Goal: Transaction & Acquisition: Purchase product/service

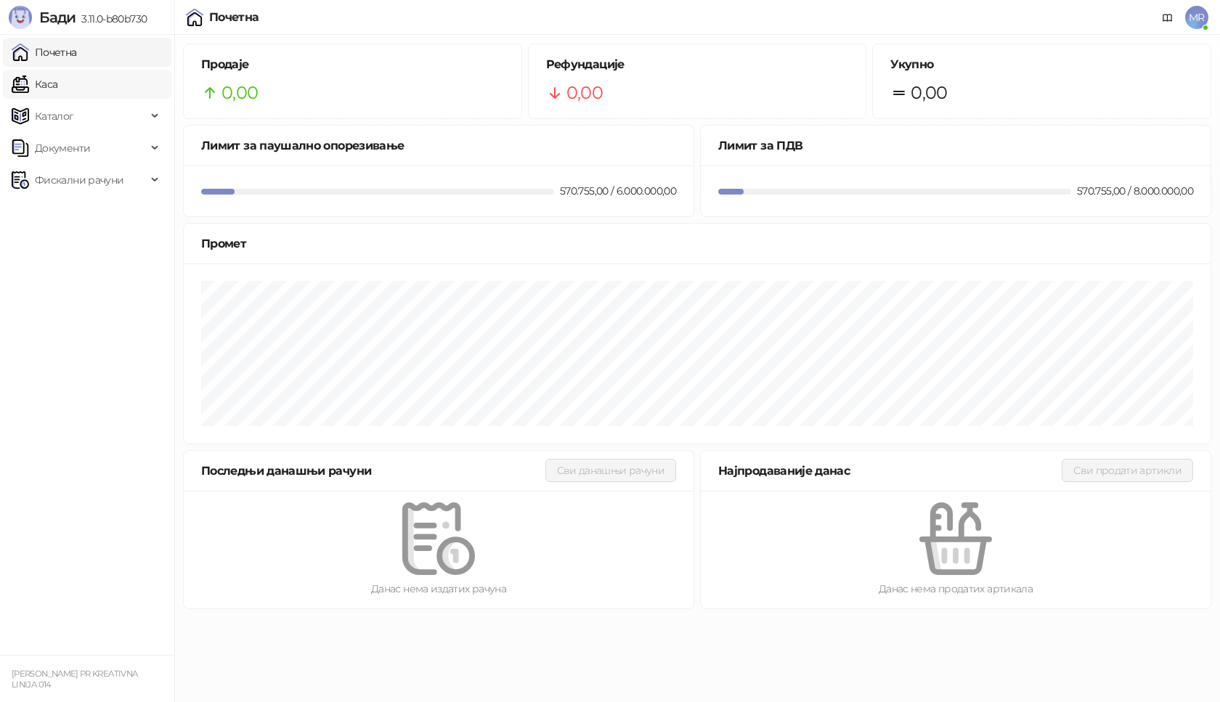
click at [57, 88] on link "Каса" at bounding box center [35, 84] width 46 height 29
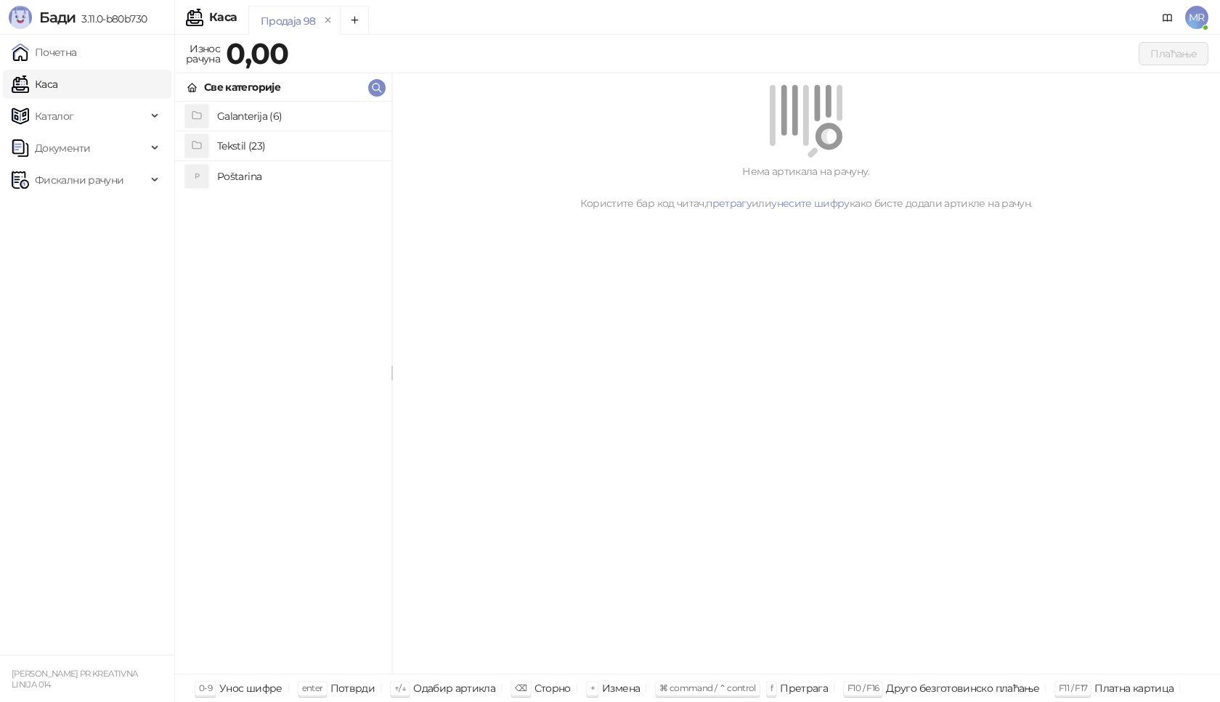
click at [241, 177] on h4 "Poštarina" at bounding box center [298, 176] width 163 height 23
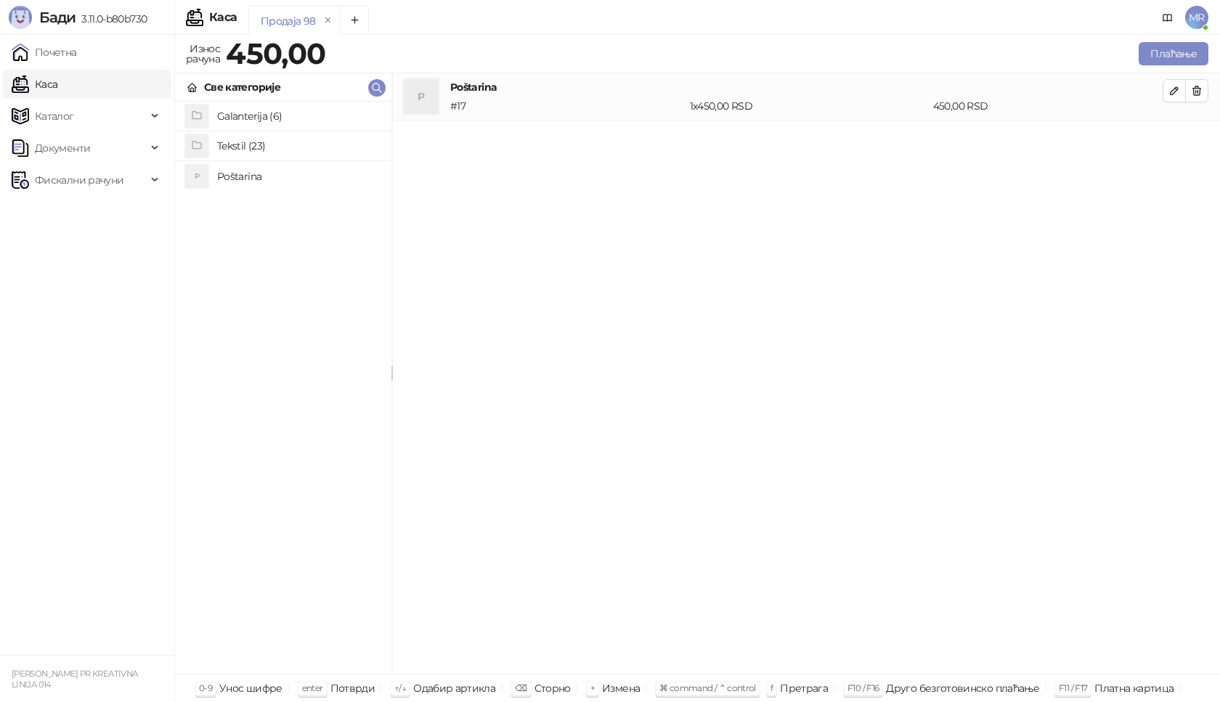
click at [237, 142] on h4 "Tekstil (23)" at bounding box center [298, 145] width 163 height 23
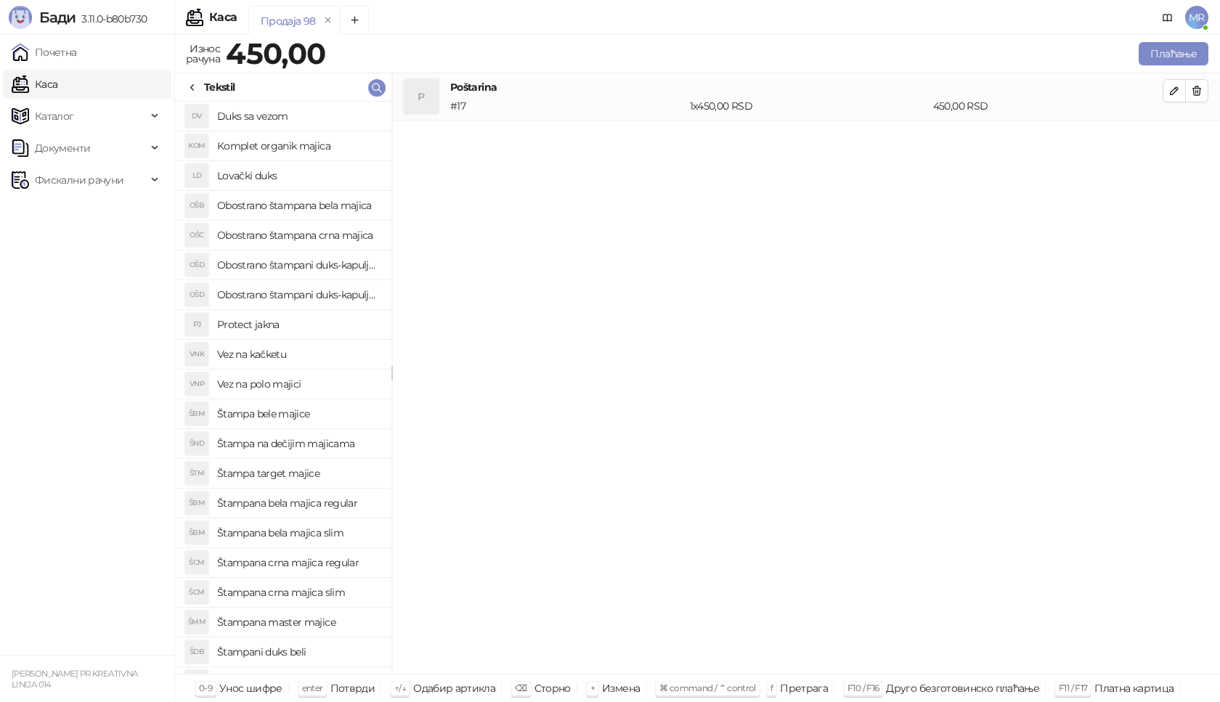
click at [310, 597] on h4 "Štampana crna majica slim" at bounding box center [298, 592] width 163 height 23
click at [1182, 137] on button "button" at bounding box center [1174, 137] width 23 height 23
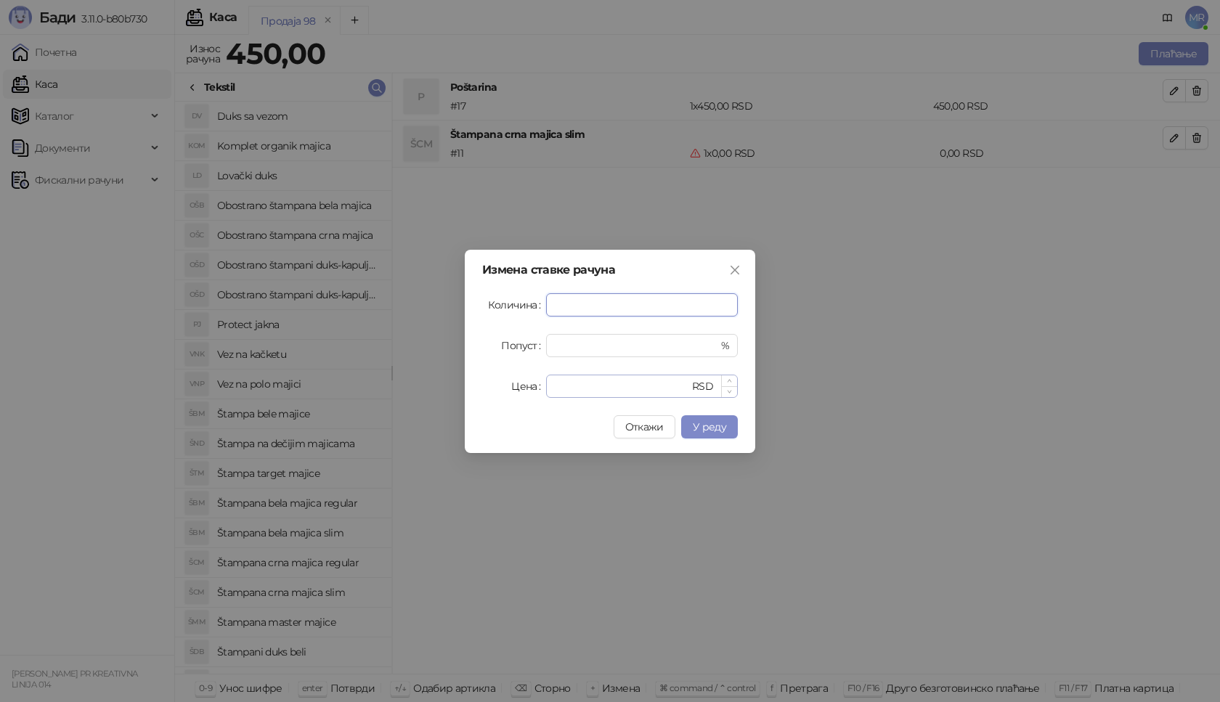
type input "*"
drag, startPoint x: 580, startPoint y: 386, endPoint x: 530, endPoint y: 387, distance: 50.1
click at [530, 387] on div "Цена * RSD" at bounding box center [610, 386] width 256 height 23
type input "****"
click at [716, 429] on span "У реду" at bounding box center [709, 427] width 33 height 13
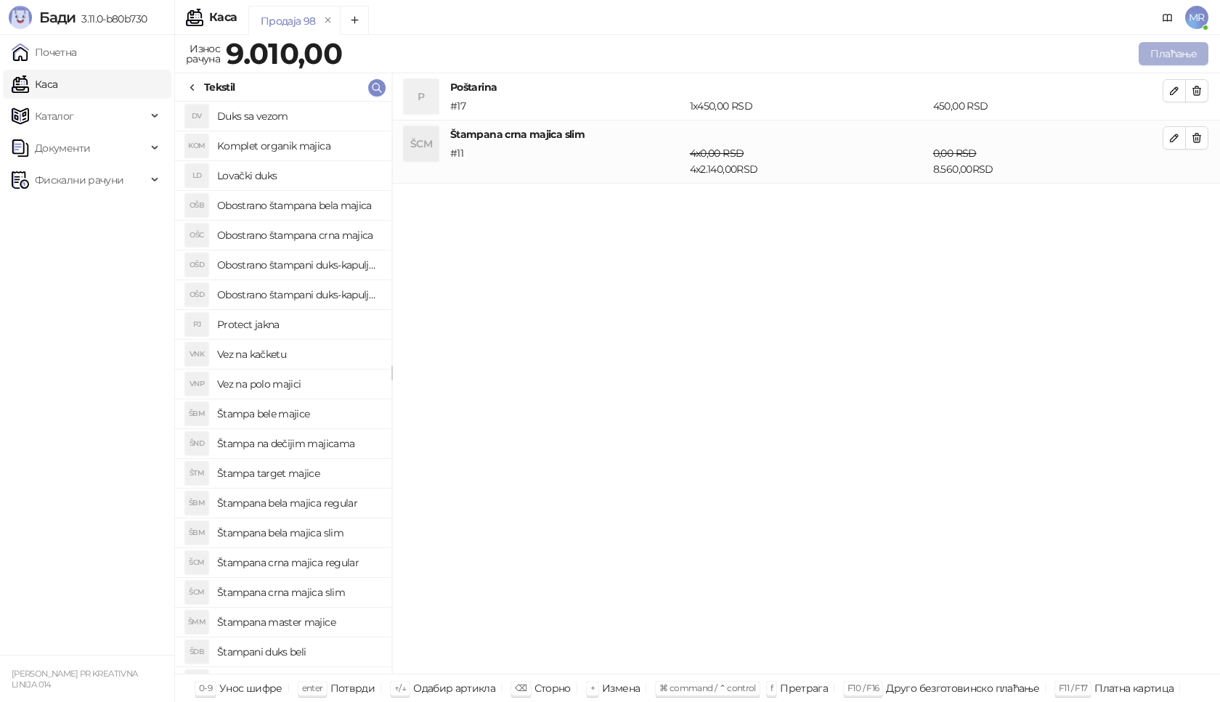
click at [1168, 49] on button "Плаћање" at bounding box center [1174, 53] width 70 height 23
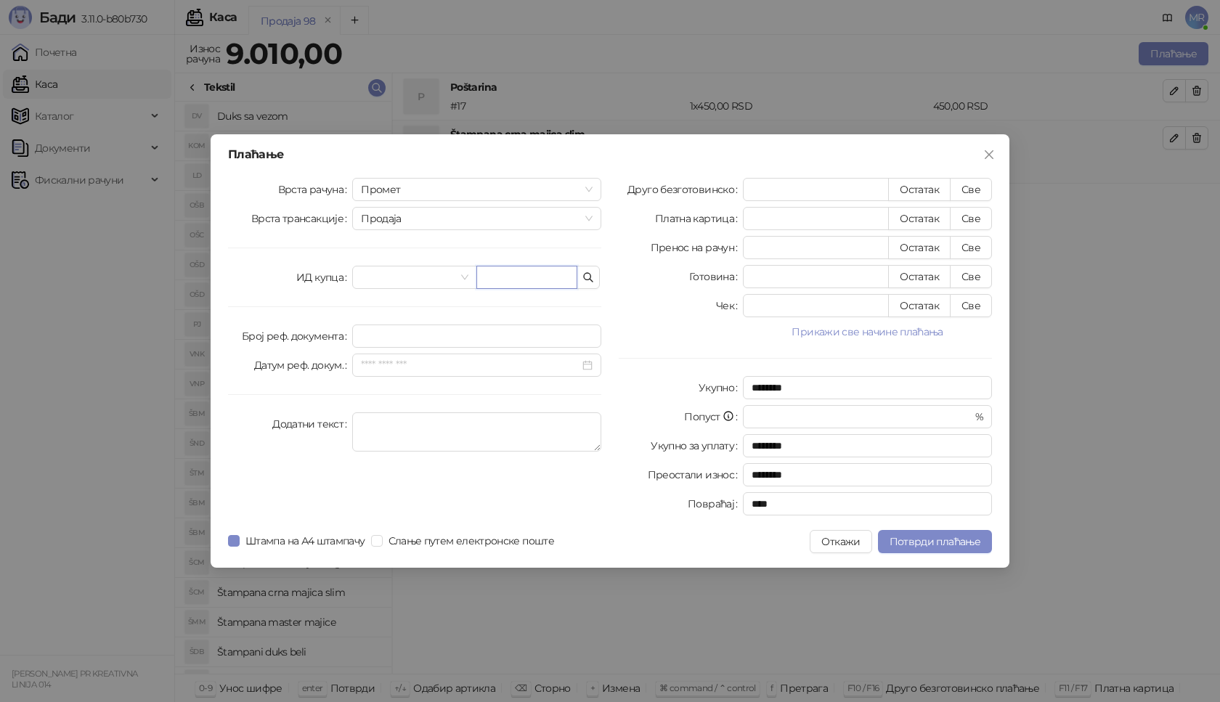
click at [485, 283] on input "text" at bounding box center [527, 277] width 101 height 23
paste input "**********"
type input "**********"
click at [971, 190] on button "Све" at bounding box center [971, 189] width 42 height 23
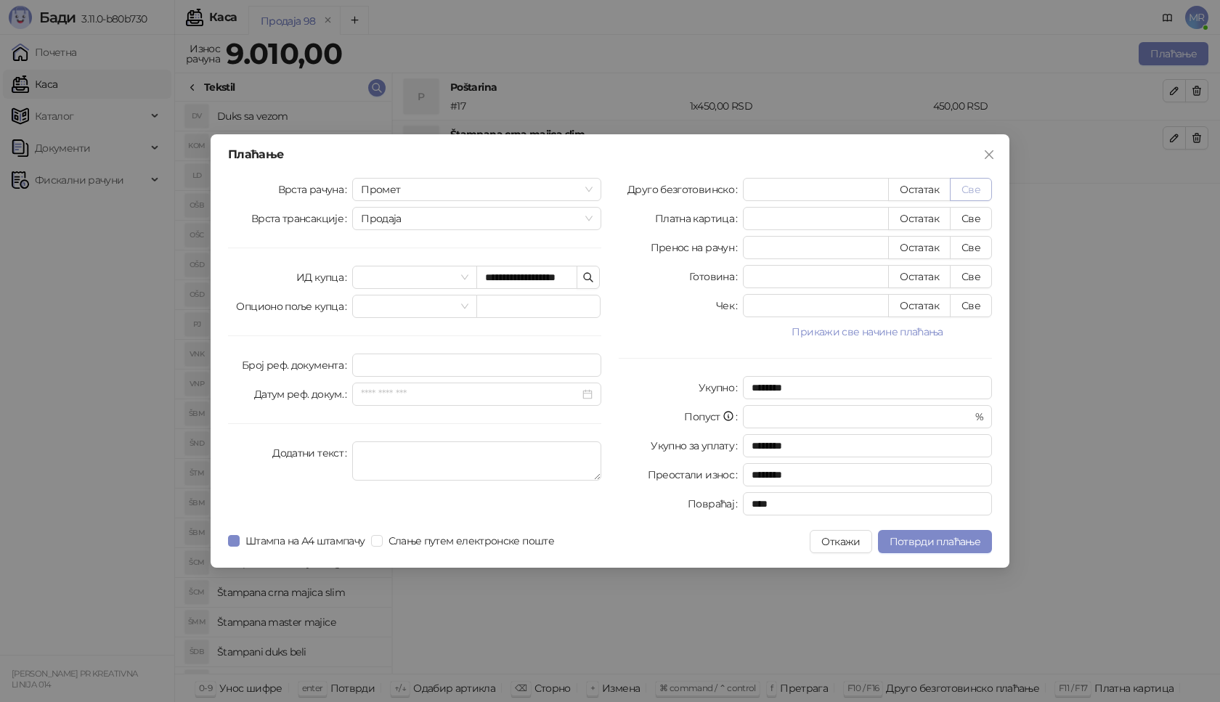
type input "****"
click at [904, 545] on span "Потврди плаћање" at bounding box center [935, 541] width 91 height 13
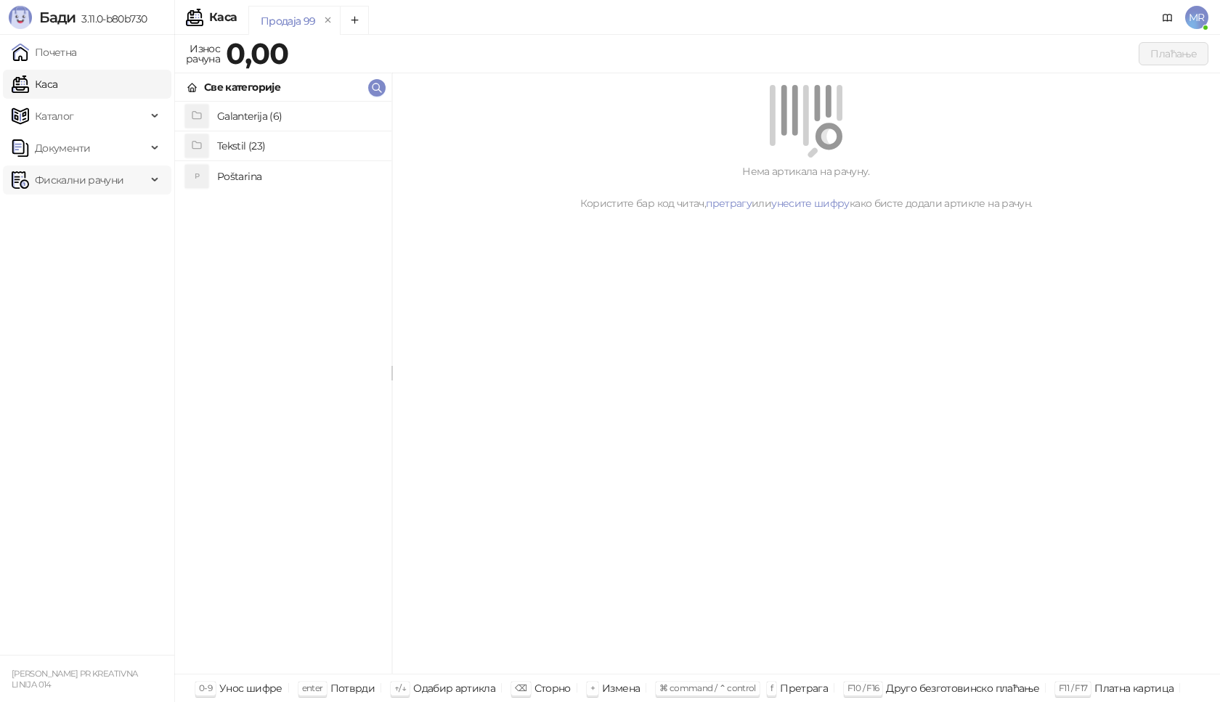
click at [76, 180] on span "Фискални рачуни" at bounding box center [79, 180] width 89 height 29
click at [78, 216] on link "Издати рачуни" at bounding box center [65, 212] width 97 height 29
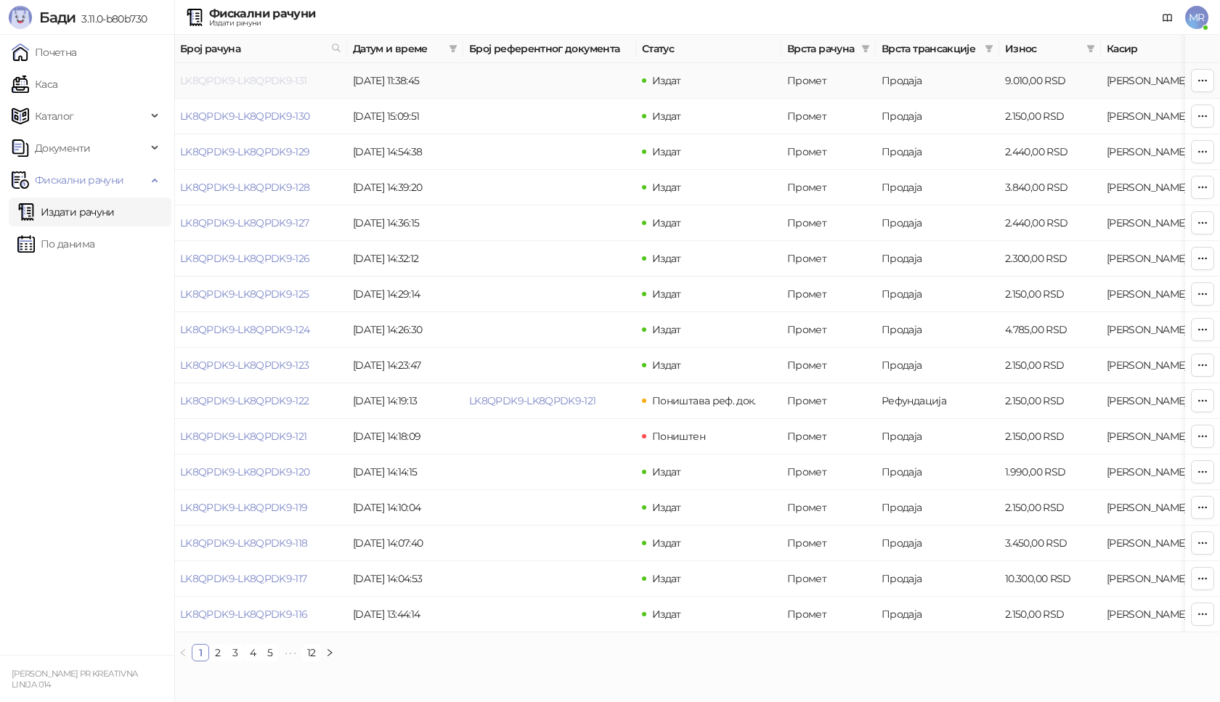
click at [248, 78] on link "LK8QPDK9-LK8QPDK9-131" at bounding box center [243, 80] width 127 height 13
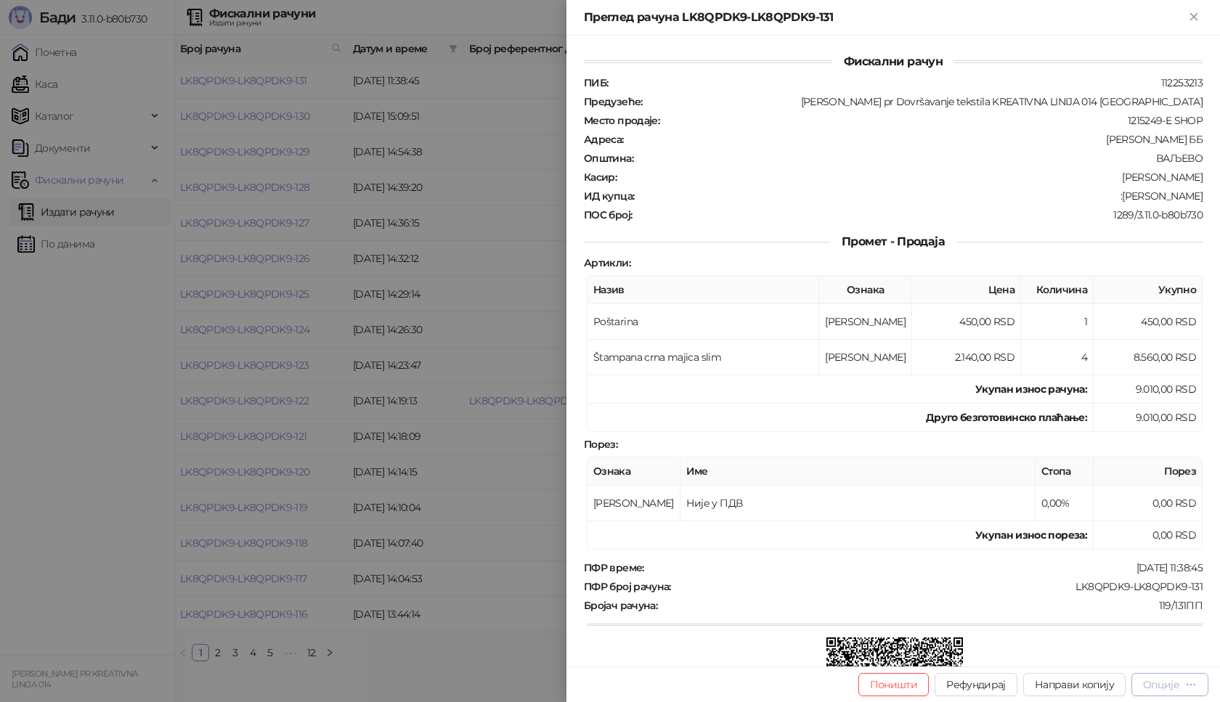
click at [1167, 684] on div "Опције" at bounding box center [1161, 685] width 36 height 13
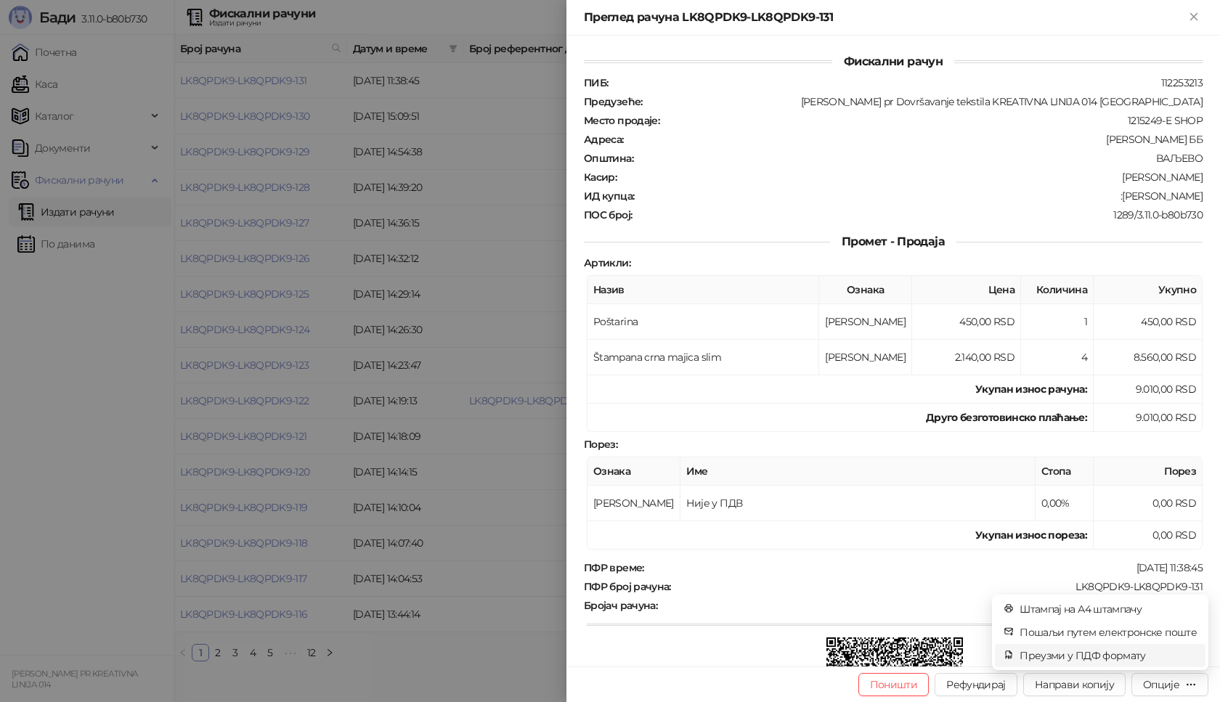
click at [1103, 652] on span "Преузми у ПДФ формату" at bounding box center [1108, 656] width 177 height 16
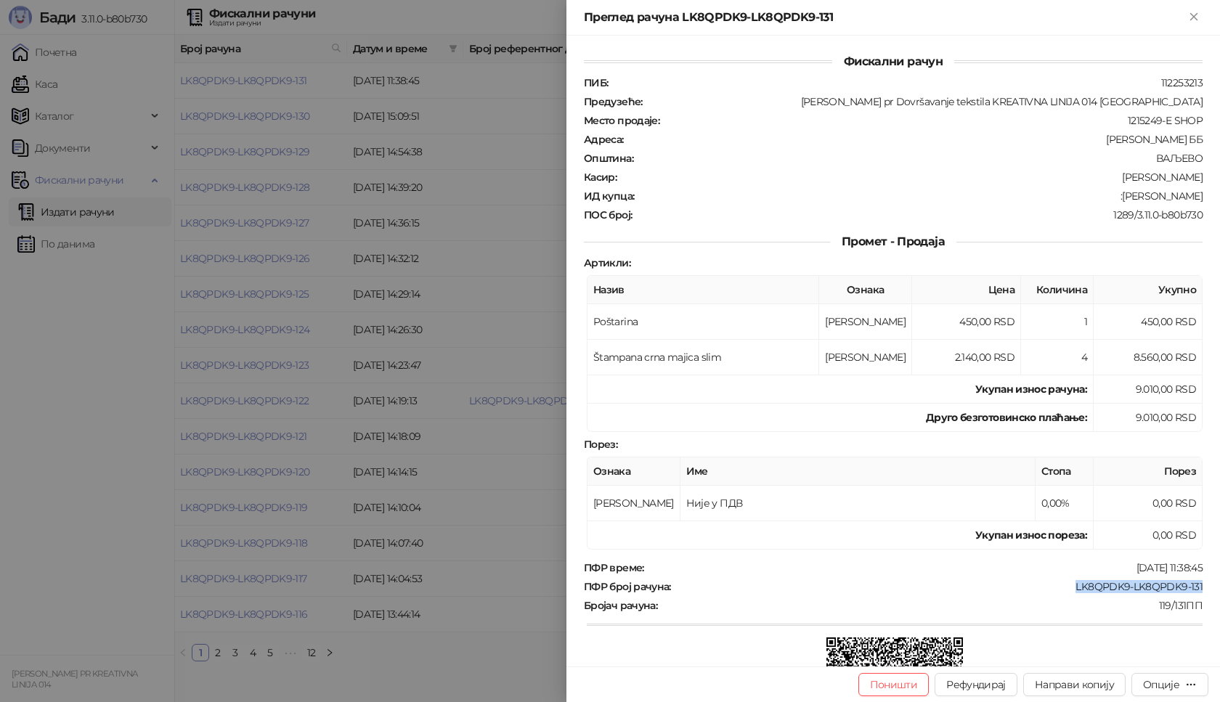
drag, startPoint x: 1200, startPoint y: 582, endPoint x: 1059, endPoint y: 589, distance: 141.1
click at [1059, 589] on div "Фискални рачун ПИБ : 112253213 Предузеће : [PERSON_NAME] pr Dovršavanje tekstil…" at bounding box center [894, 351] width 654 height 631
copy div "LK8QPDK9-LK8QPDK9-131"
drag, startPoint x: 1198, startPoint y: 196, endPoint x: 1103, endPoint y: 190, distance: 95.4
click at [1103, 190] on div "Фискални рачун ПИБ : 112253213 Предузеће : [PERSON_NAME] pr Dovršavanje tekstil…" at bounding box center [894, 351] width 654 height 631
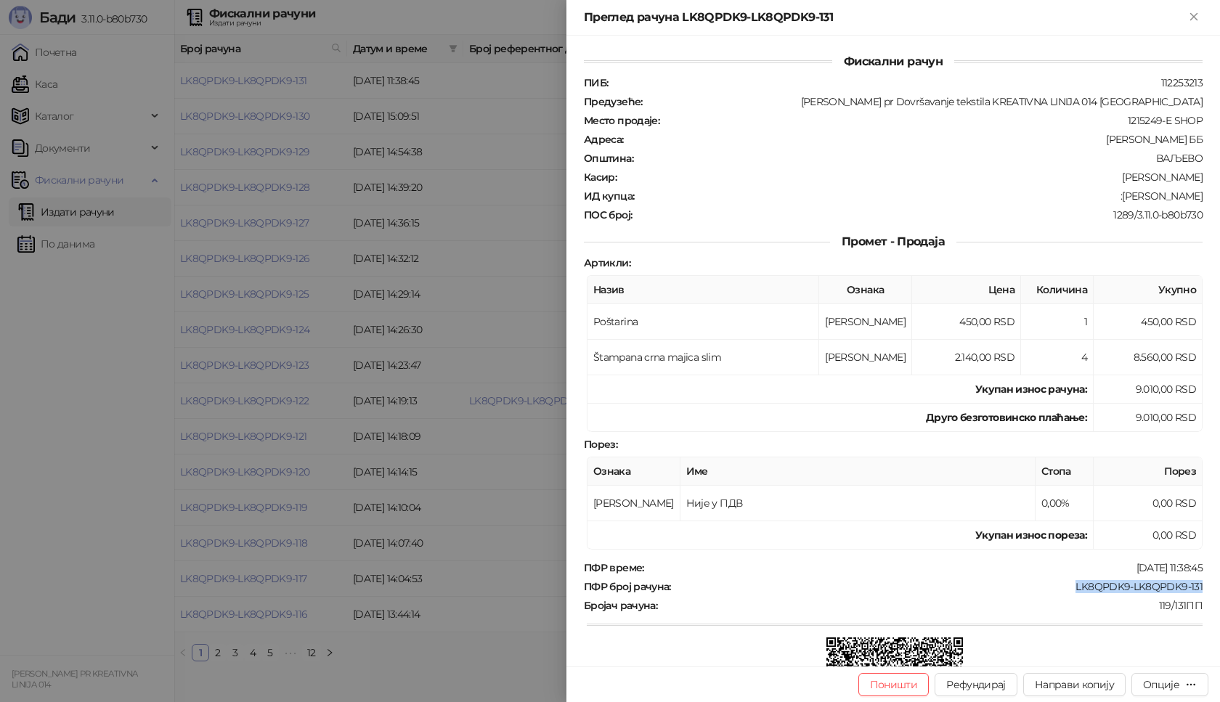
copy div "[PERSON_NAME]"
click at [1193, 15] on icon "Close" at bounding box center [1194, 16] width 7 height 7
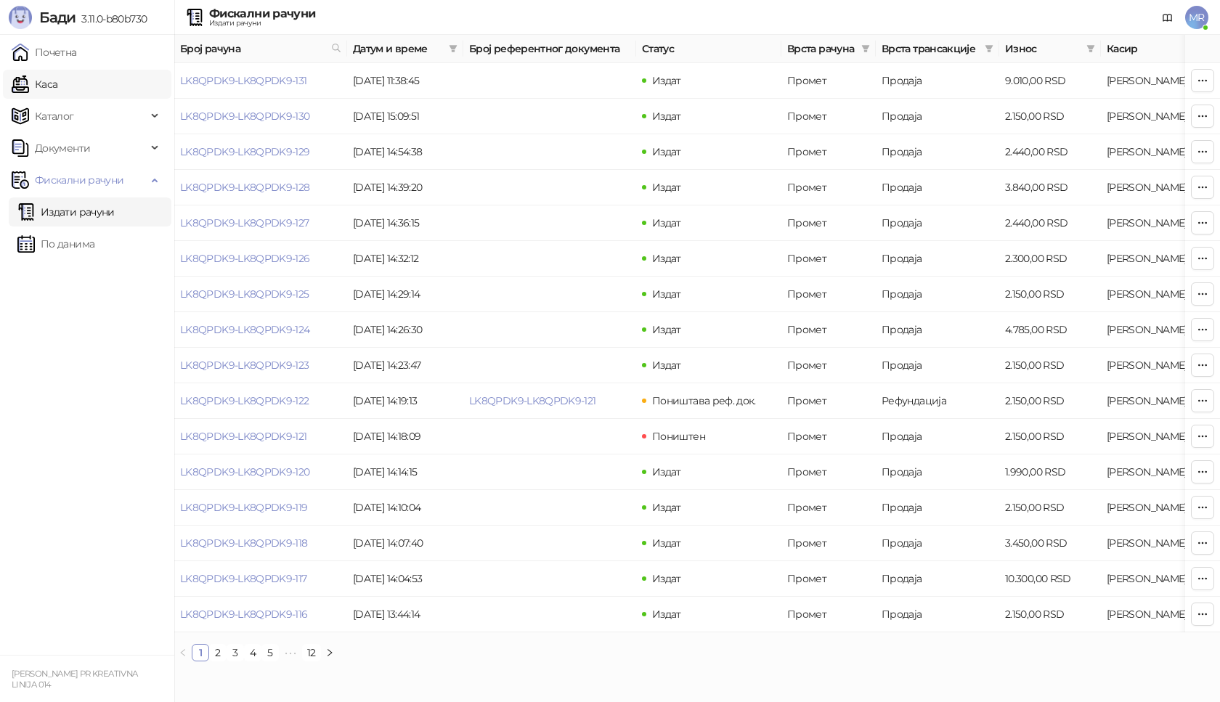
click at [57, 76] on link "Каса" at bounding box center [35, 84] width 46 height 29
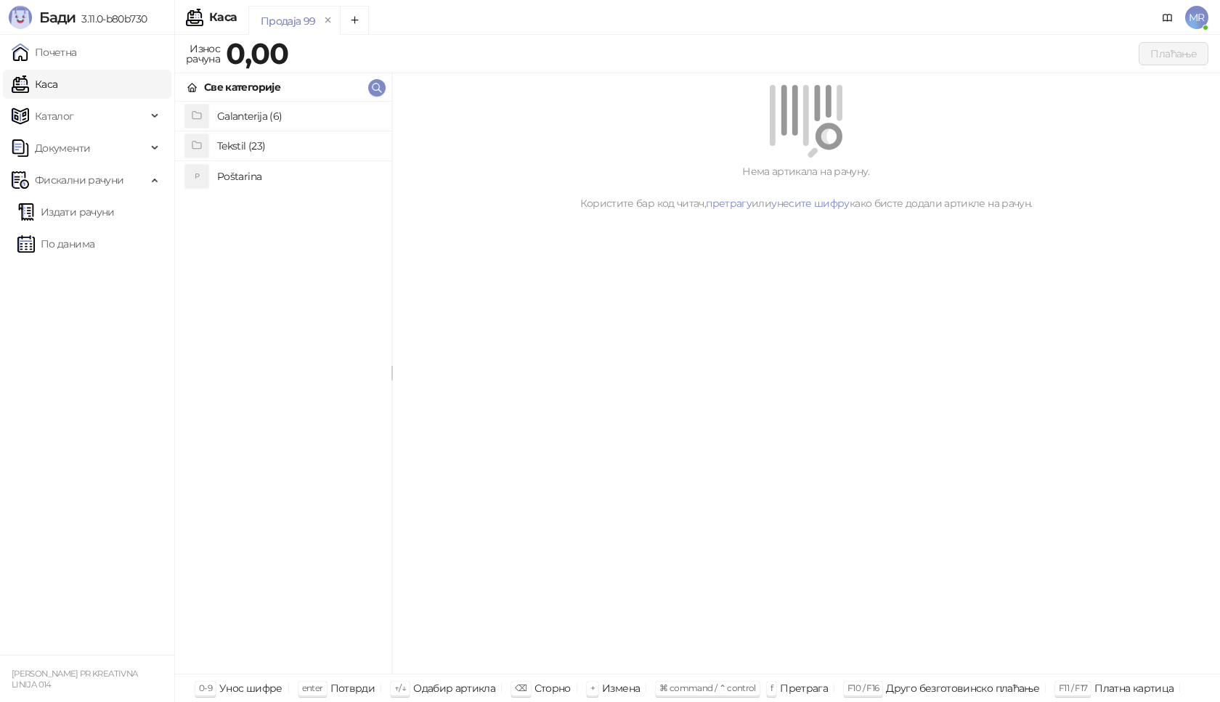
click at [262, 176] on h4 "Poštarina" at bounding box center [298, 176] width 163 height 23
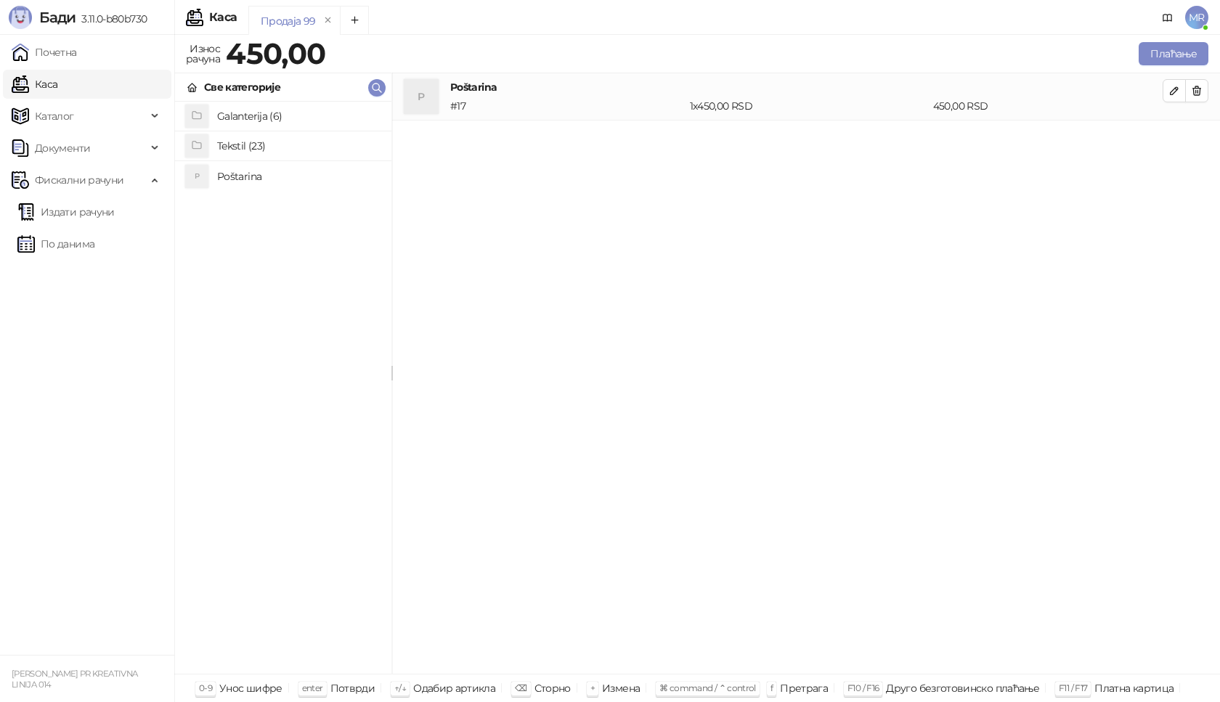
click at [233, 148] on h4 "Tekstil (23)" at bounding box center [298, 145] width 163 height 23
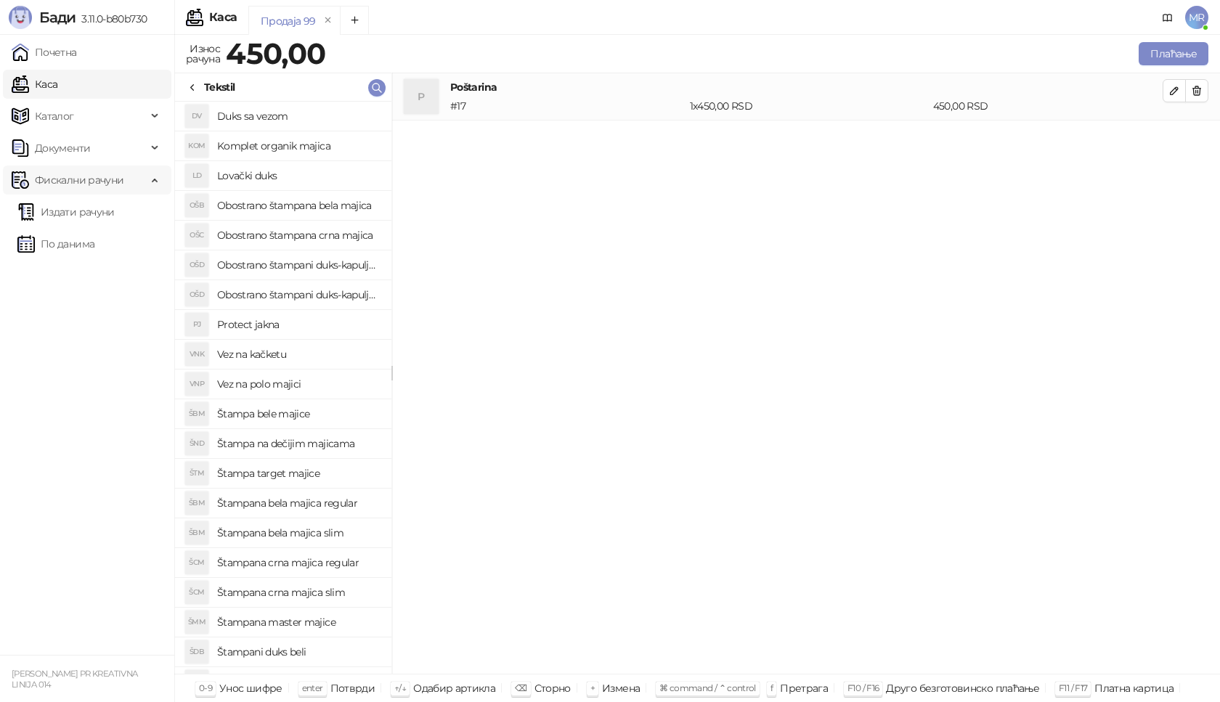
click at [92, 183] on span "Фискални рачуни" at bounding box center [79, 180] width 89 height 29
click at [87, 150] on span "Документи" at bounding box center [62, 148] width 55 height 29
drag, startPoint x: 66, startPoint y: 375, endPoint x: 68, endPoint y: 365, distance: 9.6
click at [68, 365] on ul "Почетна Каса Каталог Документи КПО књига Улазни документи Излазни документи Фис…" at bounding box center [87, 345] width 174 height 620
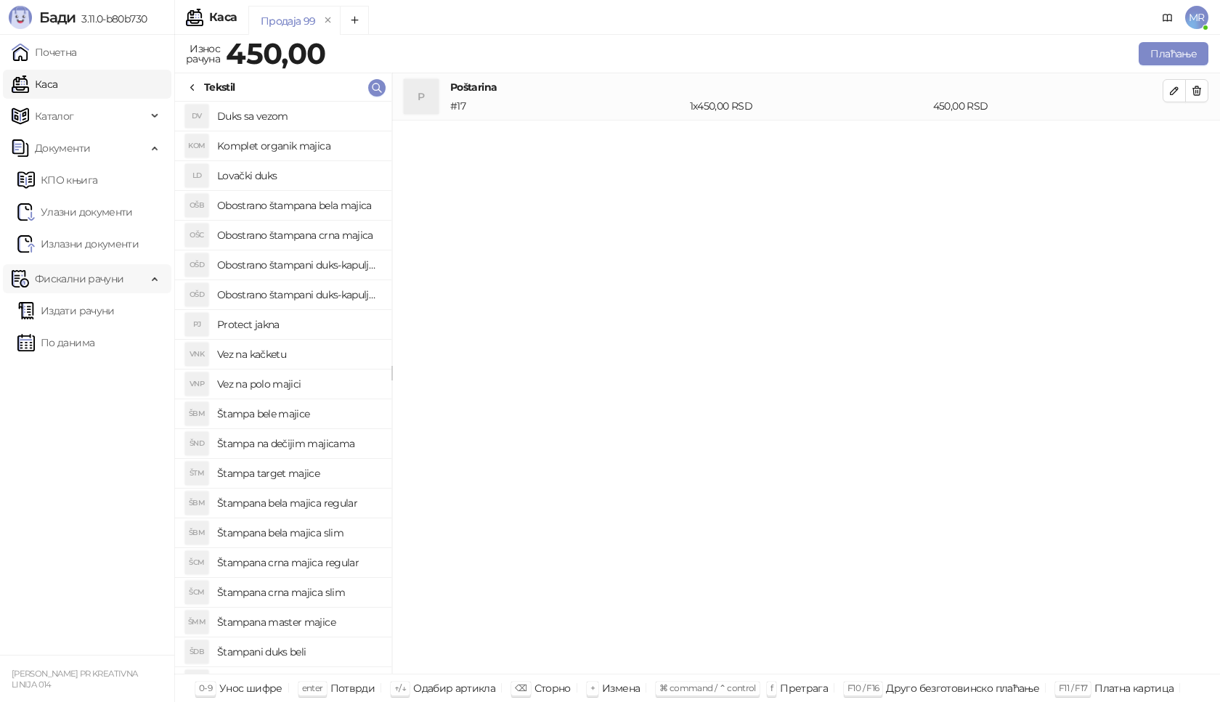
click at [50, 280] on span "Фискални рачуни" at bounding box center [79, 278] width 89 height 29
click at [52, 246] on link "Излазни документи" at bounding box center [77, 244] width 121 height 29
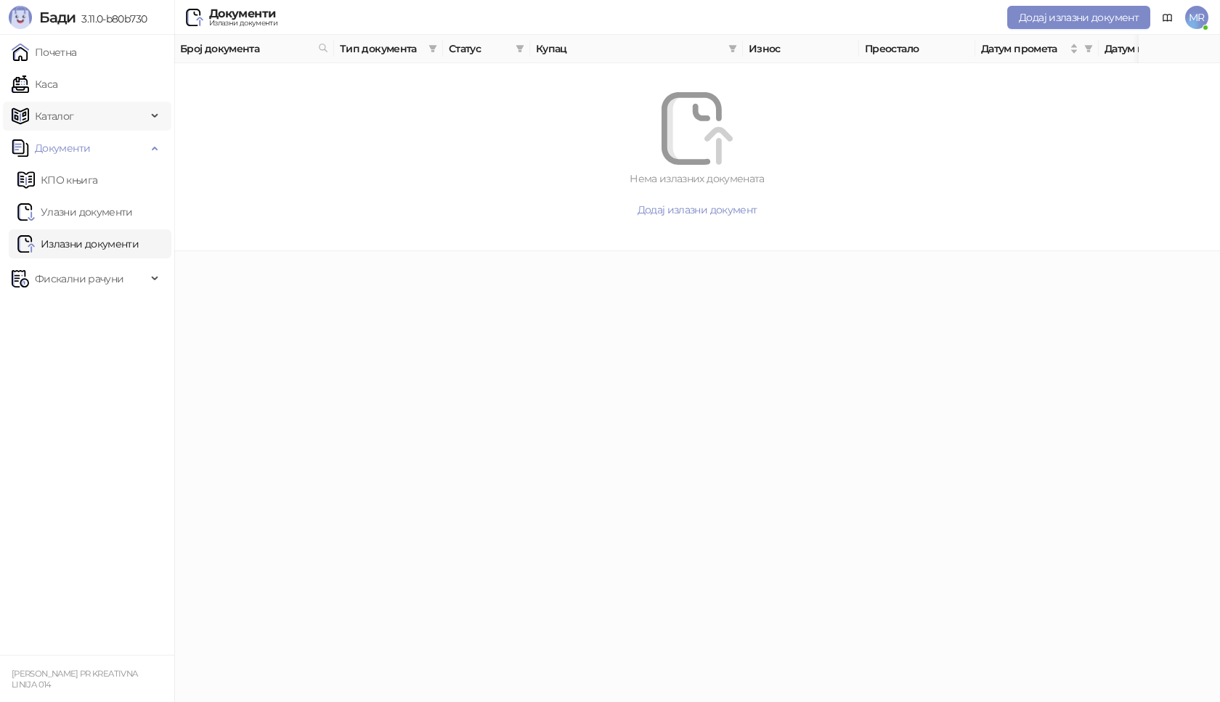
click at [55, 120] on span "Каталог" at bounding box center [54, 116] width 39 height 29
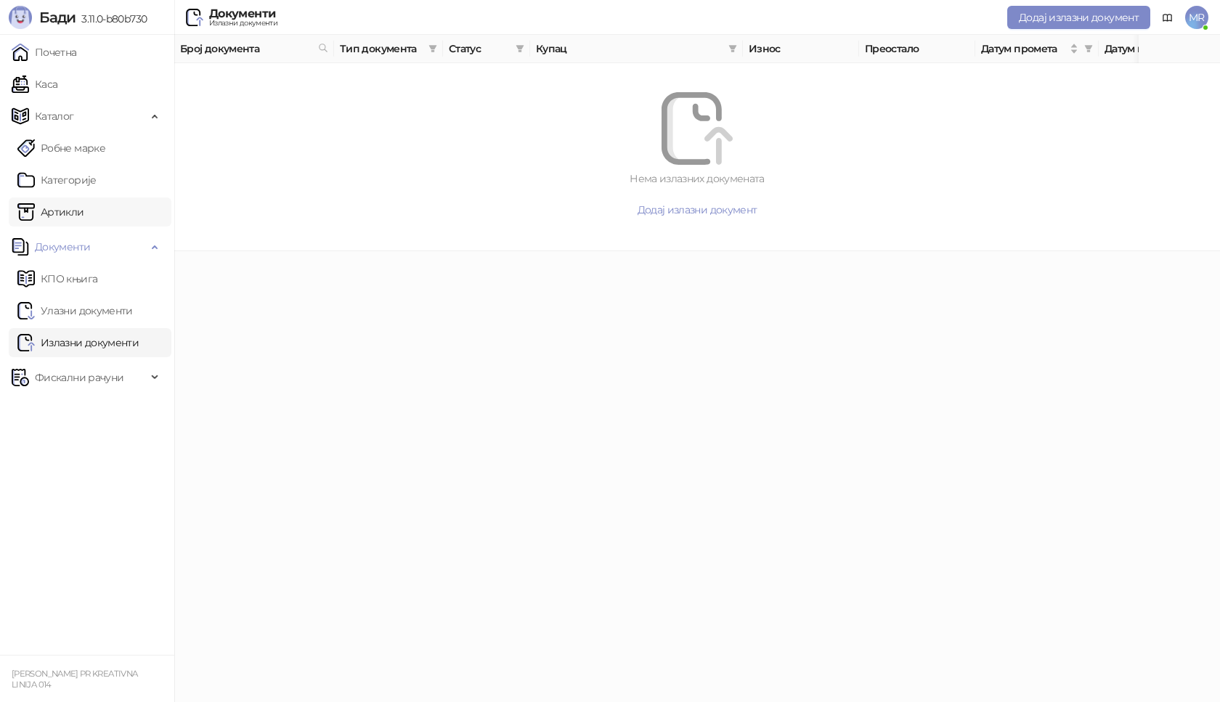
click at [66, 215] on link "Артикли" at bounding box center [50, 212] width 67 height 29
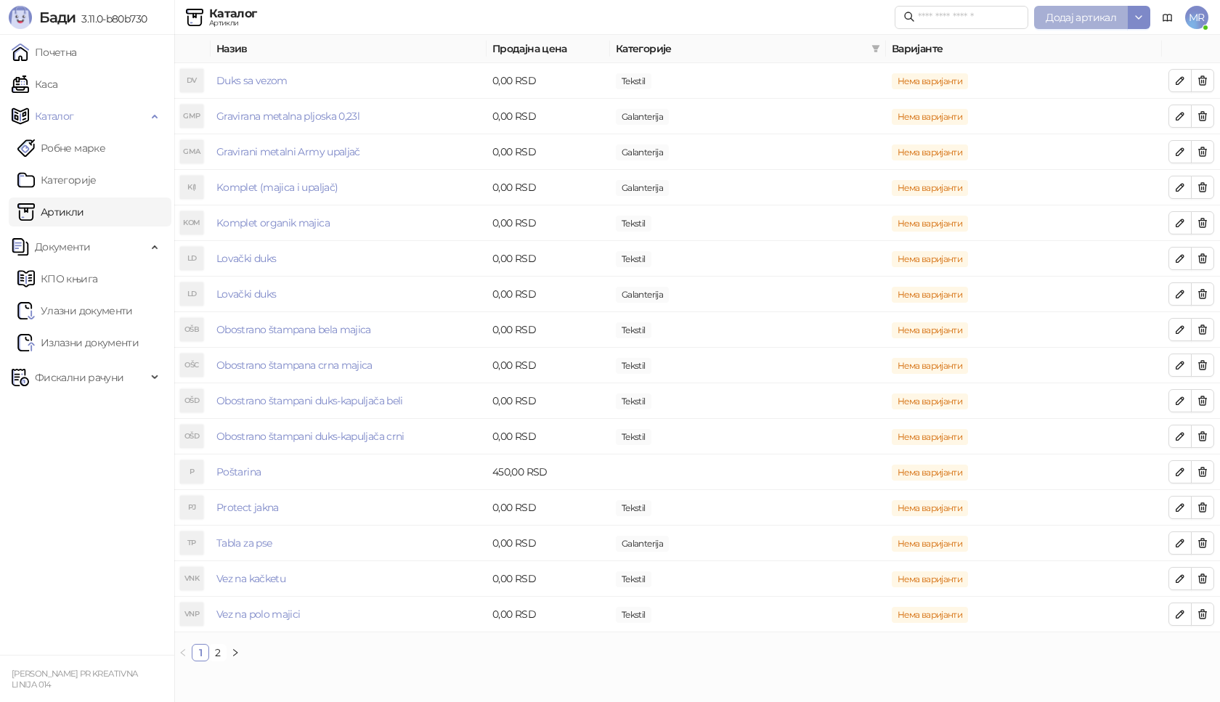
click at [1086, 15] on span "Додај артикал" at bounding box center [1081, 17] width 70 height 13
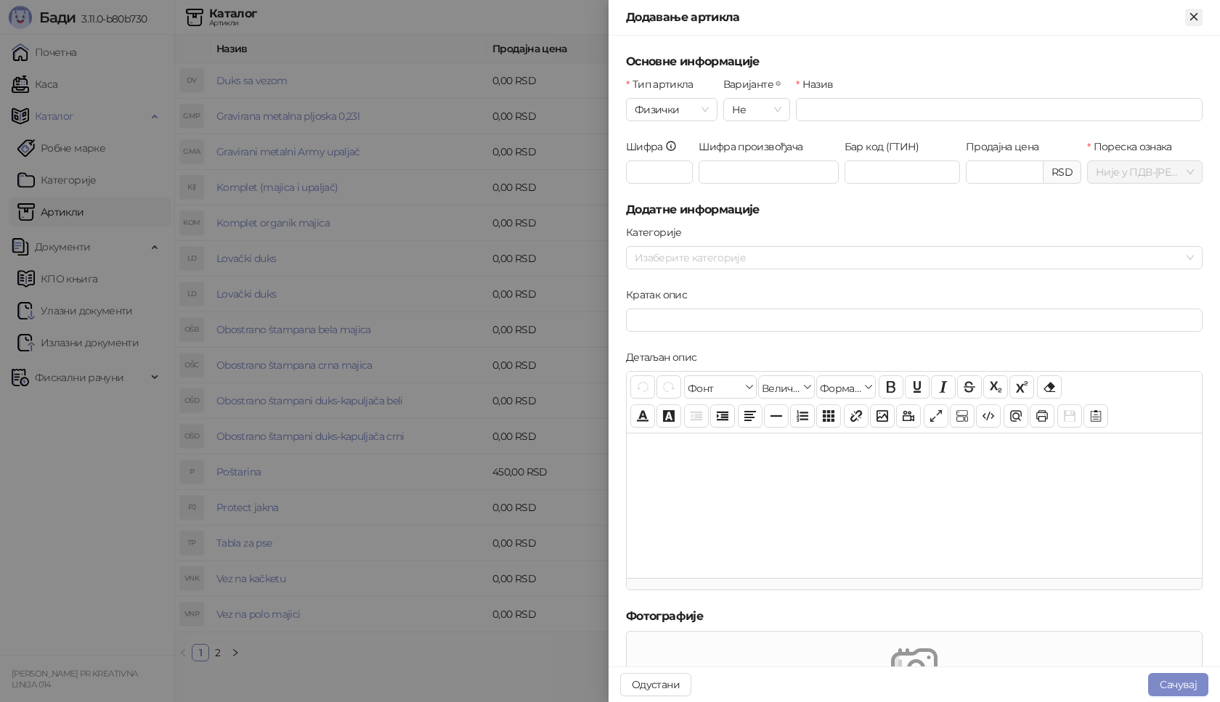
click at [1194, 15] on icon "Close" at bounding box center [1194, 16] width 13 height 13
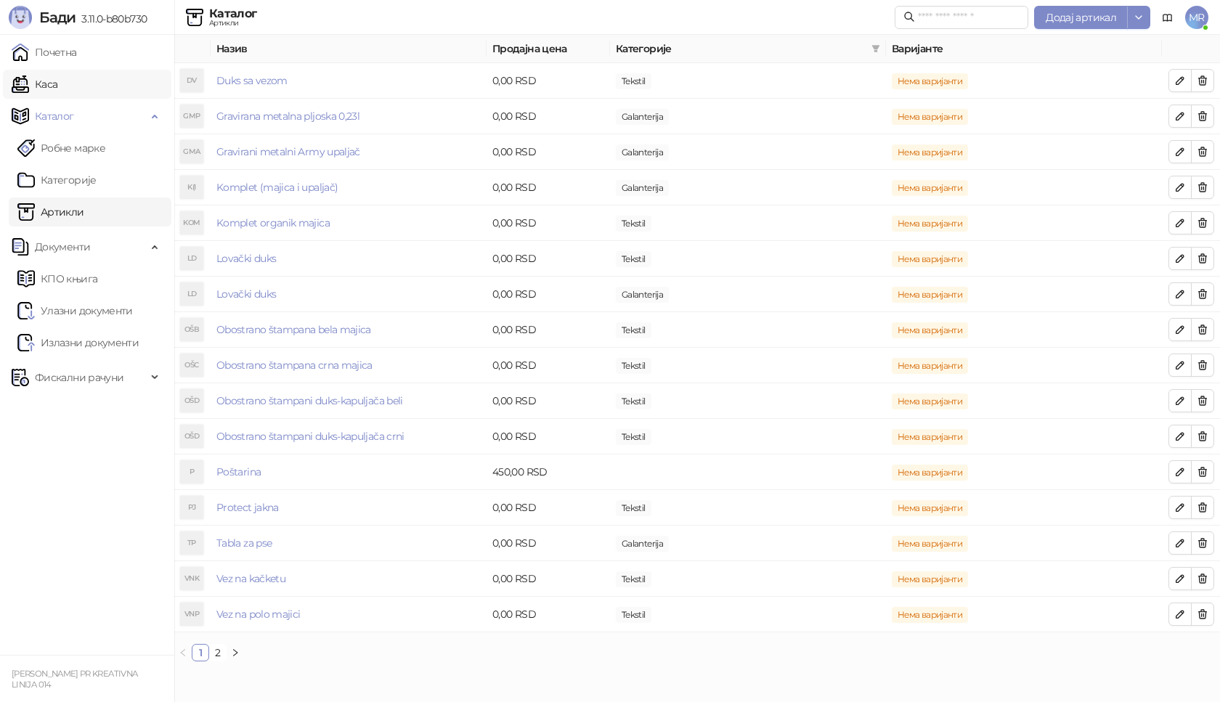
click at [57, 87] on link "Каса" at bounding box center [35, 84] width 46 height 29
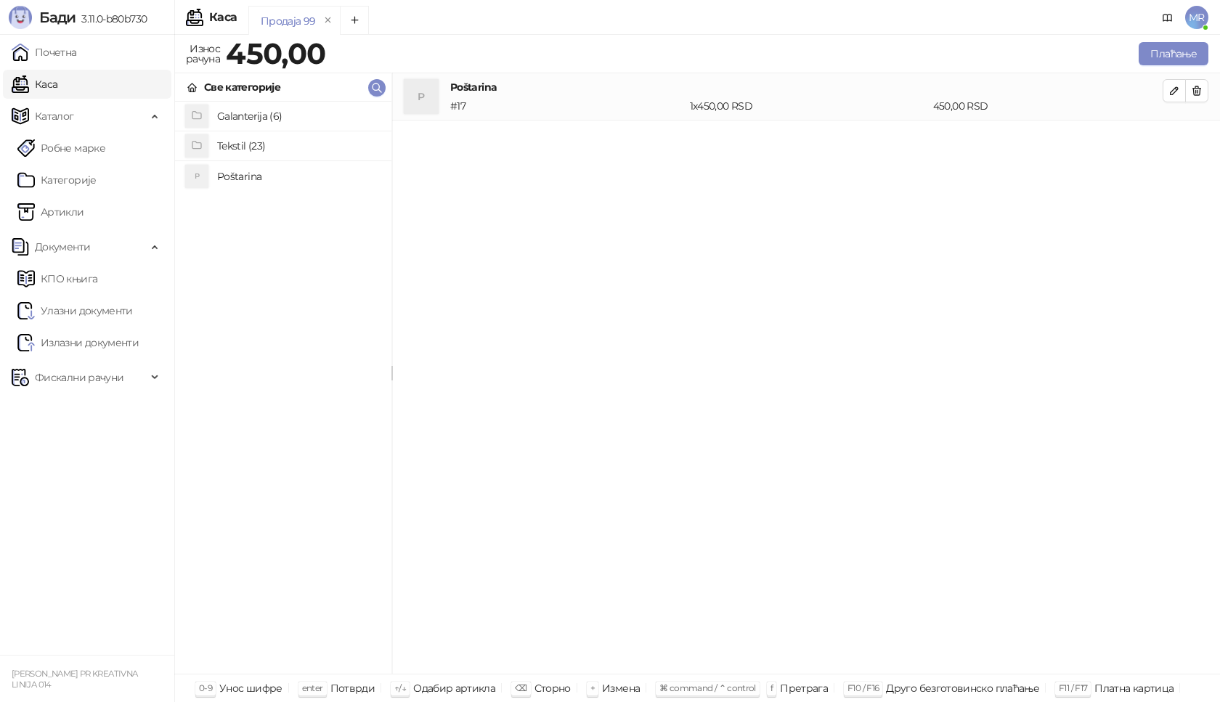
click at [249, 112] on h4 "Galanterija (6)" at bounding box center [298, 116] width 163 height 23
click at [325, 177] on h4 "Komplet (majica i upaljač)" at bounding box center [298, 175] width 163 height 23
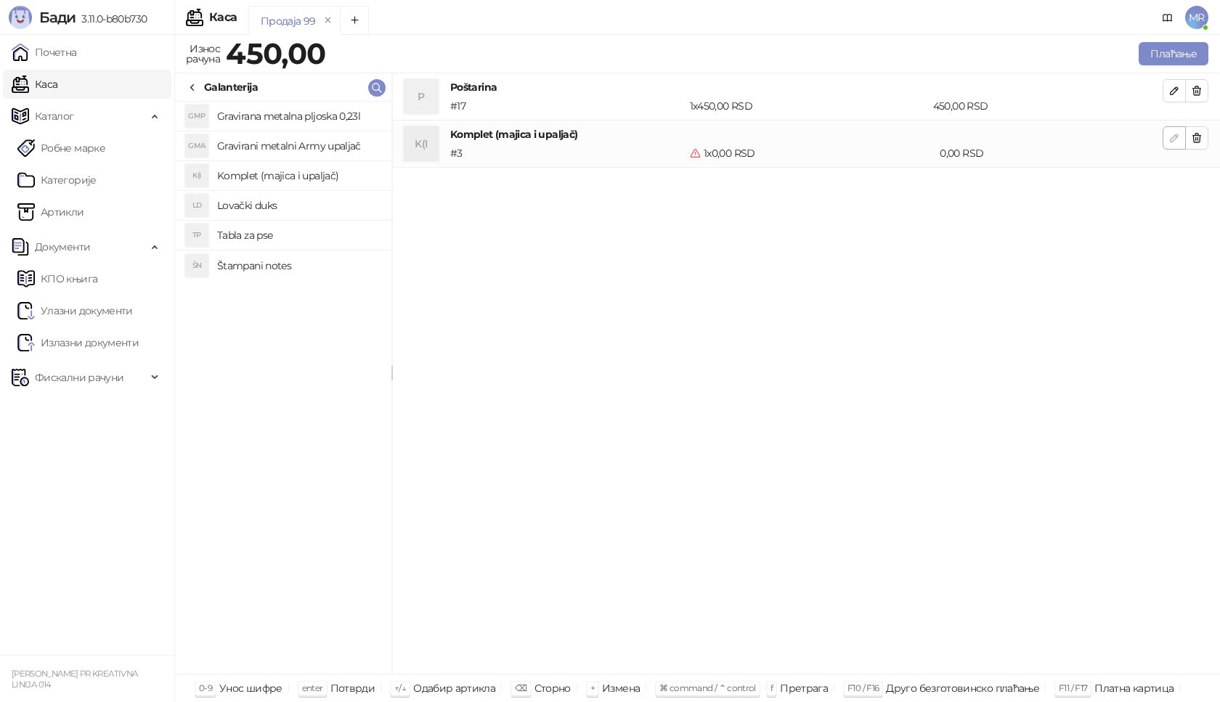
click at [1178, 138] on icon "button" at bounding box center [1175, 138] width 12 height 12
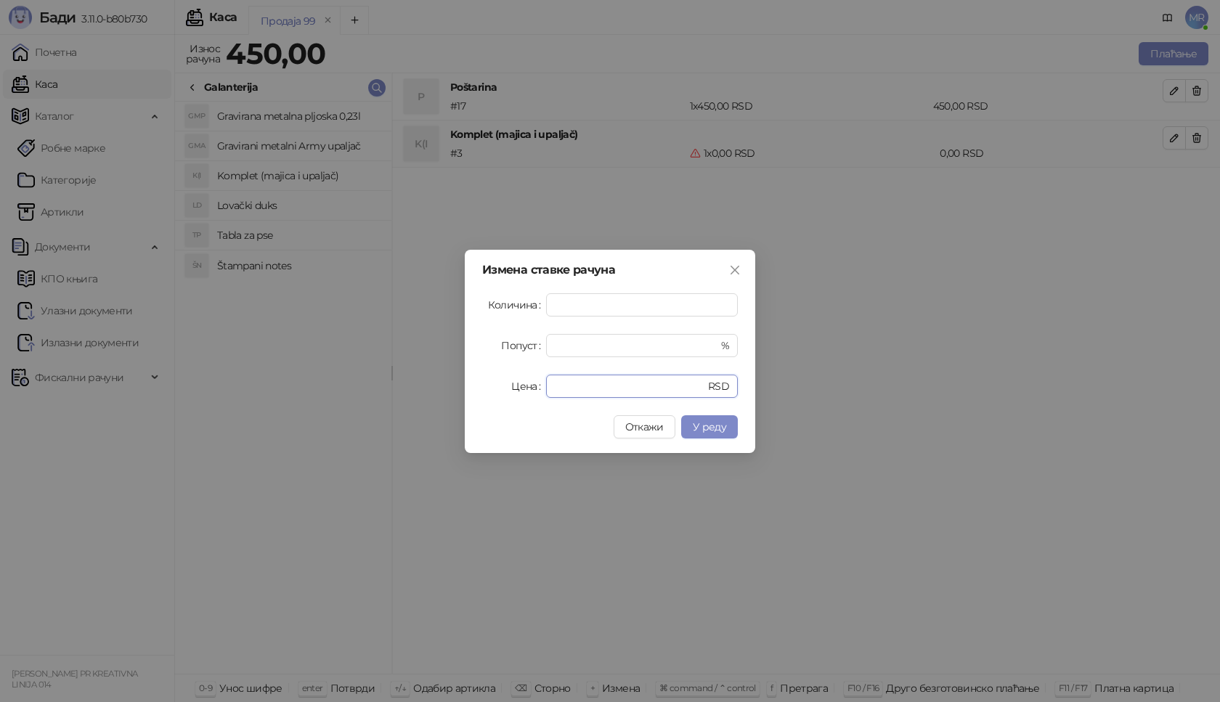
drag, startPoint x: 572, startPoint y: 385, endPoint x: 528, endPoint y: 385, distance: 43.6
click at [528, 385] on div "Цена * RSD" at bounding box center [610, 386] width 256 height 23
type input "****"
click at [725, 426] on span "У реду" at bounding box center [709, 427] width 33 height 13
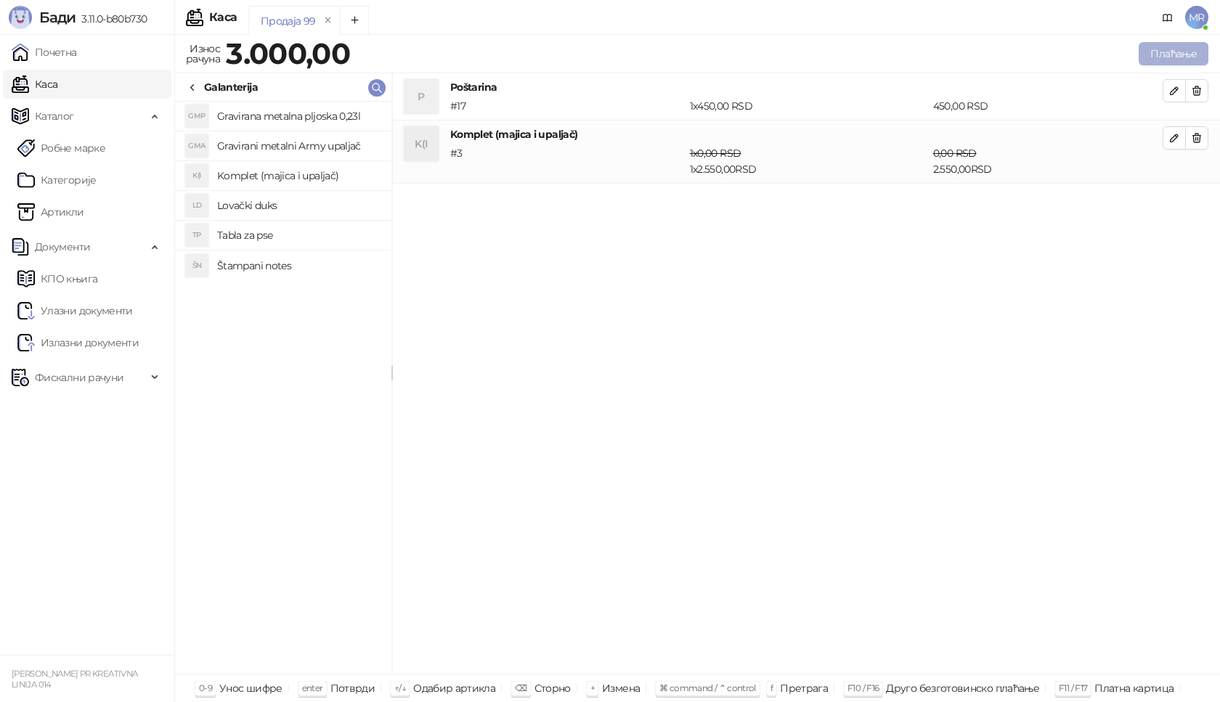
click at [1186, 52] on button "Плаћање" at bounding box center [1174, 53] width 70 height 23
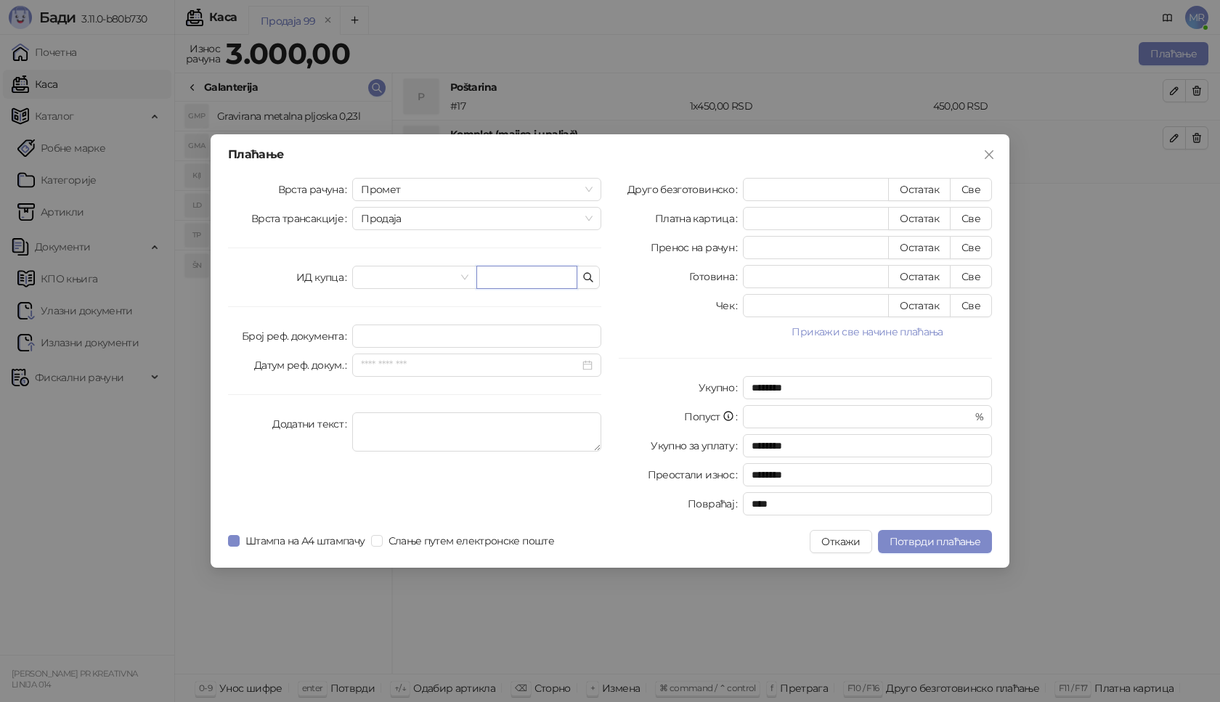
click at [547, 282] on input "text" at bounding box center [527, 277] width 101 height 23
click at [498, 276] on input "text" at bounding box center [527, 277] width 101 height 23
click at [387, 278] on input "search" at bounding box center [408, 278] width 94 height 22
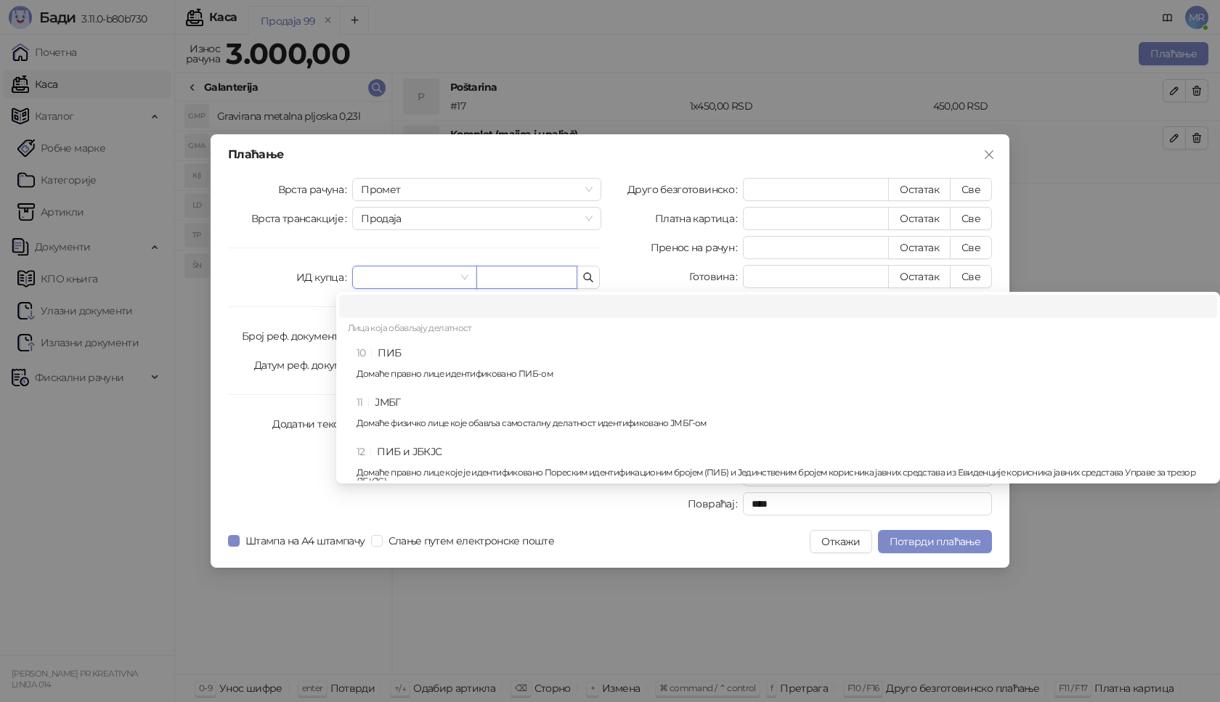
click at [503, 272] on input "text" at bounding box center [527, 277] width 101 height 23
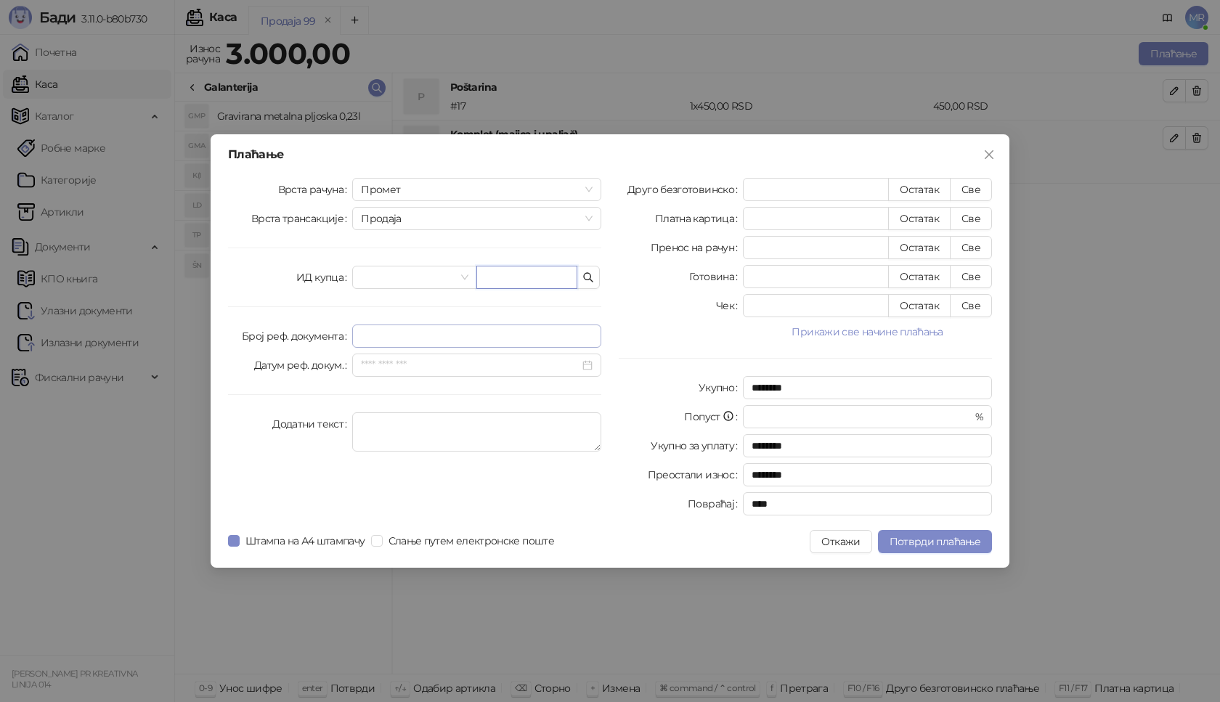
paste input "**********"
type input "**********"
click at [978, 190] on button "Све" at bounding box center [971, 189] width 42 height 23
type input "****"
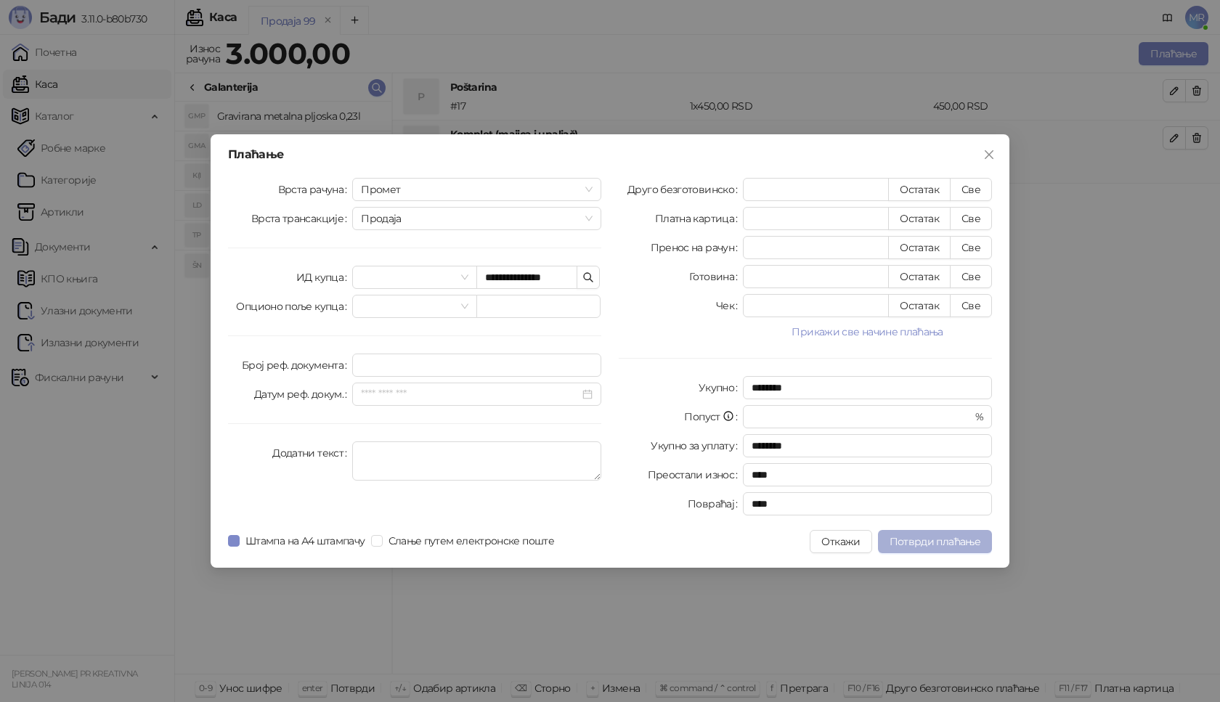
click at [946, 545] on span "Потврди плаћање" at bounding box center [935, 541] width 91 height 13
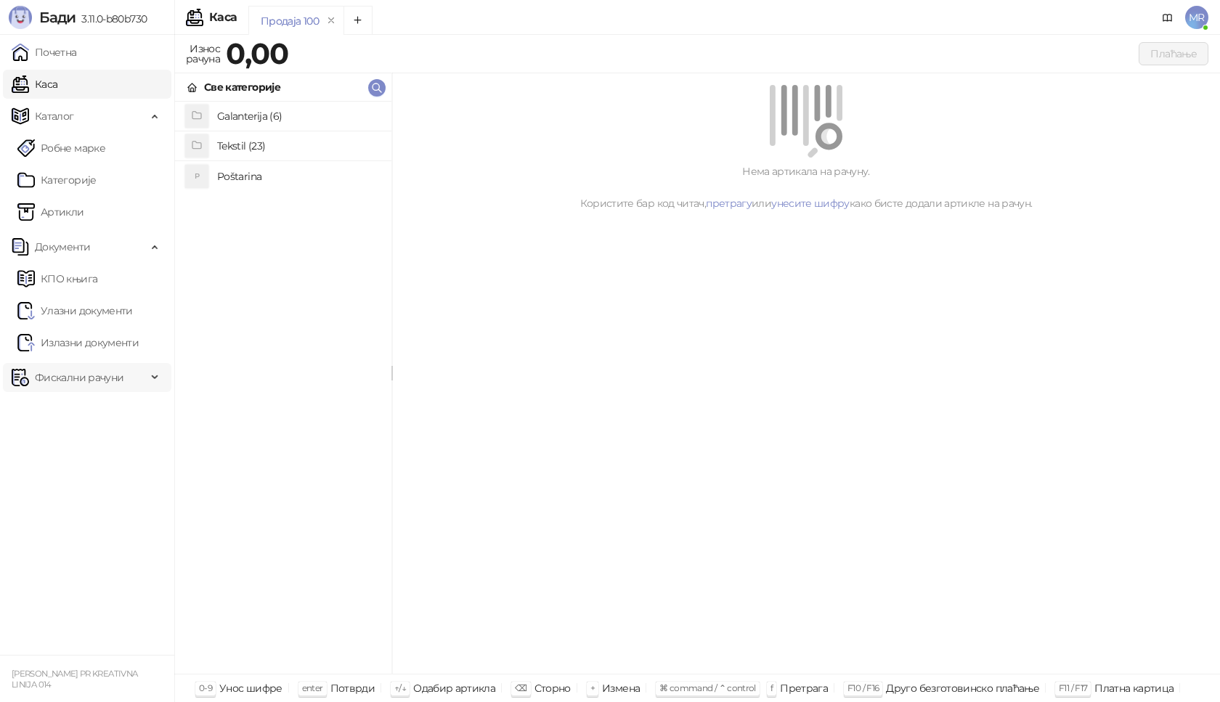
click at [104, 381] on span "Фискални рачуни" at bounding box center [79, 377] width 89 height 29
click at [100, 415] on link "Издати рачуни" at bounding box center [65, 409] width 97 height 29
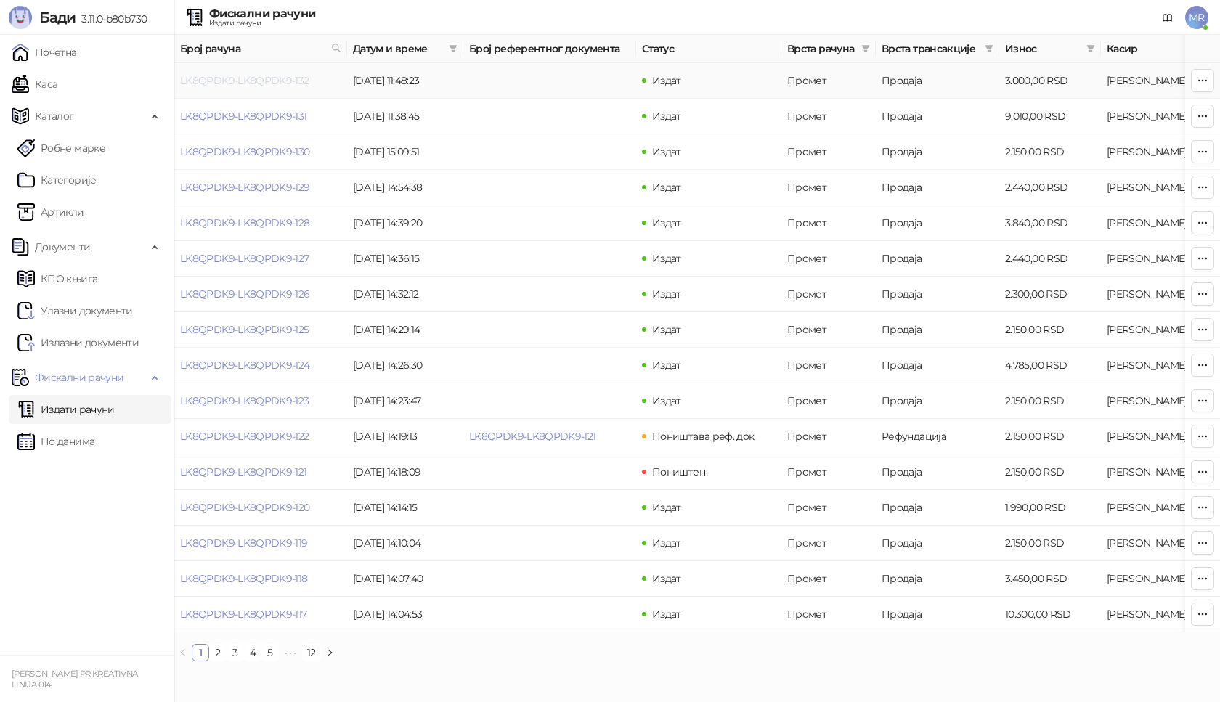
click at [301, 85] on link "LK8QPDK9-LK8QPDK9-132" at bounding box center [244, 80] width 129 height 13
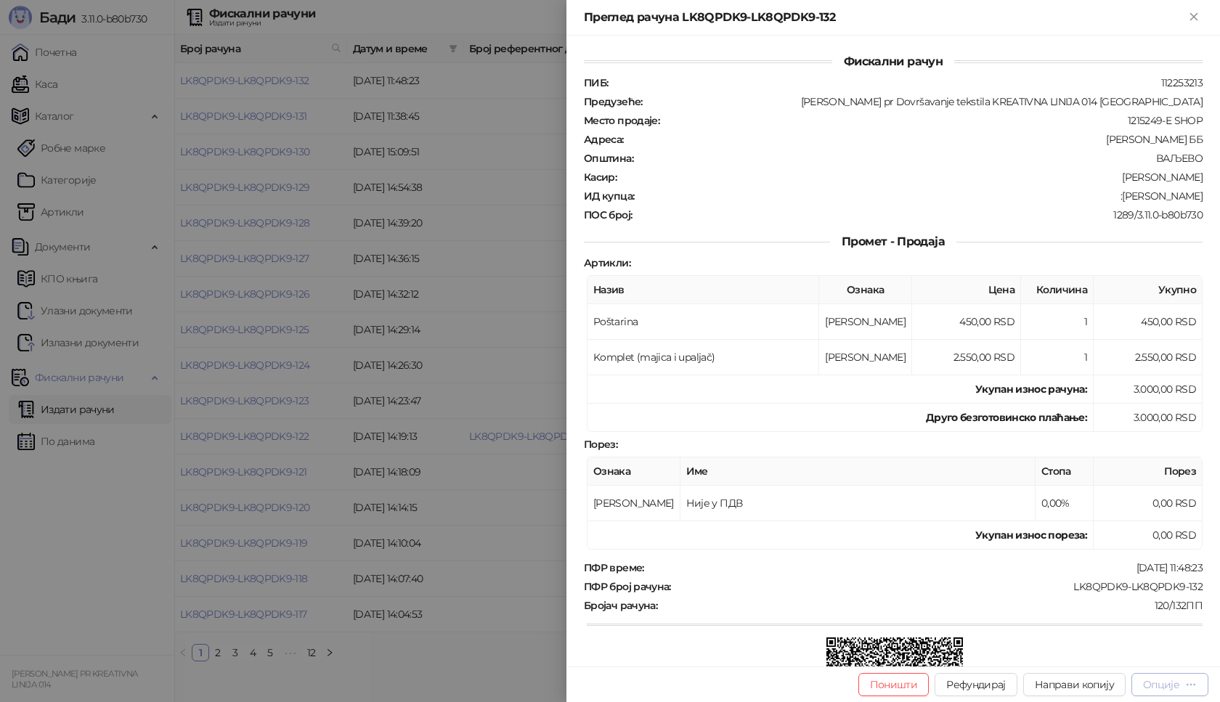
click at [1155, 684] on div "Опције" at bounding box center [1161, 685] width 36 height 13
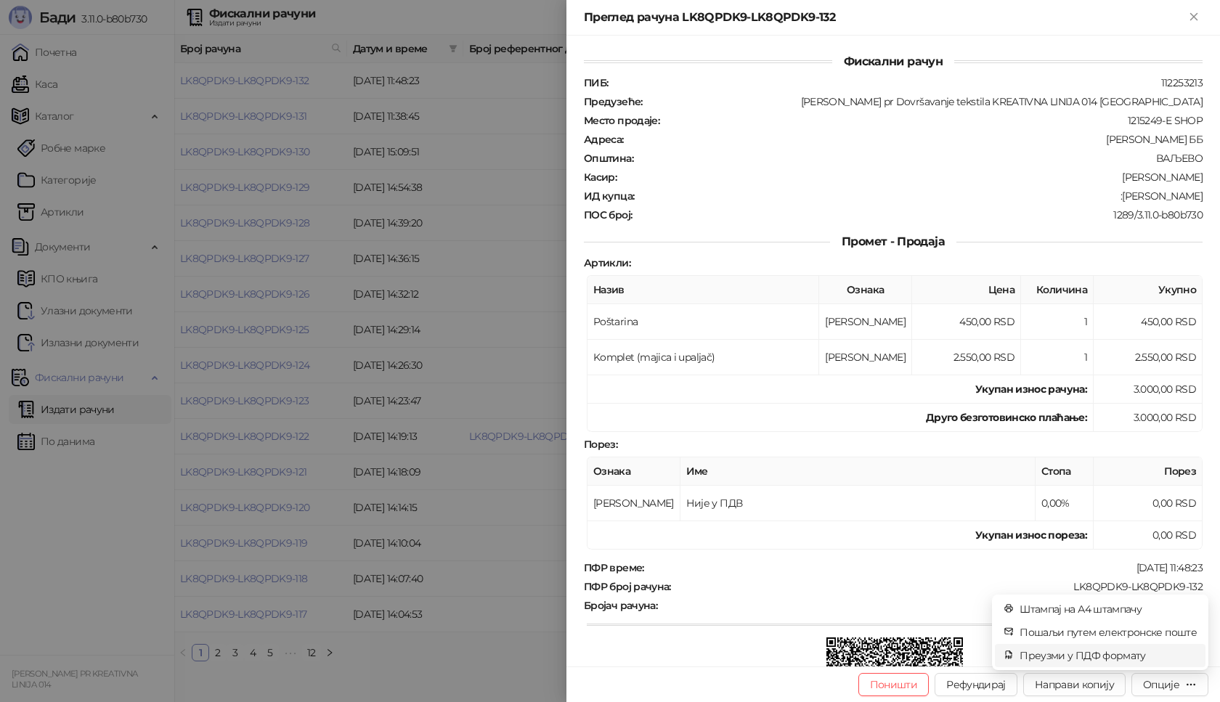
click at [1126, 656] on span "Преузми у ПДФ формату" at bounding box center [1108, 656] width 177 height 16
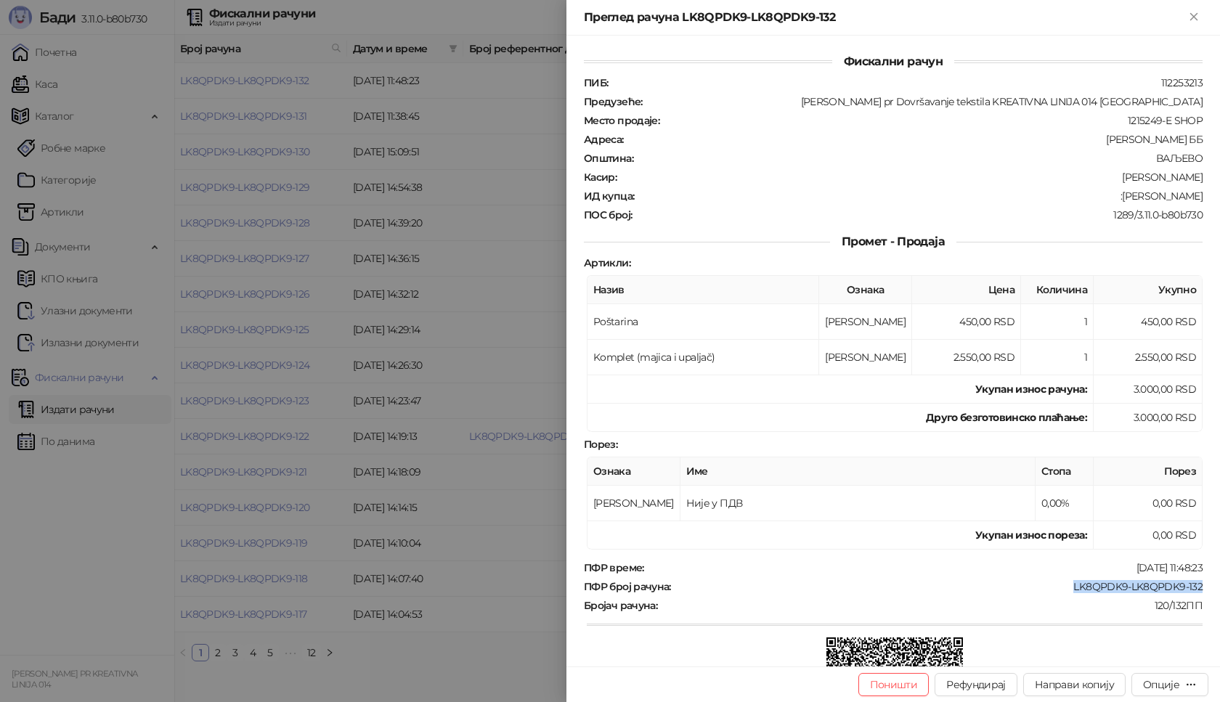
drag, startPoint x: 1057, startPoint y: 584, endPoint x: 1194, endPoint y: 588, distance: 136.6
click at [1194, 588] on div "Фискални рачун ПИБ : 112253213 Предузеће : [PERSON_NAME] pr Dovršavanje tekstil…" at bounding box center [894, 351] width 654 height 631
copy div "LK8QPDK9-LK8QPDK9-132"
drag, startPoint x: 1117, startPoint y: 195, endPoint x: 1191, endPoint y: 195, distance: 73.4
click at [1191, 195] on div ":[PERSON_NAME]" at bounding box center [920, 196] width 569 height 13
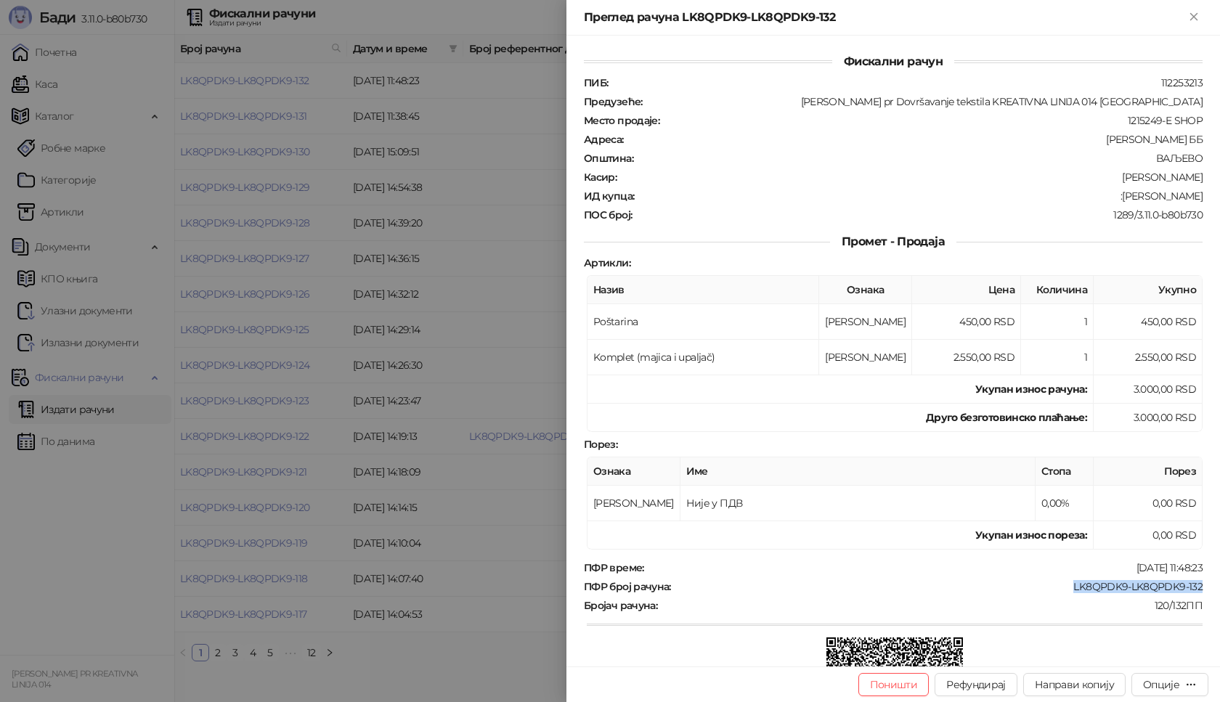
copy div "[PERSON_NAME]"
click at [1194, 17] on icon "Close" at bounding box center [1194, 16] width 7 height 7
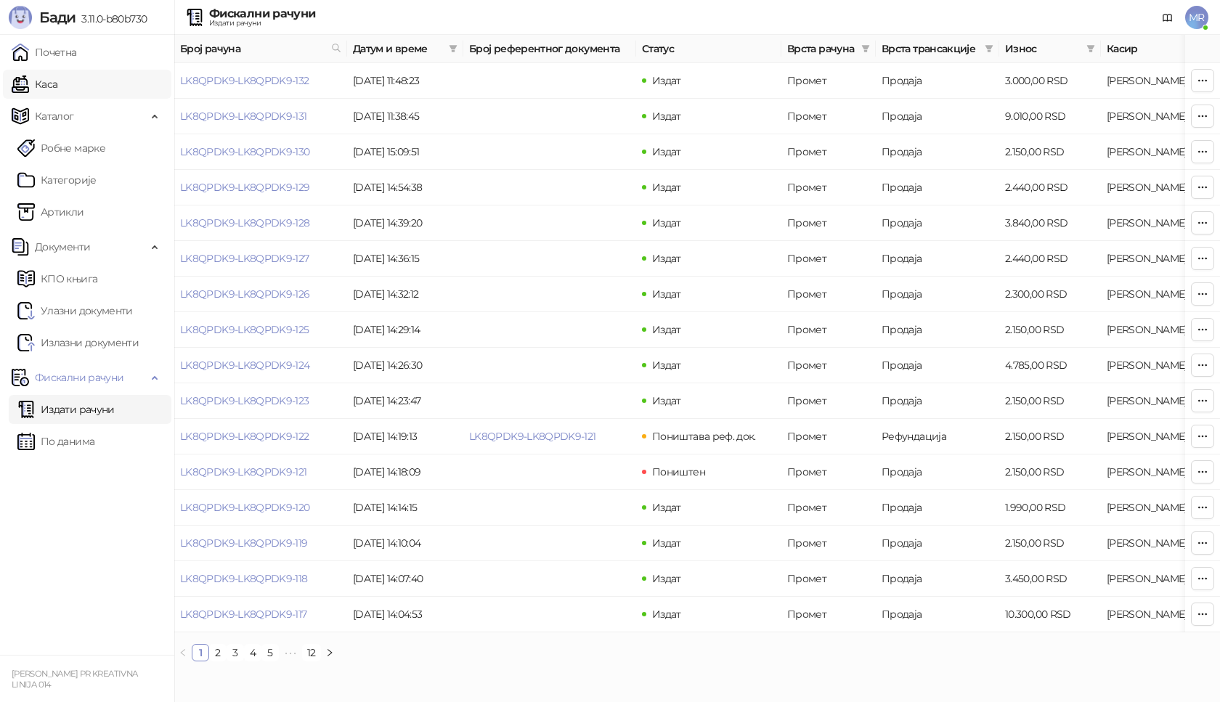
click at [57, 82] on link "Каса" at bounding box center [35, 84] width 46 height 29
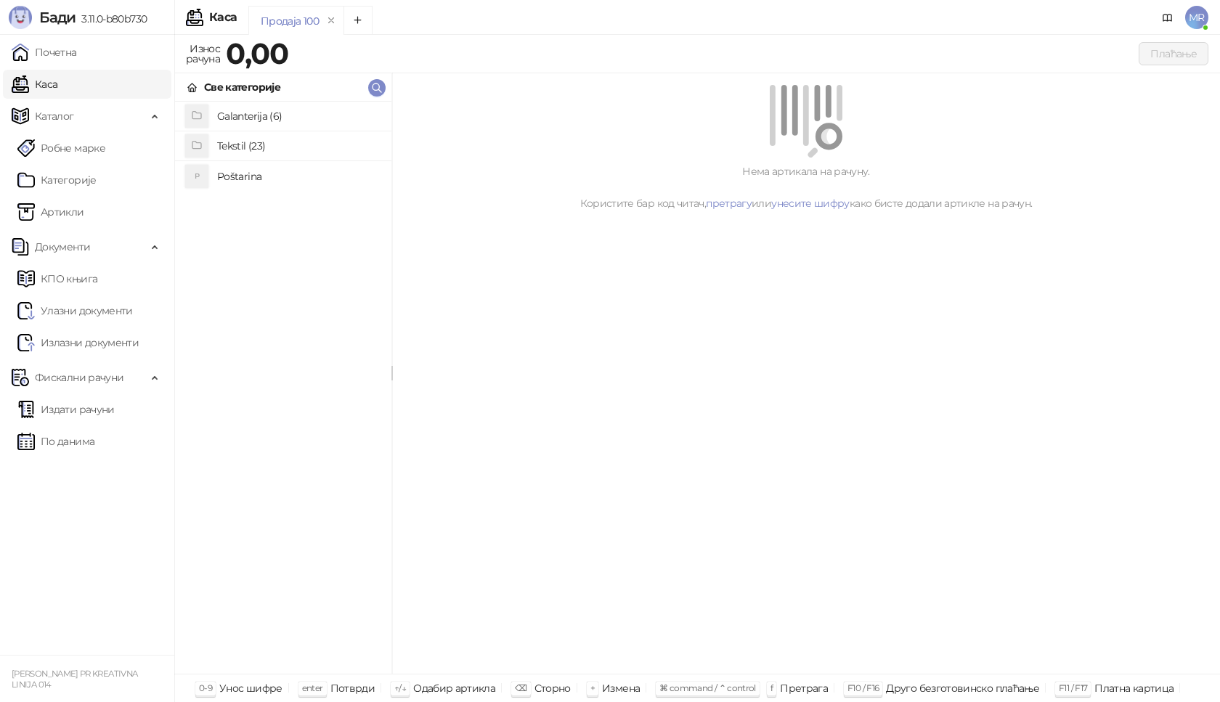
click at [296, 174] on h4 "Poštarina" at bounding box center [298, 176] width 163 height 23
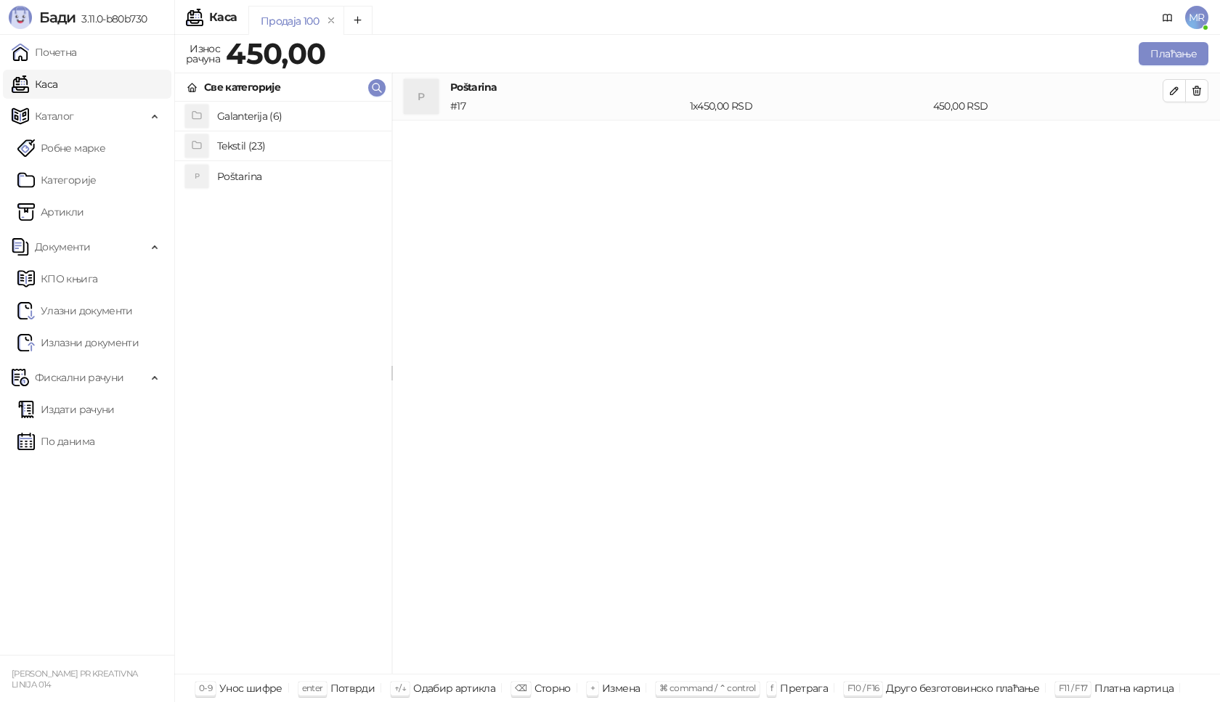
click at [280, 145] on h4 "Tekstil (23)" at bounding box center [298, 145] width 163 height 23
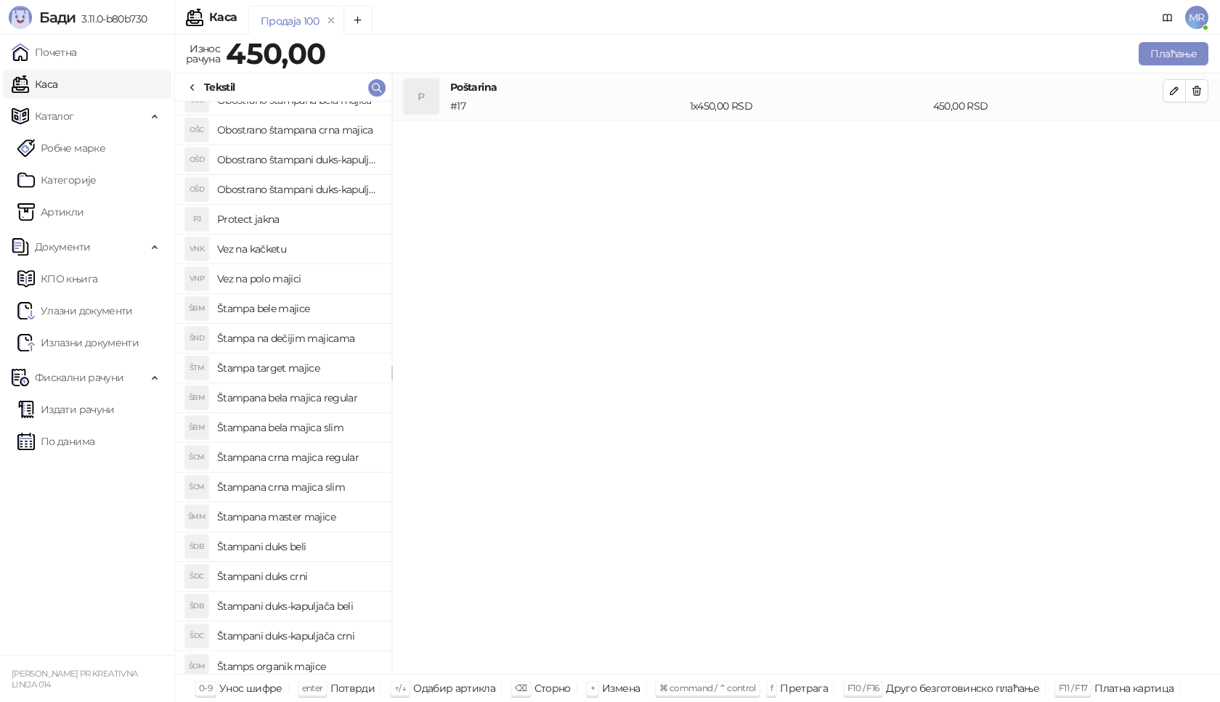
scroll to position [113, 0]
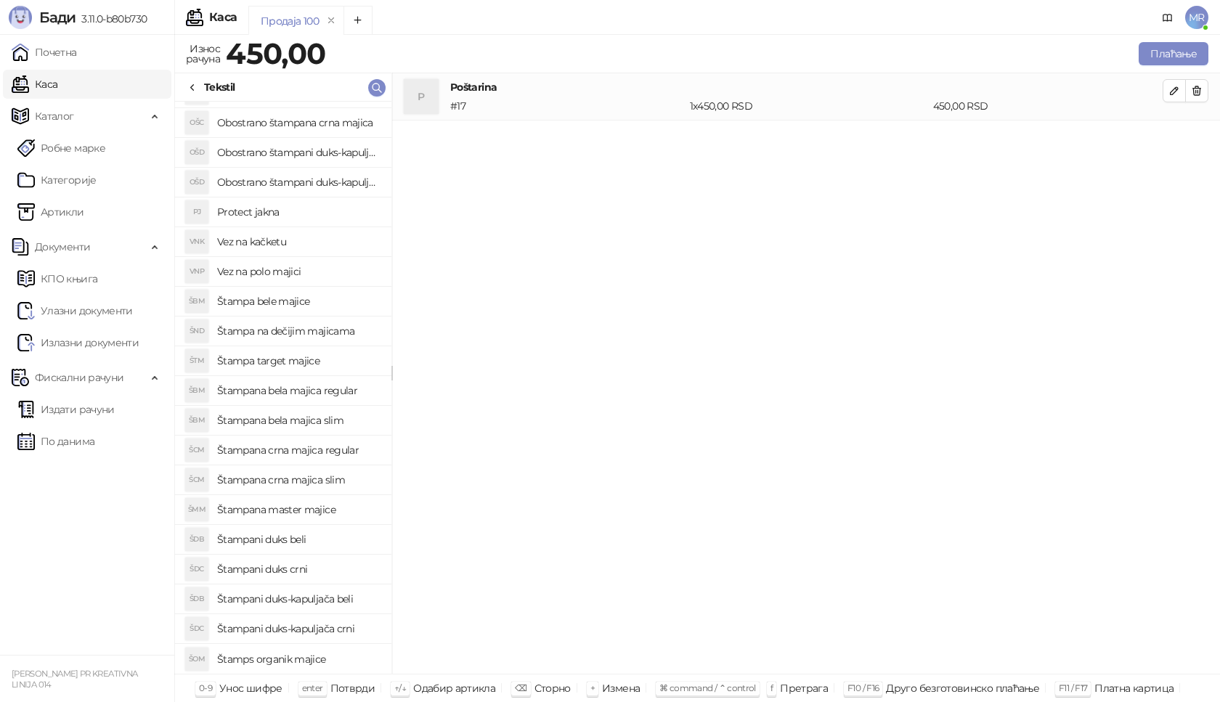
click at [256, 509] on h4 "Štampana master majice" at bounding box center [298, 509] width 163 height 23
click at [1178, 143] on icon "button" at bounding box center [1175, 138] width 12 height 12
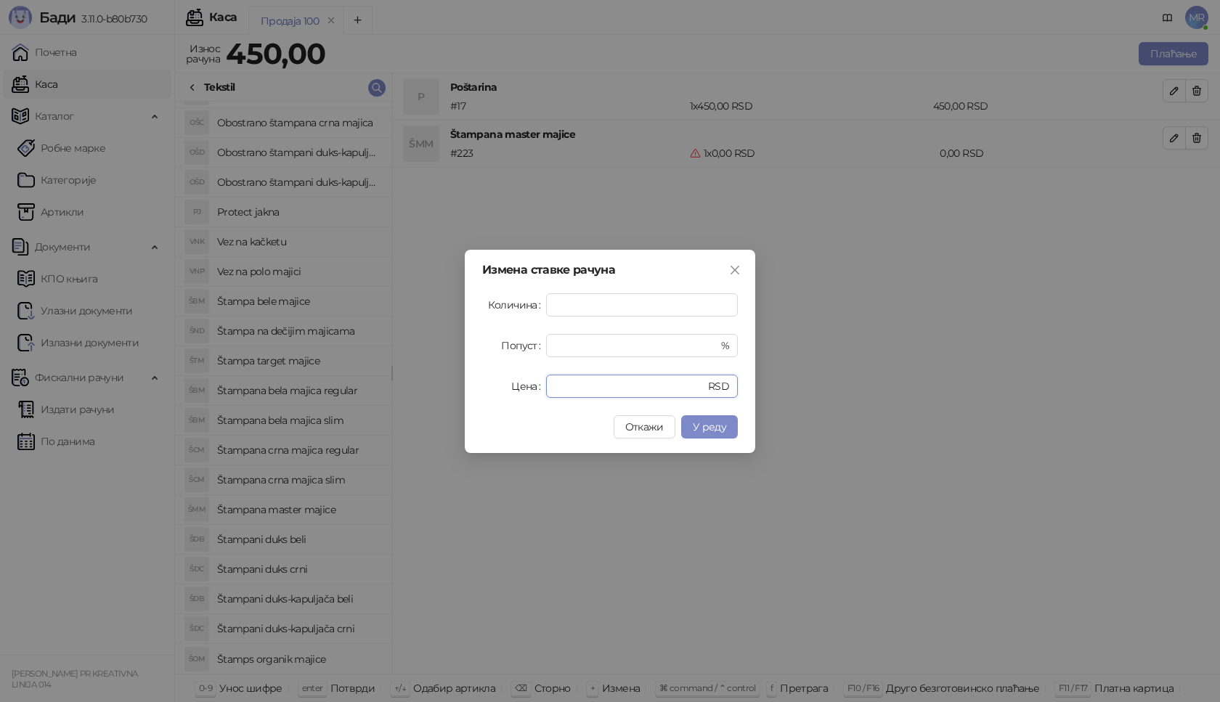
drag, startPoint x: 593, startPoint y: 389, endPoint x: 471, endPoint y: 392, distance: 121.4
click at [471, 392] on div "Измена ставке рачуна Количина * Попуст * % Цена * RSD Откажи У реду" at bounding box center [610, 351] width 291 height 203
type input "****"
click at [714, 424] on span "У реду" at bounding box center [709, 427] width 33 height 13
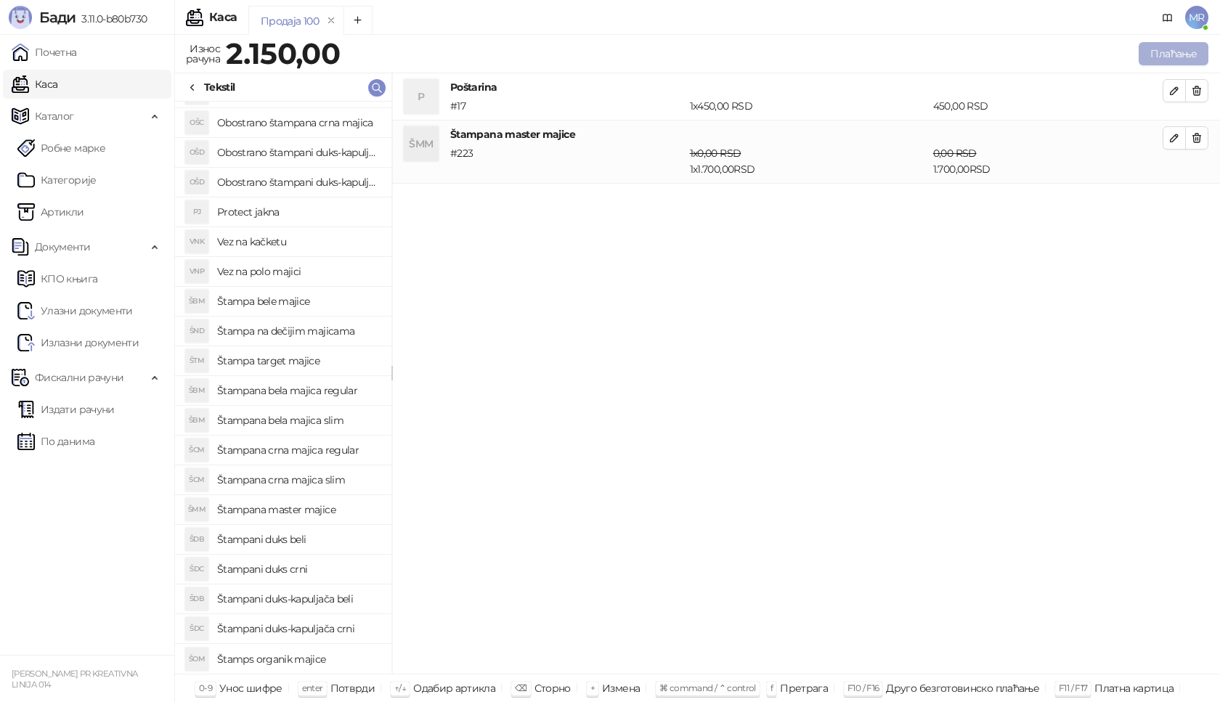
click at [1188, 51] on button "Плаћање" at bounding box center [1174, 53] width 70 height 23
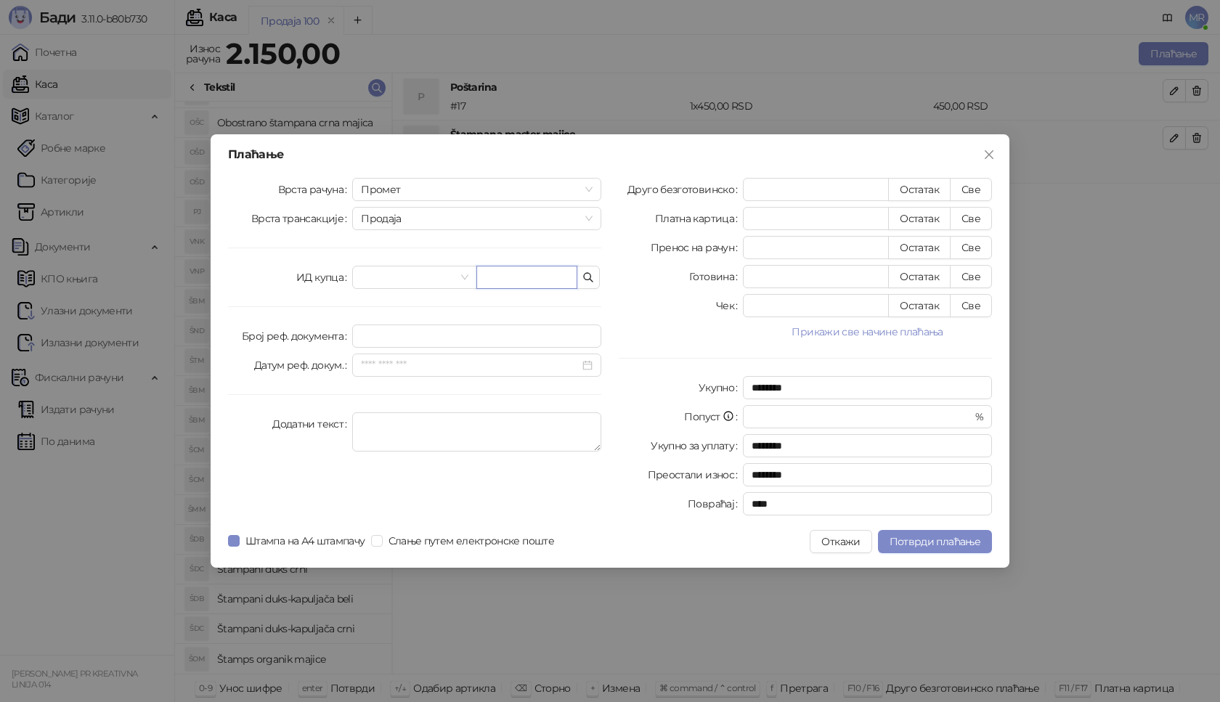
click at [517, 276] on input "text" at bounding box center [527, 277] width 101 height 23
paste input "**********"
type input "**********"
click at [968, 193] on button "Све" at bounding box center [971, 189] width 42 height 23
type input "****"
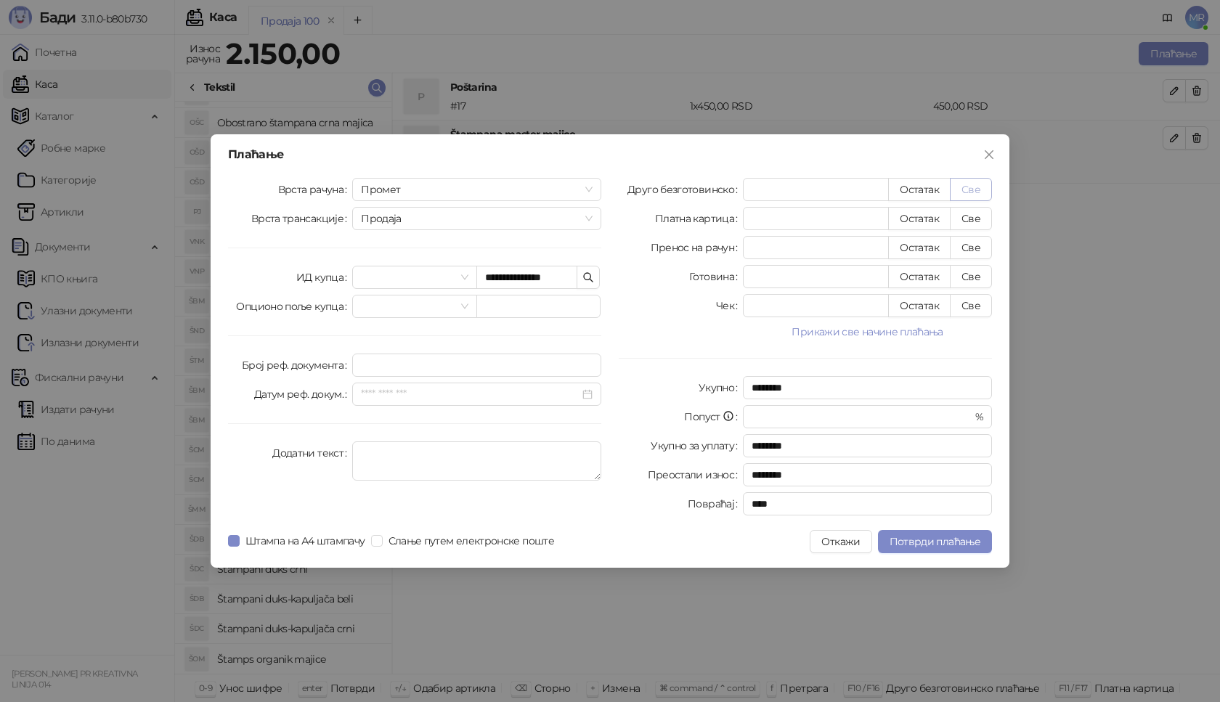
type input "****"
click at [942, 540] on span "Потврди плаћање" at bounding box center [935, 541] width 91 height 13
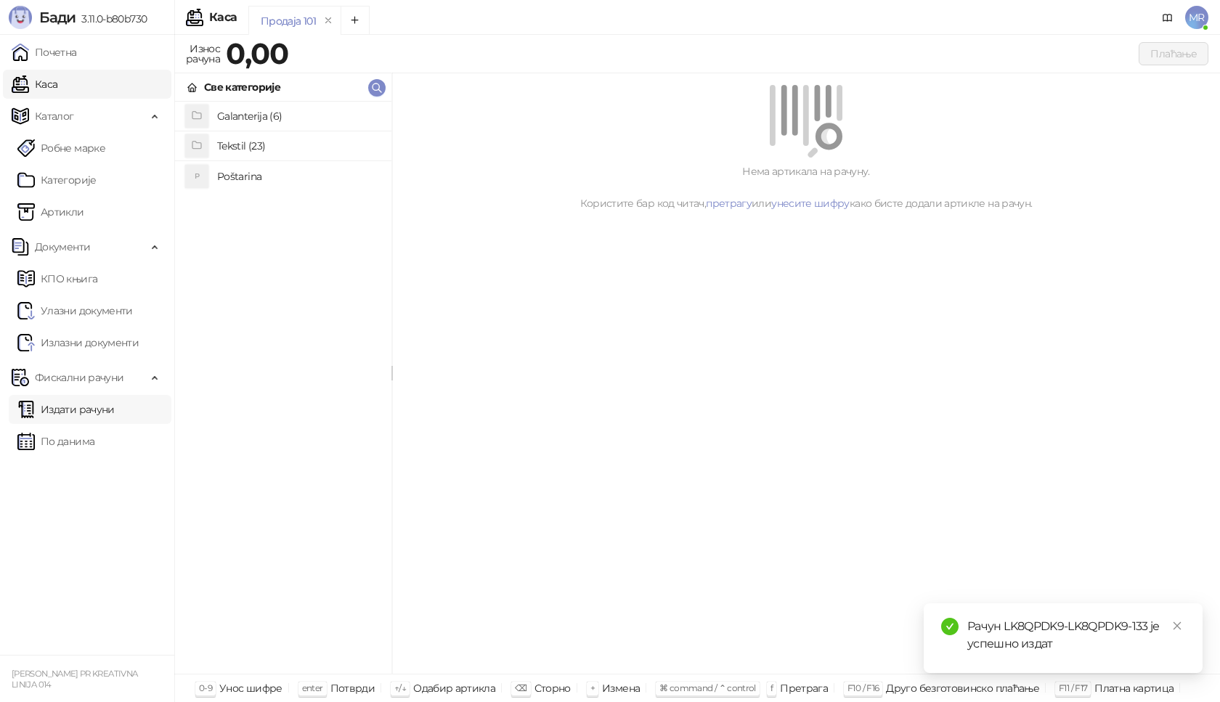
click at [115, 408] on link "Издати рачуни" at bounding box center [65, 409] width 97 height 29
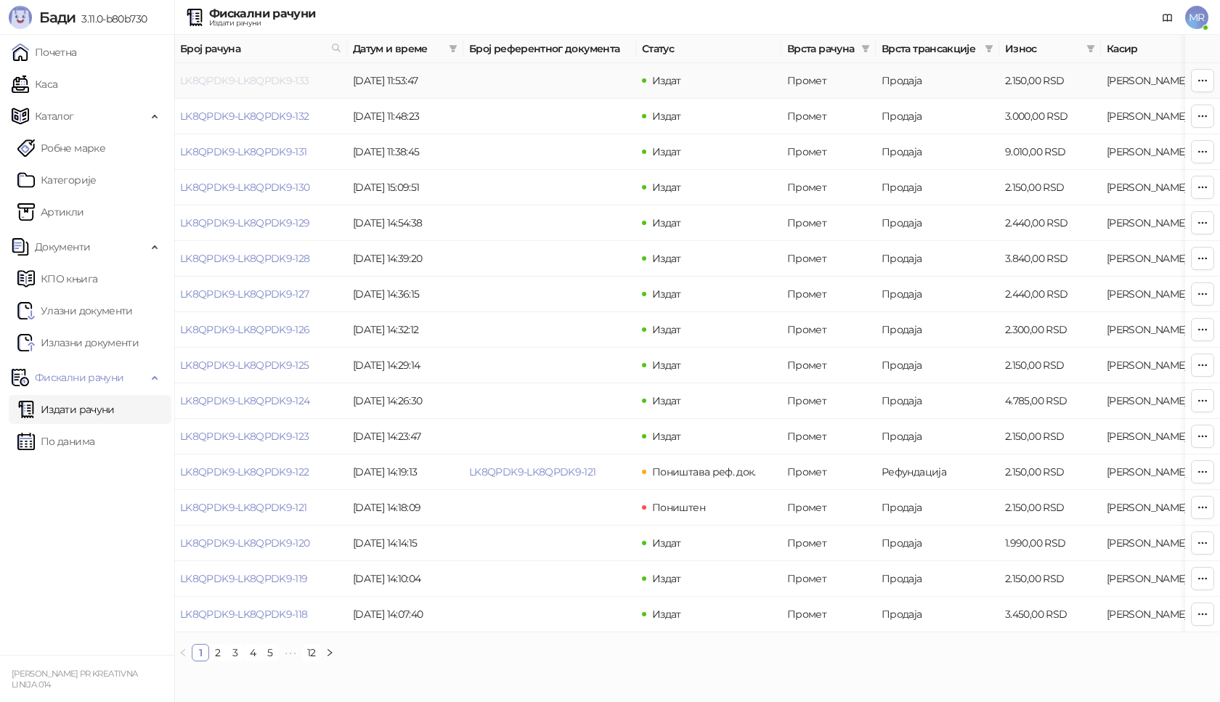
click at [257, 81] on link "LK8QPDK9-LK8QPDK9-133" at bounding box center [244, 80] width 129 height 13
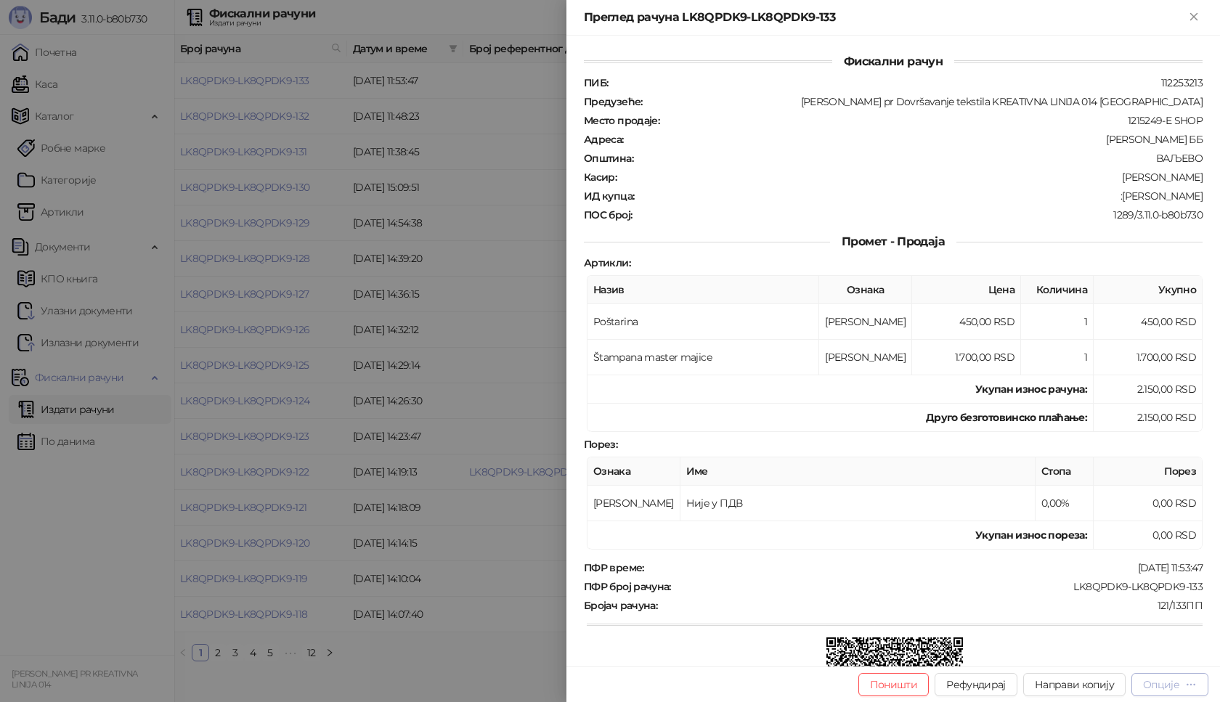
click at [1176, 681] on div "Опције" at bounding box center [1161, 685] width 36 height 13
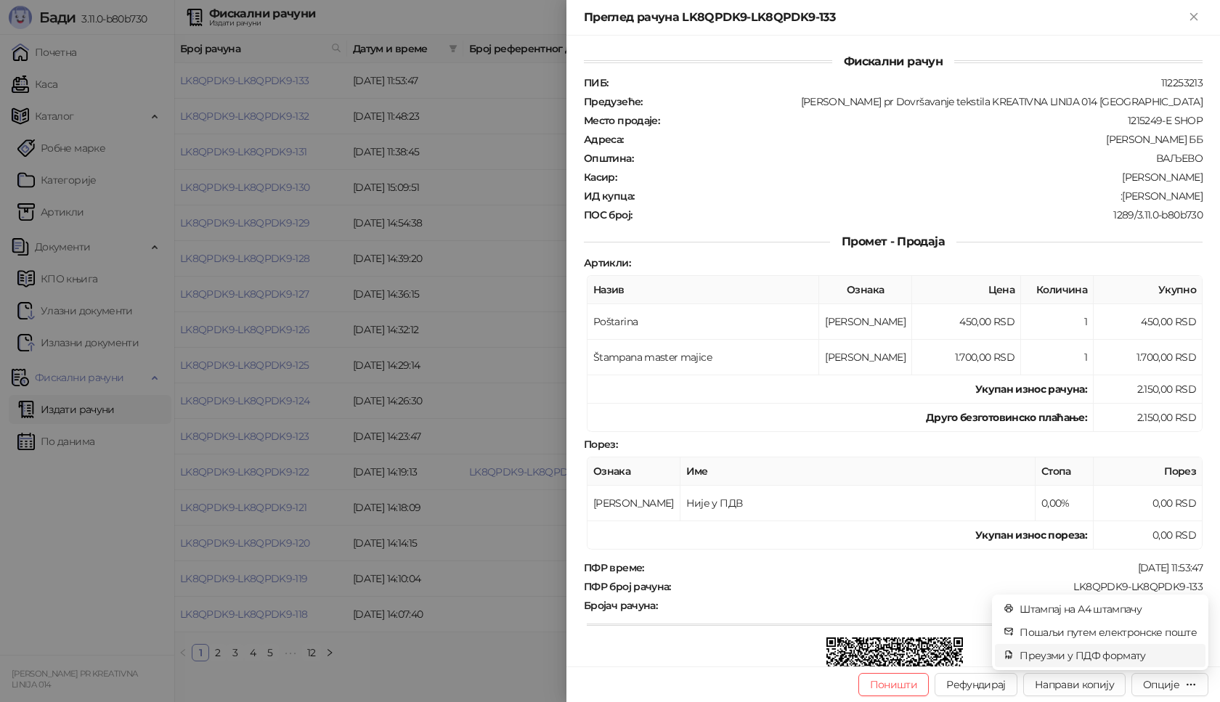
click at [1143, 655] on span "Преузми у ПДФ формату" at bounding box center [1108, 656] width 177 height 16
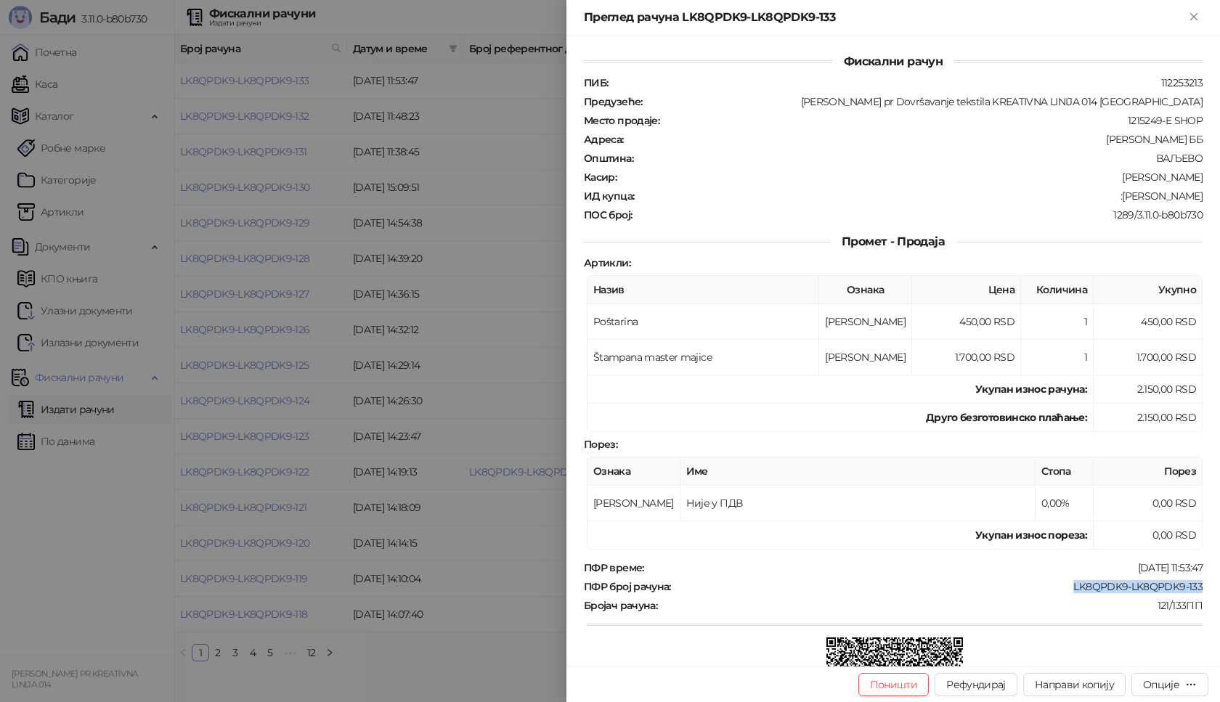
drag, startPoint x: 1063, startPoint y: 587, endPoint x: 1200, endPoint y: 585, distance: 137.3
click at [1200, 585] on div "Фискални рачун ПИБ : 112253213 Предузеће : [PERSON_NAME] pr Dovršavanje tekstil…" at bounding box center [894, 351] width 654 height 631
copy div "LK8QPDK9-LK8QPDK9-133"
drag, startPoint x: 1116, startPoint y: 196, endPoint x: 1195, endPoint y: 195, distance: 79.2
click at [1195, 195] on div "Фискални рачун ПИБ : 112253213 Предузеће : [PERSON_NAME] pr Dovršavanje tekstil…" at bounding box center [894, 351] width 654 height 631
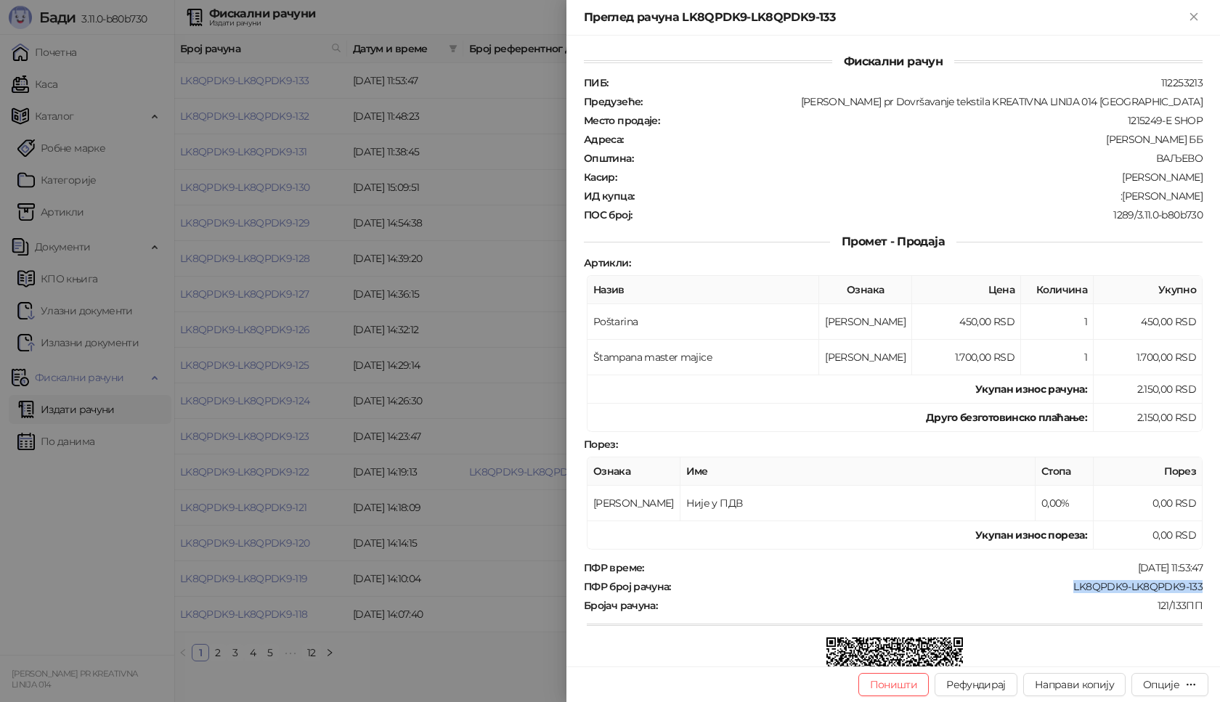
copy div "[PERSON_NAME]"
click at [1194, 19] on icon "Close" at bounding box center [1194, 16] width 13 height 13
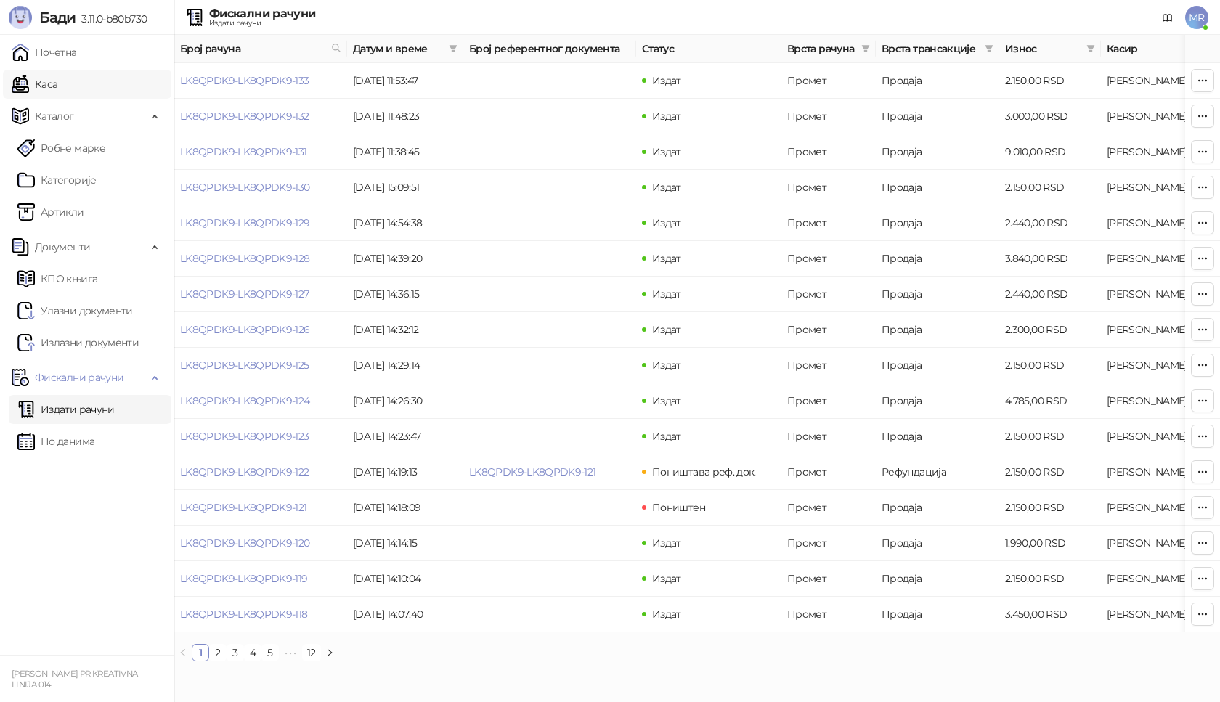
click at [57, 88] on link "Каса" at bounding box center [35, 84] width 46 height 29
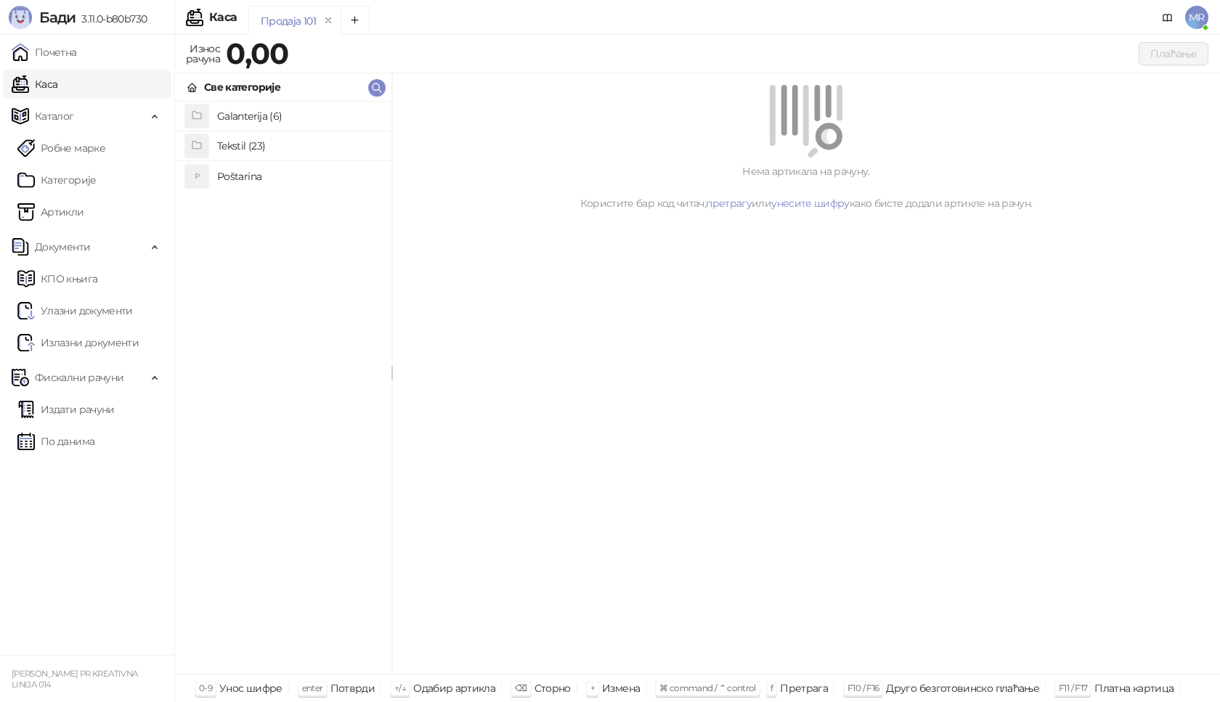
click at [250, 180] on h4 "Poštarina" at bounding box center [298, 176] width 163 height 23
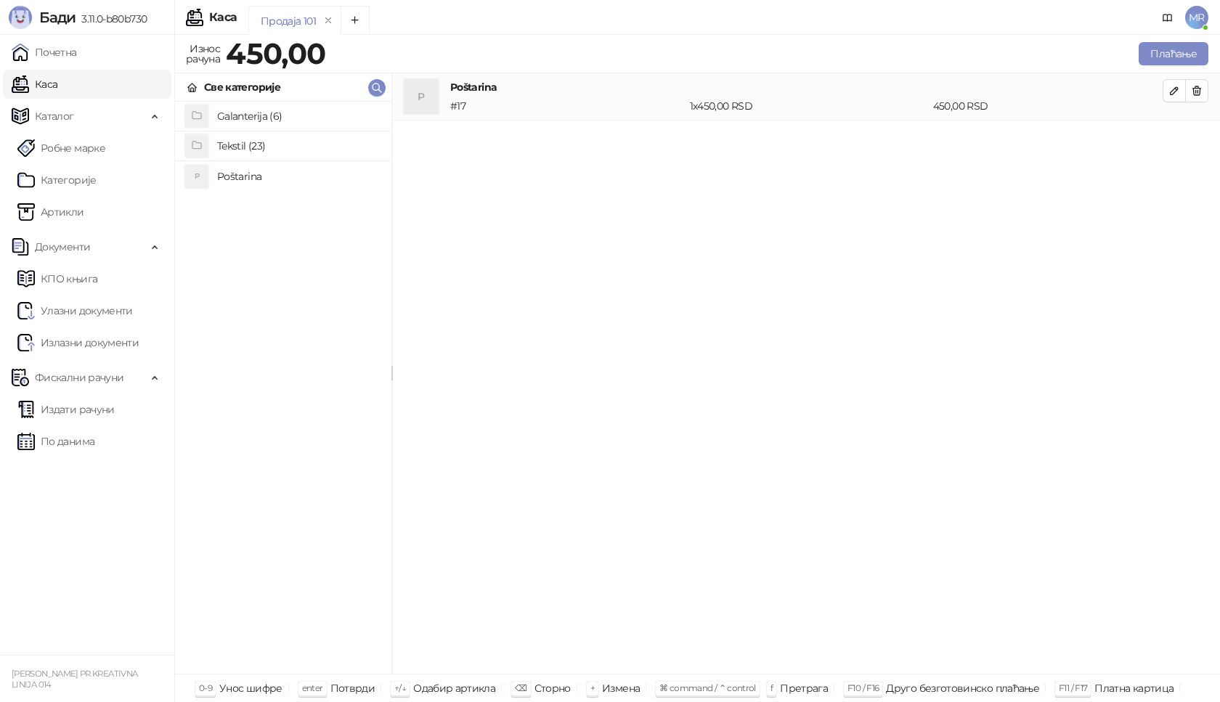
click at [259, 152] on h4 "Tekstil (23)" at bounding box center [298, 145] width 163 height 23
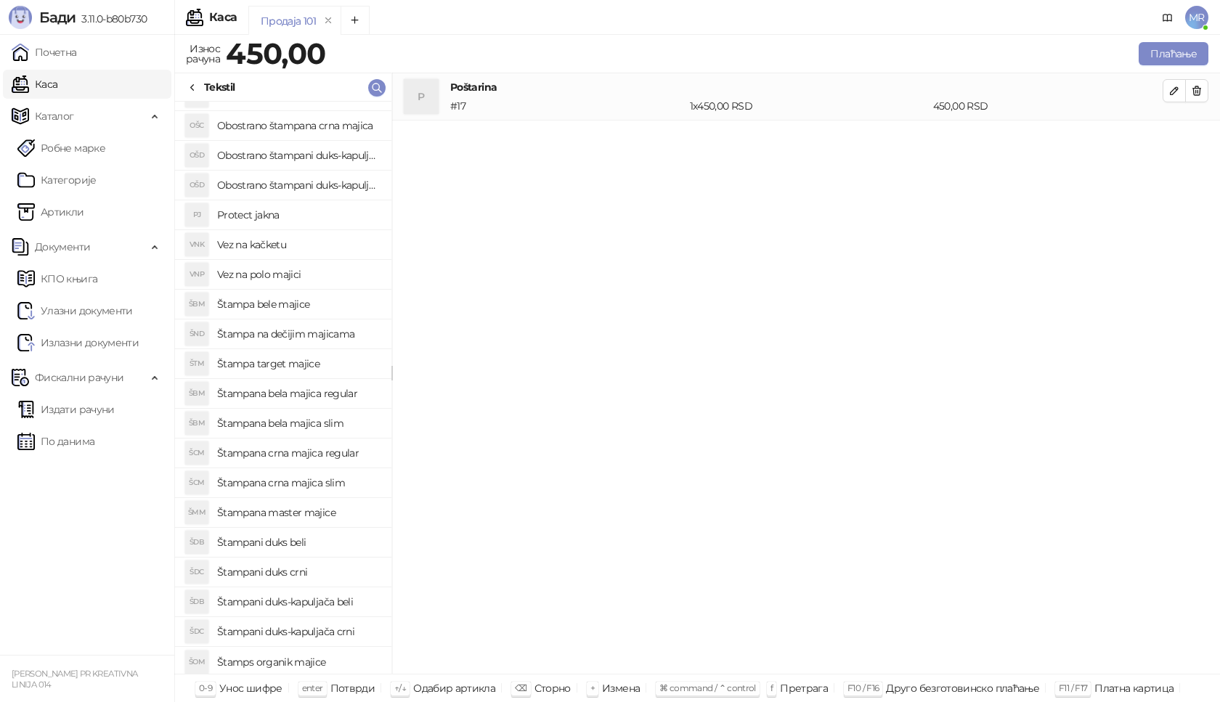
scroll to position [113, 0]
click at [303, 513] on h4 "Štampana master majice" at bounding box center [298, 509] width 163 height 23
click at [1173, 133] on icon "button" at bounding box center [1175, 138] width 12 height 12
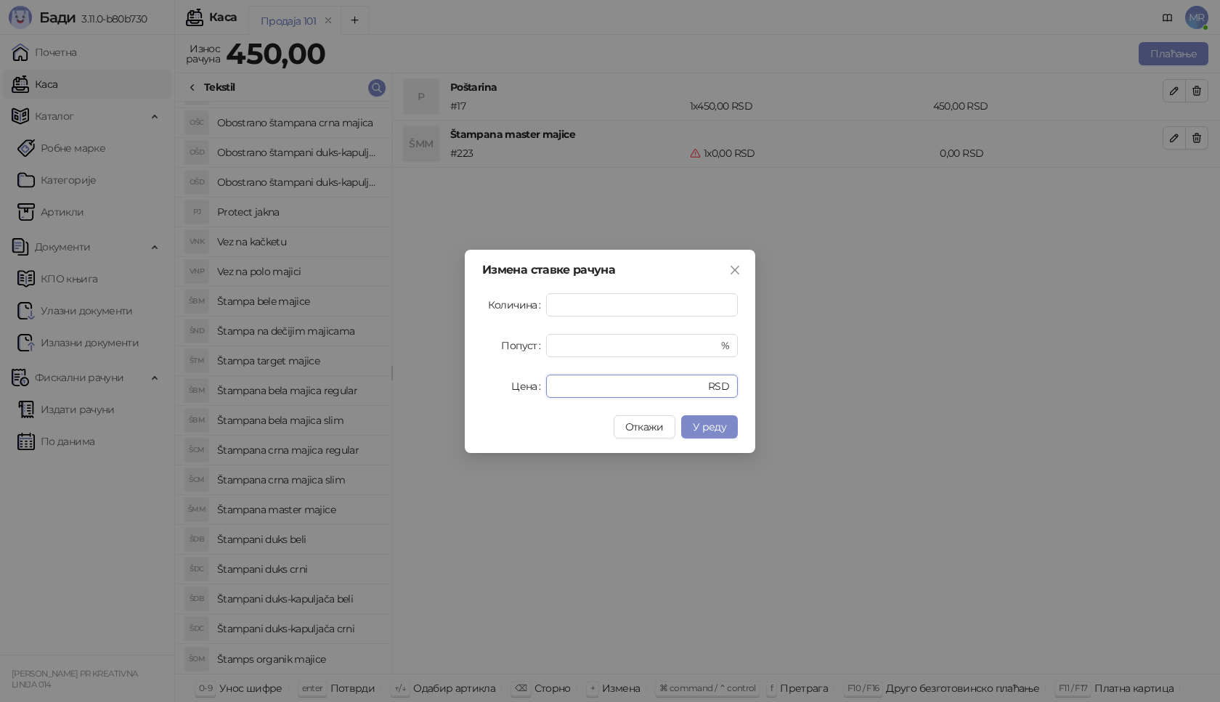
drag, startPoint x: 606, startPoint y: 386, endPoint x: 530, endPoint y: 394, distance: 76.7
click at [530, 394] on div "Цена * RSD" at bounding box center [610, 386] width 256 height 23
type input "****"
click at [716, 426] on span "У реду" at bounding box center [709, 427] width 33 height 13
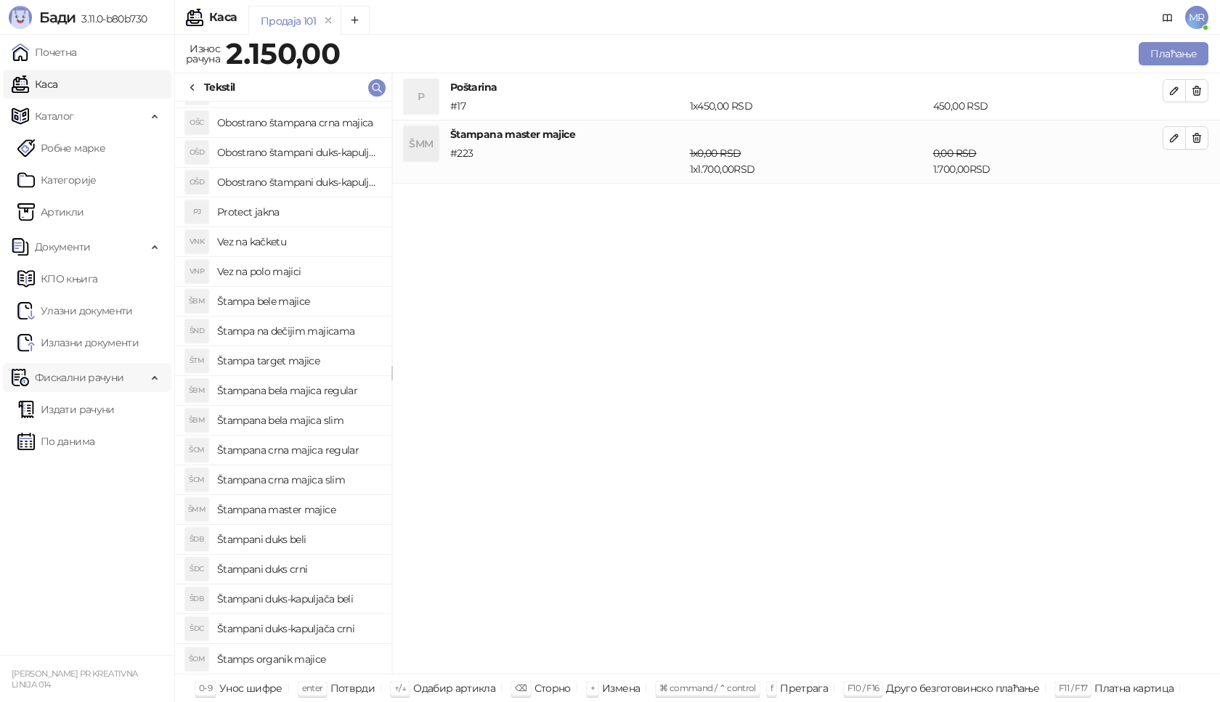
click at [149, 379] on div "Фискални рачуни" at bounding box center [87, 377] width 169 height 29
click at [102, 413] on link "Издати рачуни" at bounding box center [65, 409] width 97 height 29
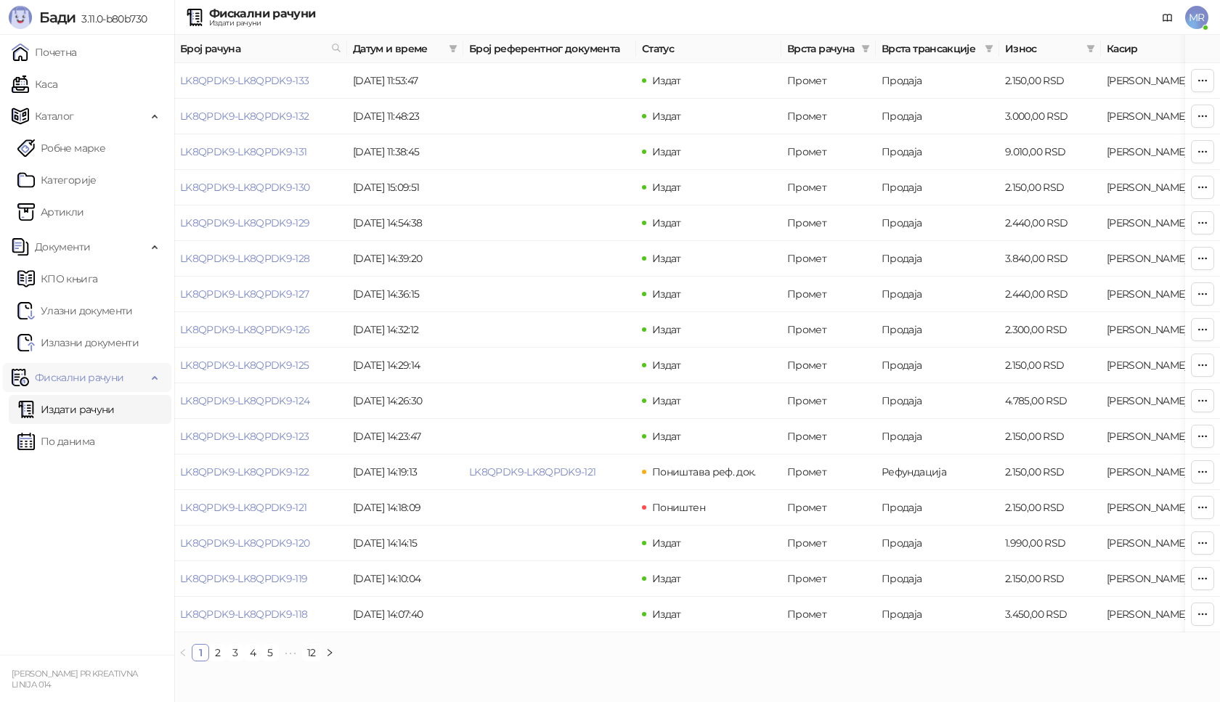
click at [137, 379] on span "Фискални рачуни" at bounding box center [79, 377] width 135 height 29
click at [57, 83] on link "Каса" at bounding box center [35, 84] width 46 height 29
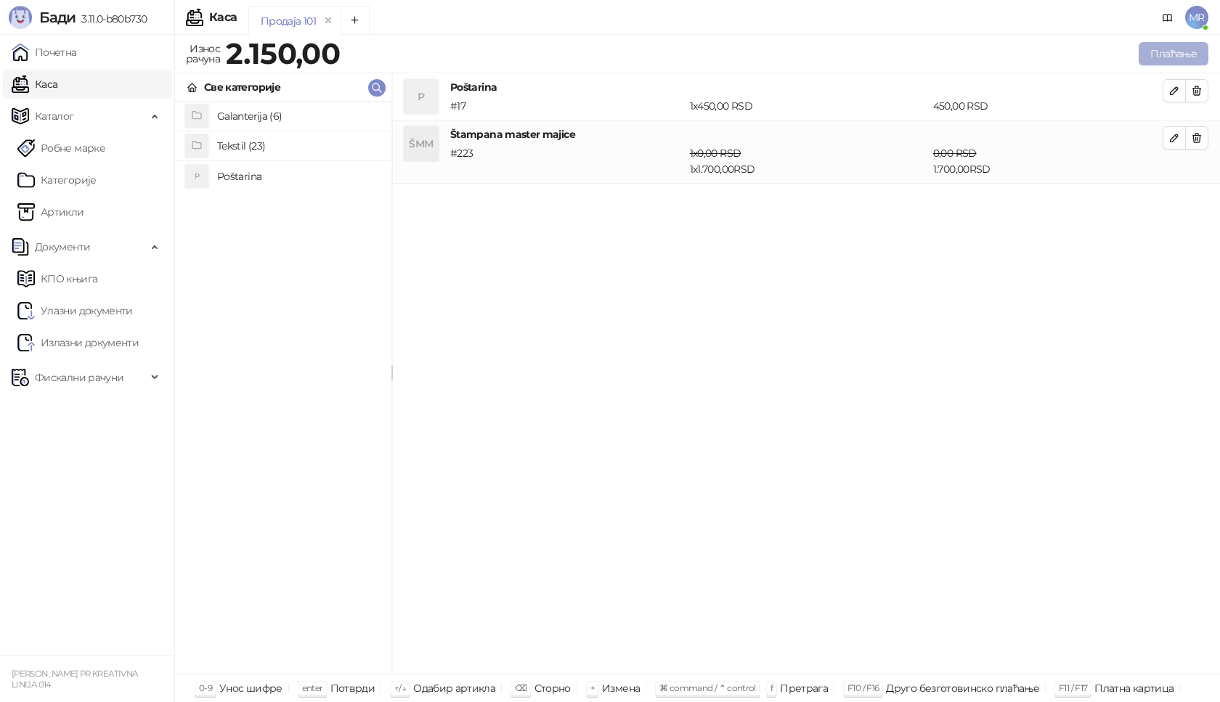
click at [1190, 49] on button "Плаћање" at bounding box center [1174, 53] width 70 height 23
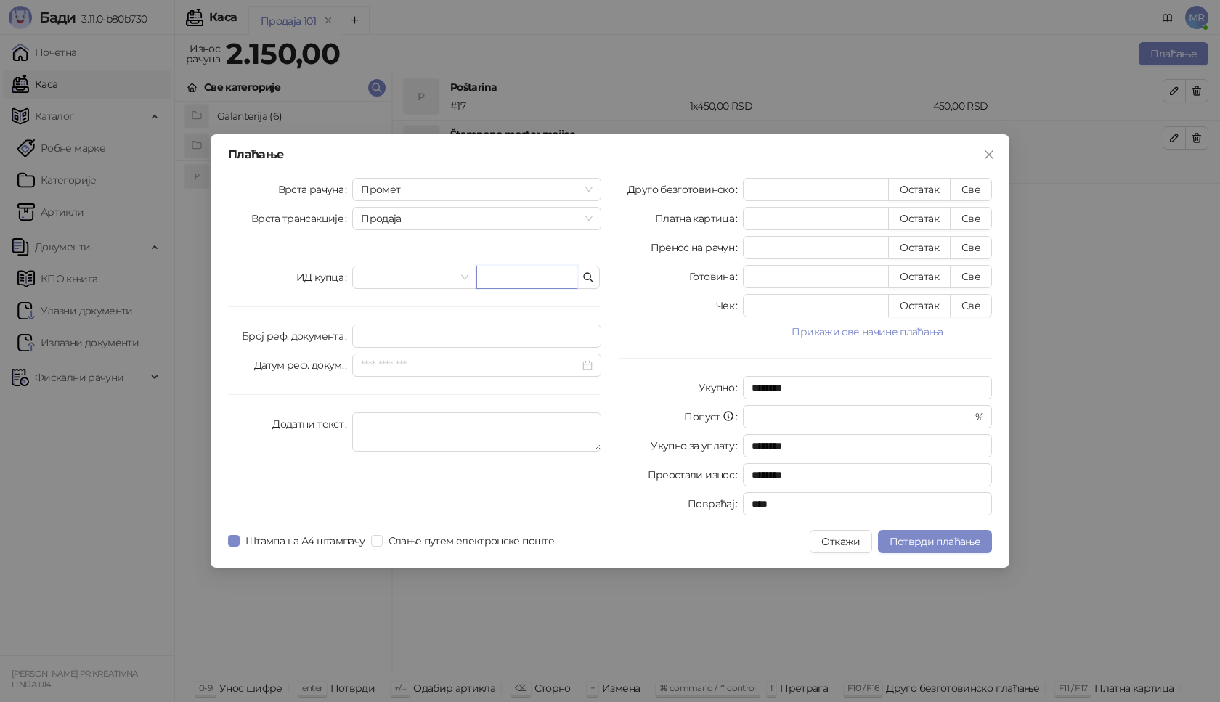
click at [535, 279] on input "text" at bounding box center [527, 277] width 101 height 23
paste input "**********"
type input "**********"
click at [987, 185] on button "Све" at bounding box center [971, 189] width 42 height 23
type input "****"
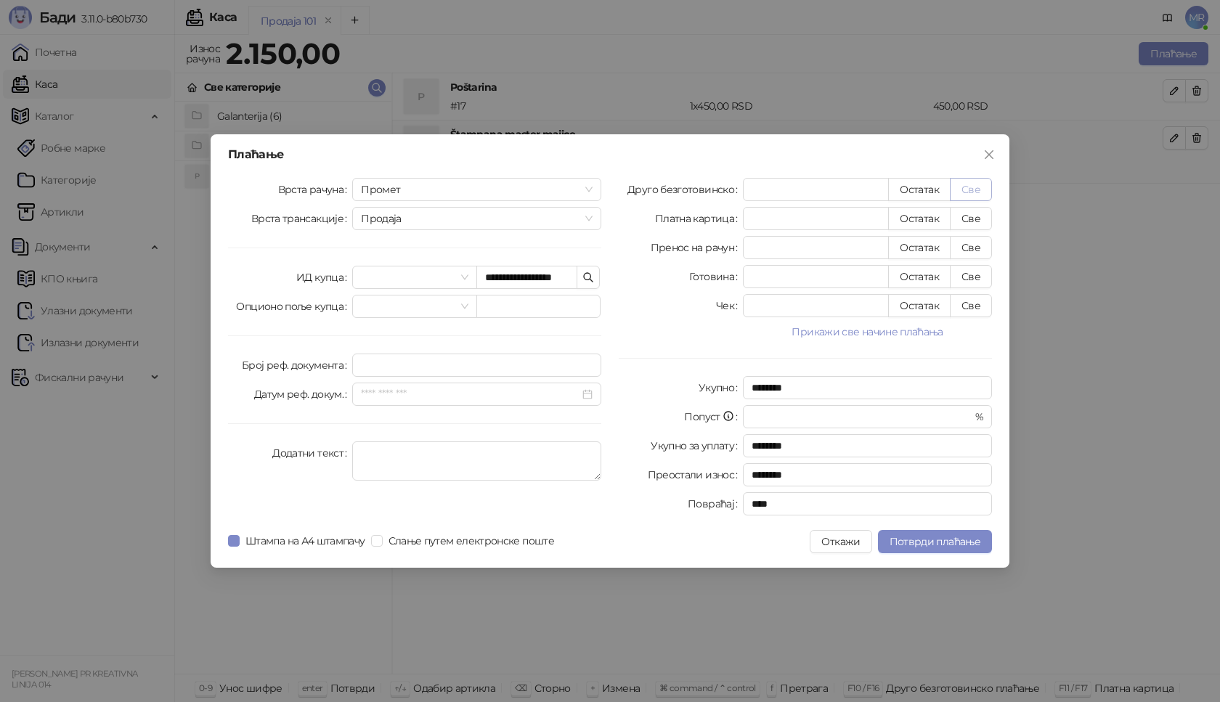
type input "****"
click at [944, 546] on span "Потврди плаћање" at bounding box center [935, 541] width 91 height 13
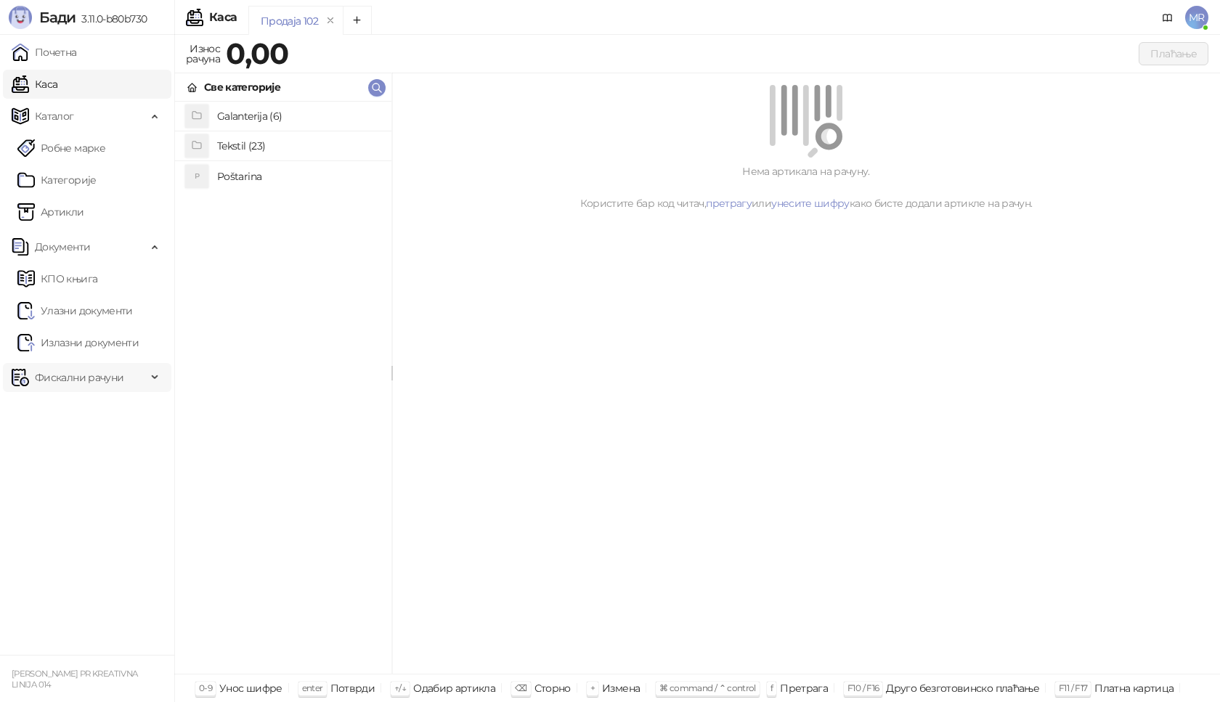
click at [157, 379] on div "Фискални рачуни" at bounding box center [87, 377] width 169 height 29
click at [115, 408] on link "Издати рачуни" at bounding box center [65, 409] width 97 height 29
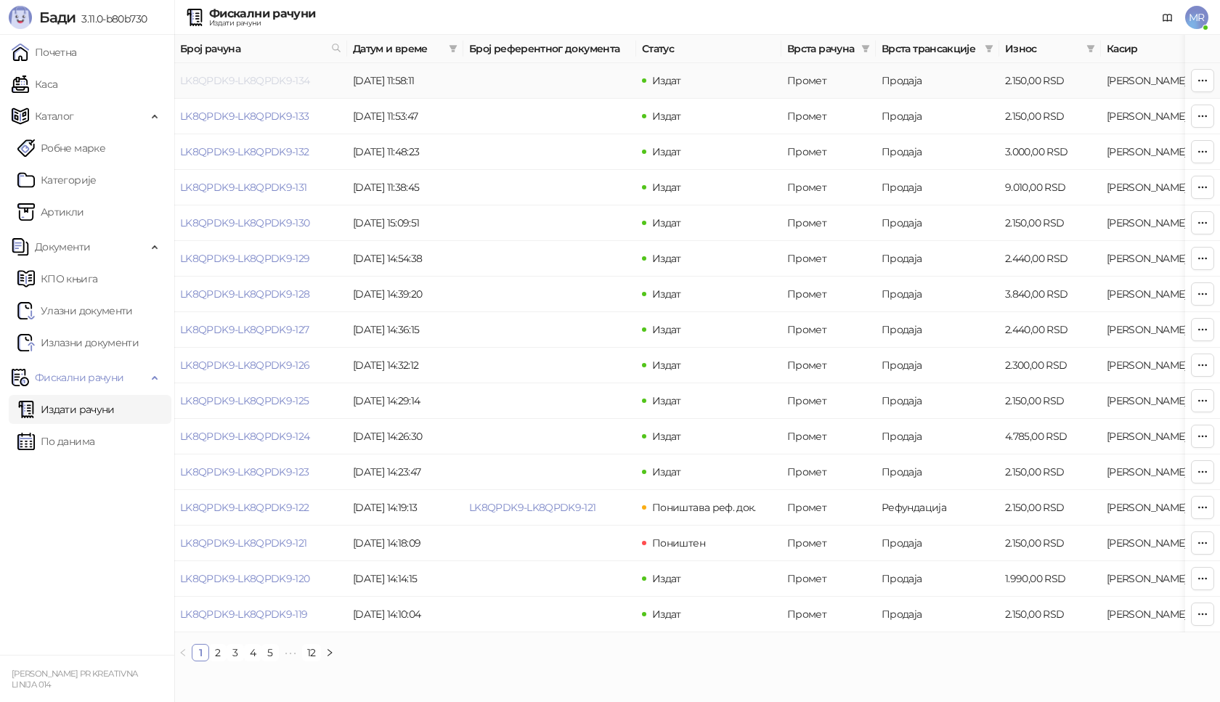
click at [261, 83] on link "LK8QPDK9-LK8QPDK9-134" at bounding box center [245, 80] width 130 height 13
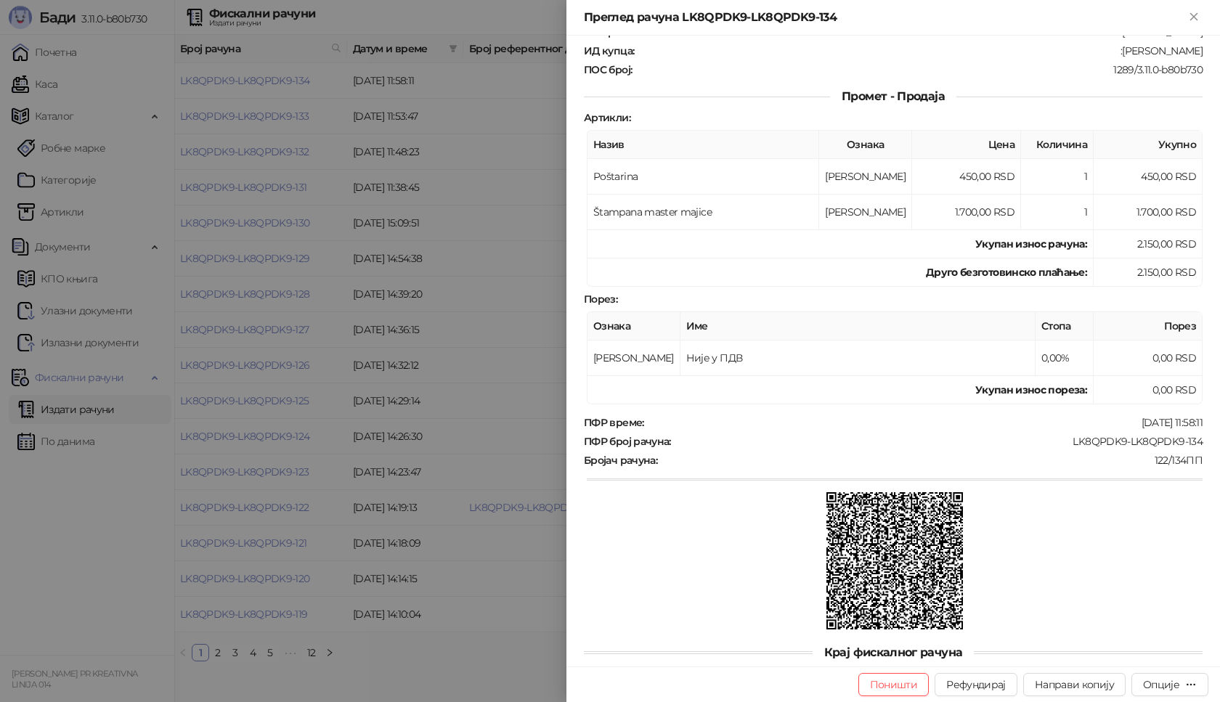
scroll to position [73, 0]
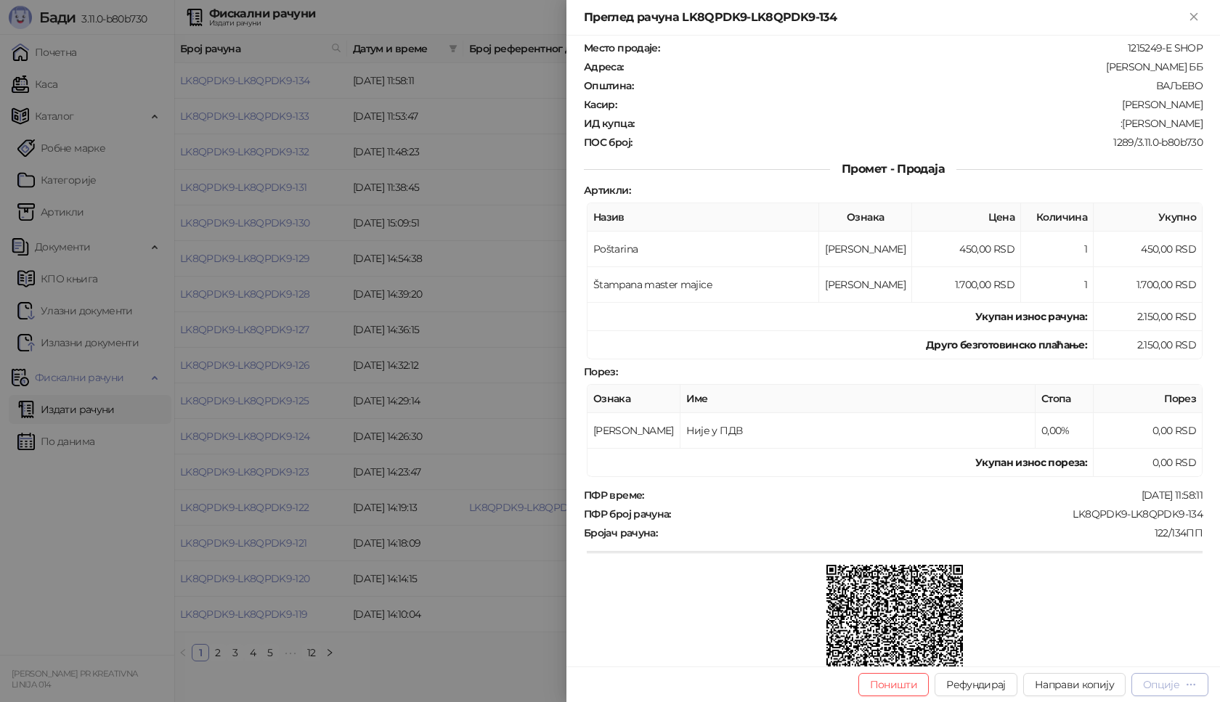
click at [1164, 684] on div "Опције" at bounding box center [1161, 685] width 36 height 13
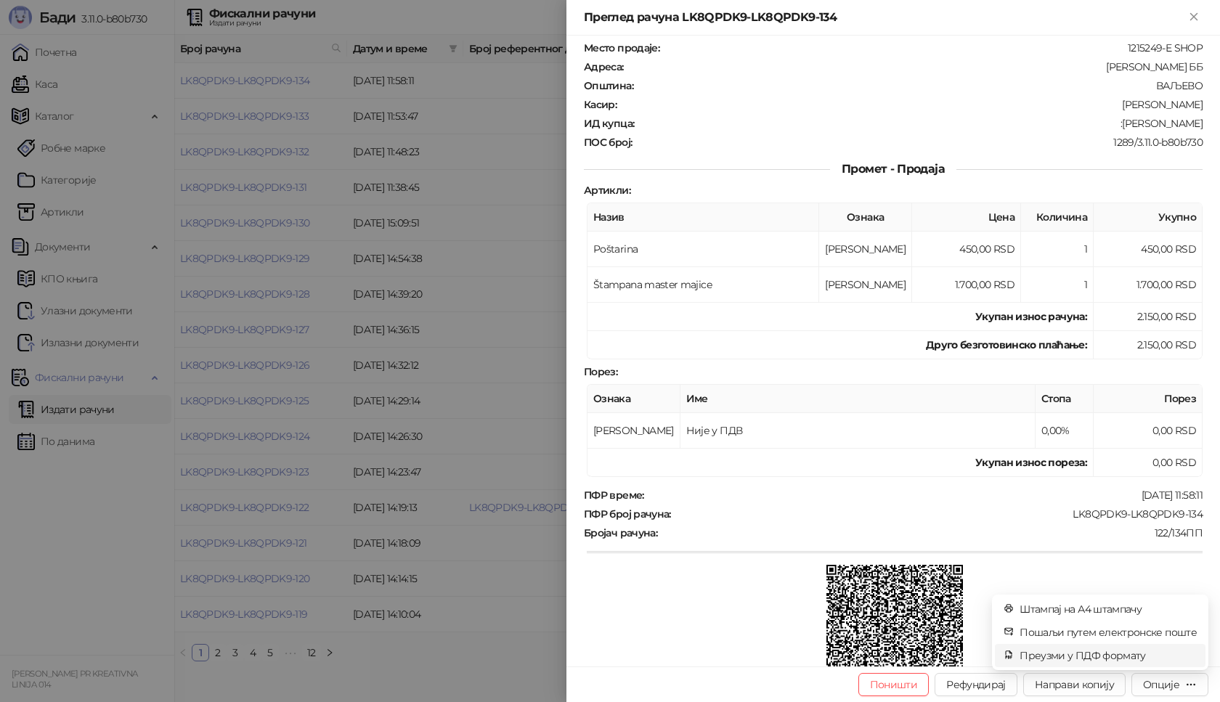
click at [1077, 655] on span "Преузми у ПДФ формату" at bounding box center [1108, 656] width 177 height 16
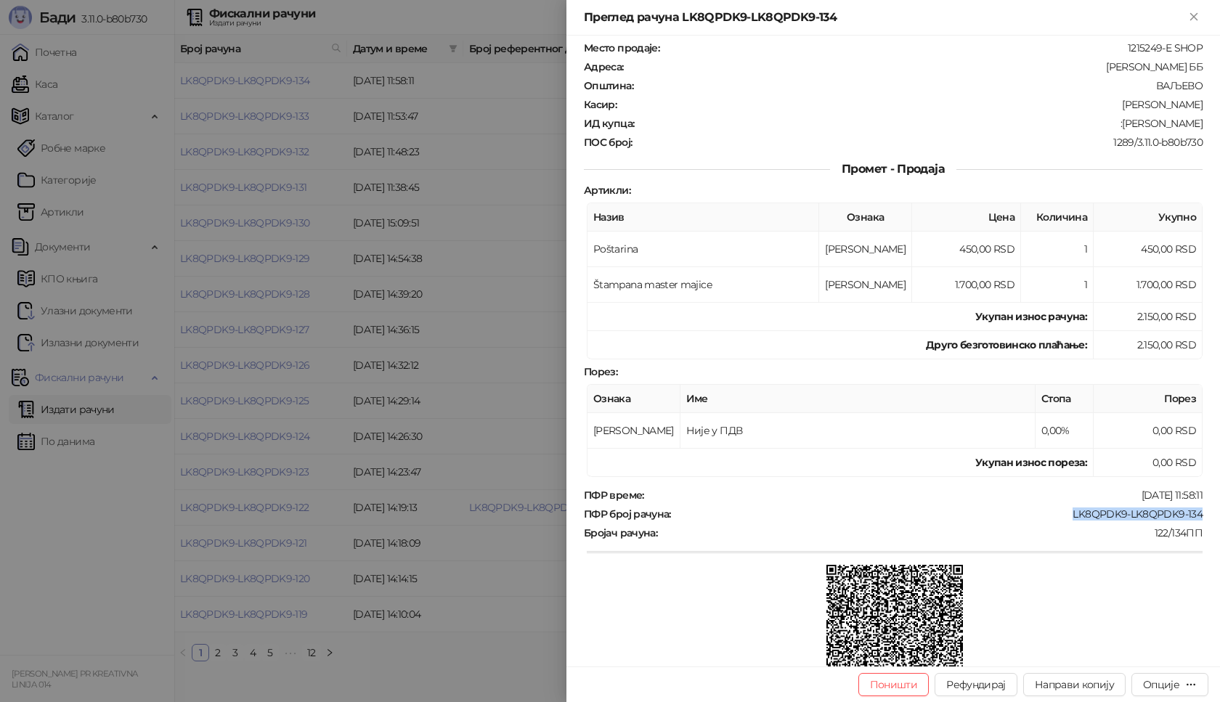
drag, startPoint x: 1063, startPoint y: 513, endPoint x: 1188, endPoint y: 514, distance: 125.0
click at [1188, 514] on div "LK8QPDK9-LK8QPDK9-134" at bounding box center [939, 514] width 532 height 13
copy div "LK8QPDK9-LK8QPDK9-134"
drag, startPoint x: 1106, startPoint y: 125, endPoint x: 1194, endPoint y: 125, distance: 87.9
click at [1194, 125] on div "Фискални рачун ПИБ : 112253213 Предузеће : [PERSON_NAME] pr Dovršavanje tekstil…" at bounding box center [894, 351] width 654 height 631
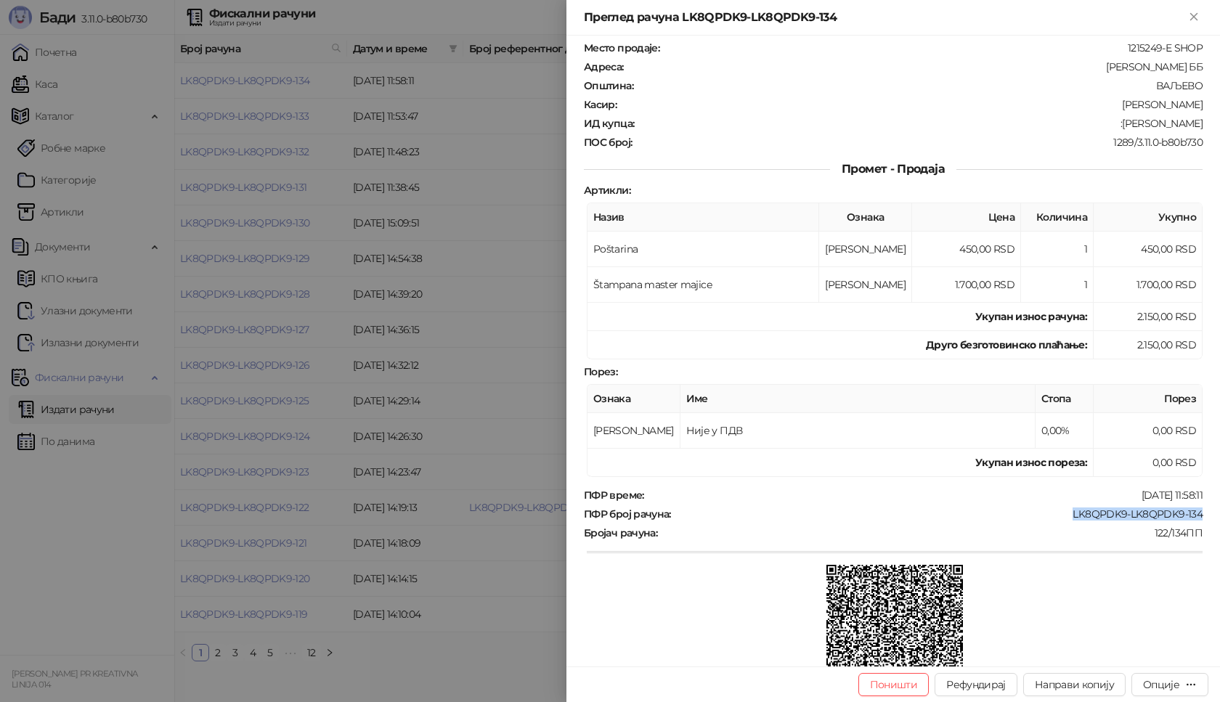
copy div "[PERSON_NAME]"
click at [1194, 10] on icon "Close" at bounding box center [1194, 16] width 13 height 13
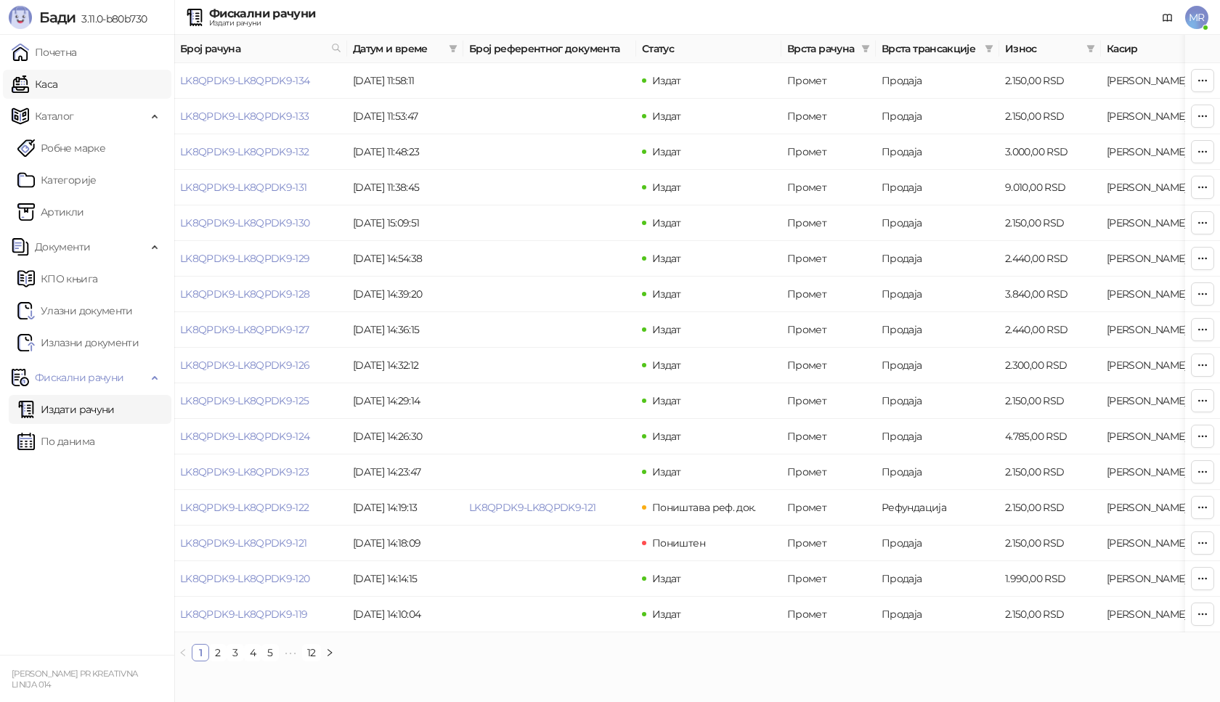
click at [57, 89] on link "Каса" at bounding box center [35, 84] width 46 height 29
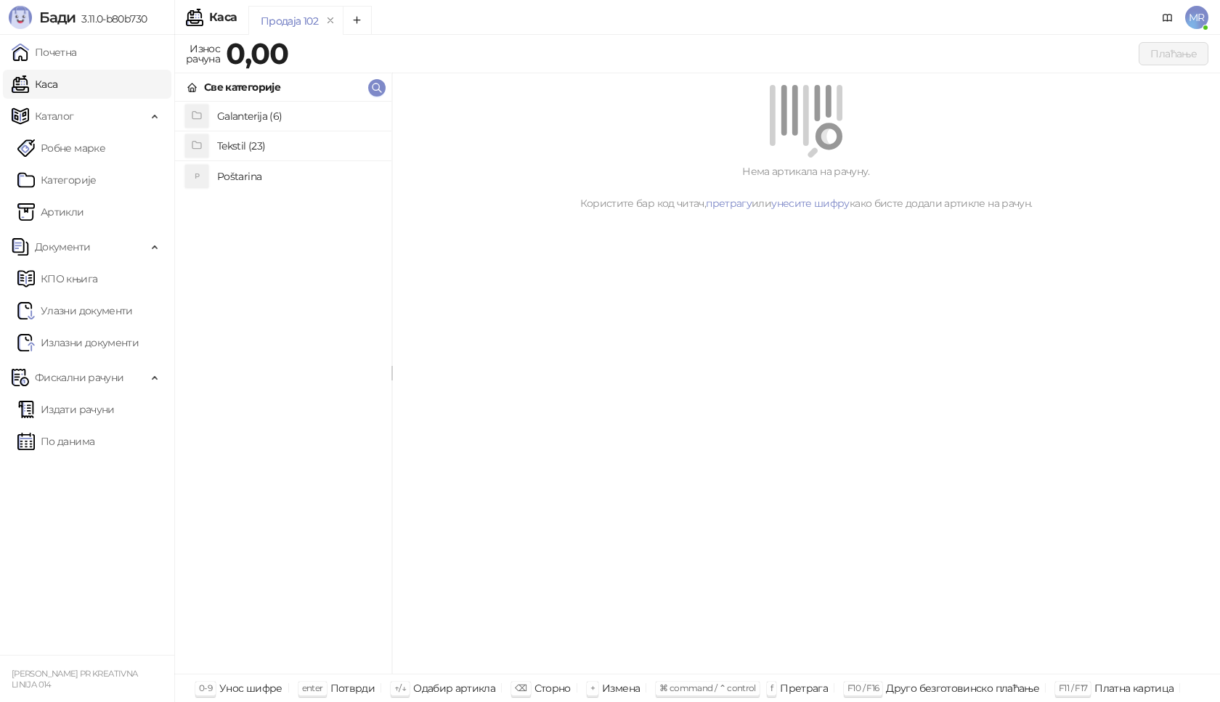
click at [243, 178] on h4 "Poštarina" at bounding box center [298, 176] width 163 height 23
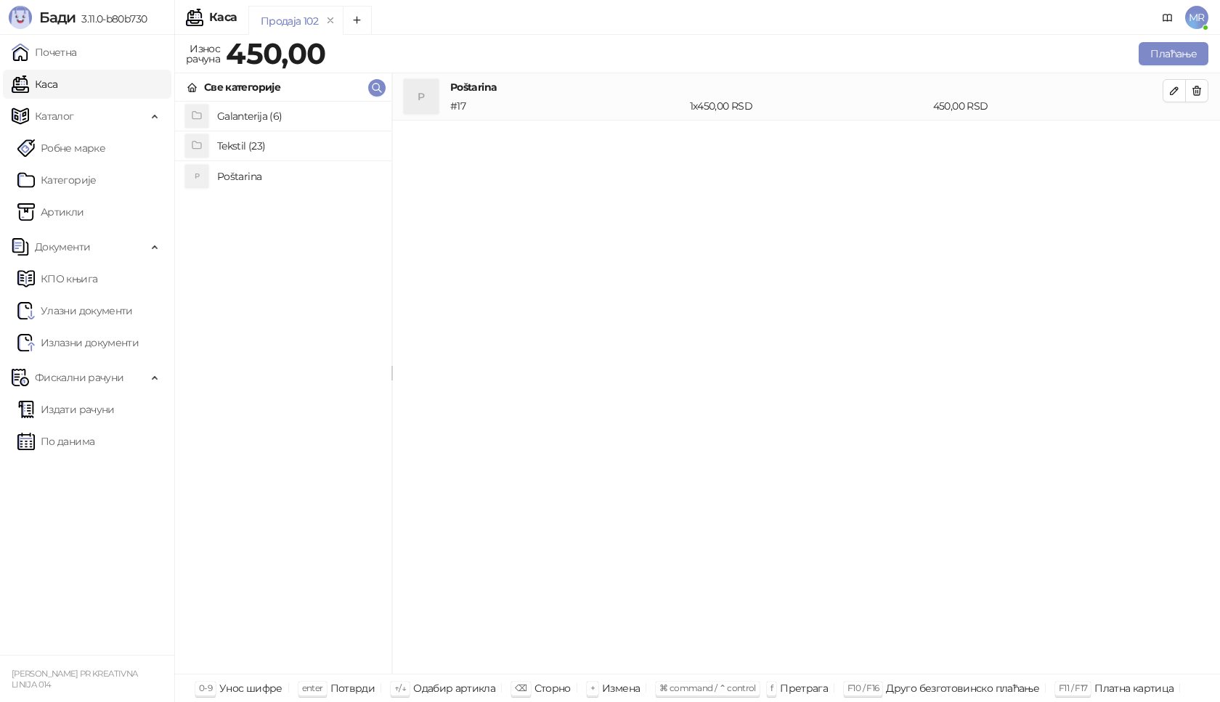
click at [271, 143] on h4 "Tekstil (23)" at bounding box center [298, 145] width 163 height 23
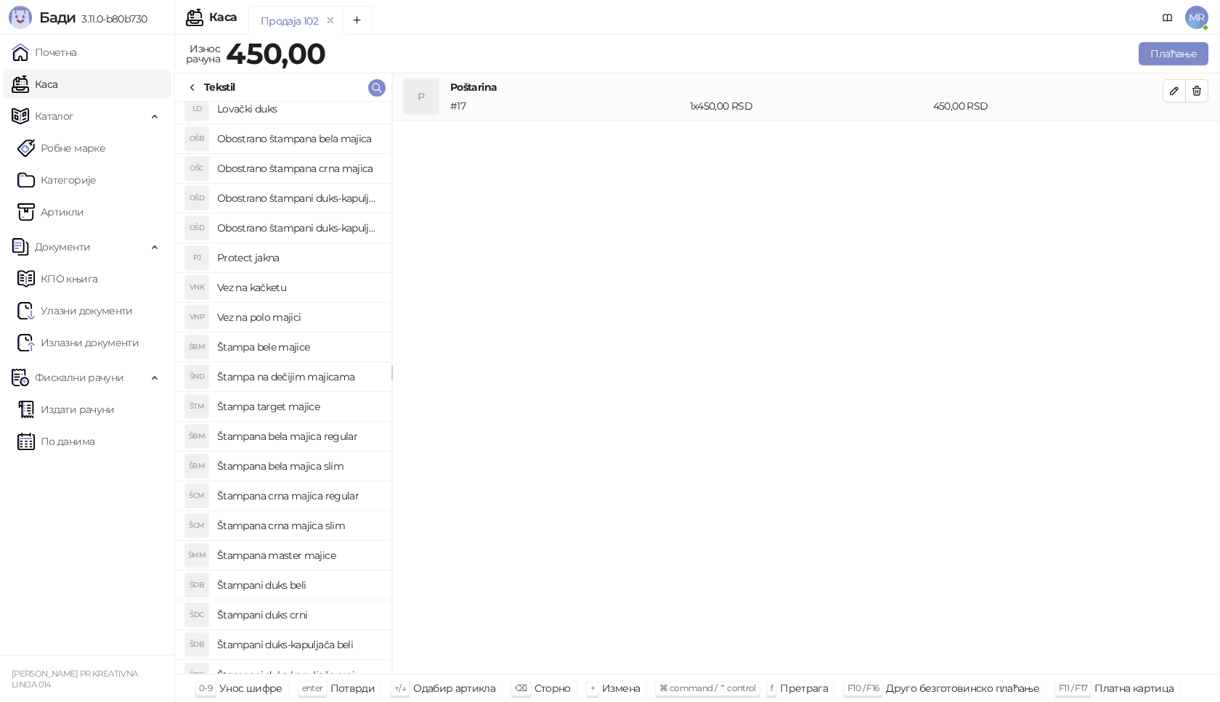
scroll to position [40, 0]
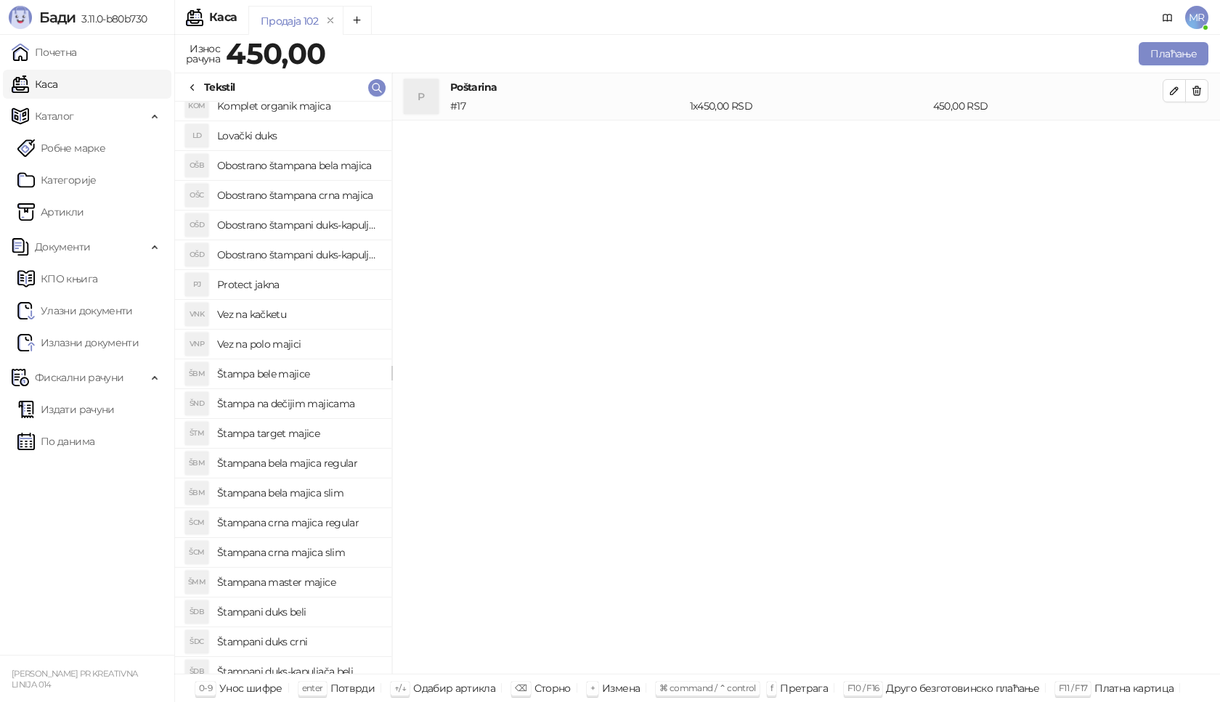
click at [315, 375] on h4 "Štampa bele majice" at bounding box center [298, 374] width 163 height 23
click at [1172, 145] on span "button" at bounding box center [1175, 138] width 12 height 14
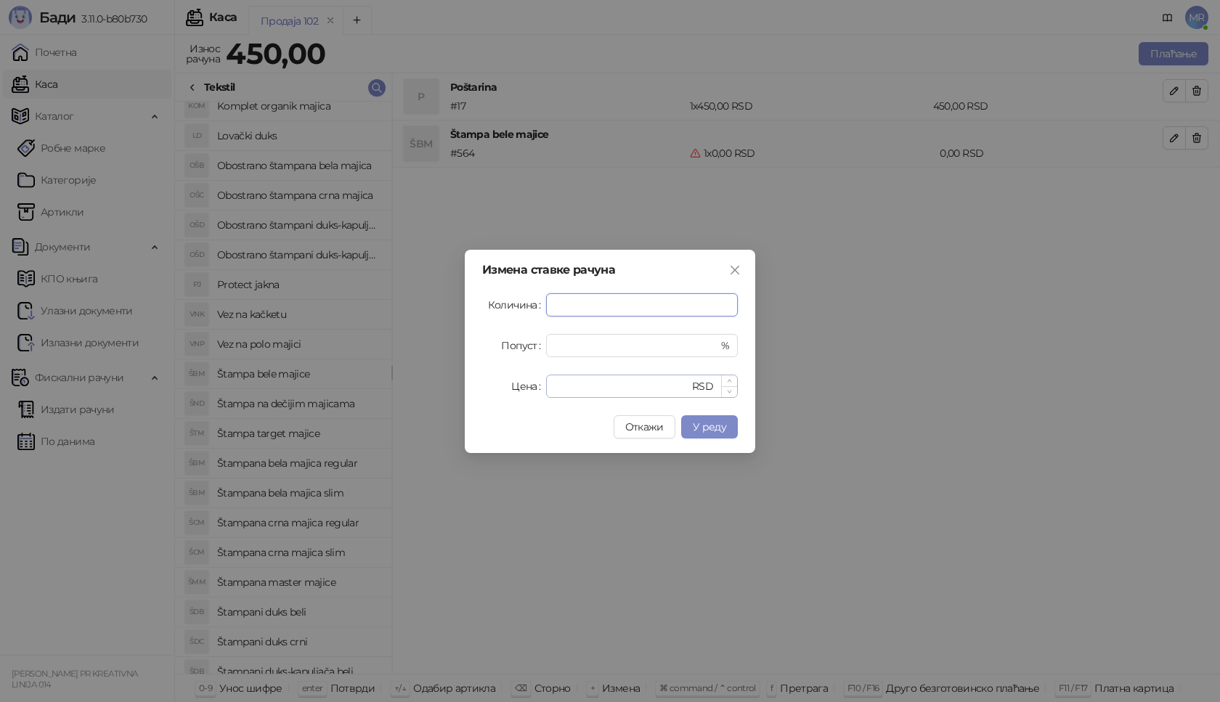
type input "*"
drag, startPoint x: 588, startPoint y: 396, endPoint x: 487, endPoint y: 388, distance: 101.3
click at [487, 388] on div "Цена * RSD" at bounding box center [610, 386] width 256 height 23
type input "****"
click at [721, 425] on span "У реду" at bounding box center [709, 427] width 33 height 13
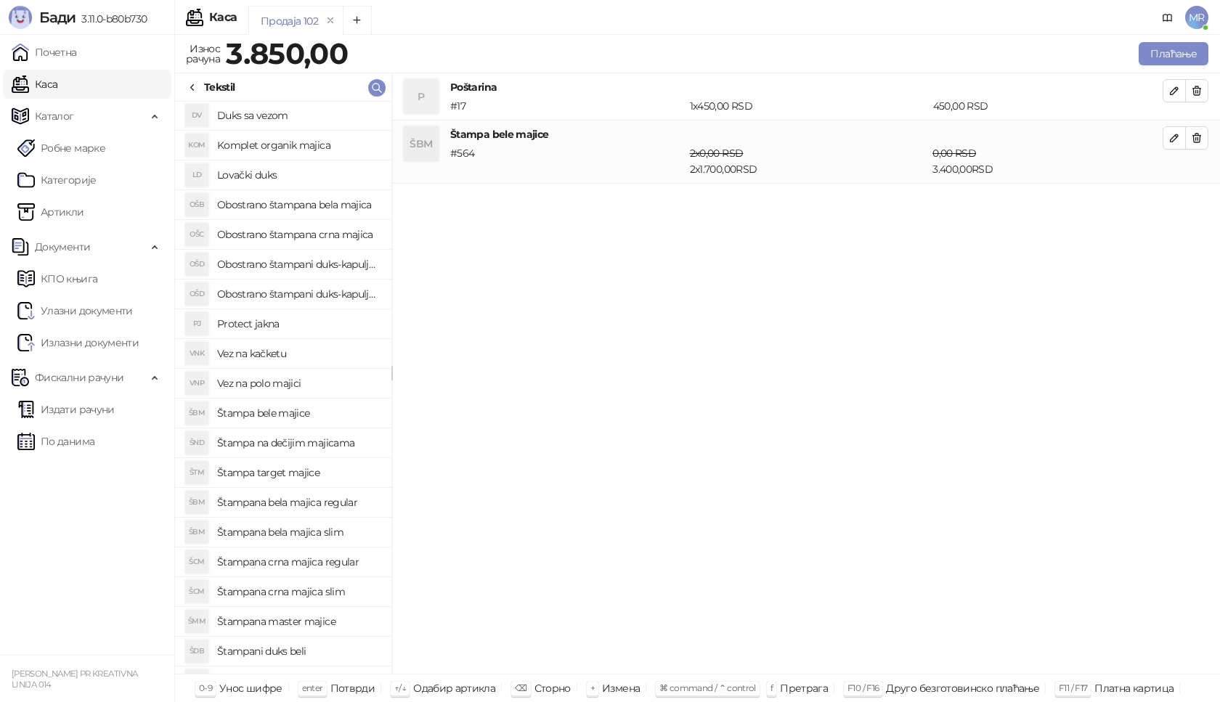
scroll to position [0, 0]
click at [347, 566] on h4 "Štampana crna majica regular" at bounding box center [298, 562] width 163 height 23
click at [1177, 203] on icon "button" at bounding box center [1175, 201] width 12 height 12
type input "*"
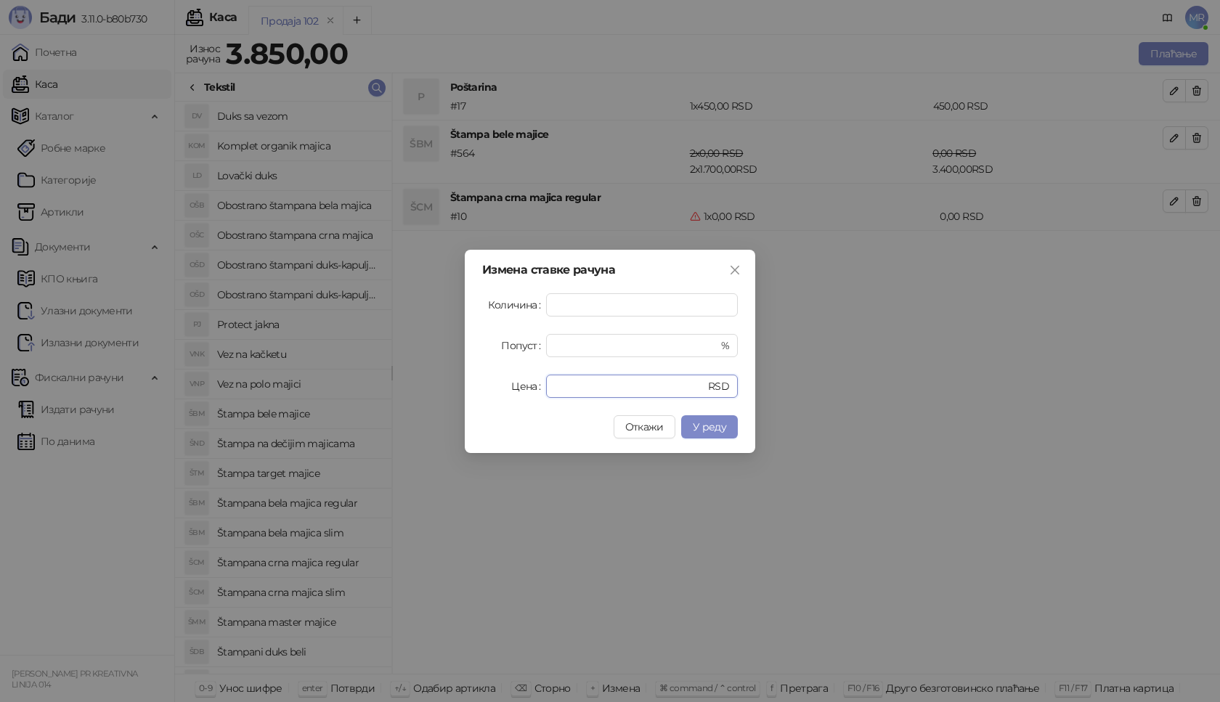
drag, startPoint x: 617, startPoint y: 386, endPoint x: 488, endPoint y: 392, distance: 129.4
click at [488, 392] on div "Цена * RSD" at bounding box center [610, 386] width 256 height 23
type input "****"
click at [704, 427] on span "У реду" at bounding box center [709, 427] width 33 height 13
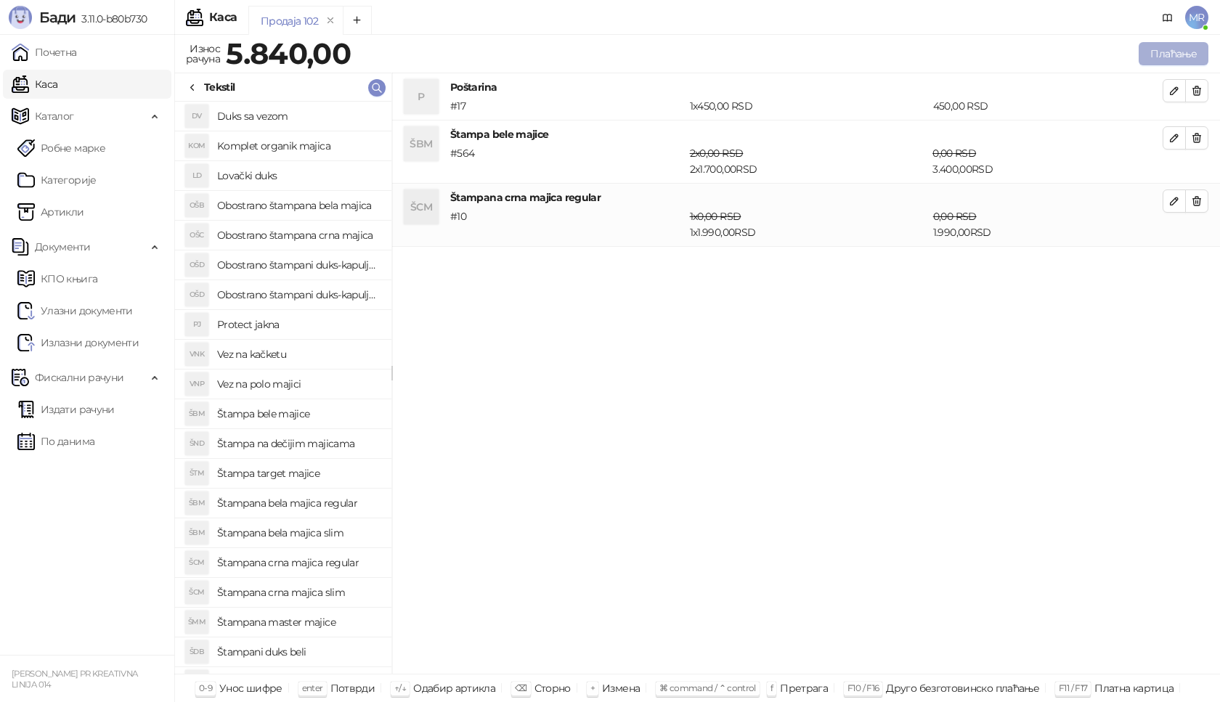
click at [1169, 55] on button "Плаћање" at bounding box center [1174, 53] width 70 height 23
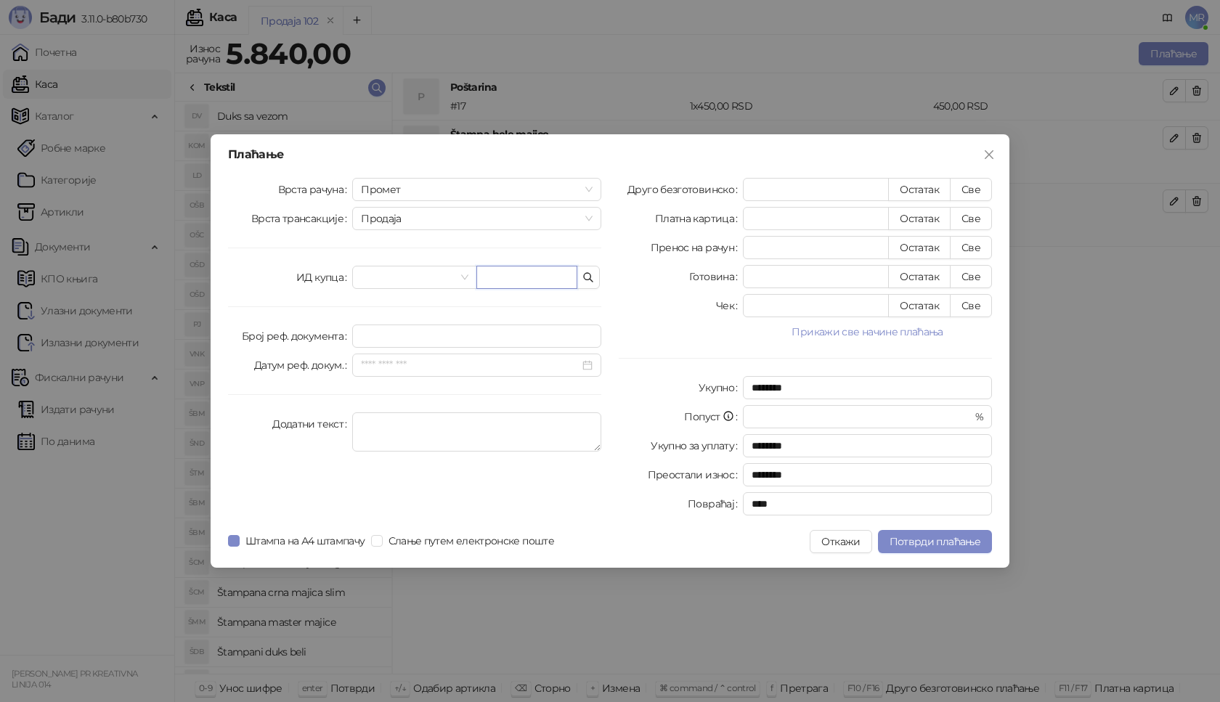
click at [546, 279] on input "text" at bounding box center [527, 277] width 101 height 23
type input "**********"
click at [979, 186] on button "Све" at bounding box center [971, 189] width 42 height 23
type input "****"
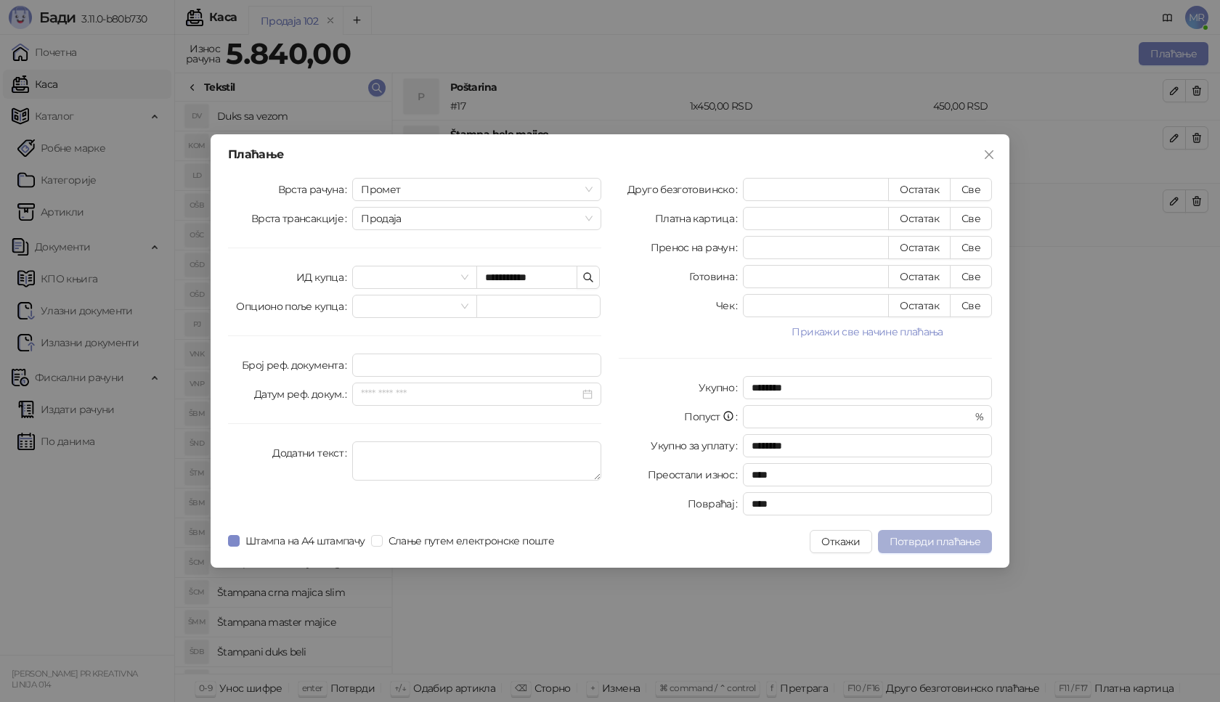
click at [944, 543] on span "Потврди плаћање" at bounding box center [935, 541] width 91 height 13
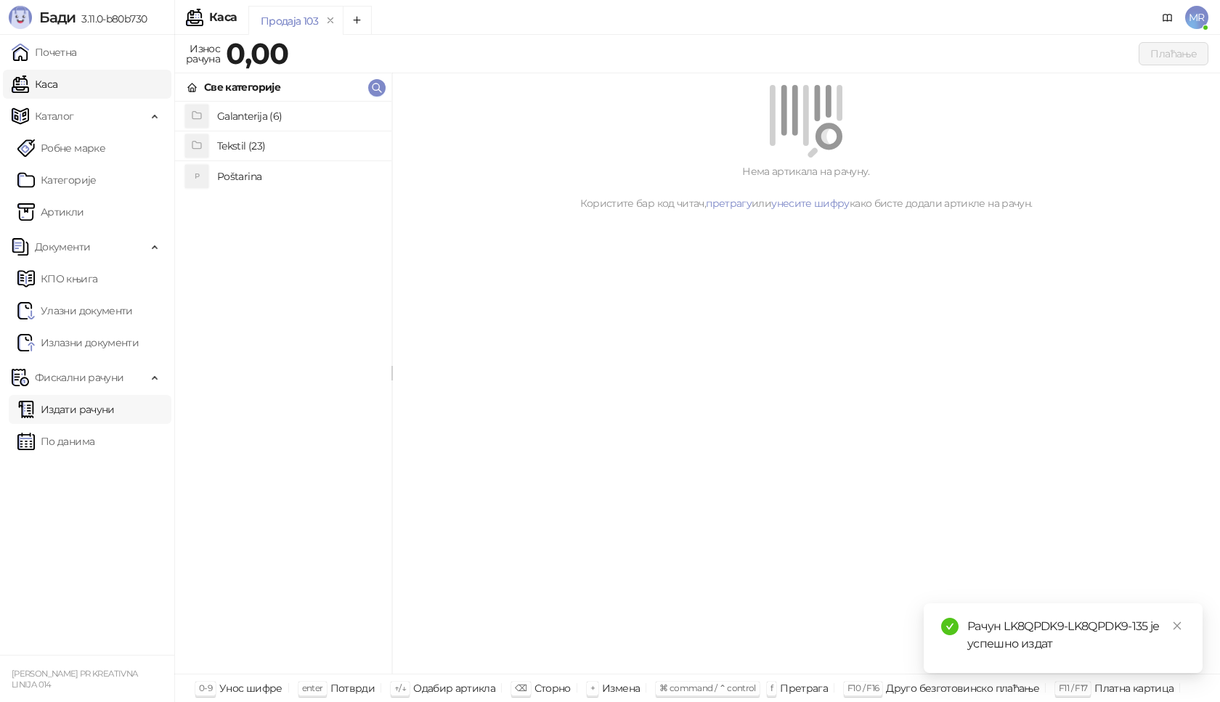
click at [105, 405] on link "Издати рачуни" at bounding box center [65, 409] width 97 height 29
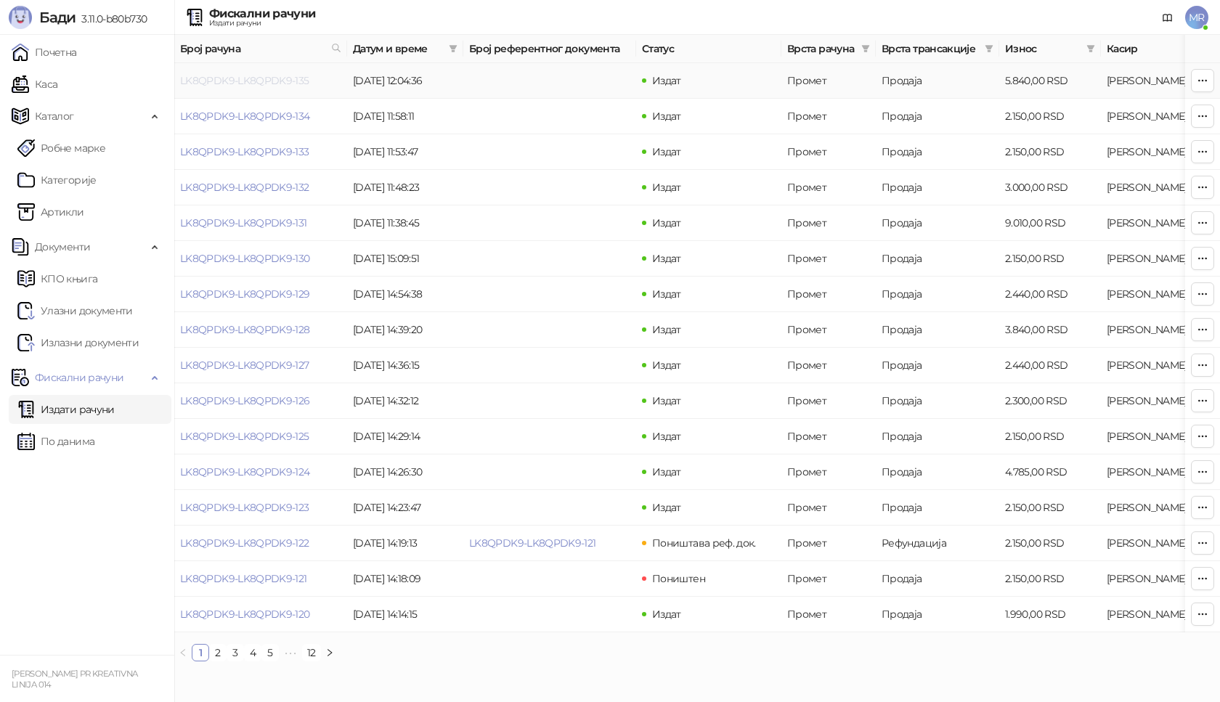
click at [274, 78] on link "LK8QPDK9-LK8QPDK9-135" at bounding box center [244, 80] width 129 height 13
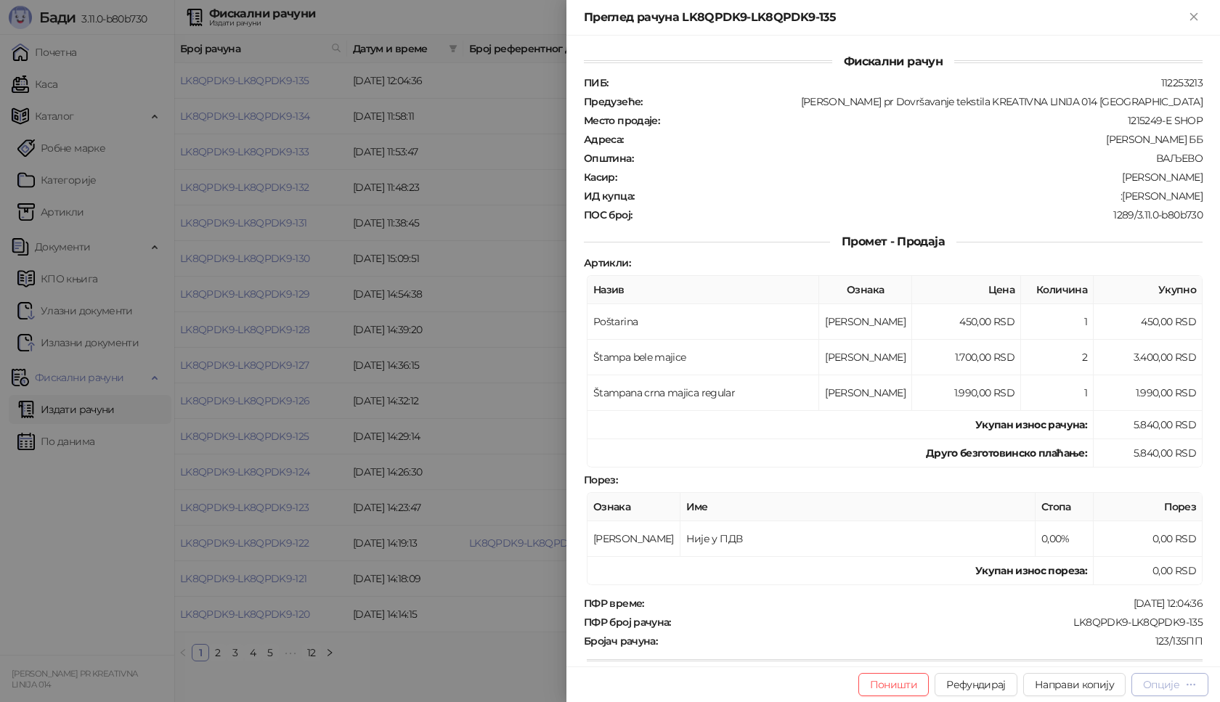
click at [1188, 687] on icon "button" at bounding box center [1192, 685] width 12 height 12
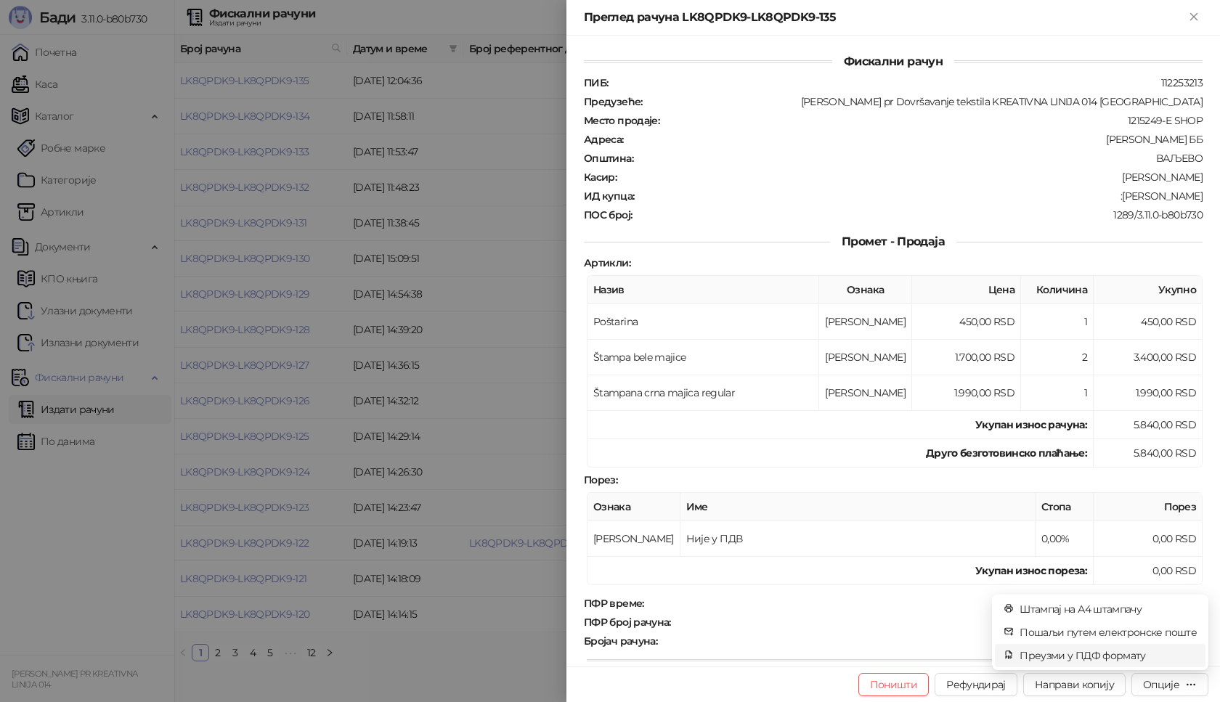
click at [1135, 658] on span "Преузми у ПДФ формату" at bounding box center [1108, 656] width 177 height 16
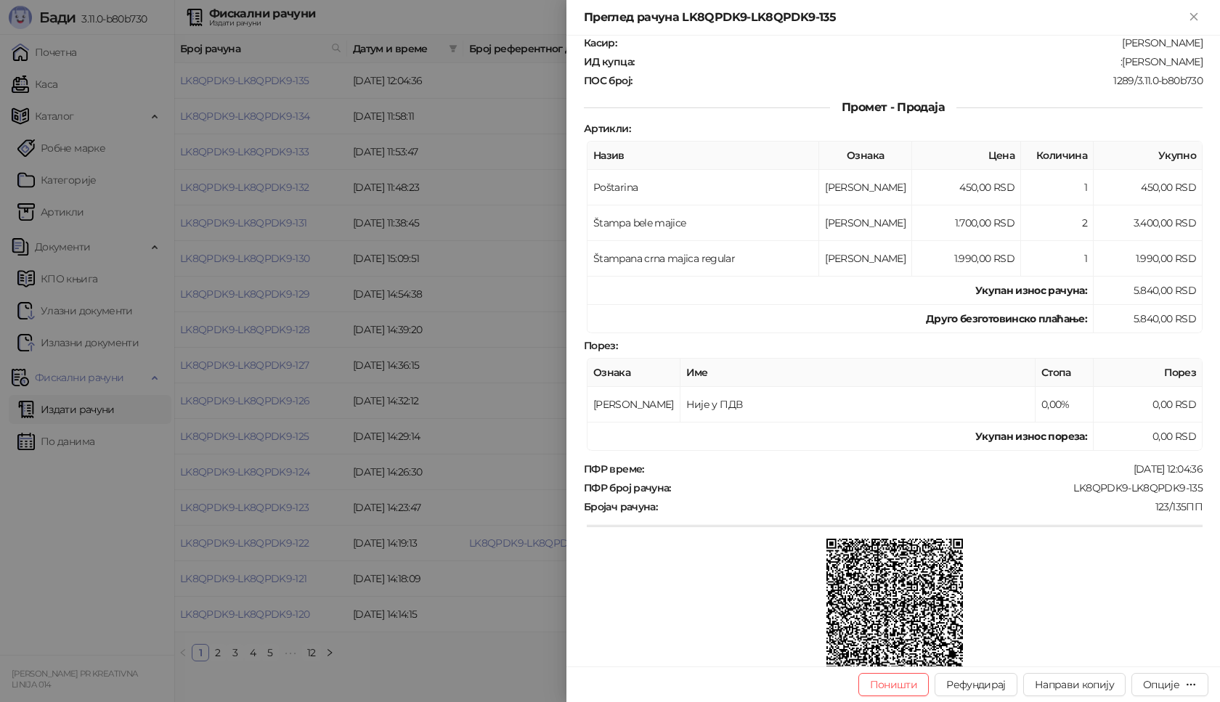
scroll to position [145, 0]
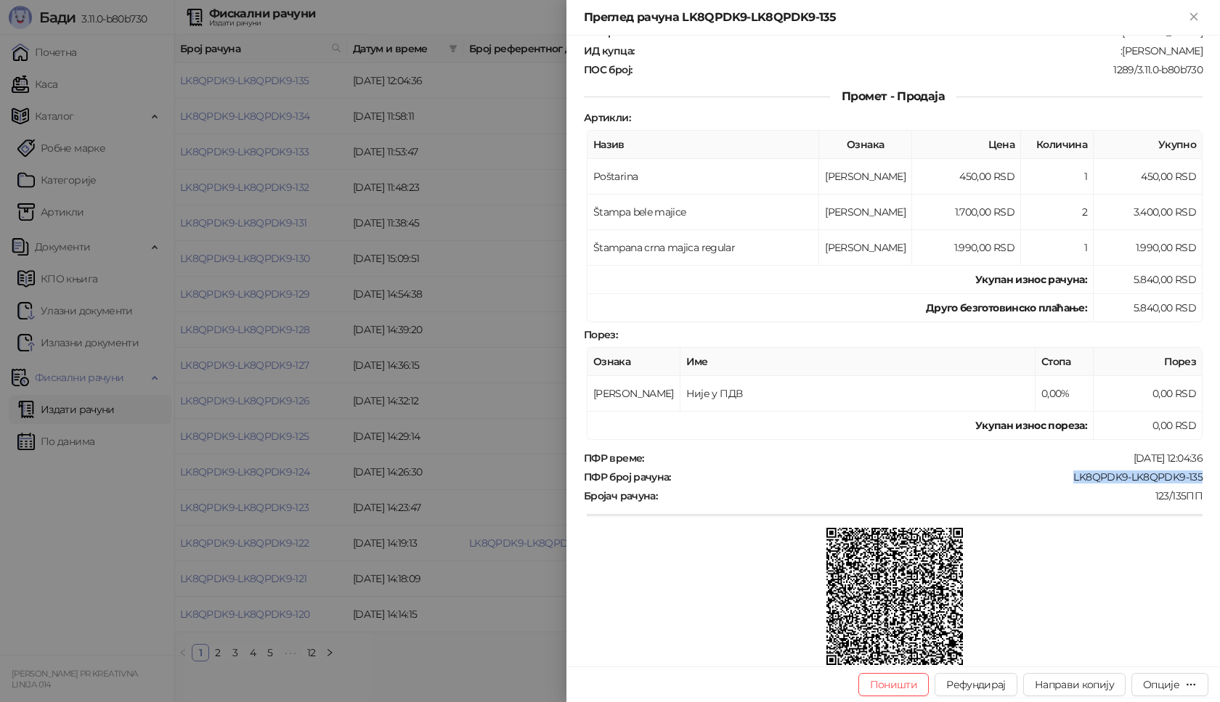
drag, startPoint x: 1060, startPoint y: 477, endPoint x: 1197, endPoint y: 480, distance: 137.3
click at [1197, 480] on div "Фискални рачун ПИБ : 112253213 Предузеће : [PERSON_NAME] pr Dovršavanje tekstil…" at bounding box center [894, 351] width 654 height 631
copy div "LK8QPDK9-LK8QPDK9-135"
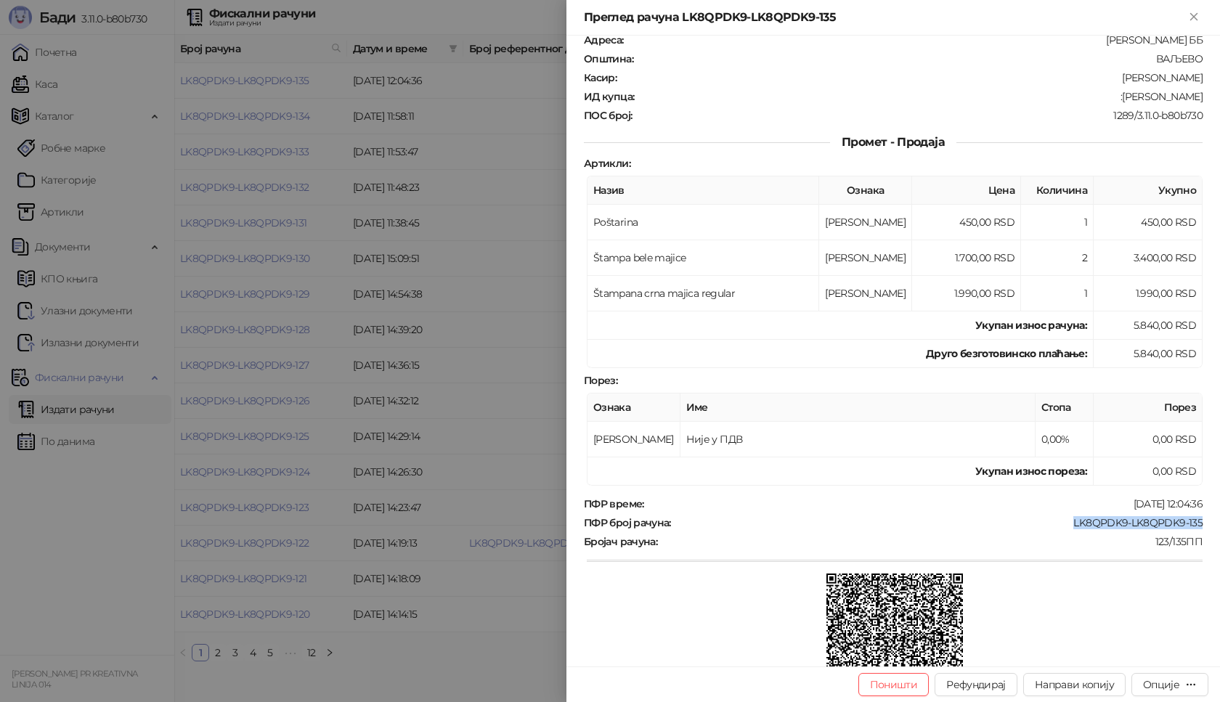
scroll to position [73, 0]
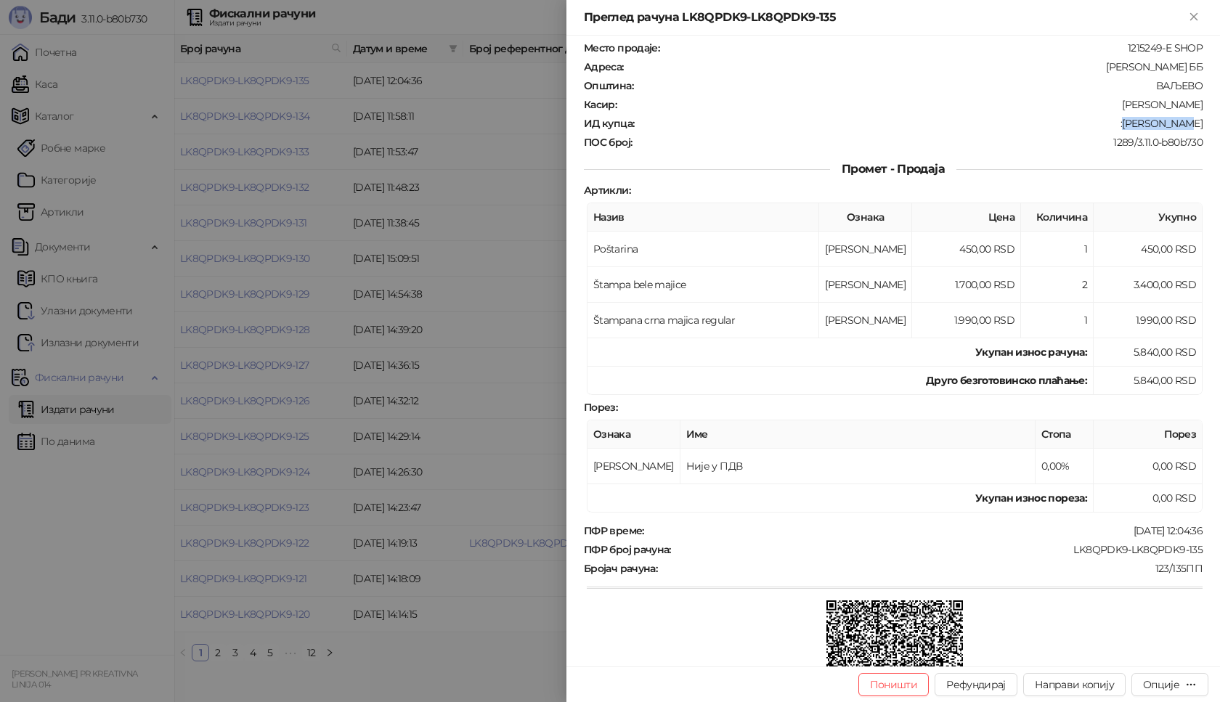
drag, startPoint x: 1151, startPoint y: 125, endPoint x: 1194, endPoint y: 125, distance: 43.6
click at [1194, 125] on div "Фискални рачун ПИБ : 112253213 Предузеће : [PERSON_NAME] pr Dovršavanje tekstil…" at bounding box center [894, 351] width 654 height 631
copy div "[PERSON_NAME]"
click at [1196, 16] on icon "Close" at bounding box center [1194, 16] width 7 height 7
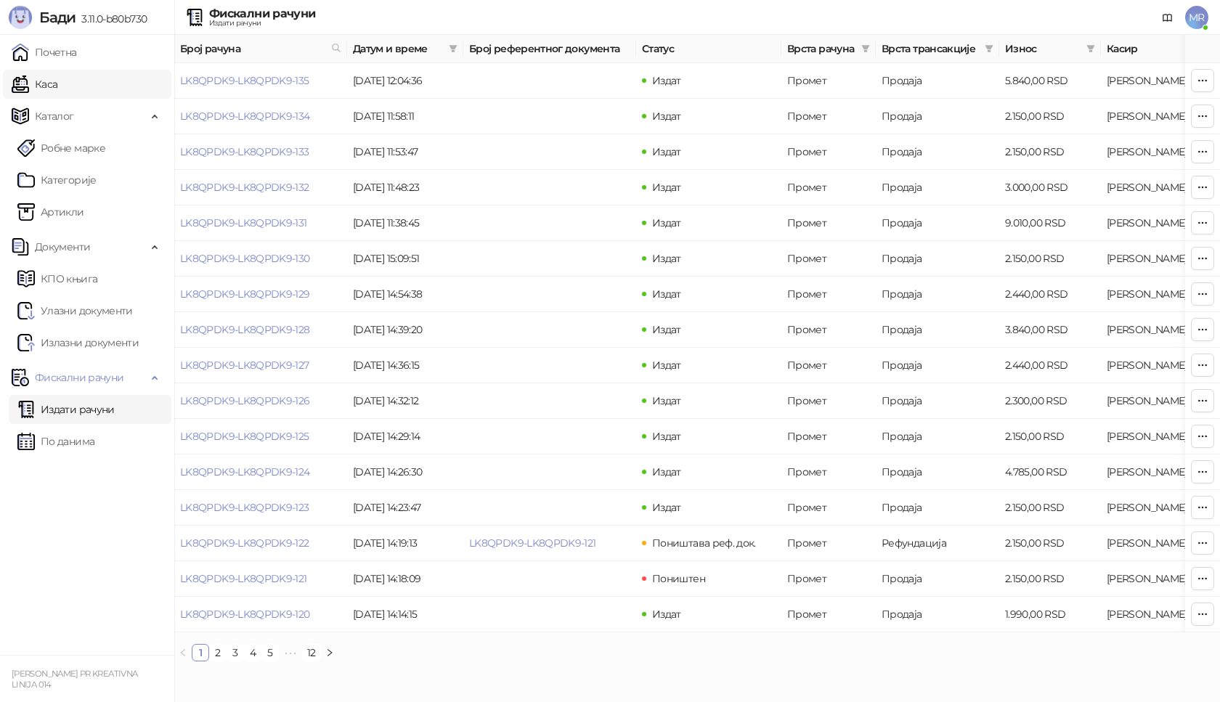
click at [57, 85] on link "Каса" at bounding box center [35, 84] width 46 height 29
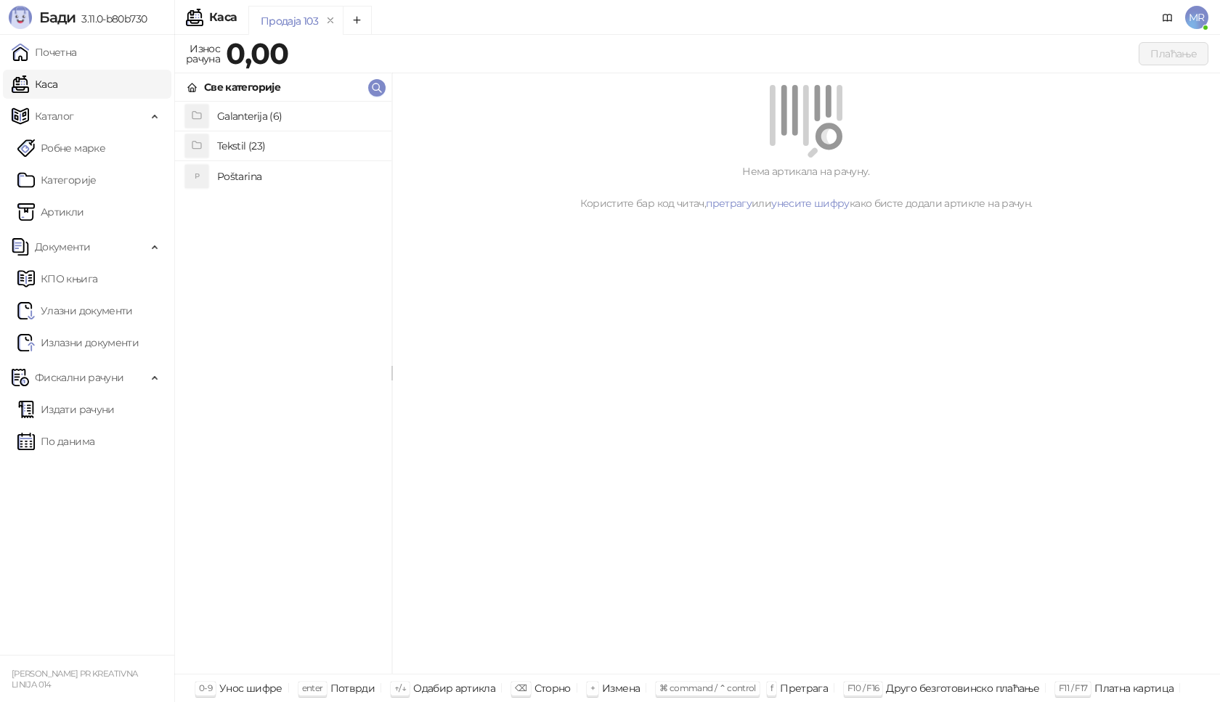
click at [280, 178] on h4 "Poštarina" at bounding box center [298, 176] width 163 height 23
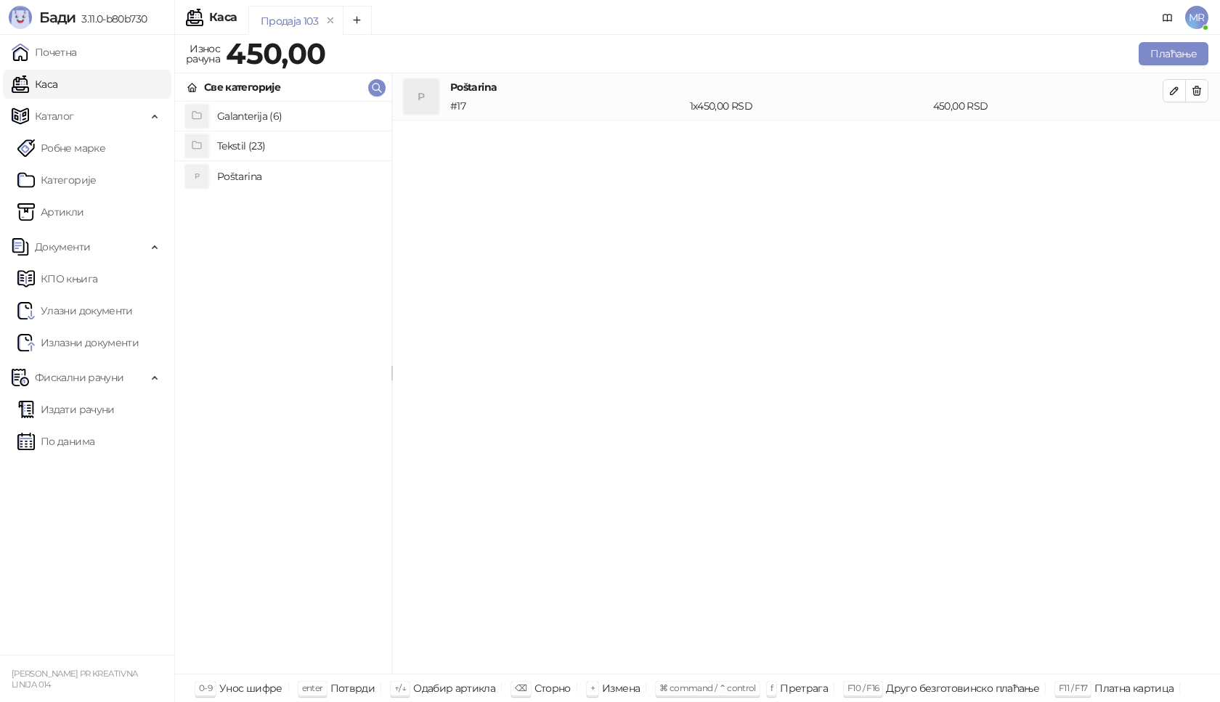
click at [270, 140] on h4 "Tekstil (23)" at bounding box center [298, 145] width 163 height 23
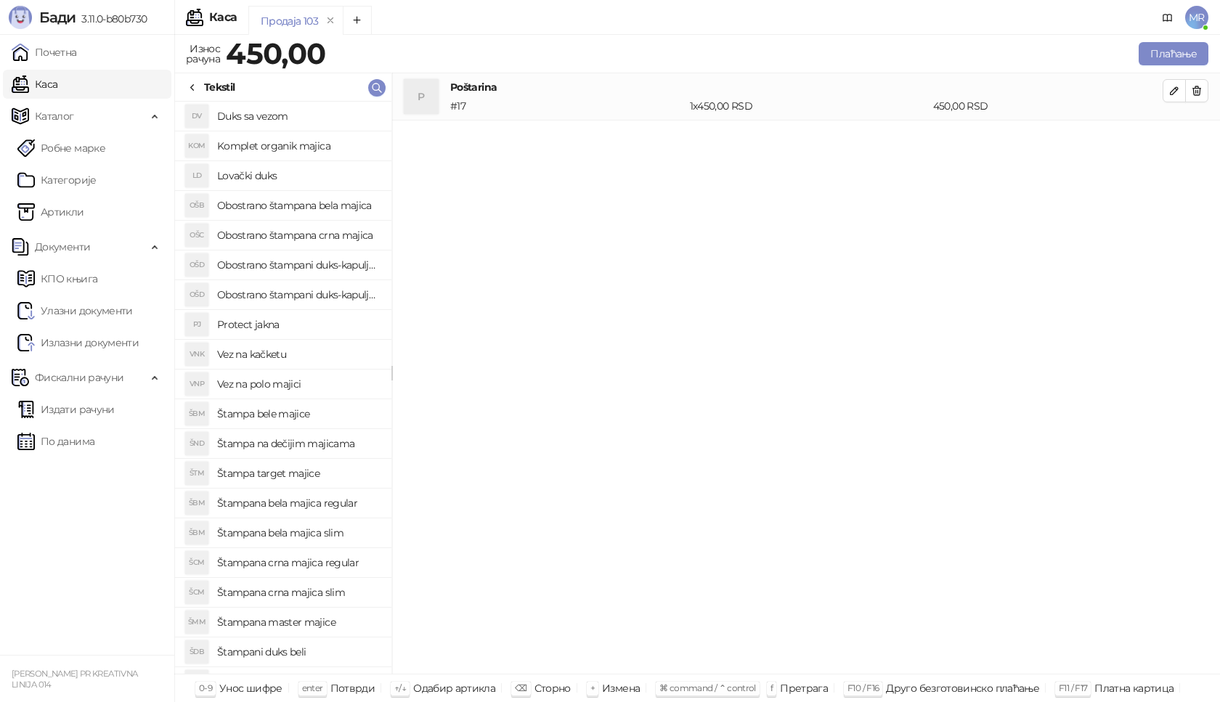
click at [361, 238] on h4 "Obostrano štampana crna majica" at bounding box center [298, 235] width 163 height 23
click at [1170, 137] on icon "button" at bounding box center [1175, 138] width 12 height 12
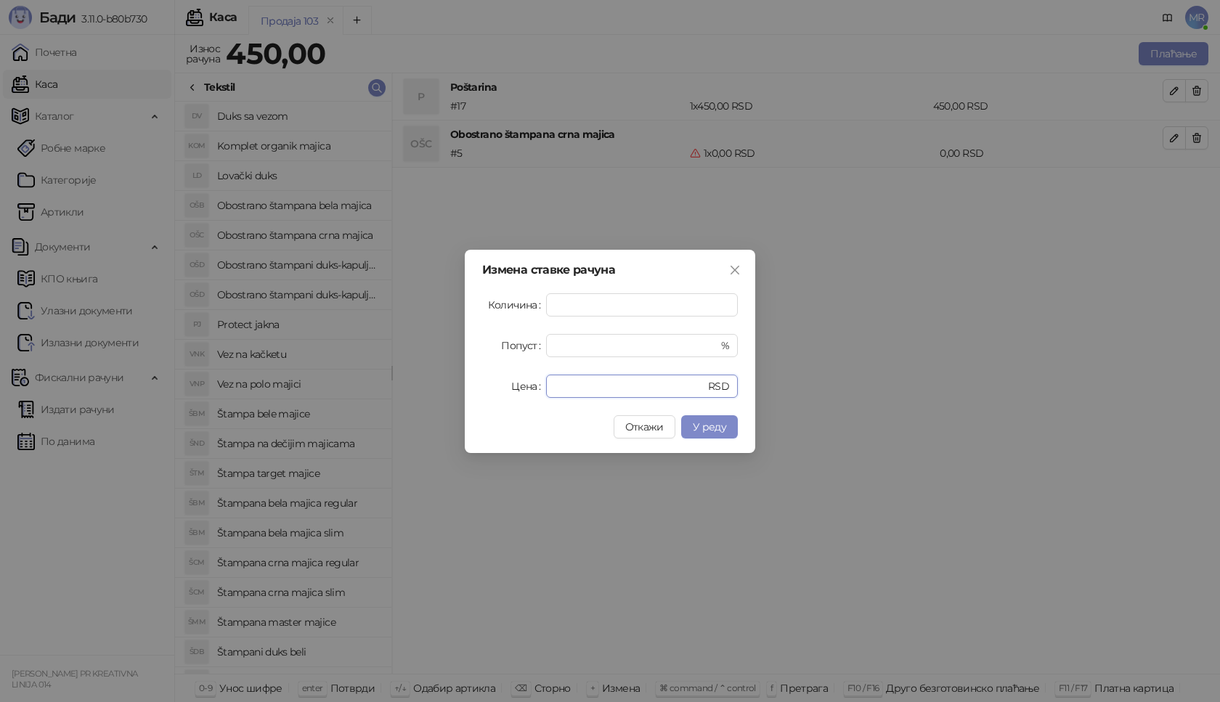
drag, startPoint x: 605, startPoint y: 387, endPoint x: 519, endPoint y: 394, distance: 86.8
click at [519, 394] on div "Цена * RSD" at bounding box center [610, 386] width 256 height 23
type input "****"
click at [718, 433] on span "У реду" at bounding box center [709, 427] width 33 height 13
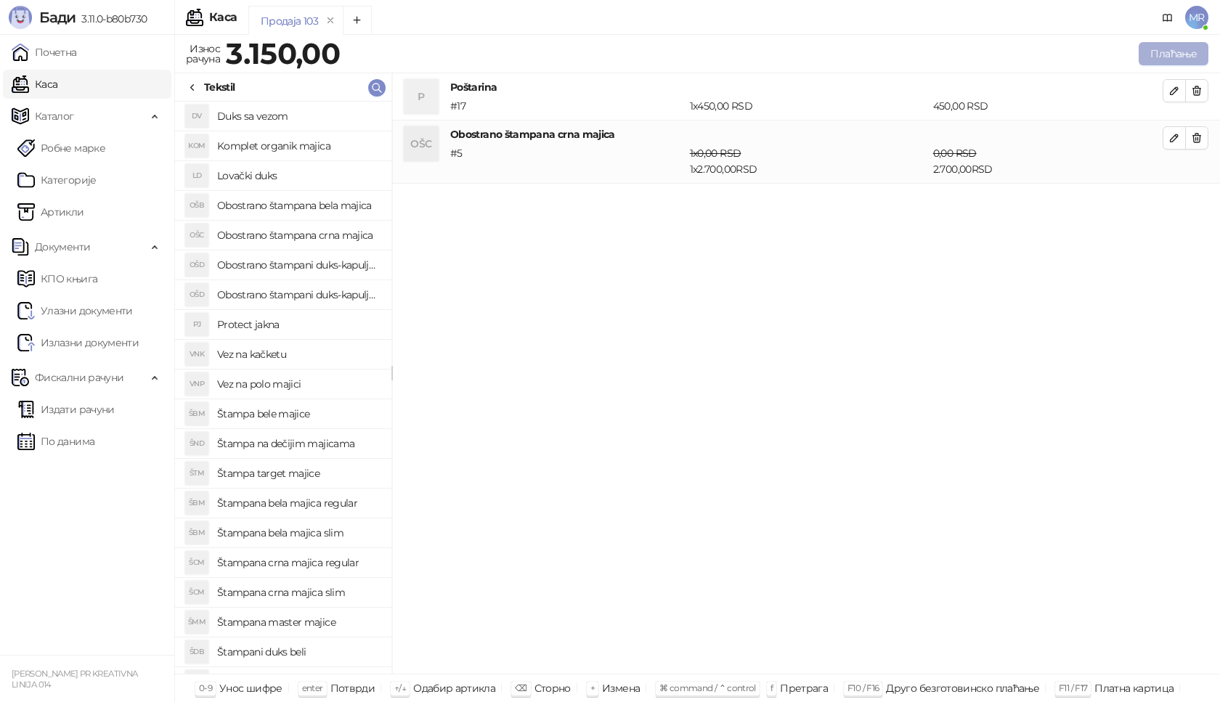
click at [1191, 53] on button "Плаћање" at bounding box center [1174, 53] width 70 height 23
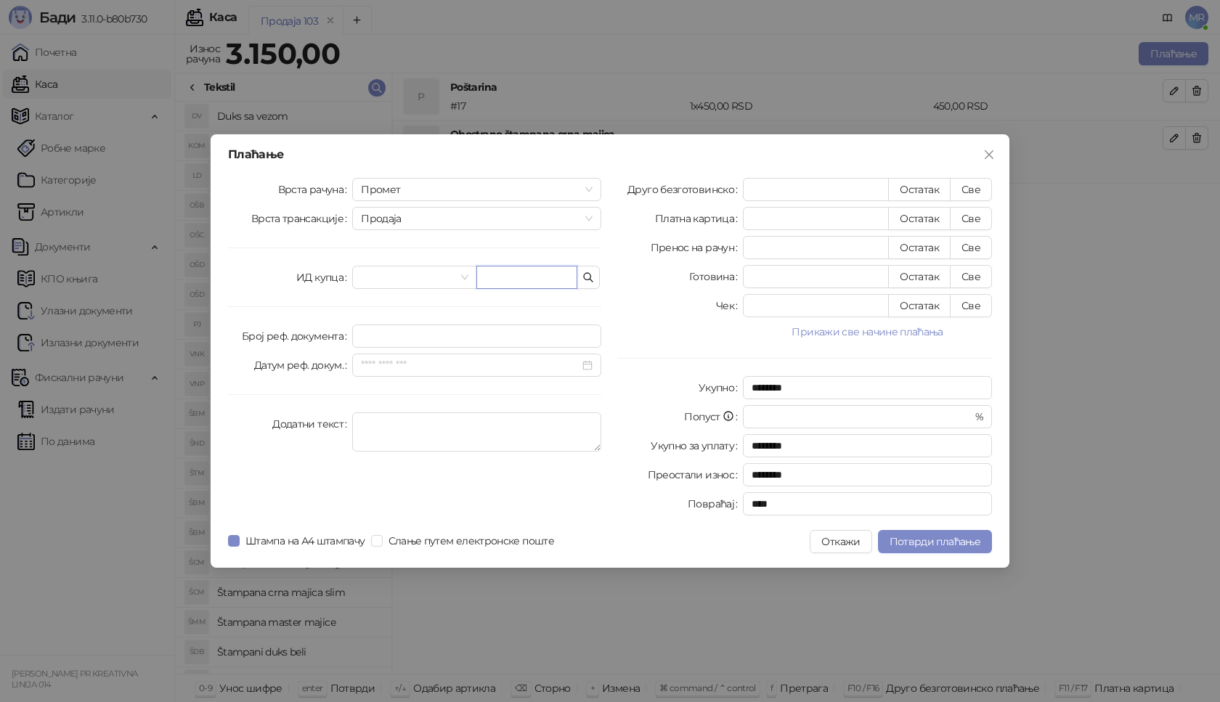
click at [541, 275] on input "text" at bounding box center [527, 277] width 101 height 23
type input "**********"
click at [971, 189] on button "Све" at bounding box center [971, 189] width 42 height 23
type input "****"
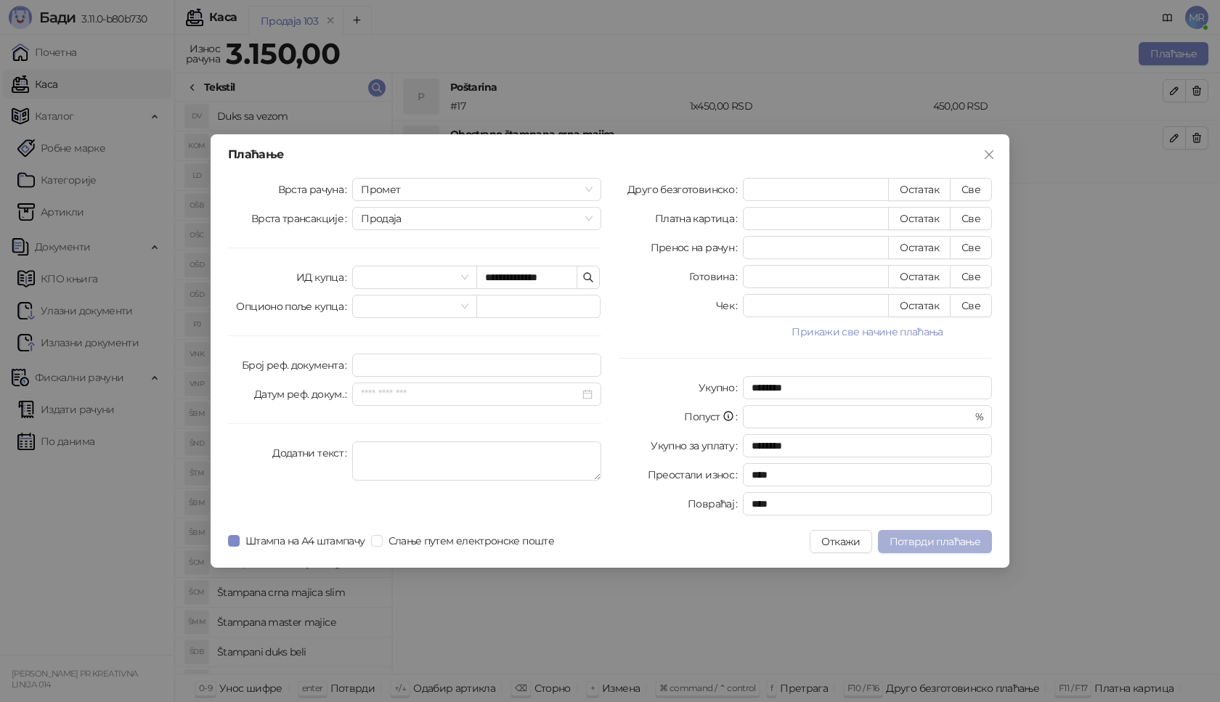
click at [931, 543] on span "Потврди плаћање" at bounding box center [935, 541] width 91 height 13
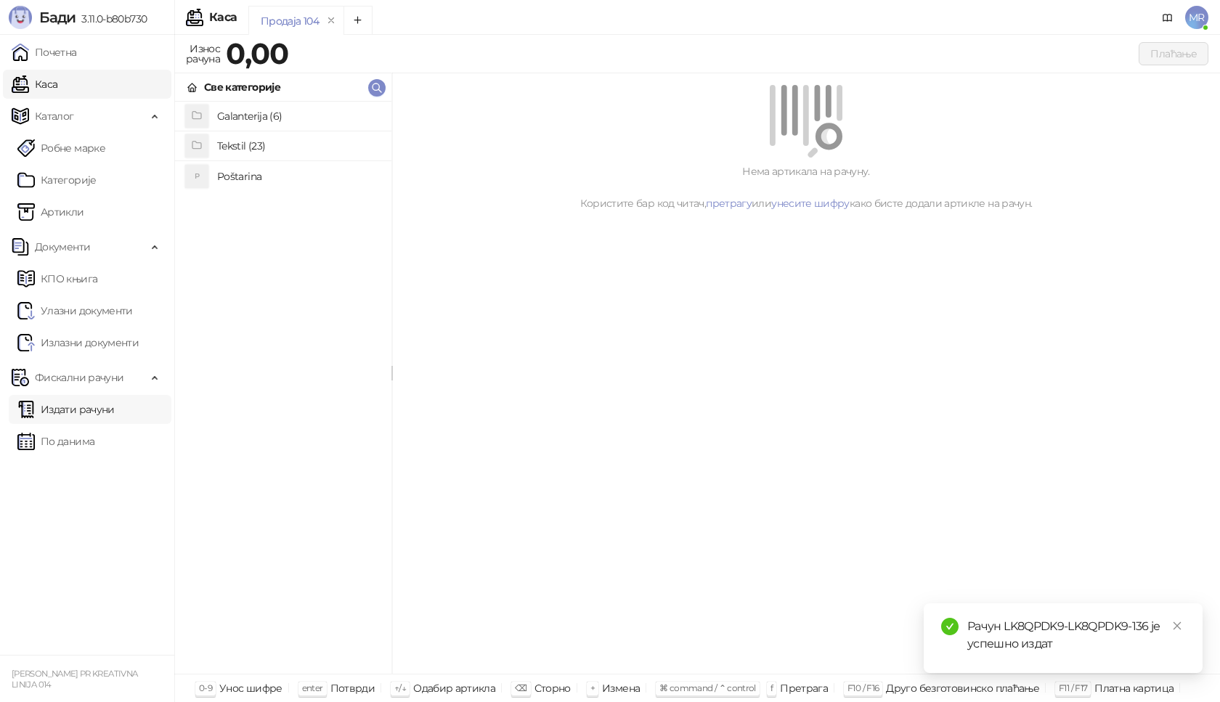
click at [115, 405] on link "Издати рачуни" at bounding box center [65, 409] width 97 height 29
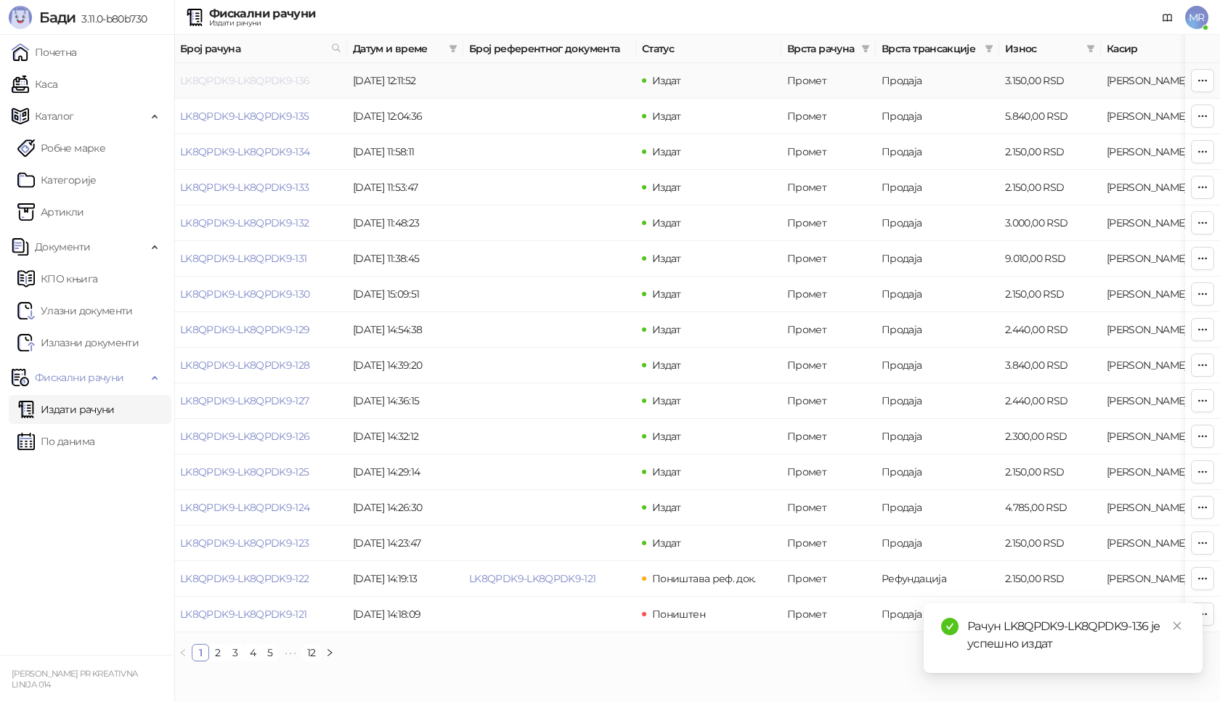
click at [292, 78] on link "LK8QPDK9-LK8QPDK9-136" at bounding box center [245, 80] width 130 height 13
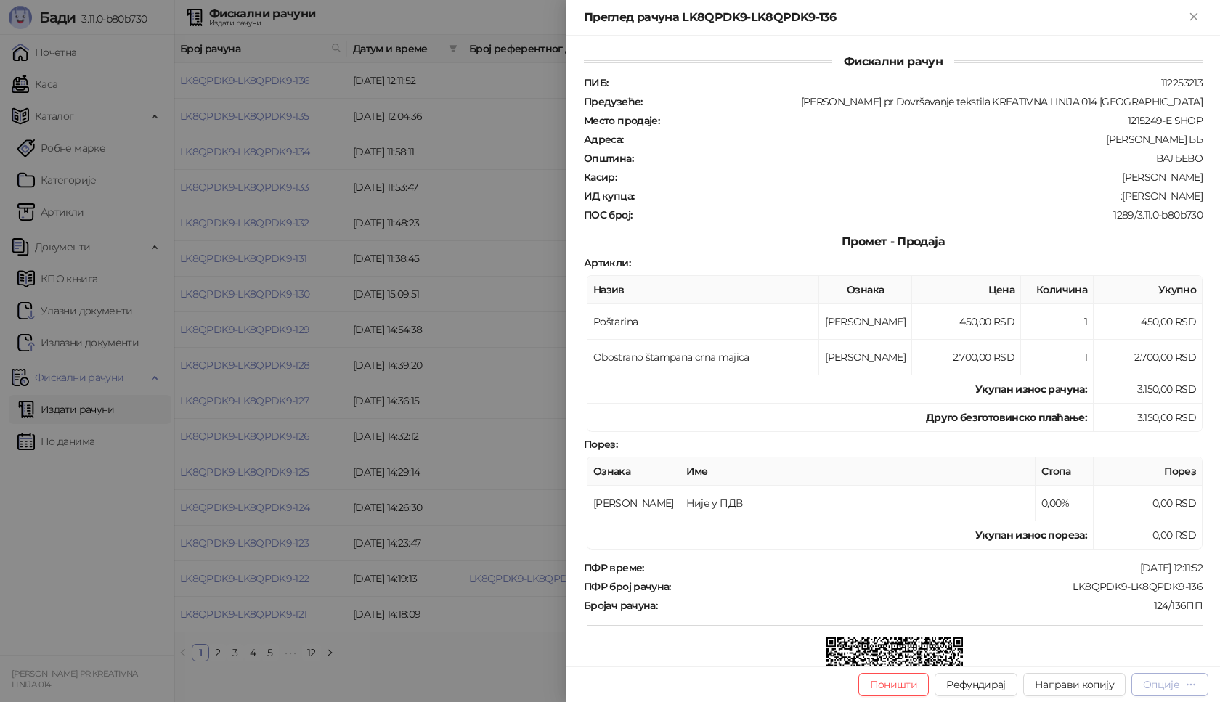
click at [1175, 685] on div "Опције" at bounding box center [1161, 685] width 36 height 13
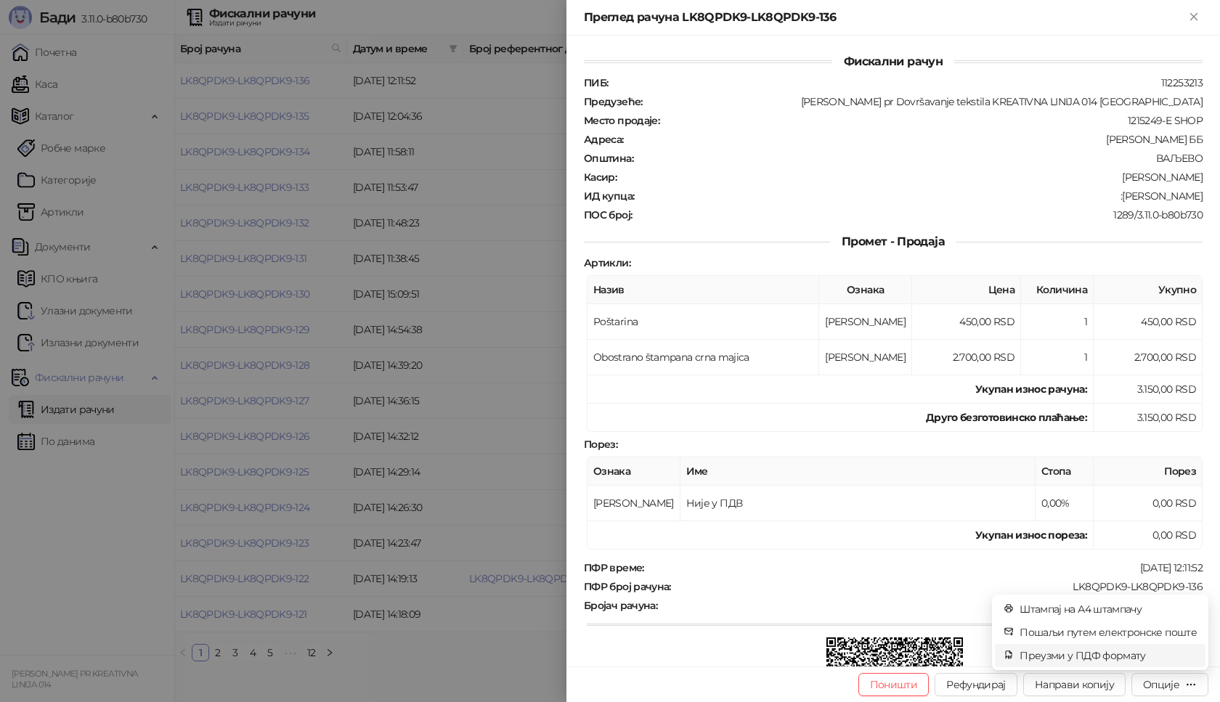
click at [1088, 660] on span "Преузми у ПДФ формату" at bounding box center [1108, 656] width 177 height 16
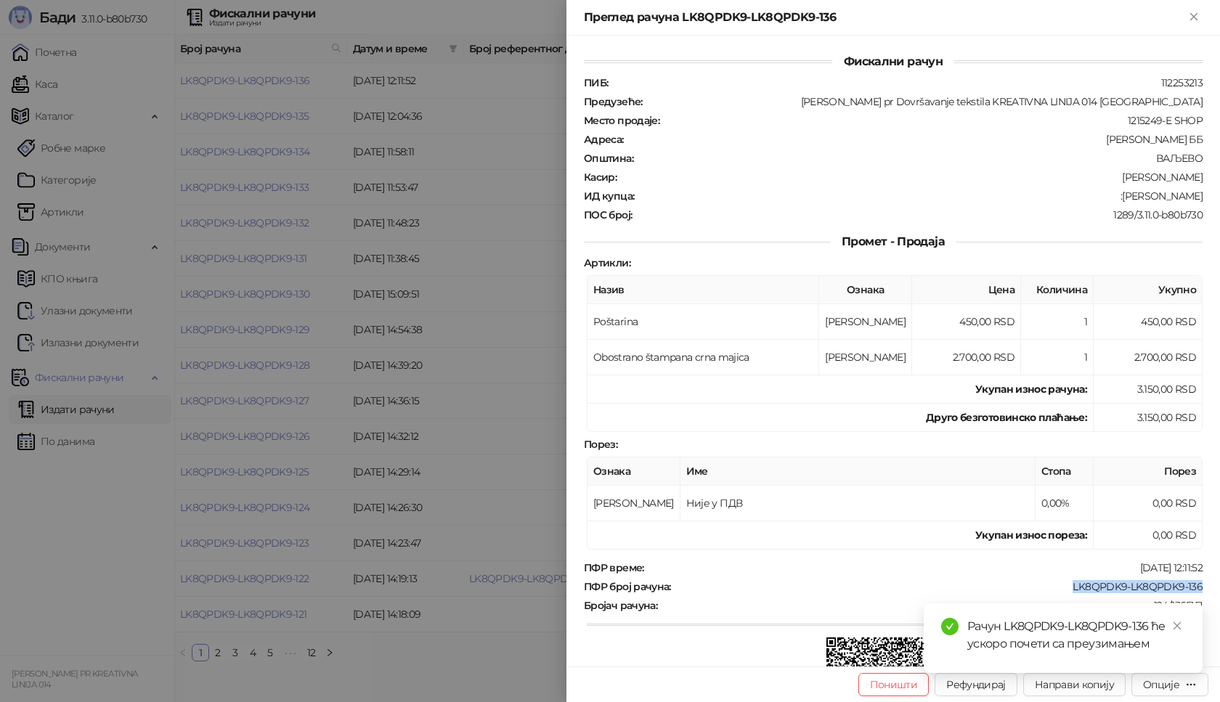
drag, startPoint x: 1060, startPoint y: 587, endPoint x: 1195, endPoint y: 586, distance: 135.1
click at [1195, 586] on div "Фискални рачун ПИБ : 112253213 Предузеће : [PERSON_NAME] pr Dovršavanje tekstil…" at bounding box center [894, 351] width 654 height 631
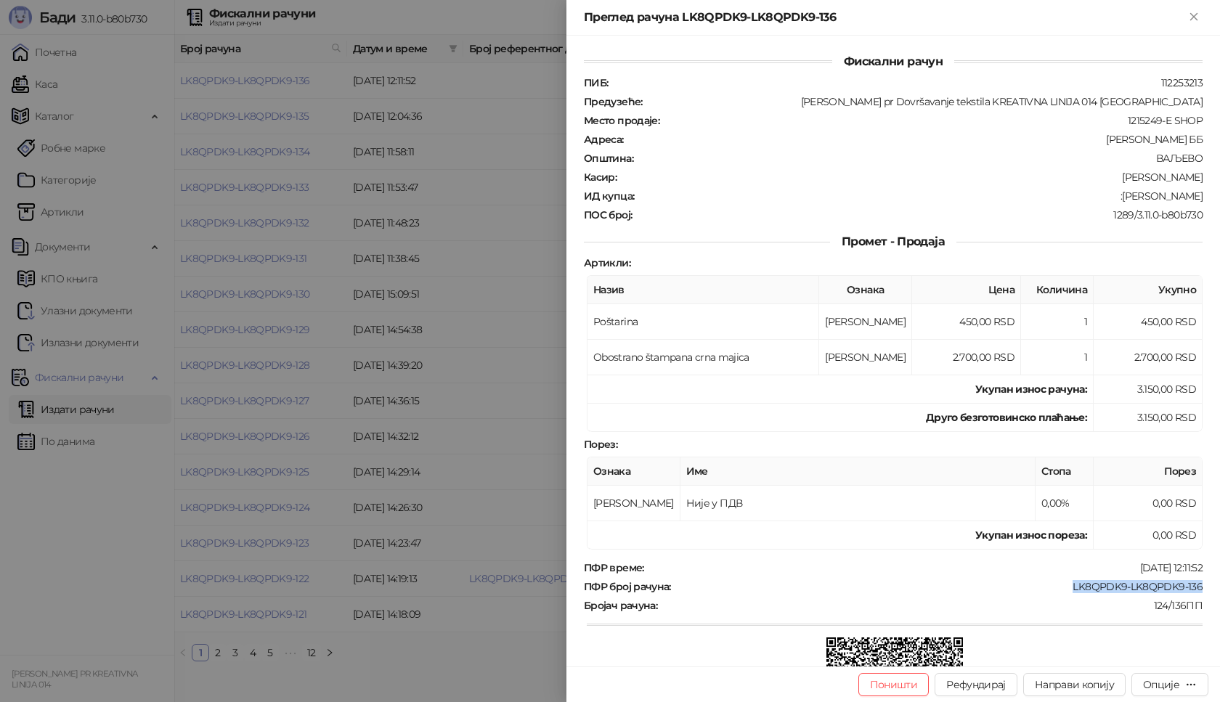
drag, startPoint x: 1116, startPoint y: 196, endPoint x: 1204, endPoint y: 199, distance: 87.9
click at [1204, 199] on div "Фискални рачун ПИБ : 112253213 Предузеће : [PERSON_NAME] pr Dovršavanje tekstil…" at bounding box center [894, 351] width 654 height 631
click at [1199, 19] on icon "Close" at bounding box center [1194, 16] width 13 height 13
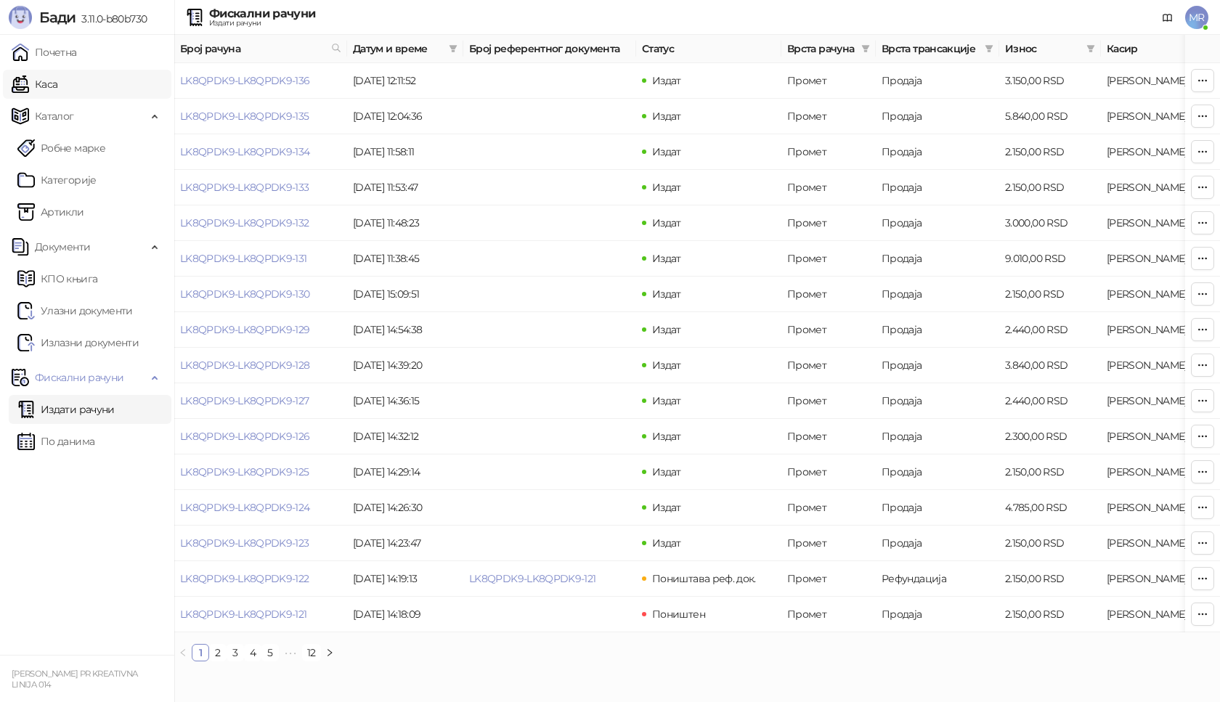
click at [57, 89] on link "Каса" at bounding box center [35, 84] width 46 height 29
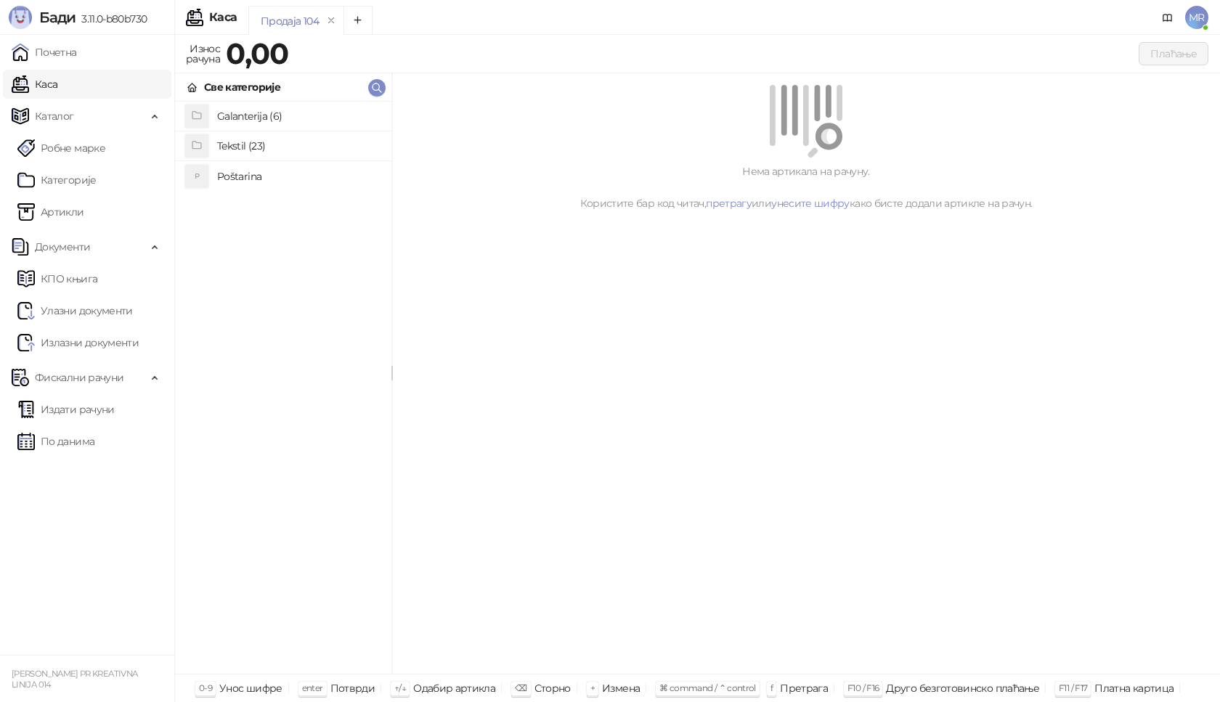
click at [275, 177] on h4 "Poštarina" at bounding box center [298, 176] width 163 height 23
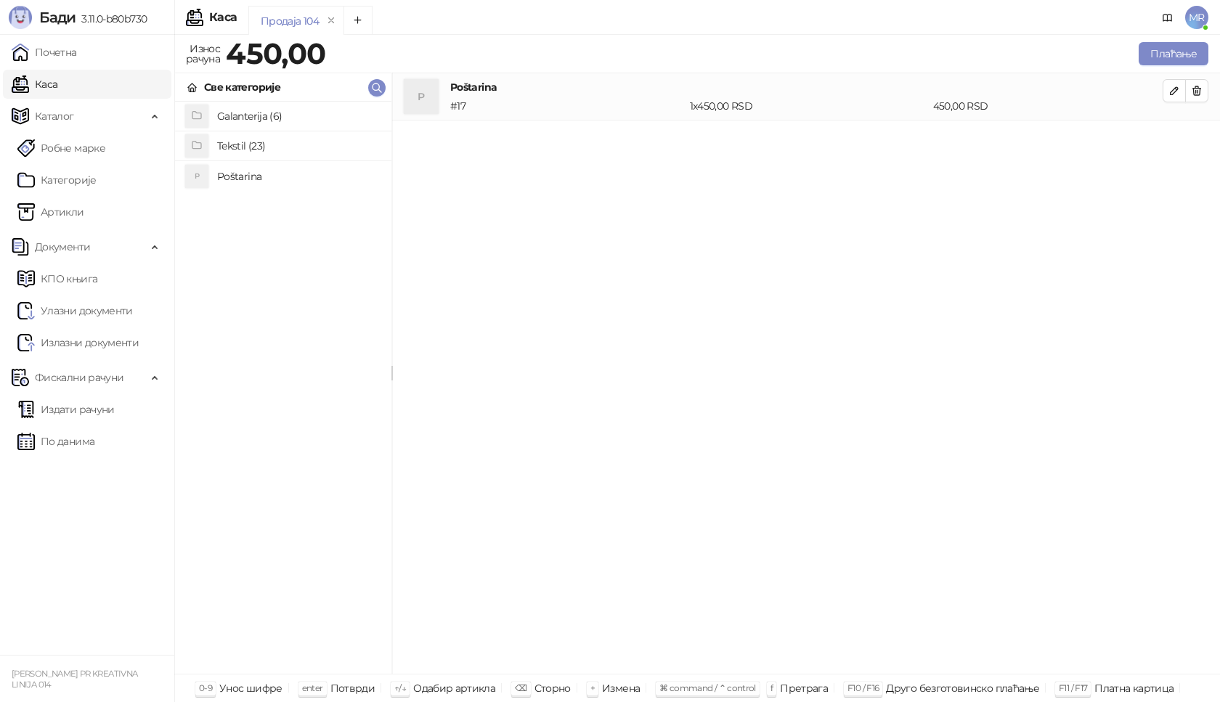
click at [233, 141] on h4 "Tekstil (23)" at bounding box center [298, 145] width 163 height 23
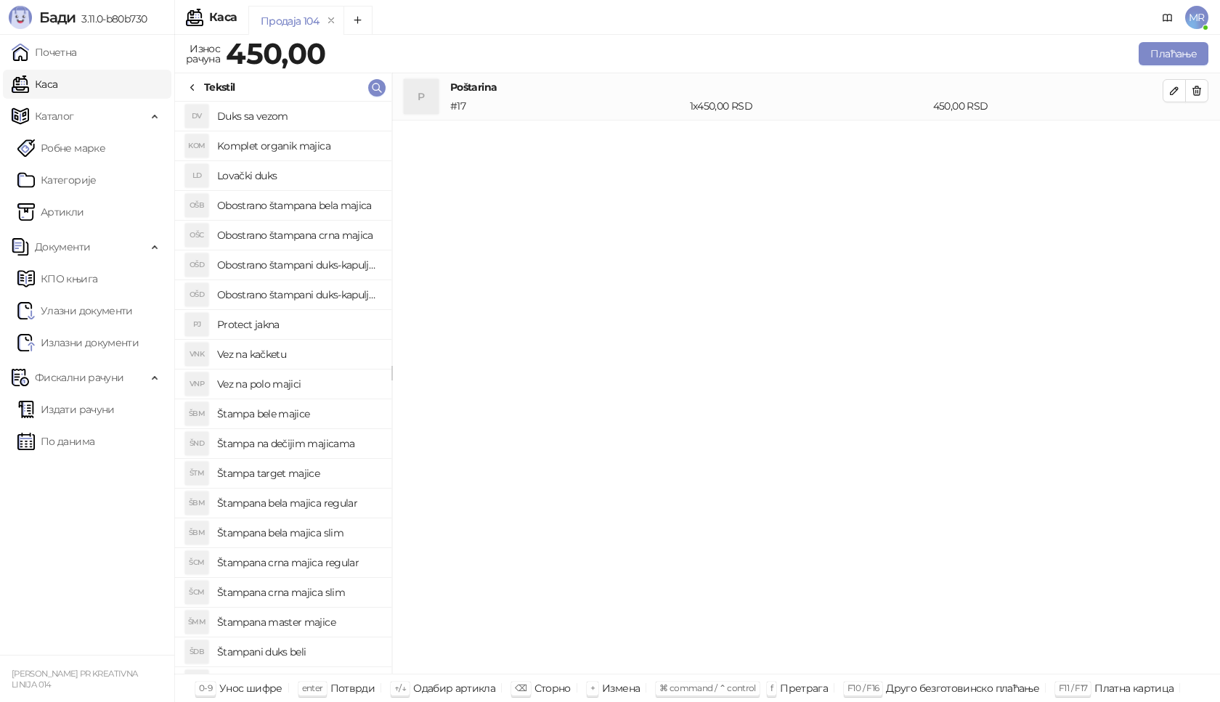
click at [312, 624] on h4 "Štampana master majice" at bounding box center [298, 622] width 163 height 23
click at [1176, 140] on icon "button" at bounding box center [1175, 138] width 12 height 12
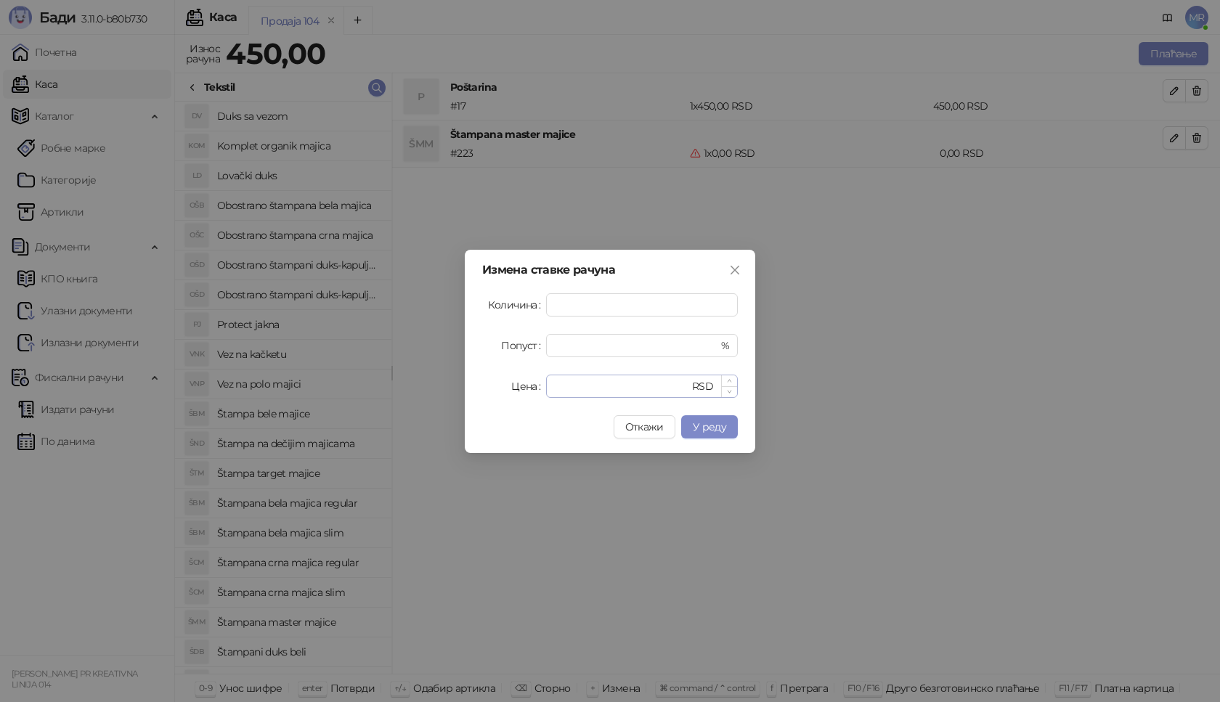
type input "*"
drag, startPoint x: 603, startPoint y: 385, endPoint x: 543, endPoint y: 391, distance: 60.6
click at [543, 391] on div "Цена * RSD" at bounding box center [610, 386] width 256 height 23
type input "****"
click at [725, 424] on span "У реду" at bounding box center [709, 427] width 33 height 13
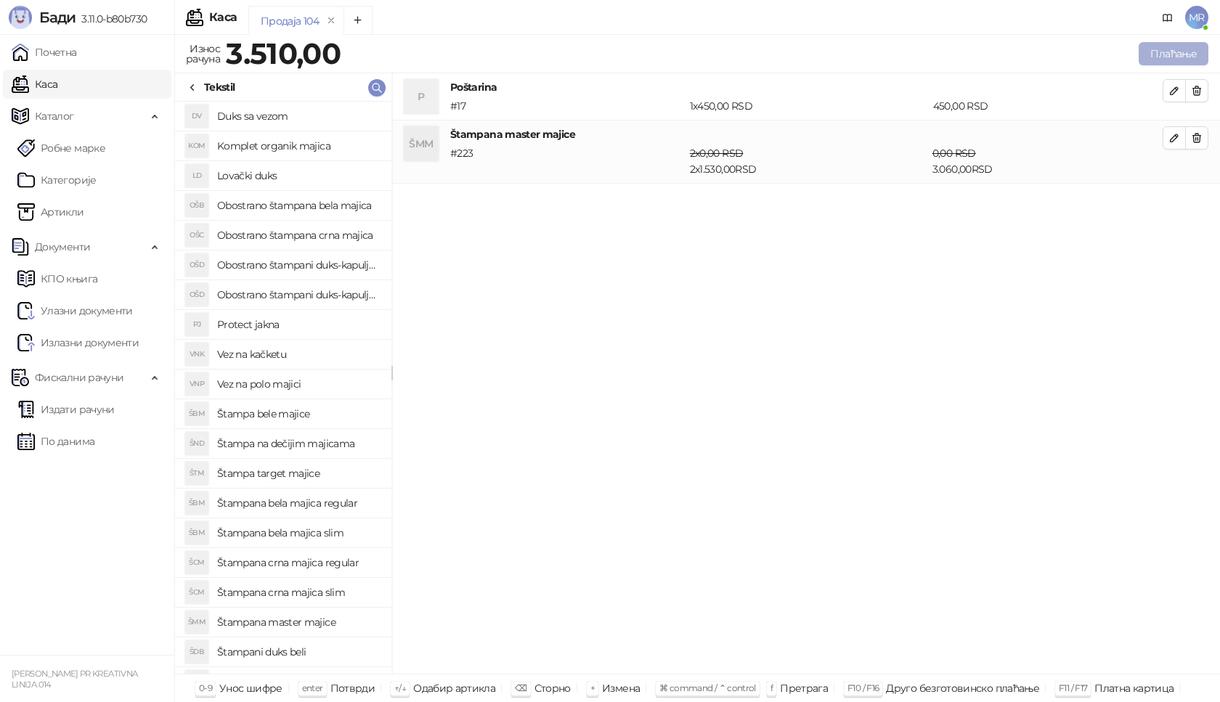
click at [1162, 49] on button "Плаћање" at bounding box center [1174, 53] width 70 height 23
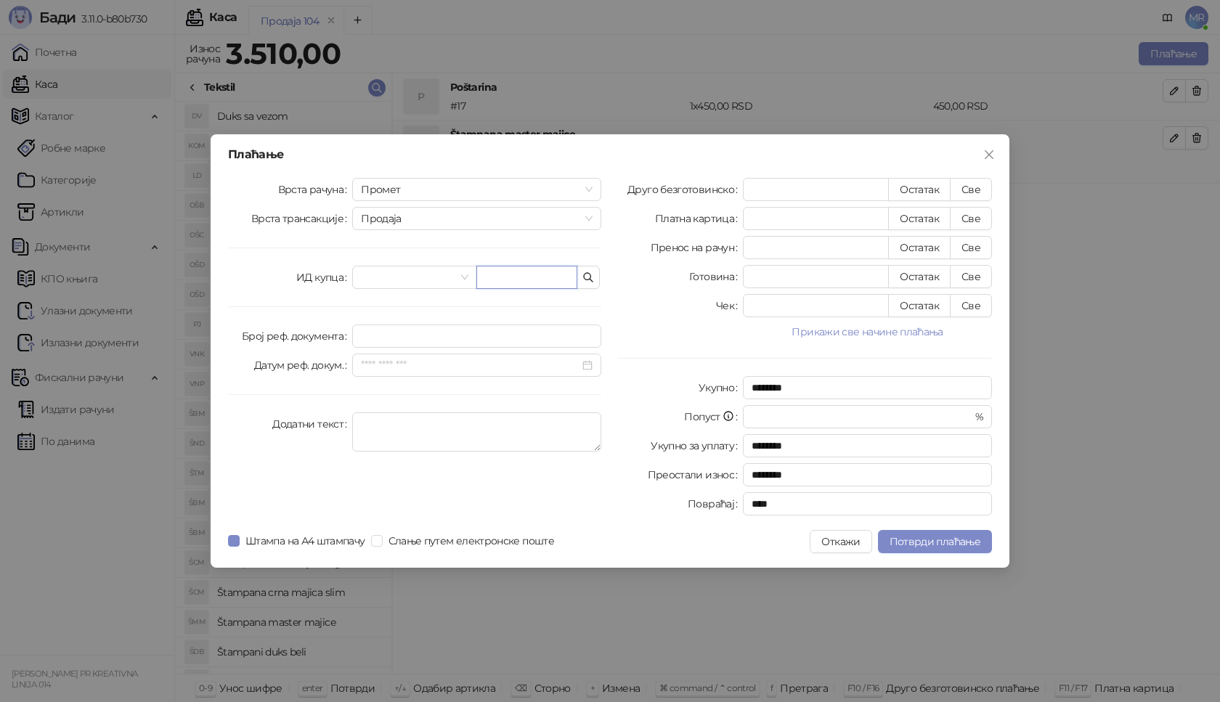
click at [521, 282] on input "text" at bounding box center [527, 277] width 101 height 23
paste input "**********"
type input "**********"
click at [975, 187] on button "Све" at bounding box center [971, 189] width 42 height 23
type input "****"
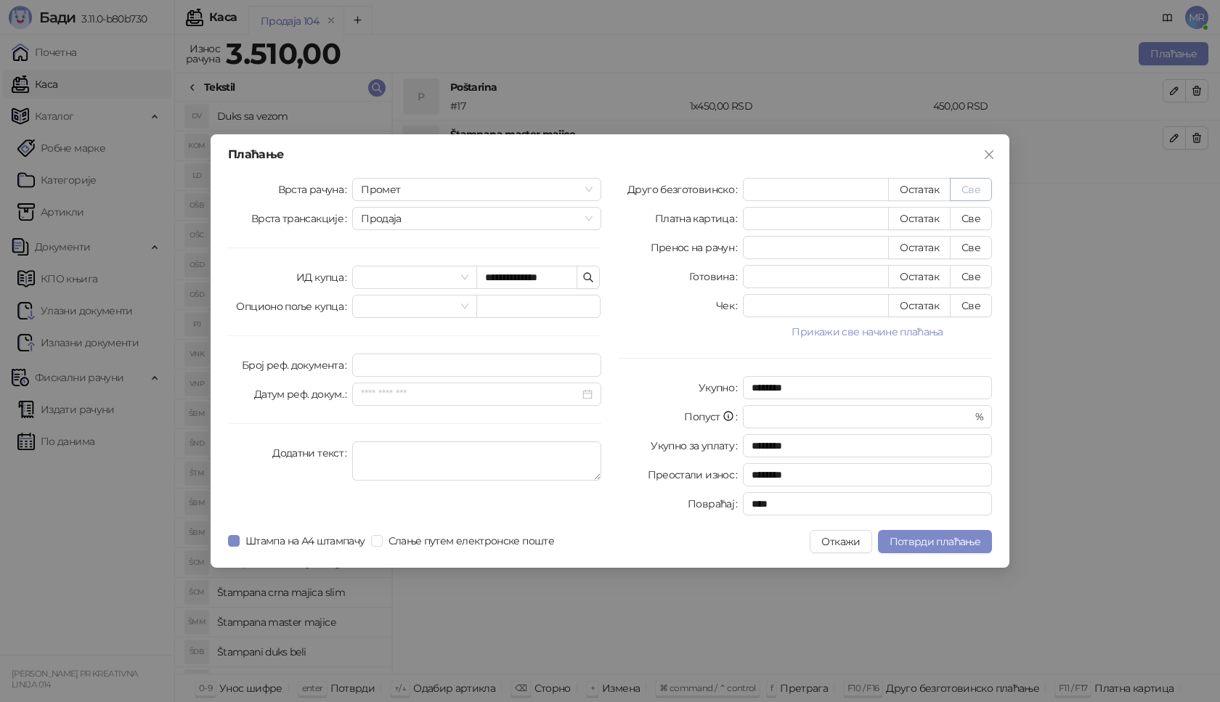
type input "****"
click at [941, 547] on span "Потврди плаћање" at bounding box center [935, 541] width 91 height 13
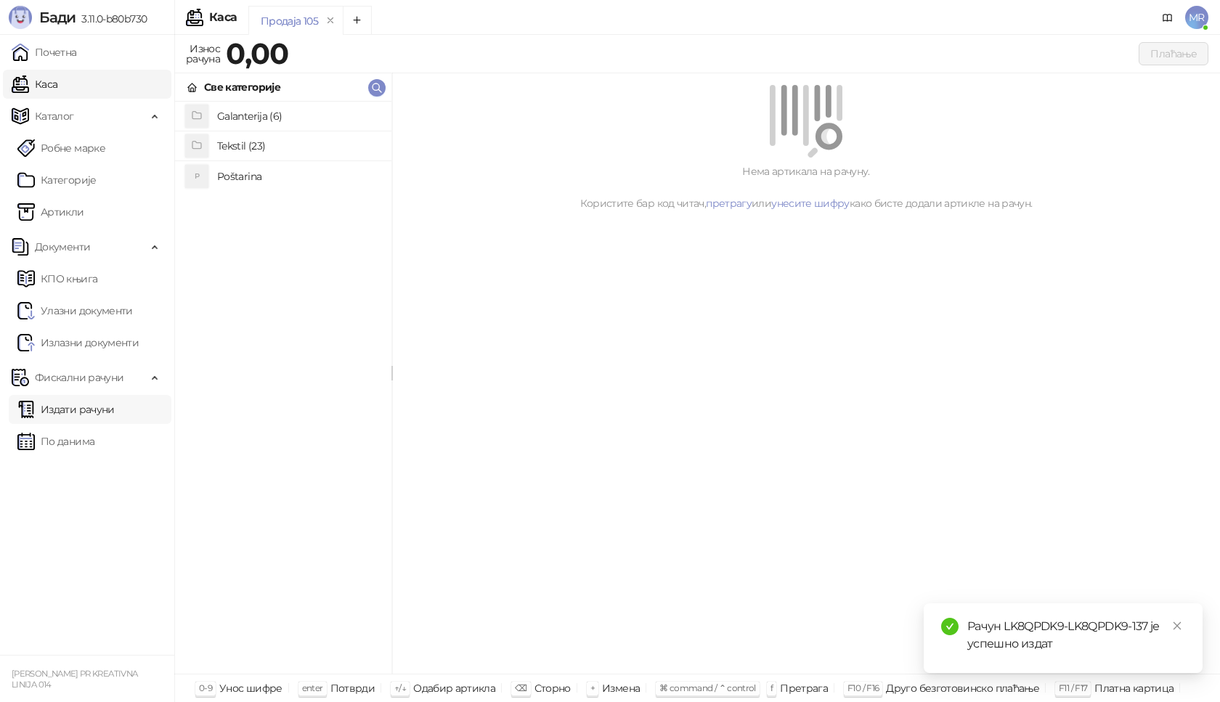
click at [109, 408] on link "Издати рачуни" at bounding box center [65, 409] width 97 height 29
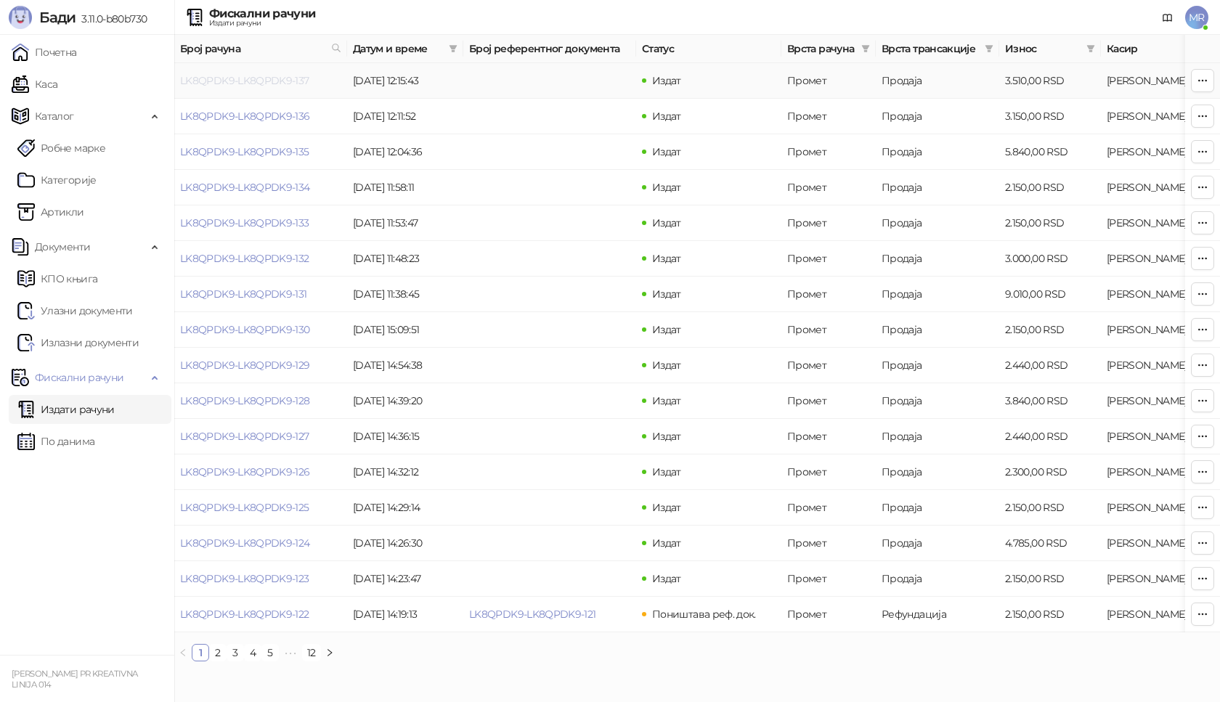
click at [280, 80] on link "LK8QPDK9-LK8QPDK9-137" at bounding box center [244, 80] width 129 height 13
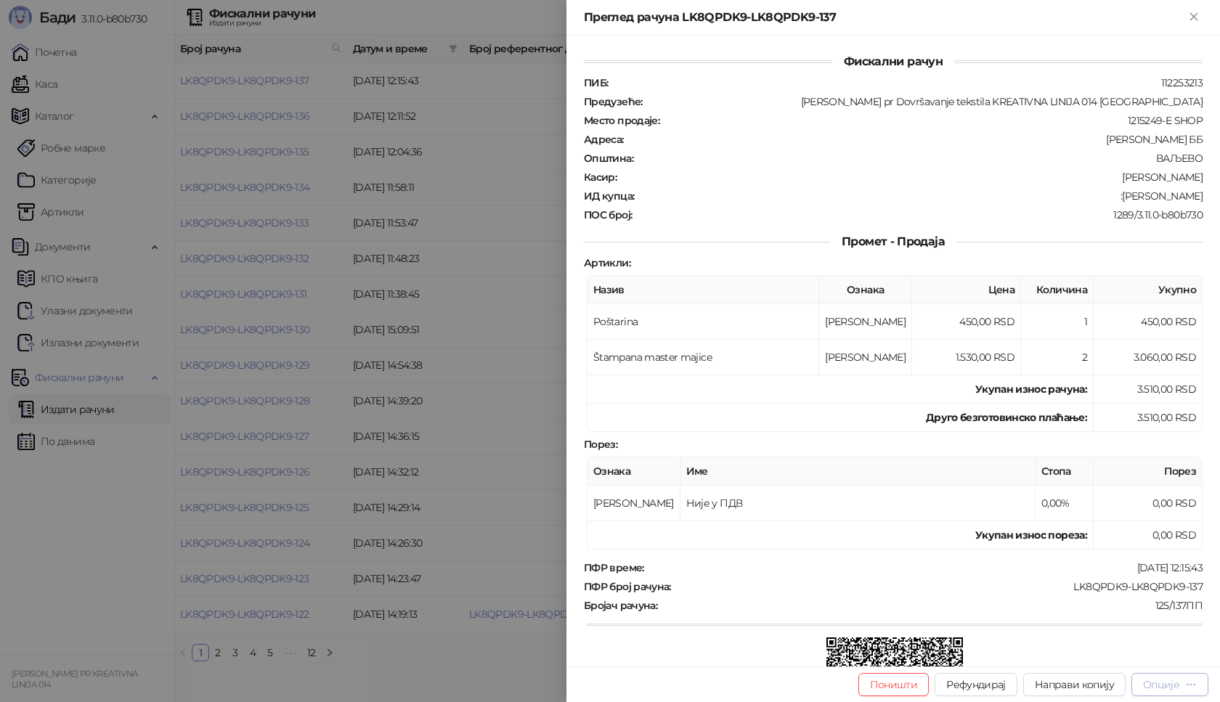
click at [1166, 689] on div "Опције" at bounding box center [1161, 685] width 36 height 13
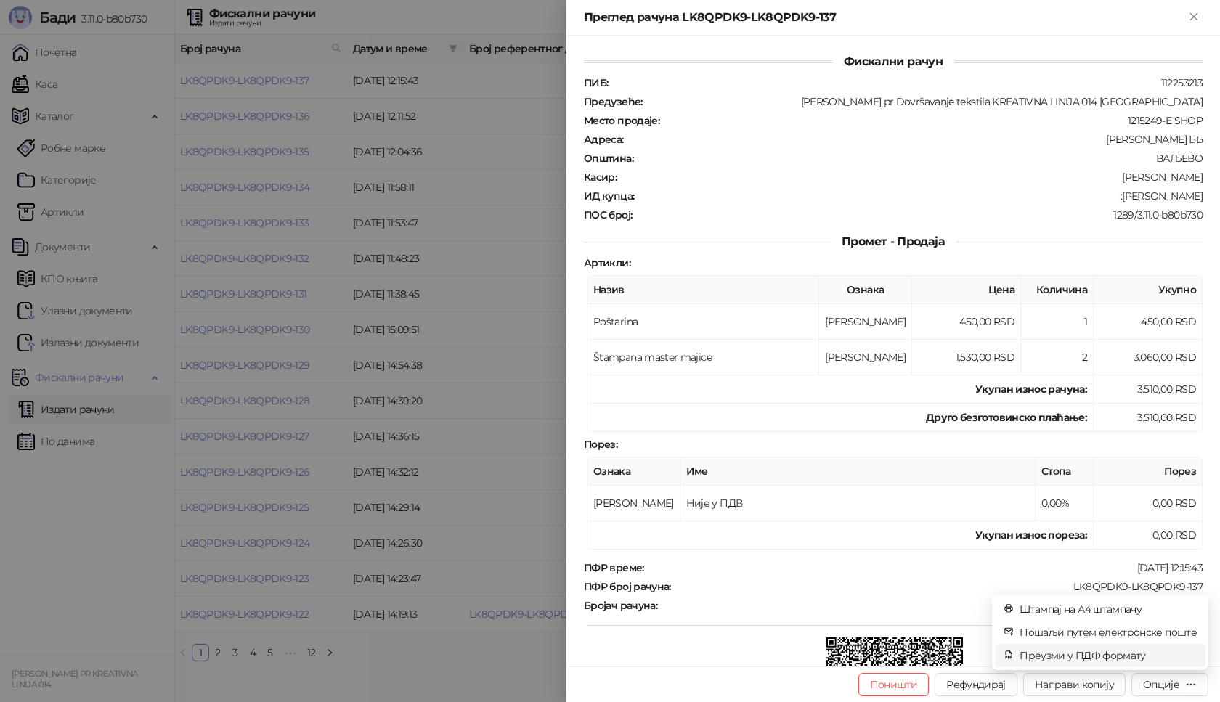
click at [1120, 655] on span "Преузми у ПДФ формату" at bounding box center [1108, 656] width 177 height 16
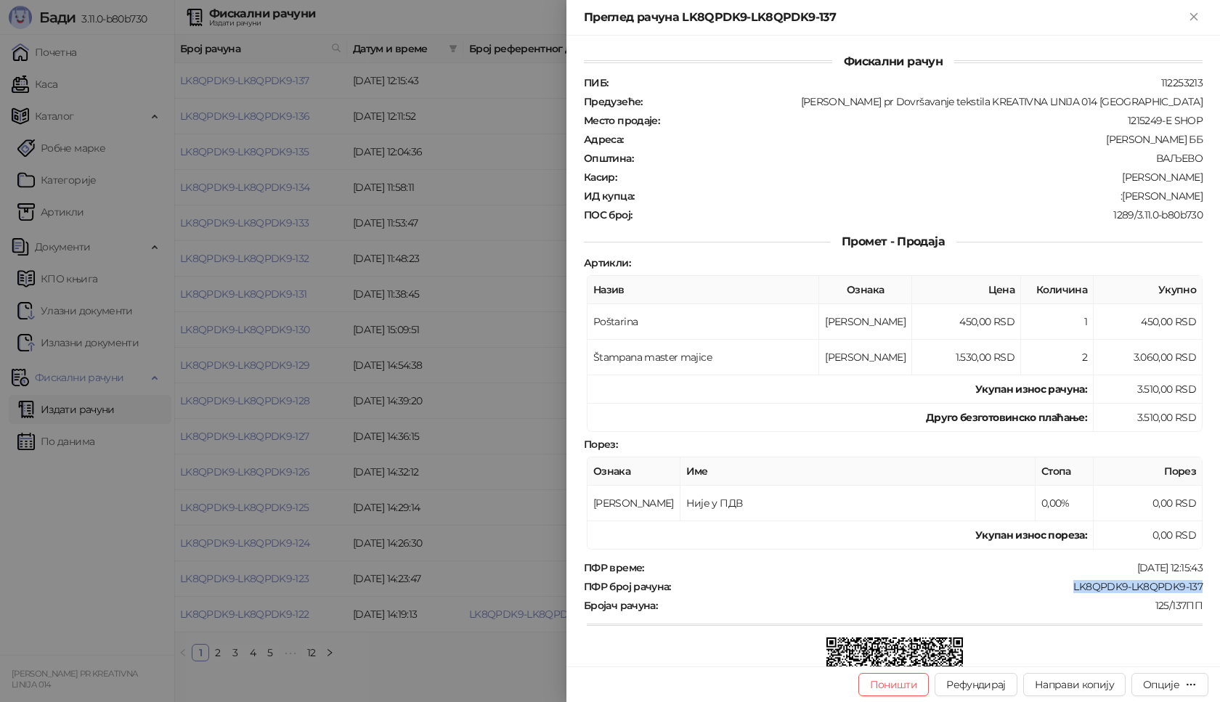
drag, startPoint x: 1063, startPoint y: 588, endPoint x: 1193, endPoint y: 587, distance: 130.0
click at [1193, 587] on div "ПФР број рачуна : LK8QPDK9-LK8QPDK9-137" at bounding box center [893, 586] width 625 height 13
drag, startPoint x: 1124, startPoint y: 198, endPoint x: 1188, endPoint y: 198, distance: 64.7
click at [1188, 198] on div ":[PERSON_NAME]" at bounding box center [920, 196] width 569 height 13
click at [1198, 16] on icon "Close" at bounding box center [1194, 16] width 13 height 13
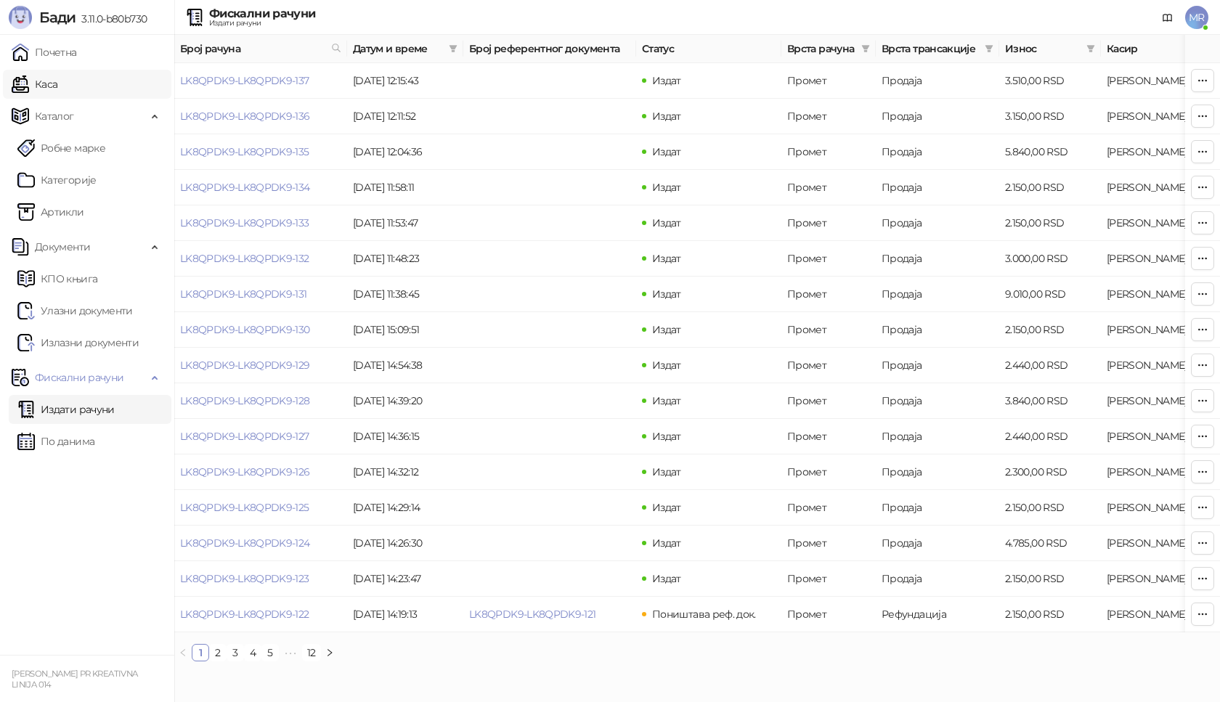
click at [57, 84] on link "Каса" at bounding box center [35, 84] width 46 height 29
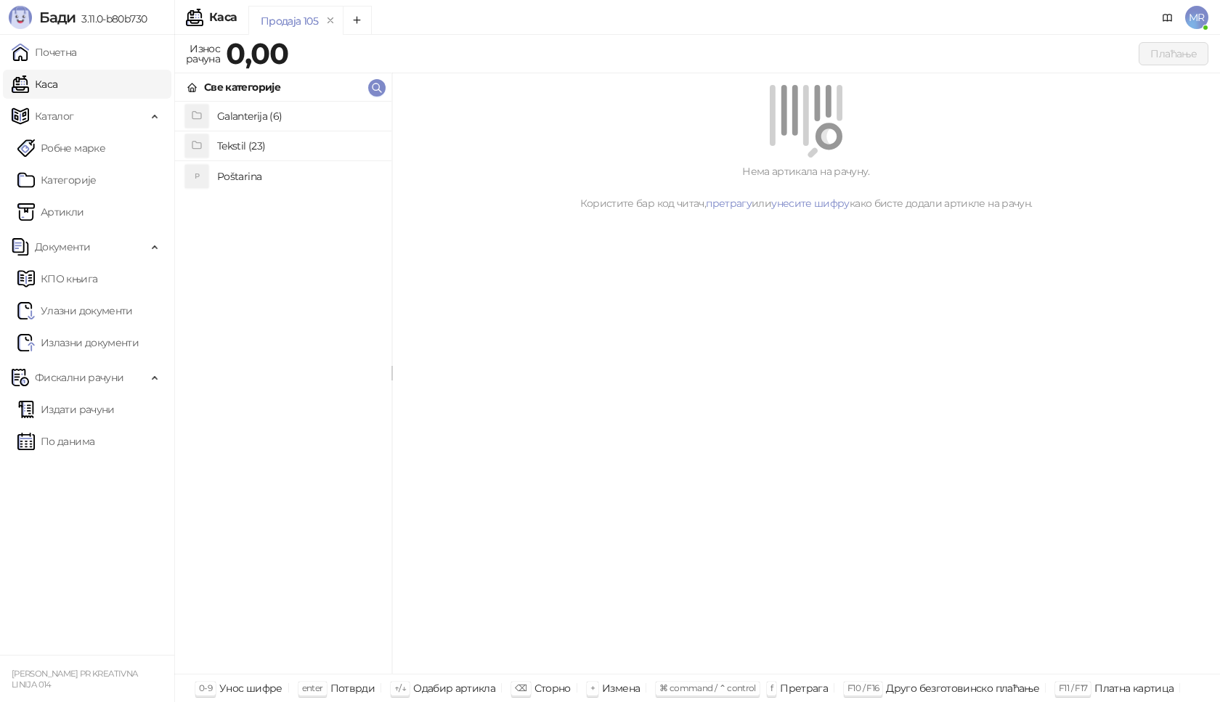
click at [293, 179] on h4 "Poštarina" at bounding box center [298, 176] width 163 height 23
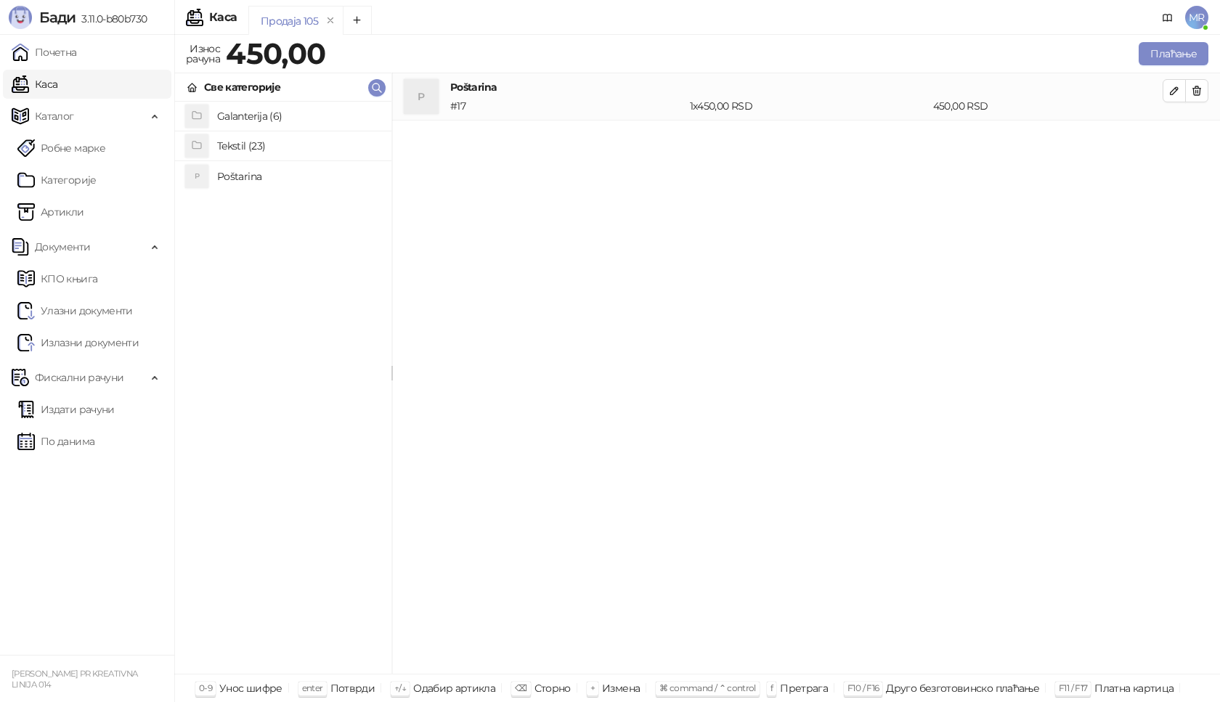
click at [259, 142] on h4 "Tekstil (23)" at bounding box center [298, 145] width 163 height 23
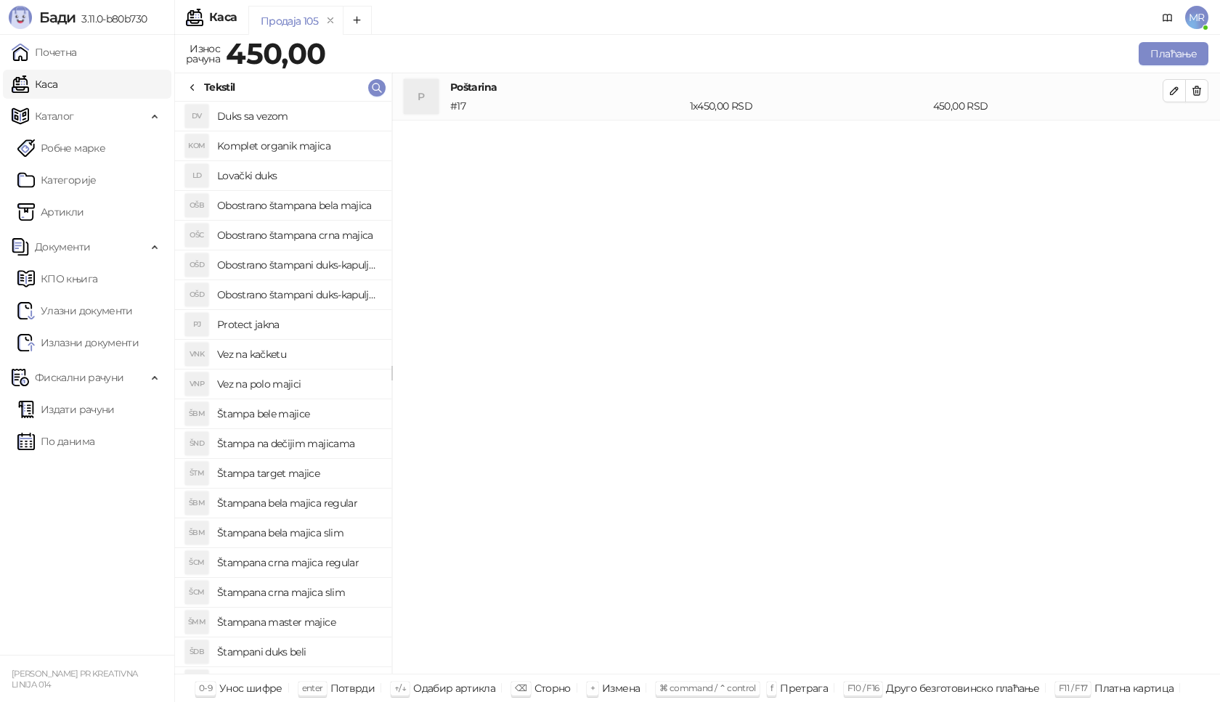
click at [318, 564] on h4 "Štampana crna majica regular" at bounding box center [298, 562] width 163 height 23
click at [1169, 134] on icon "button" at bounding box center [1175, 138] width 12 height 12
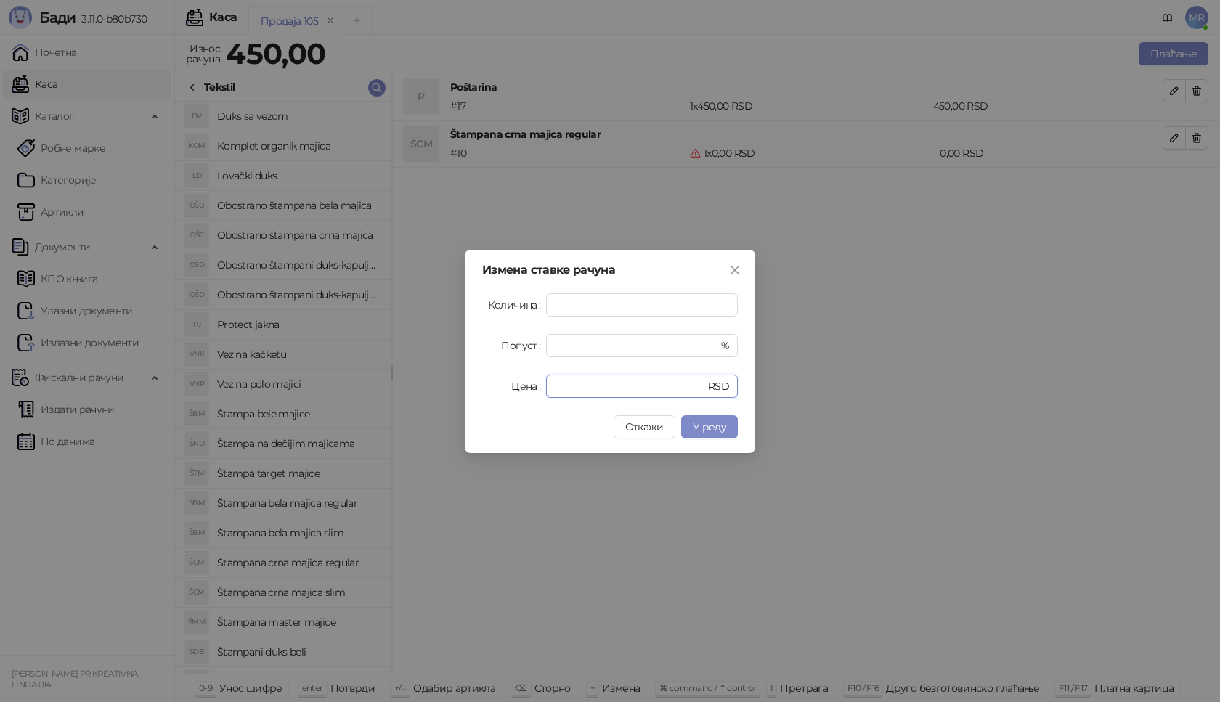
drag, startPoint x: 591, startPoint y: 388, endPoint x: 523, endPoint y: 393, distance: 67.8
click at [525, 392] on div "Цена * RSD" at bounding box center [610, 386] width 256 height 23
type input "****"
click at [725, 429] on span "У реду" at bounding box center [709, 427] width 33 height 13
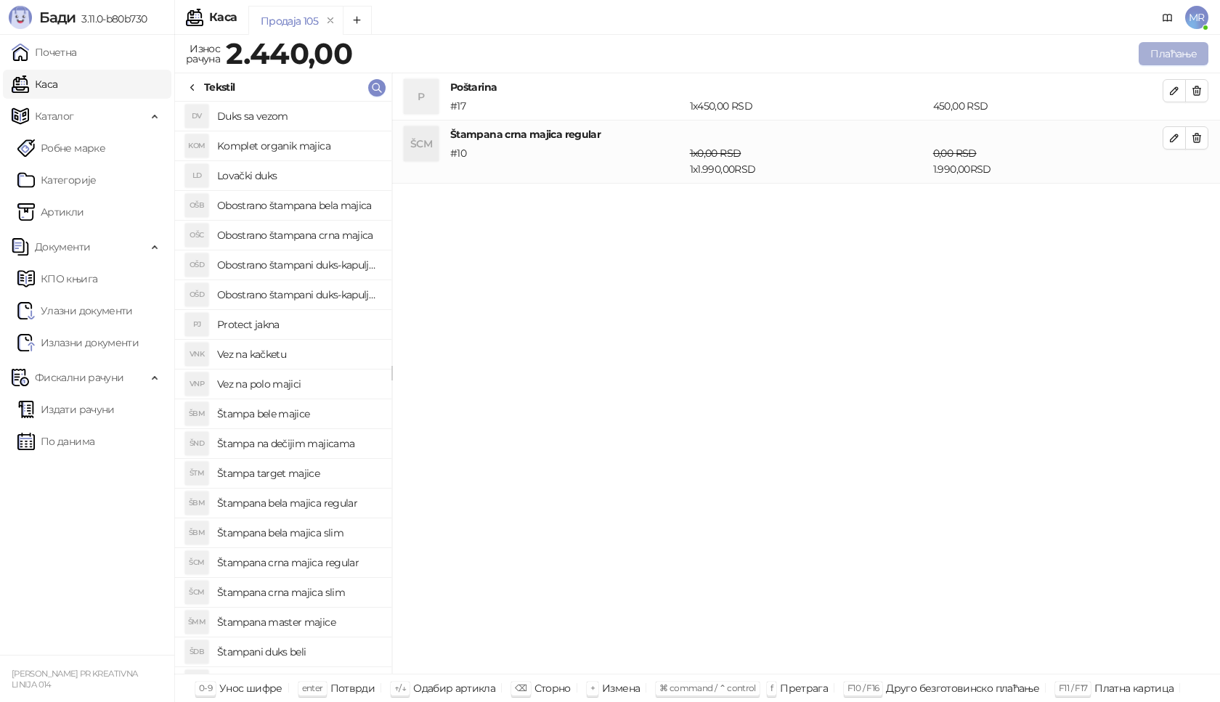
click at [1162, 49] on button "Плаћање" at bounding box center [1174, 53] width 70 height 23
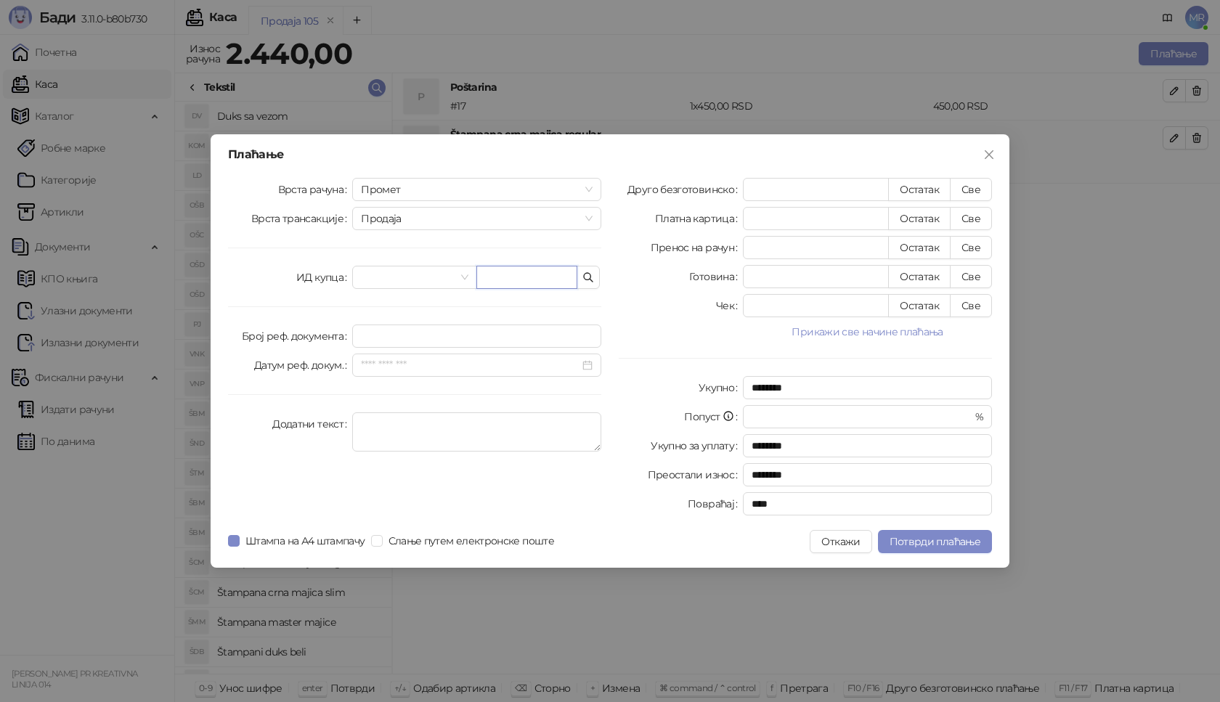
click at [493, 280] on input "text" at bounding box center [527, 277] width 101 height 23
paste input "**********"
type input "**********"
click at [971, 190] on button "Све" at bounding box center [971, 189] width 42 height 23
type input "****"
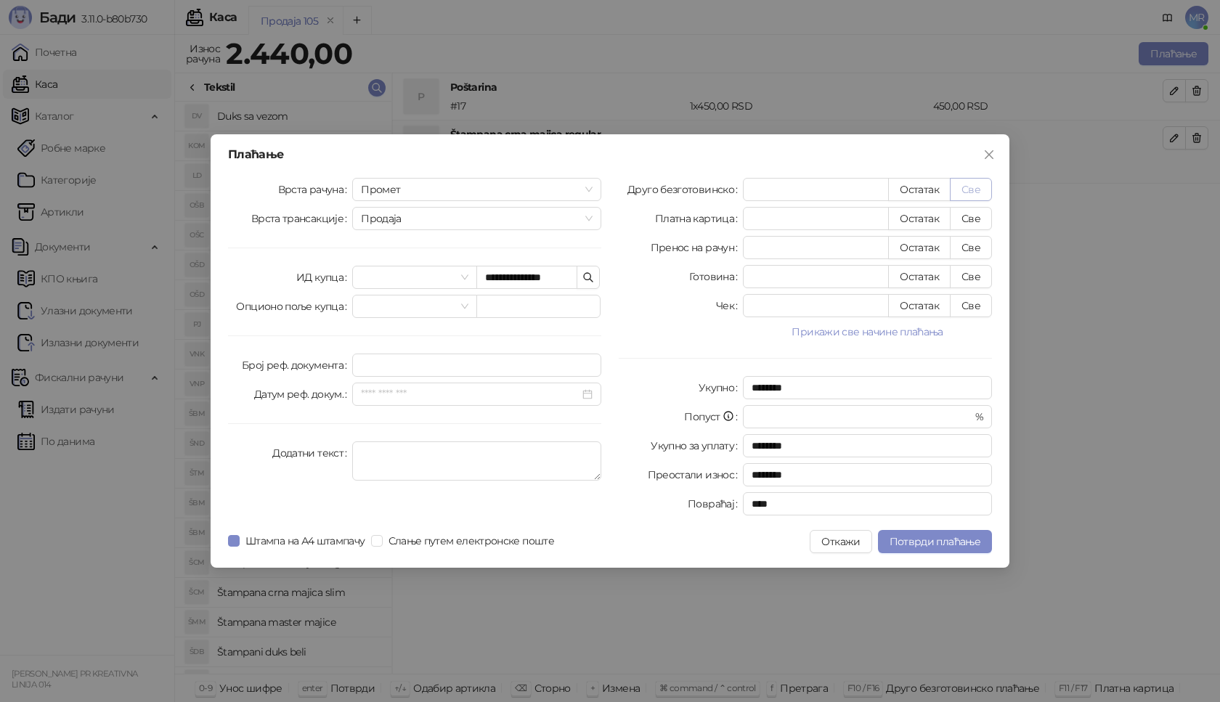
type input "****"
click at [935, 546] on span "Потврди плаћање" at bounding box center [935, 541] width 91 height 13
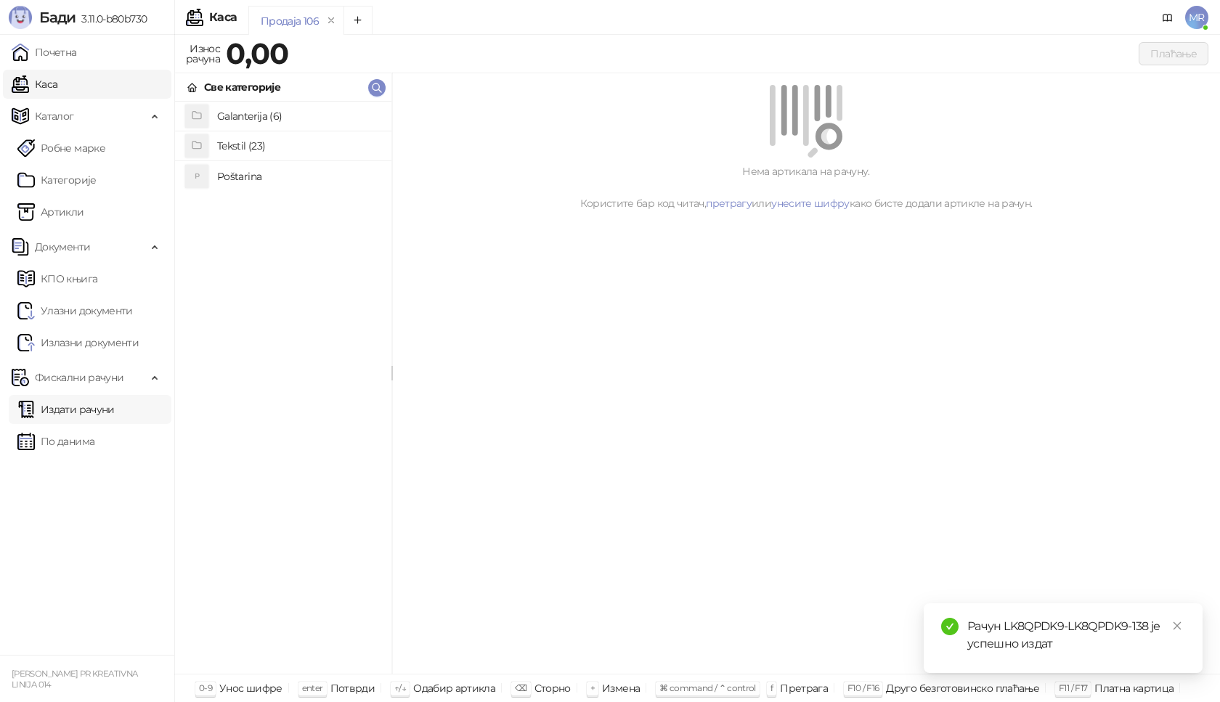
click at [110, 413] on link "Издати рачуни" at bounding box center [65, 409] width 97 height 29
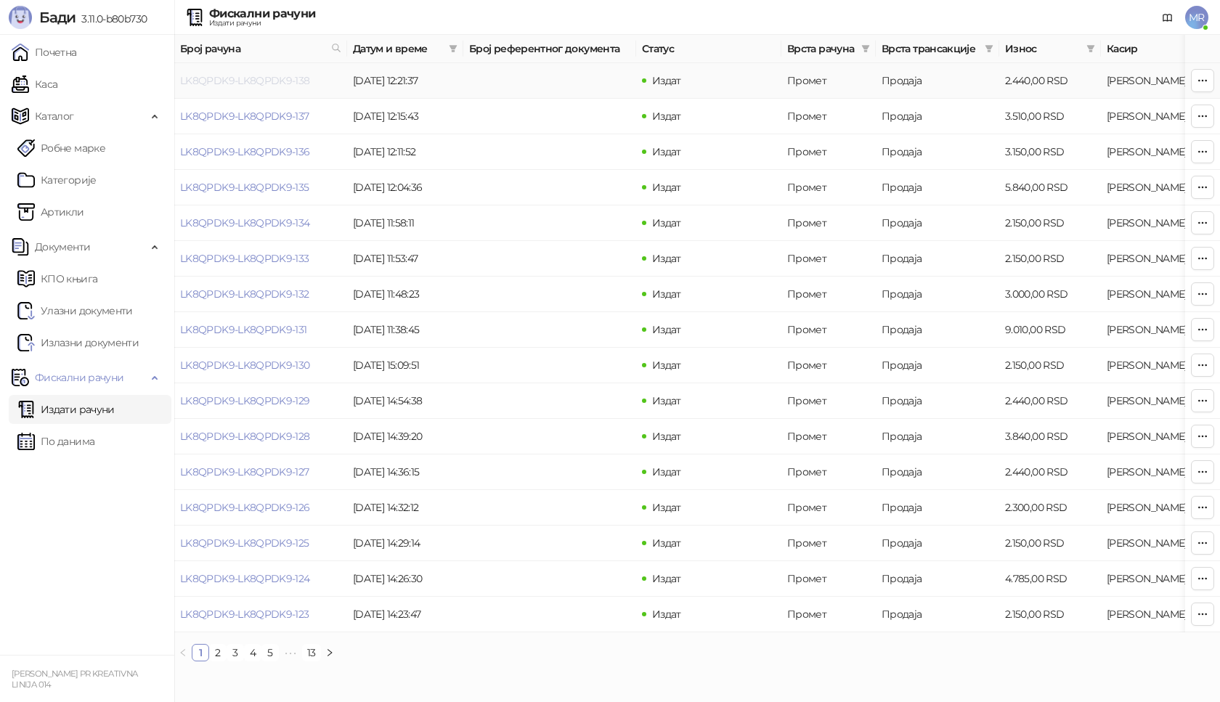
click at [285, 84] on link "LK8QPDK9-LK8QPDK9-138" at bounding box center [245, 80] width 130 height 13
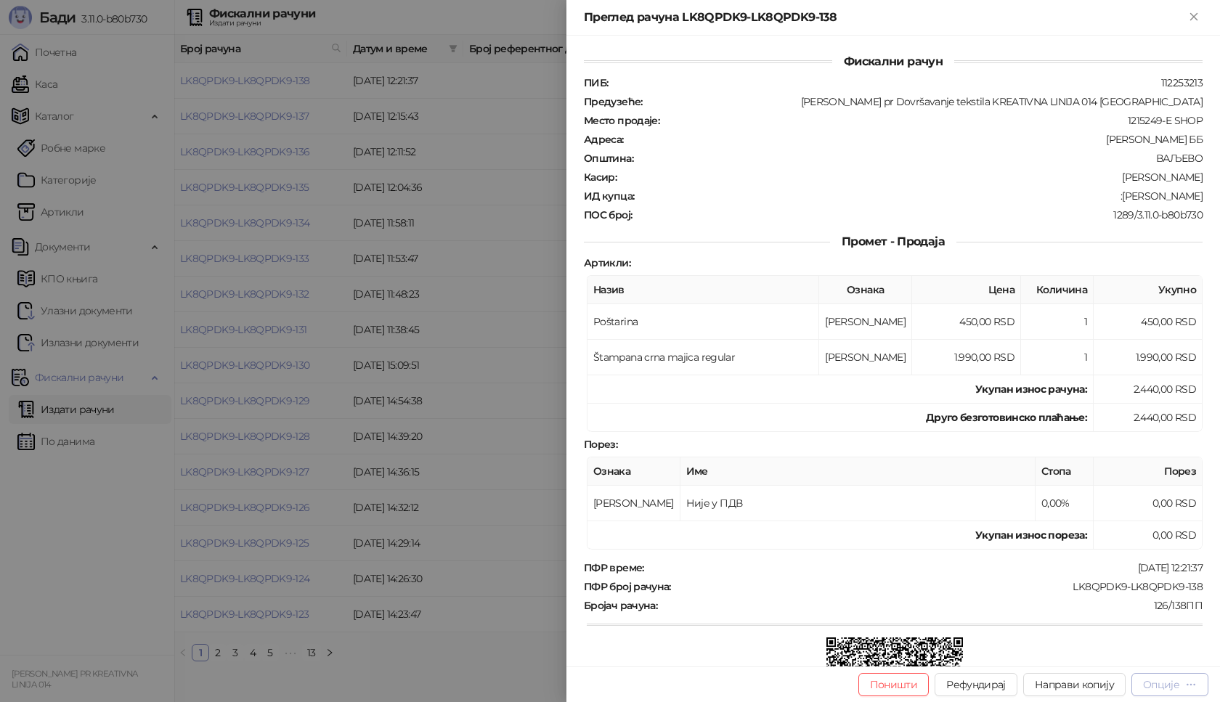
click at [1169, 682] on div "Опције" at bounding box center [1161, 685] width 36 height 13
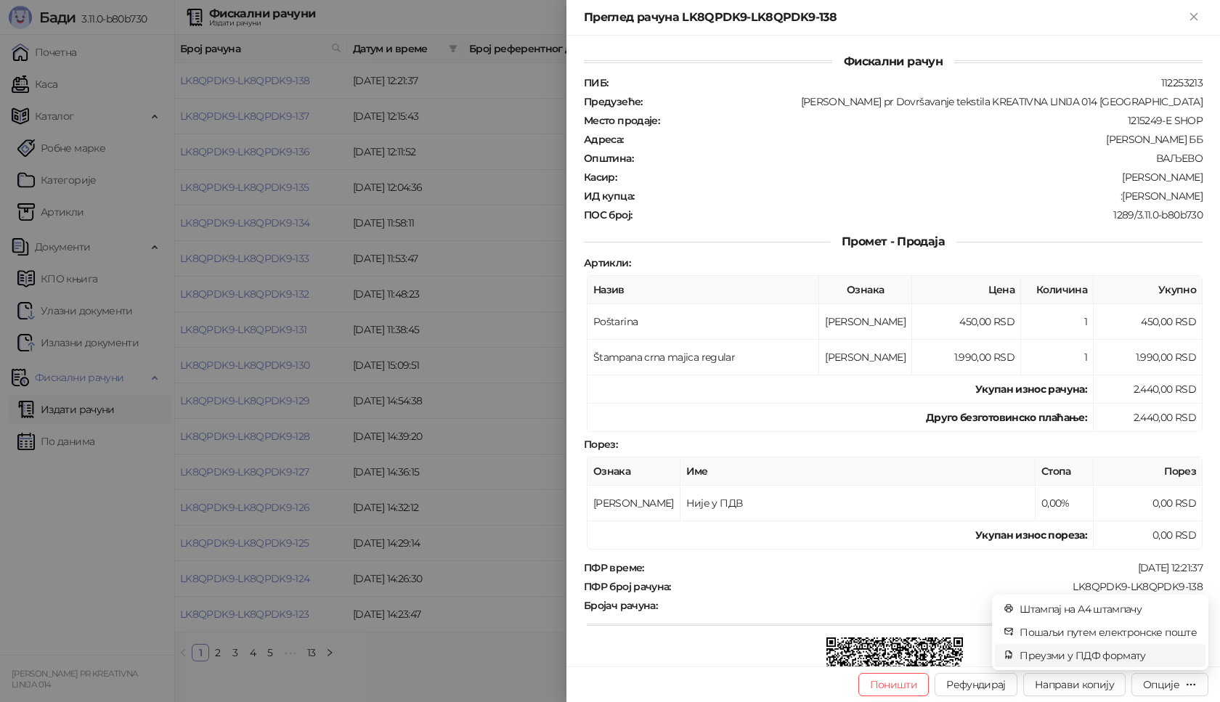
click at [1131, 658] on span "Преузми у ПДФ формату" at bounding box center [1108, 656] width 177 height 16
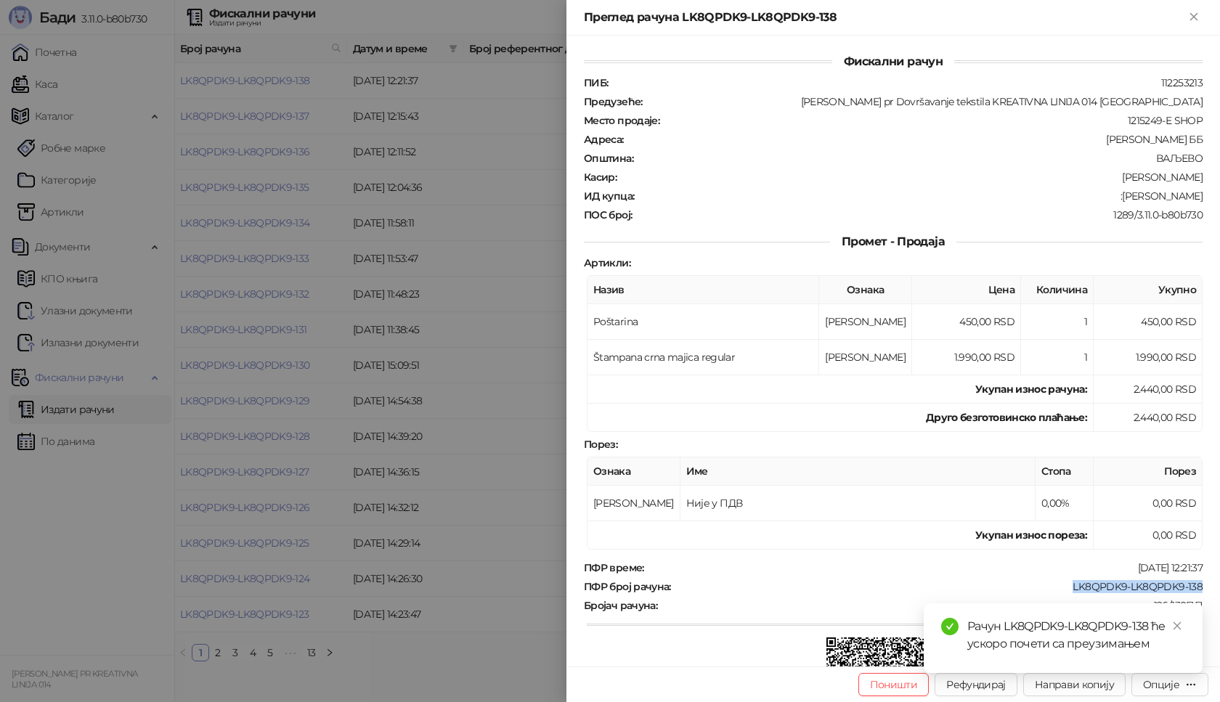
drag, startPoint x: 1055, startPoint y: 586, endPoint x: 1191, endPoint y: 586, distance: 136.6
click at [1191, 586] on div "LK8QPDK9-LK8QPDK9-138" at bounding box center [939, 586] width 532 height 13
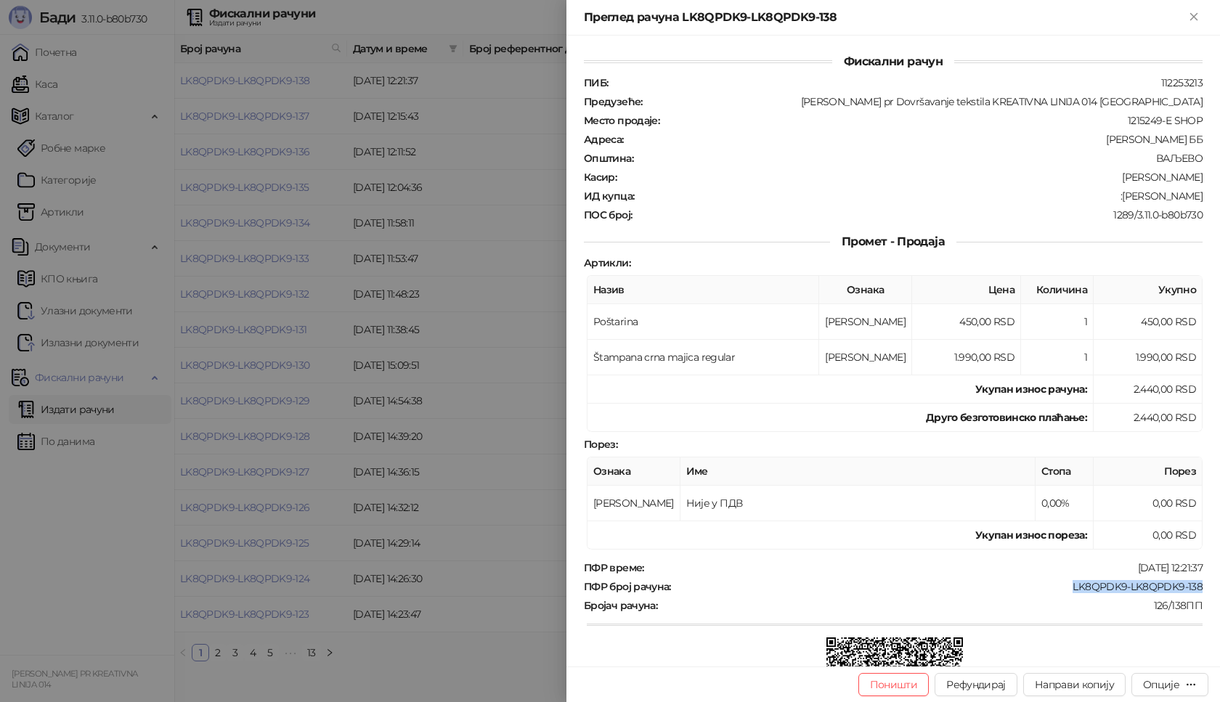
drag, startPoint x: 1121, startPoint y: 197, endPoint x: 1190, endPoint y: 200, distance: 69.1
click at [1212, 203] on div "Фискални рачун ПИБ : 112253213 Предузеће : [PERSON_NAME] pr Dovršavanje tekstil…" at bounding box center [894, 351] width 654 height 631
click at [1119, 193] on div ":[PERSON_NAME]" at bounding box center [920, 196] width 569 height 13
drag, startPoint x: 1122, startPoint y: 198, endPoint x: 1196, endPoint y: 200, distance: 74.1
click at [1196, 200] on div "Фискални рачун ПИБ : 112253213 Предузеће : [PERSON_NAME] pr Dovršavanje tekstil…" at bounding box center [894, 351] width 654 height 631
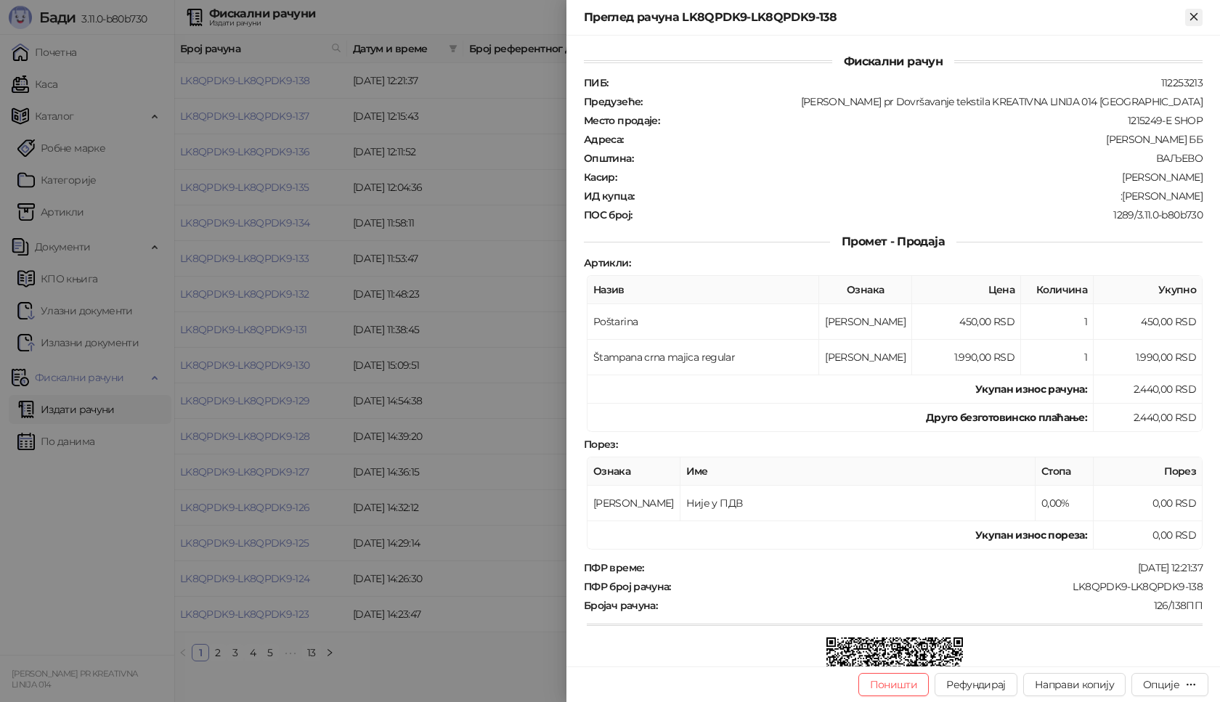
click at [1196, 23] on icon "Close" at bounding box center [1194, 16] width 13 height 13
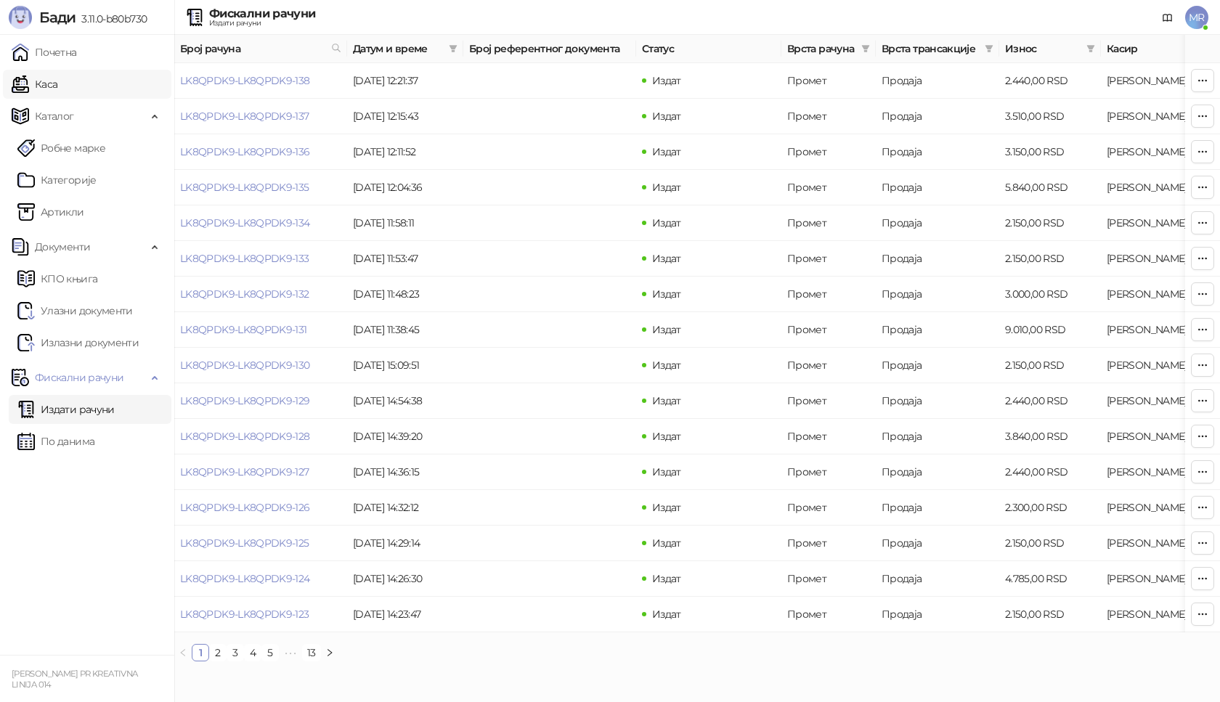
click at [57, 84] on link "Каса" at bounding box center [35, 84] width 46 height 29
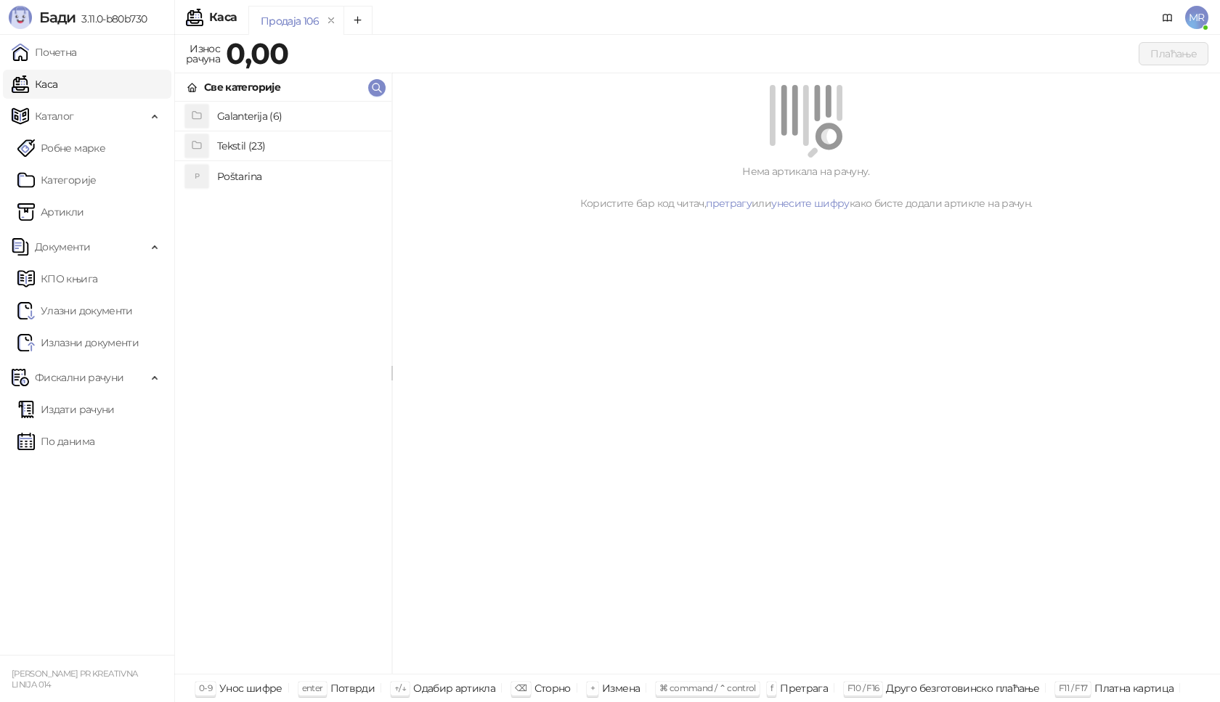
click at [317, 179] on h4 "Poštarina" at bounding box center [298, 176] width 163 height 23
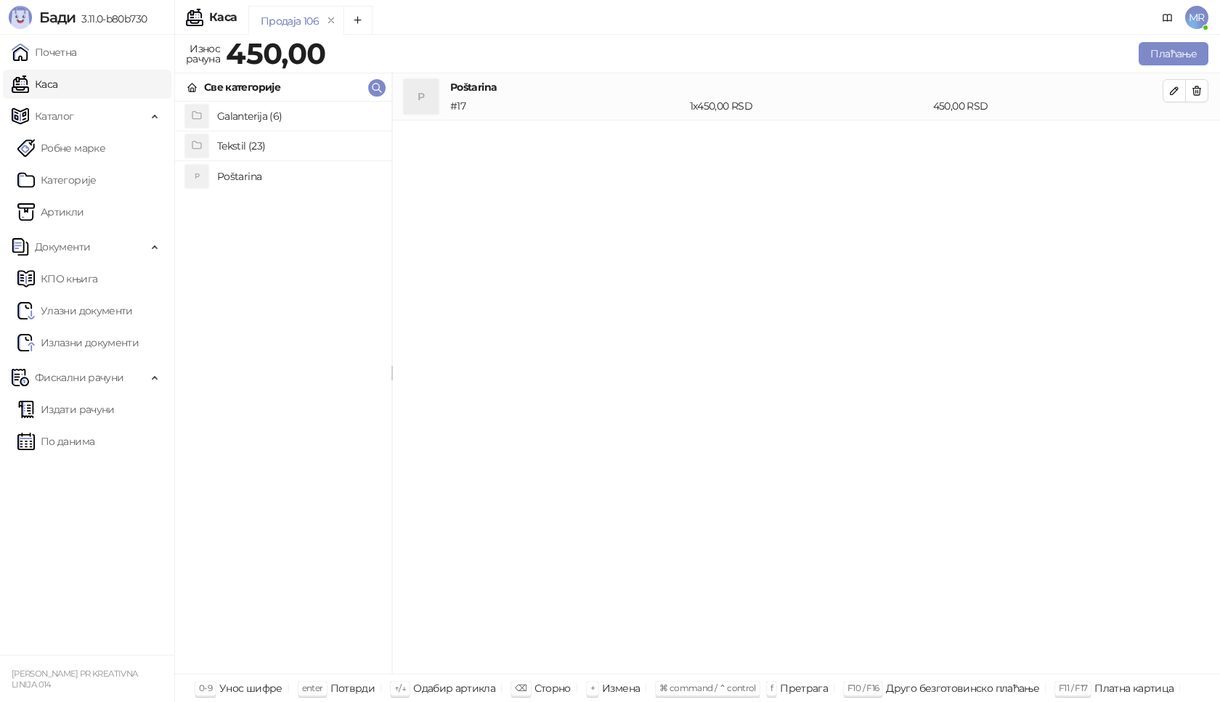
click at [280, 147] on h4 "Tekstil (23)" at bounding box center [298, 145] width 163 height 23
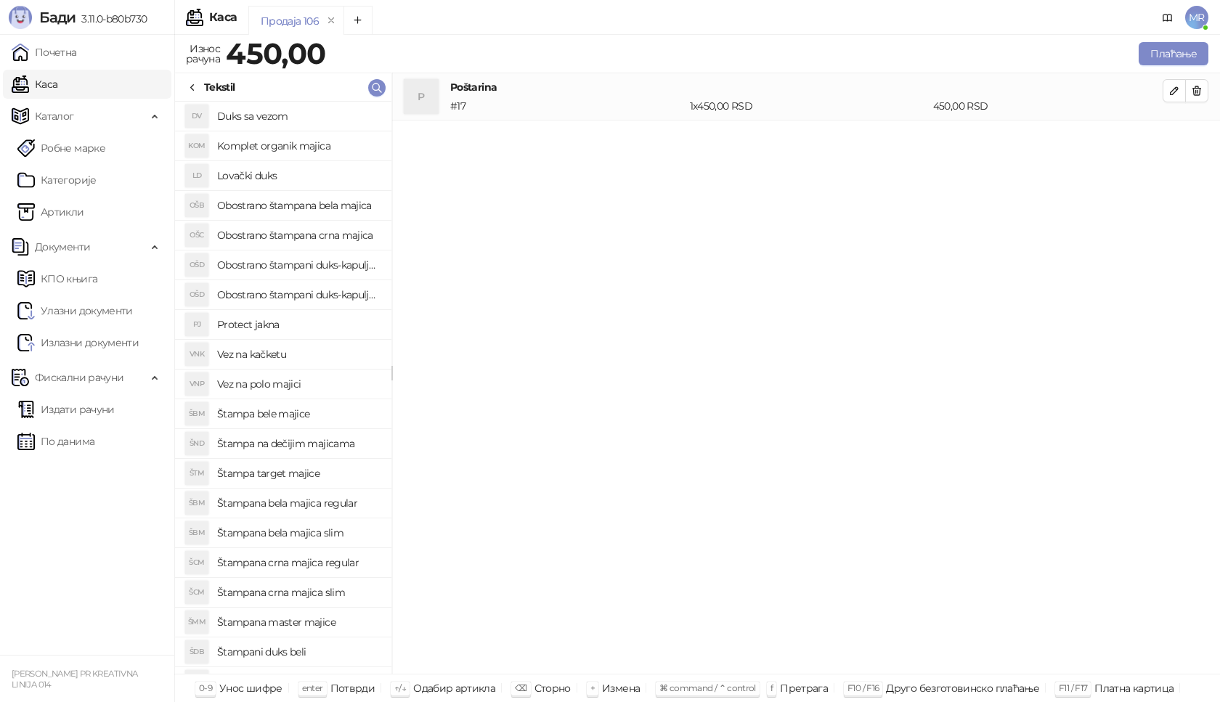
click at [336, 564] on h4 "Štampana crna majica regular" at bounding box center [298, 562] width 163 height 23
click at [1175, 132] on icon "button" at bounding box center [1175, 138] width 12 height 12
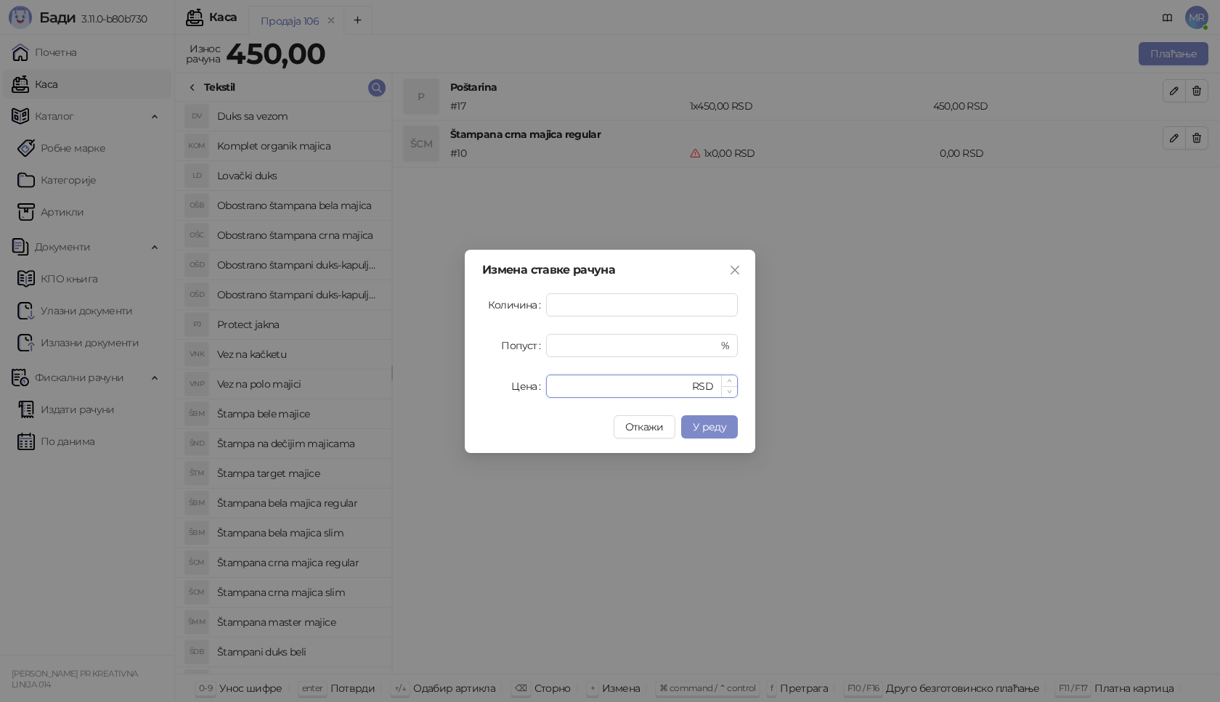
click at [615, 388] on input "*" at bounding box center [622, 387] width 134 height 22
drag, startPoint x: 615, startPoint y: 387, endPoint x: 495, endPoint y: 387, distance: 119.1
click at [495, 387] on div "Цена * RSD" at bounding box center [610, 386] width 256 height 23
type input "****"
click at [724, 425] on span "У реду" at bounding box center [709, 427] width 33 height 13
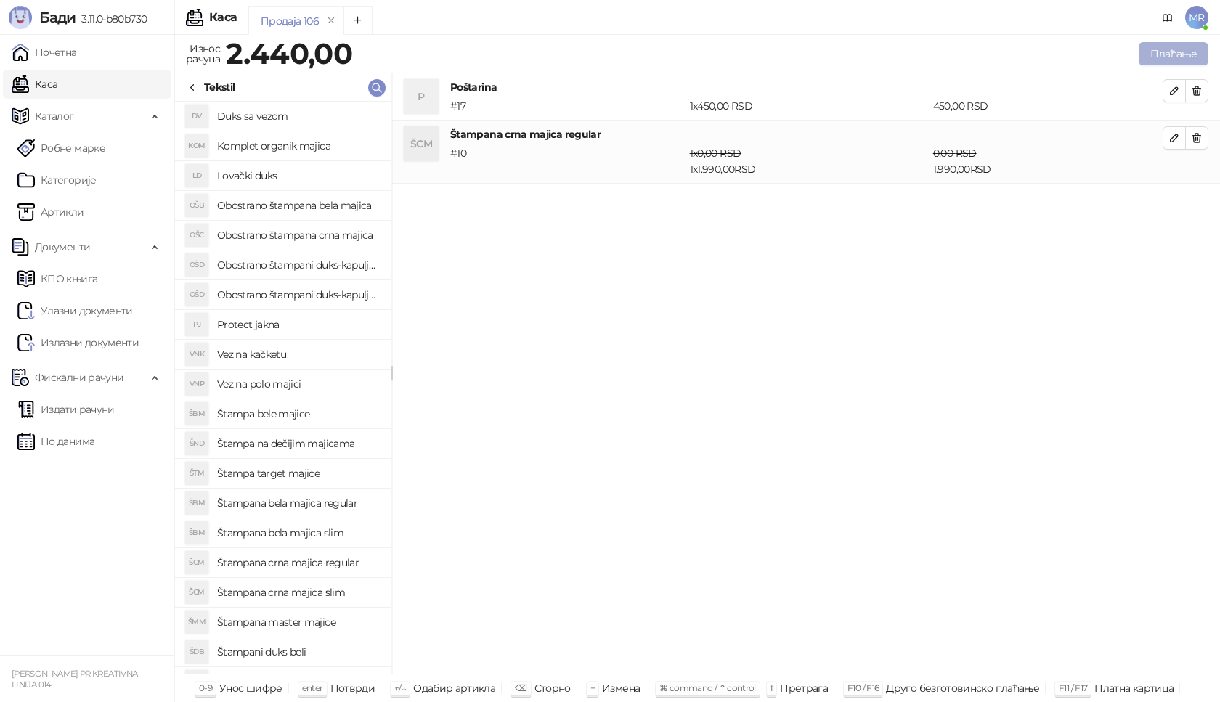
click at [1173, 60] on button "Плаћање" at bounding box center [1174, 53] width 70 height 23
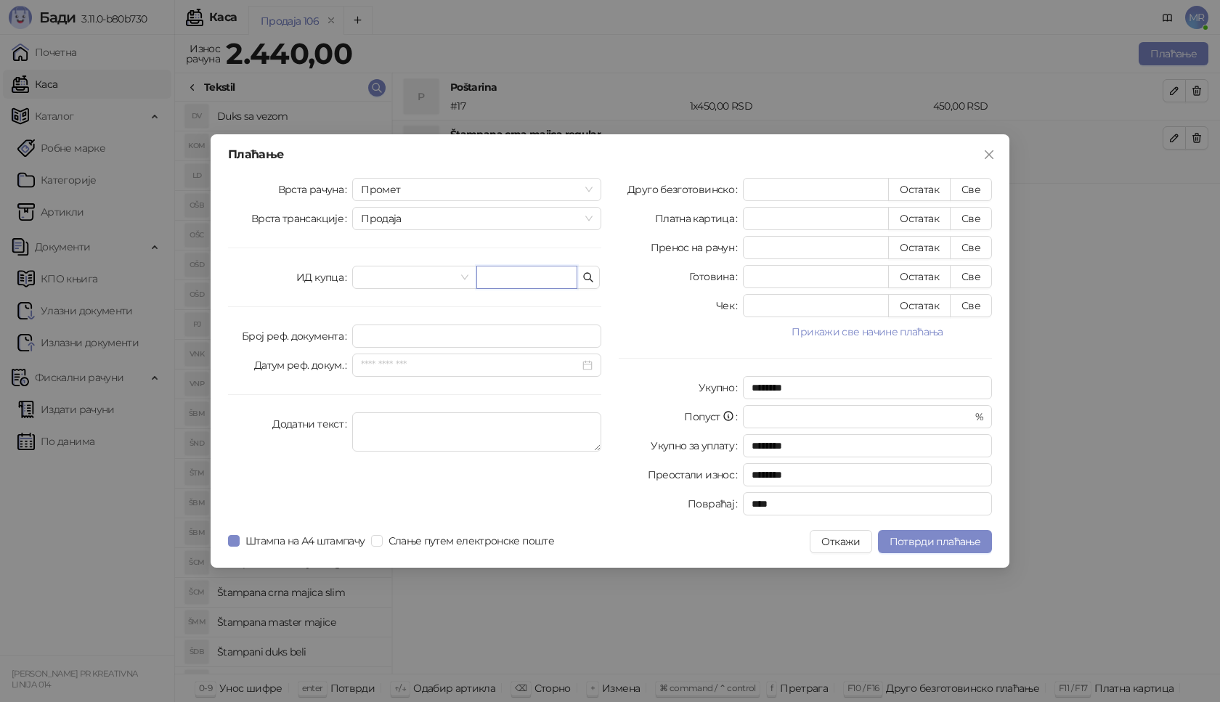
click at [515, 278] on input "text" at bounding box center [527, 277] width 101 height 23
paste input "**********"
type input "**********"
click at [974, 190] on button "Све" at bounding box center [971, 189] width 42 height 23
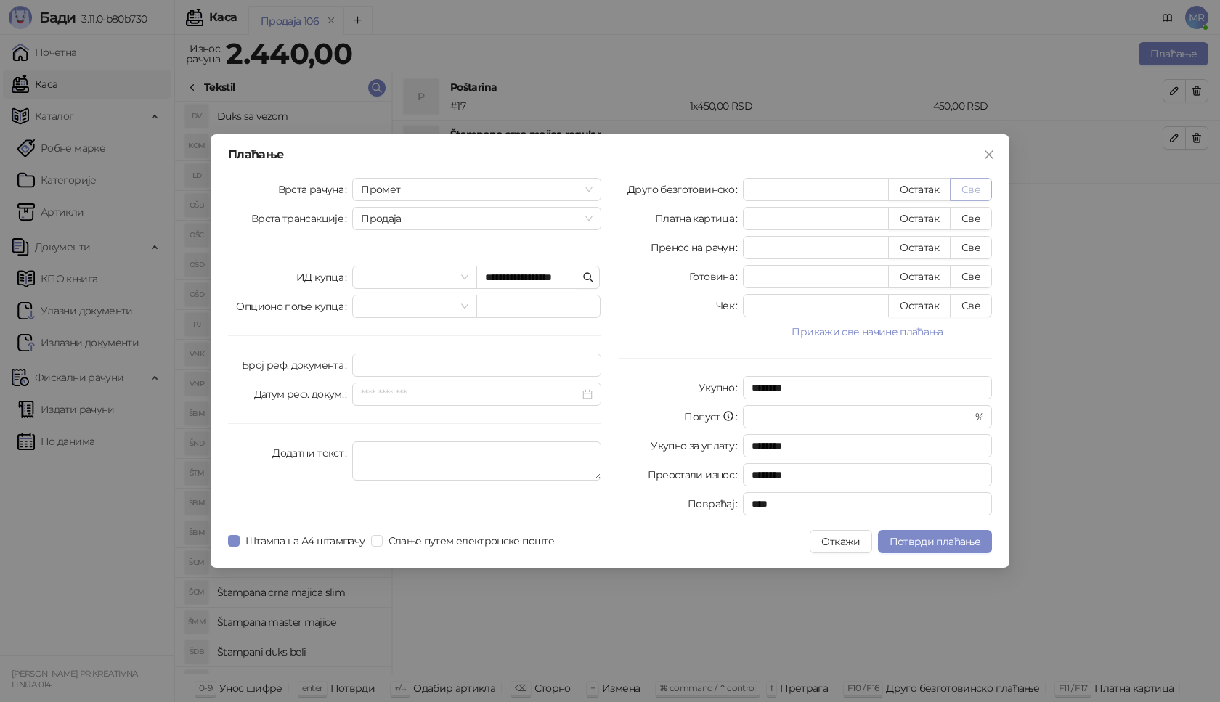
type input "****"
click at [908, 541] on span "Потврди плаћање" at bounding box center [935, 541] width 91 height 13
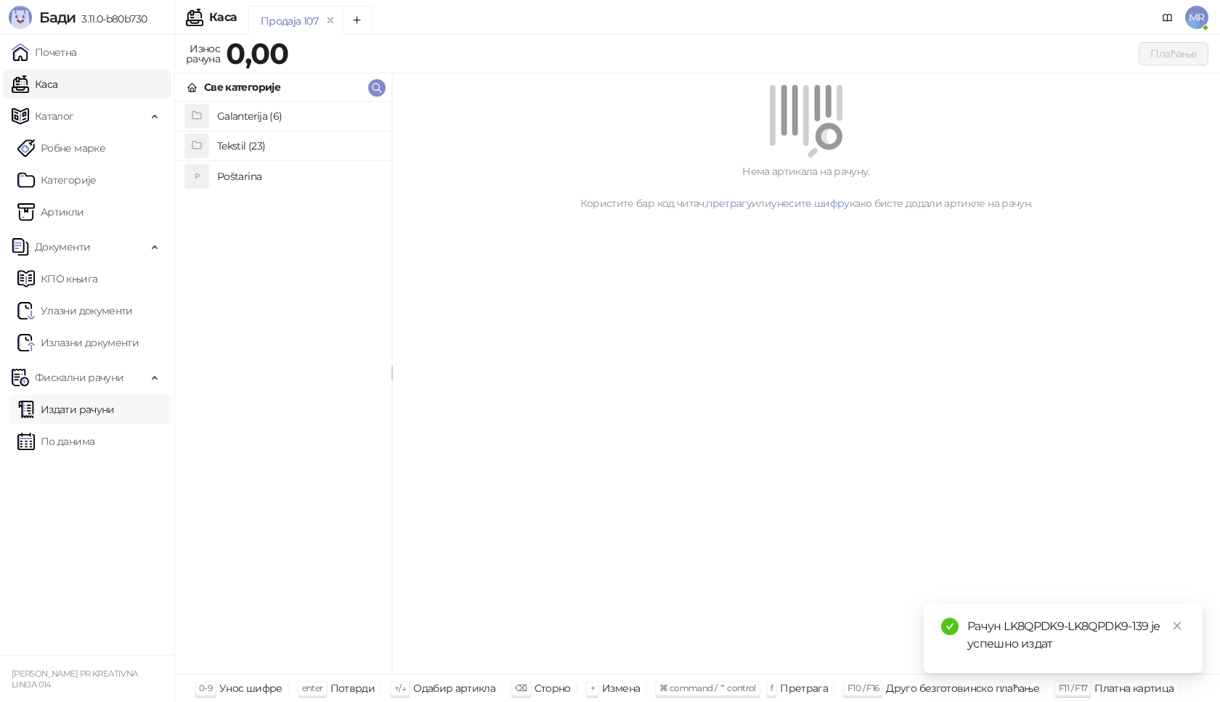
click at [115, 409] on link "Издати рачуни" at bounding box center [65, 409] width 97 height 29
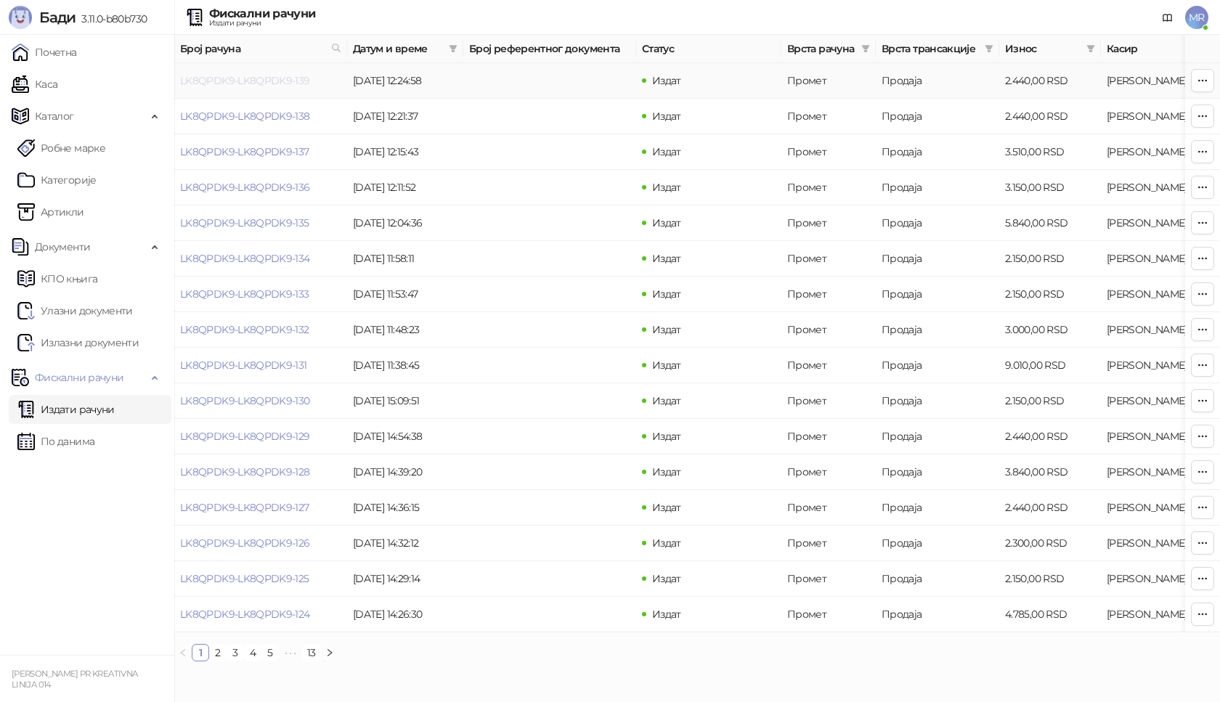
click at [278, 81] on link "LK8QPDK9-LK8QPDK9-139" at bounding box center [245, 80] width 130 height 13
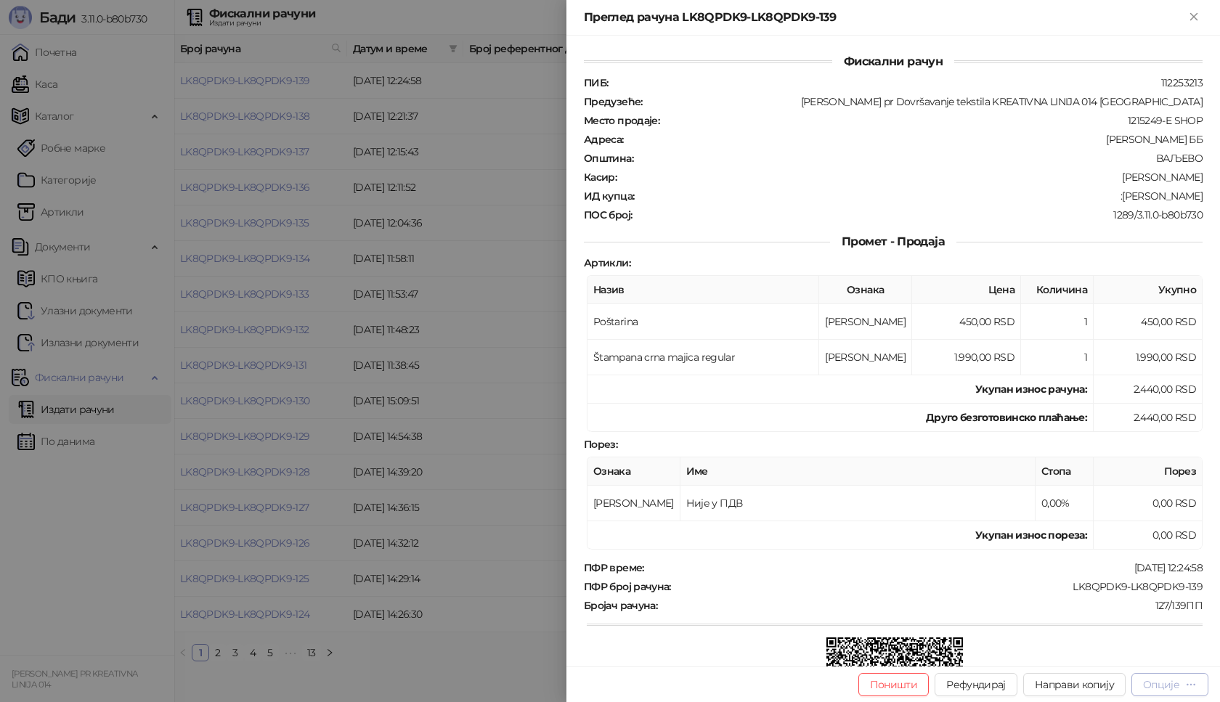
click at [1167, 681] on div "Опције" at bounding box center [1161, 685] width 36 height 13
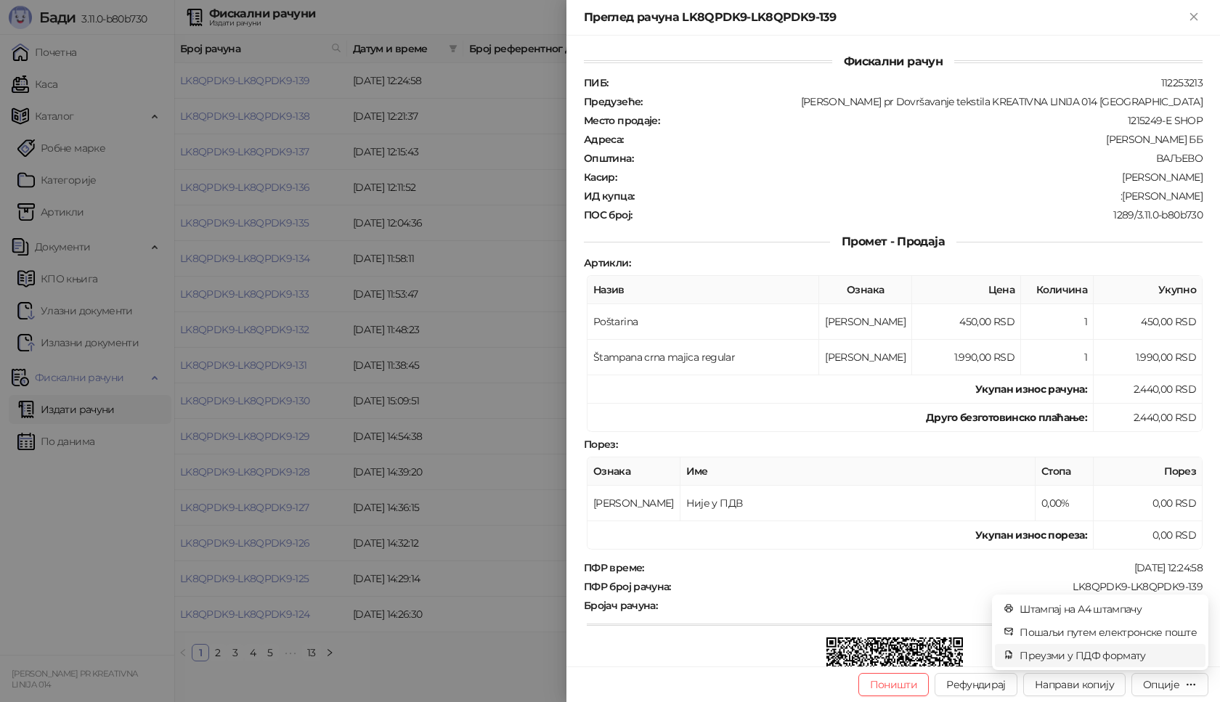
click at [1119, 655] on span "Преузми у ПДФ формату" at bounding box center [1108, 656] width 177 height 16
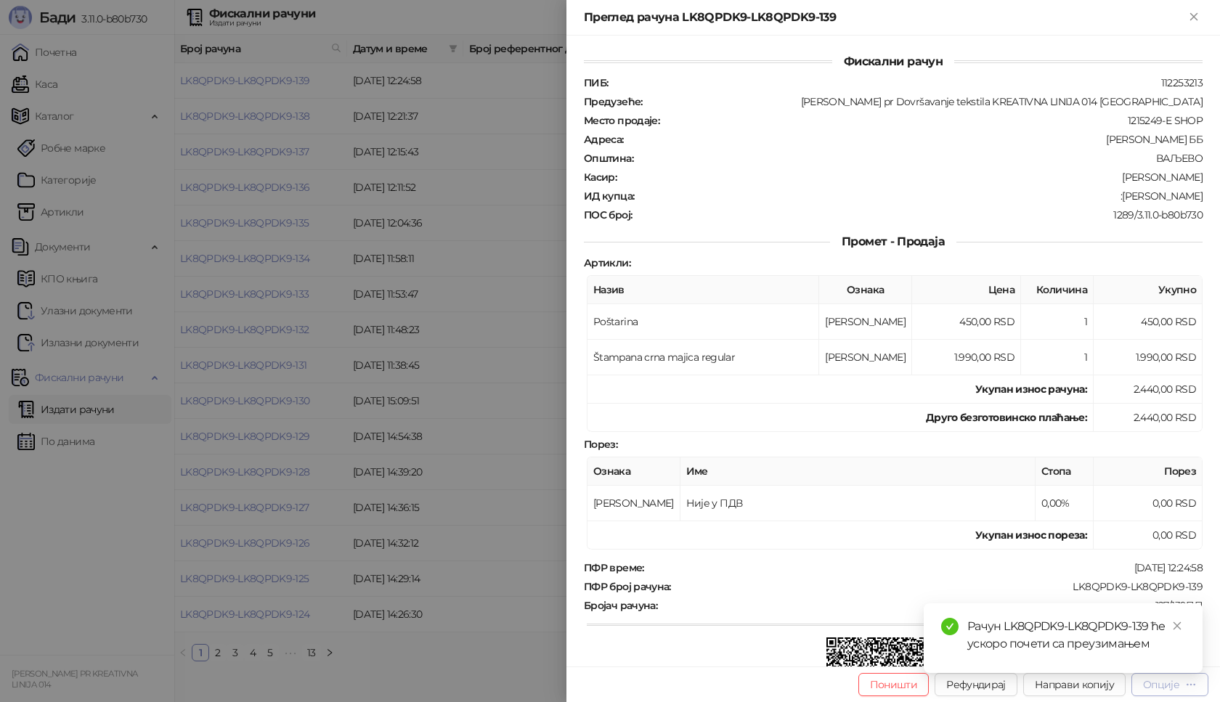
click at [1167, 689] on div "Опције" at bounding box center [1161, 685] width 36 height 13
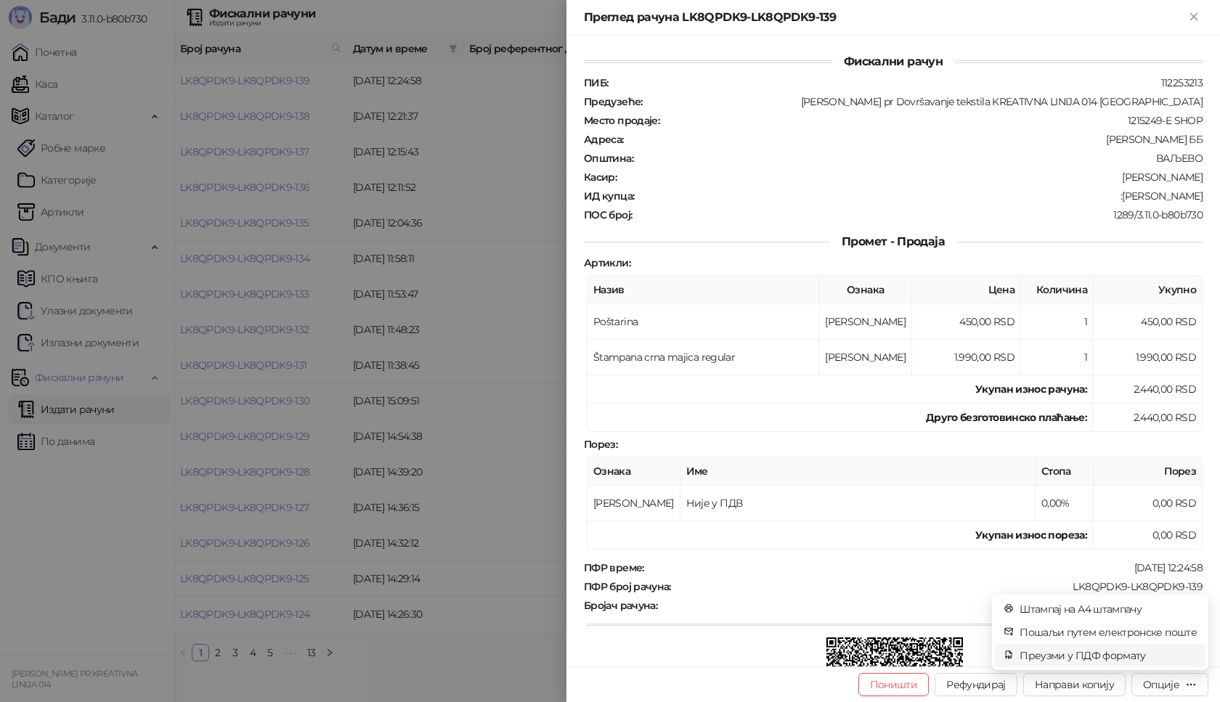
click at [1150, 657] on span "Преузми у ПДФ формату" at bounding box center [1108, 656] width 177 height 16
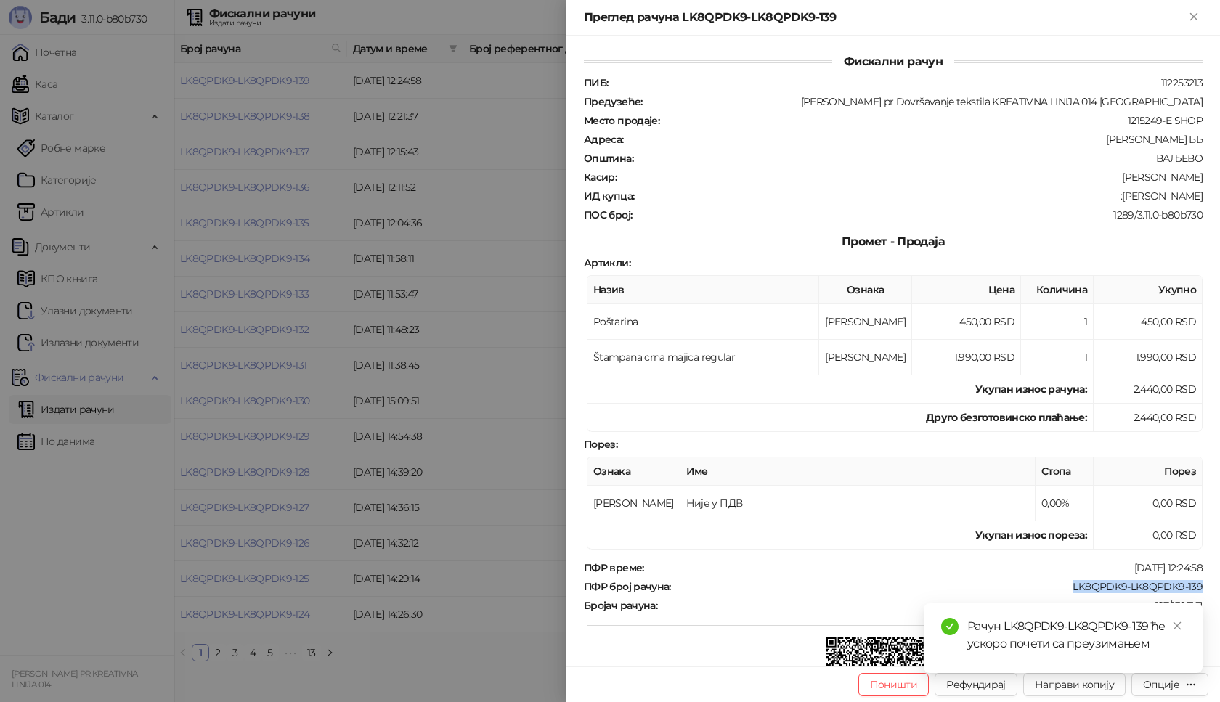
drag, startPoint x: 1062, startPoint y: 586, endPoint x: 1200, endPoint y: 593, distance: 138.2
click at [1200, 593] on div "Фискални рачун ПИБ : 112253213 Предузеће : [PERSON_NAME] pr Dovršavanje tekstil…" at bounding box center [894, 351] width 654 height 631
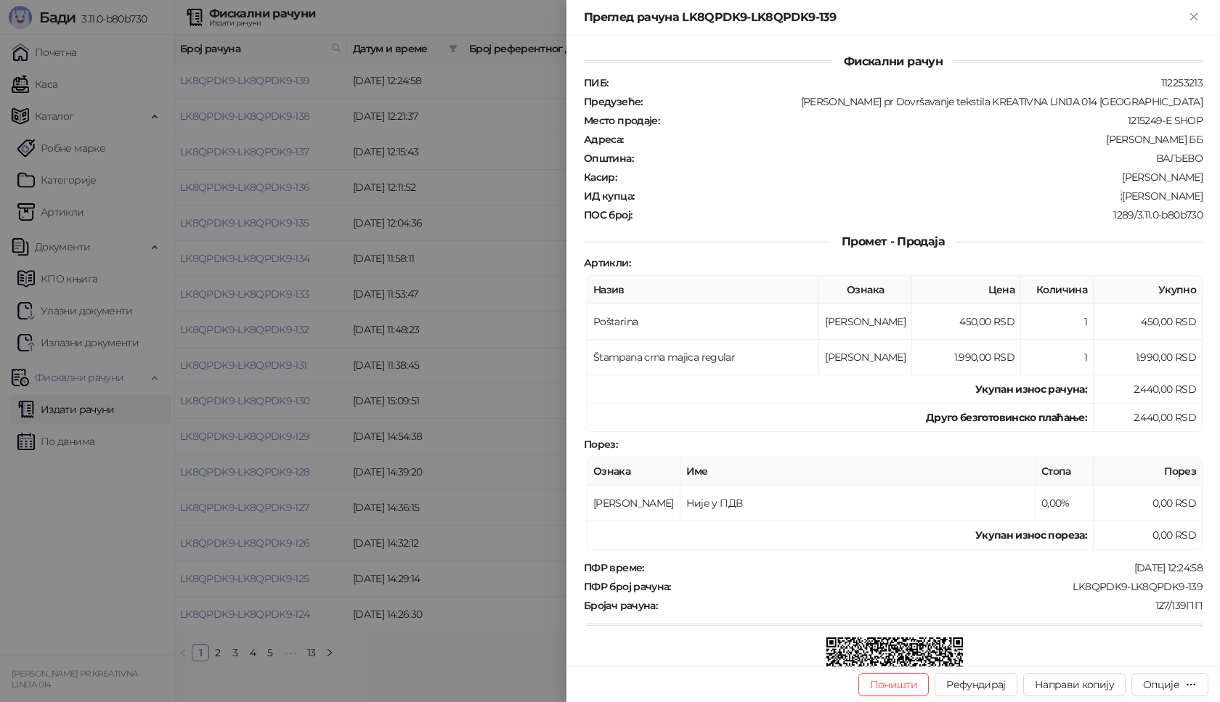
click at [1106, 197] on div ":[PERSON_NAME]" at bounding box center [920, 196] width 569 height 13
drag, startPoint x: 1104, startPoint y: 197, endPoint x: 1194, endPoint y: 190, distance: 89.6
click at [1194, 190] on div "Фискални рачун ПИБ : 112253213 Предузеће : [PERSON_NAME] pr Dovršavanje tekstil…" at bounding box center [894, 351] width 654 height 631
click at [1070, 192] on div ":[PERSON_NAME]" at bounding box center [920, 196] width 569 height 13
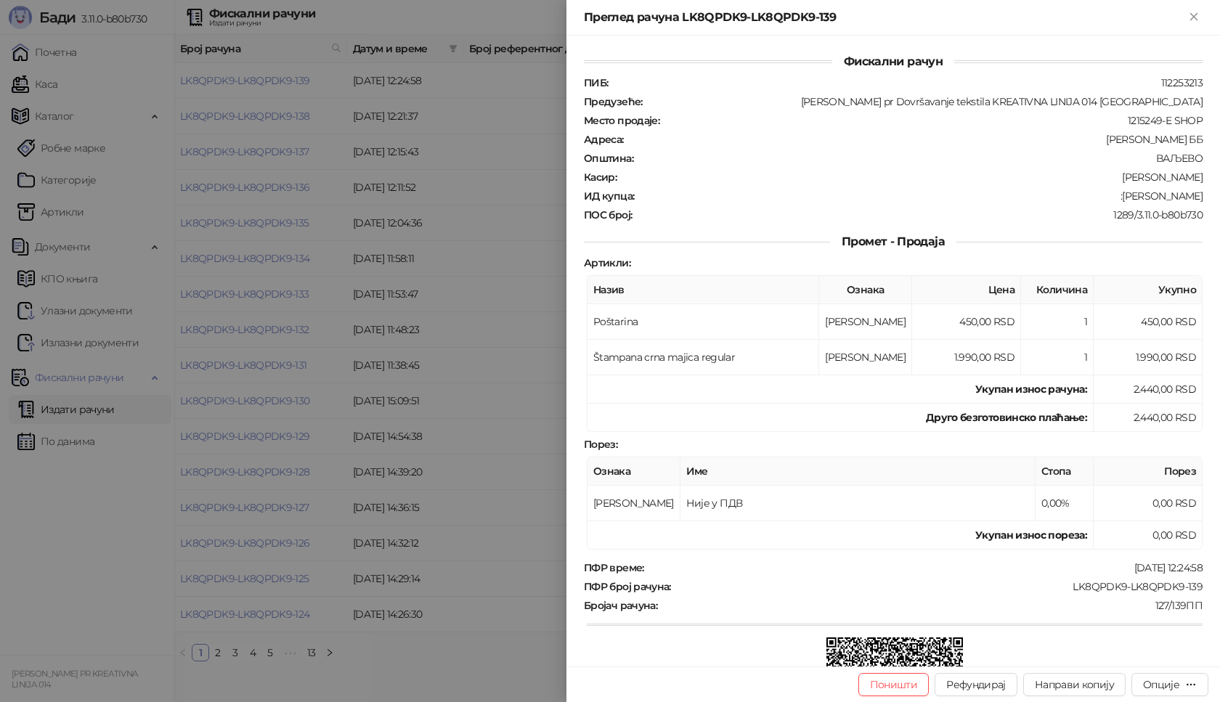
drag, startPoint x: 1106, startPoint y: 196, endPoint x: 1193, endPoint y: 198, distance: 86.5
click at [1193, 198] on div "ИД купца : :[PERSON_NAME]" at bounding box center [893, 196] width 625 height 13
click at [1196, 17] on icon "Close" at bounding box center [1194, 16] width 13 height 13
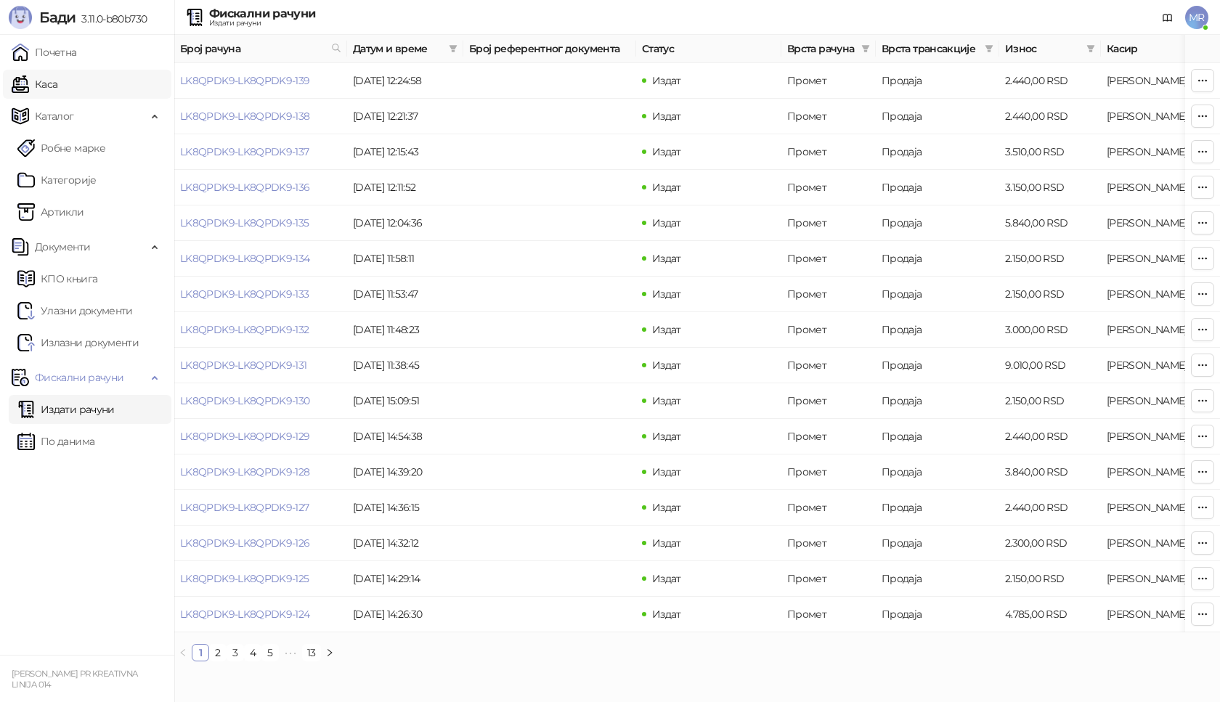
click at [57, 87] on link "Каса" at bounding box center [35, 84] width 46 height 29
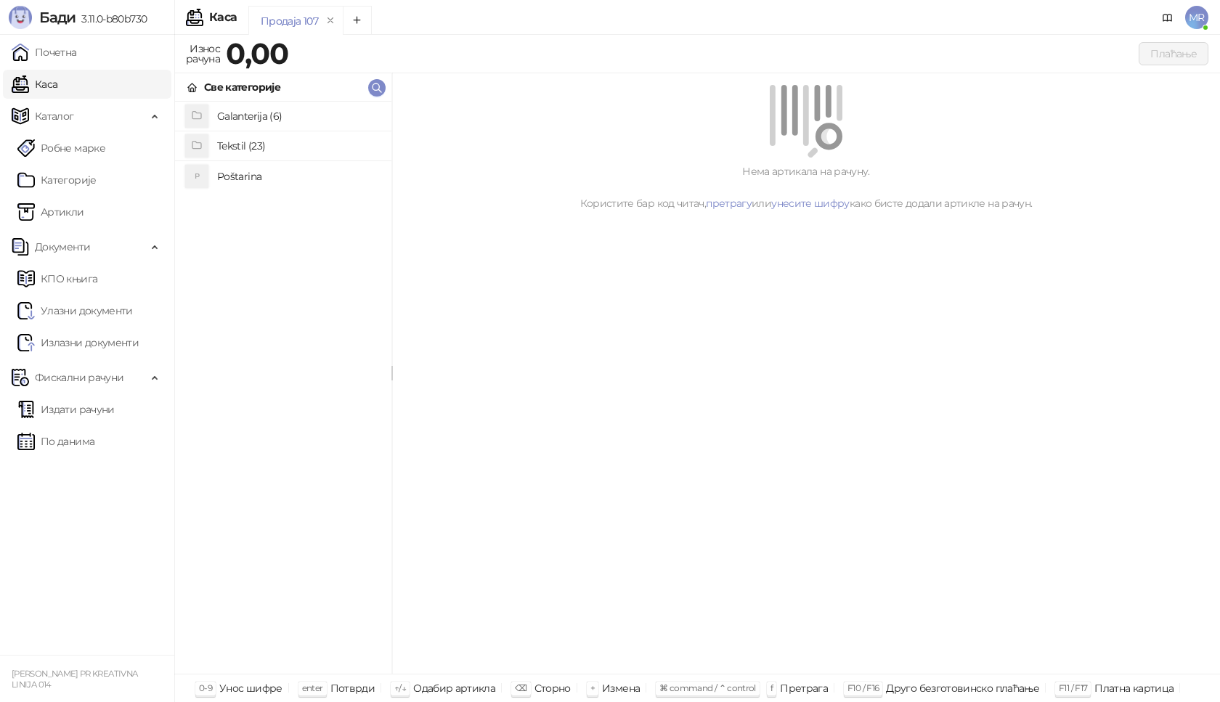
click at [294, 179] on h4 "Poštarina" at bounding box center [298, 176] width 163 height 23
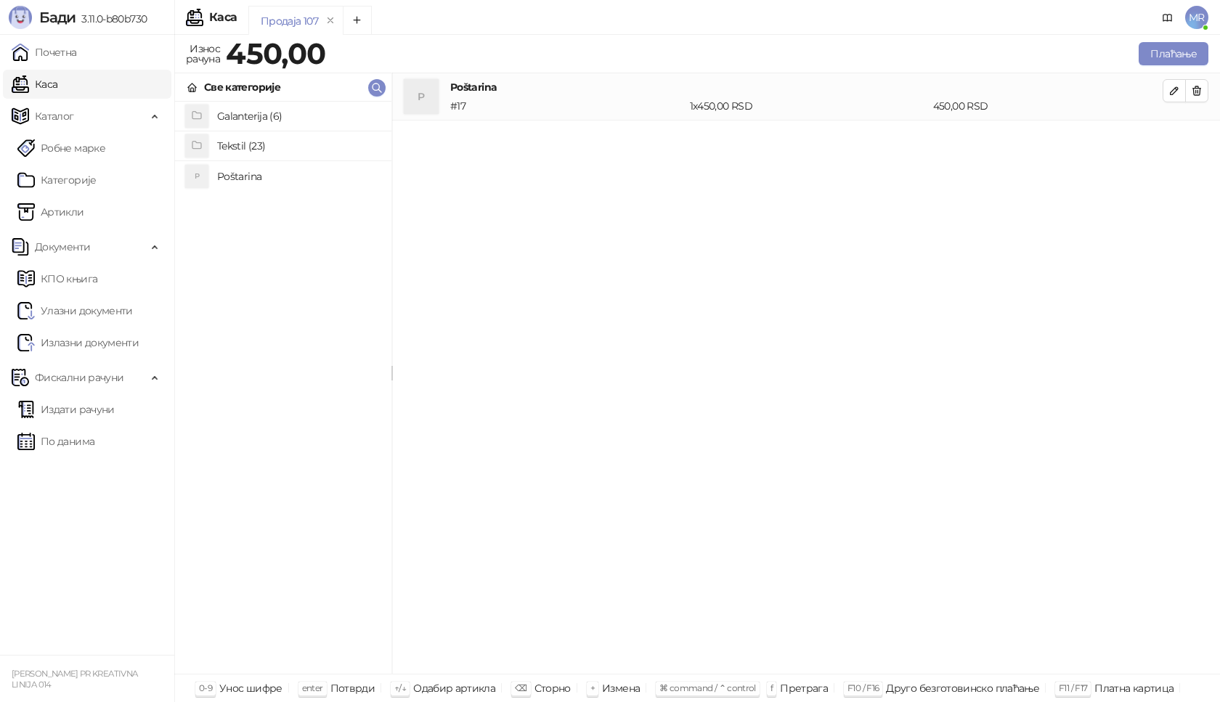
click at [291, 144] on h4 "Tekstil (23)" at bounding box center [298, 145] width 163 height 23
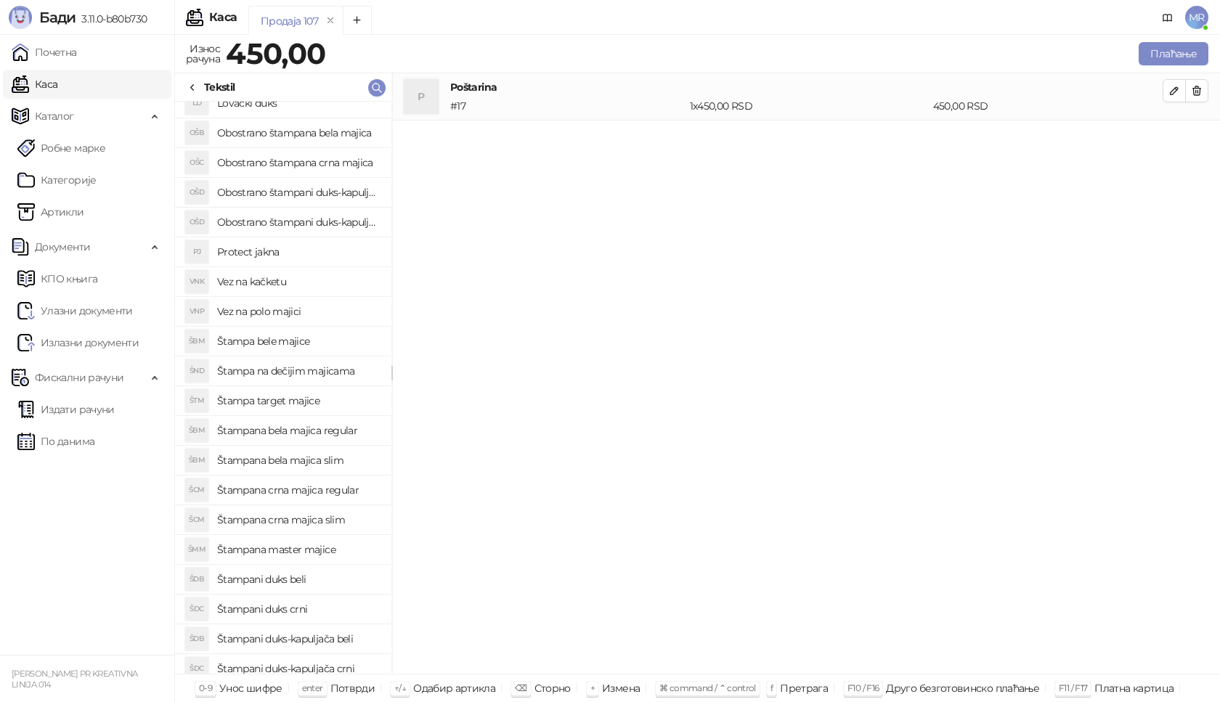
scroll to position [113, 0]
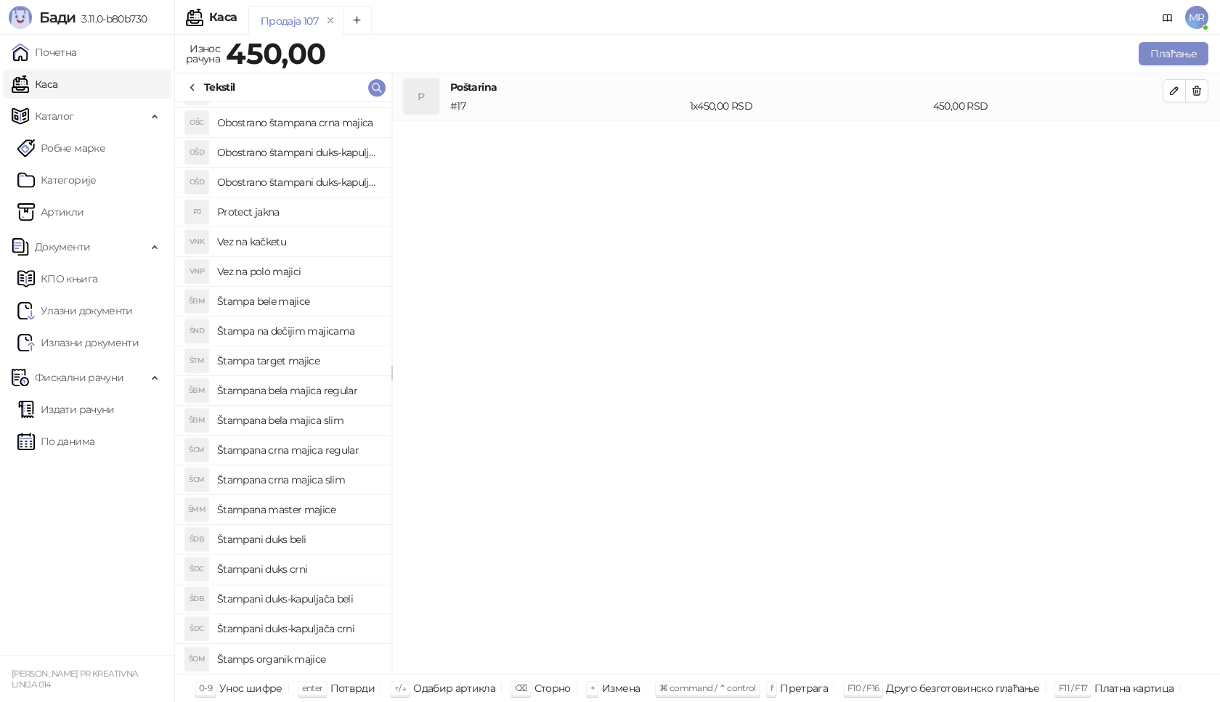
click at [321, 657] on h4 "Štamps organik majice" at bounding box center [298, 659] width 163 height 23
click at [1174, 143] on icon "button" at bounding box center [1175, 138] width 12 height 12
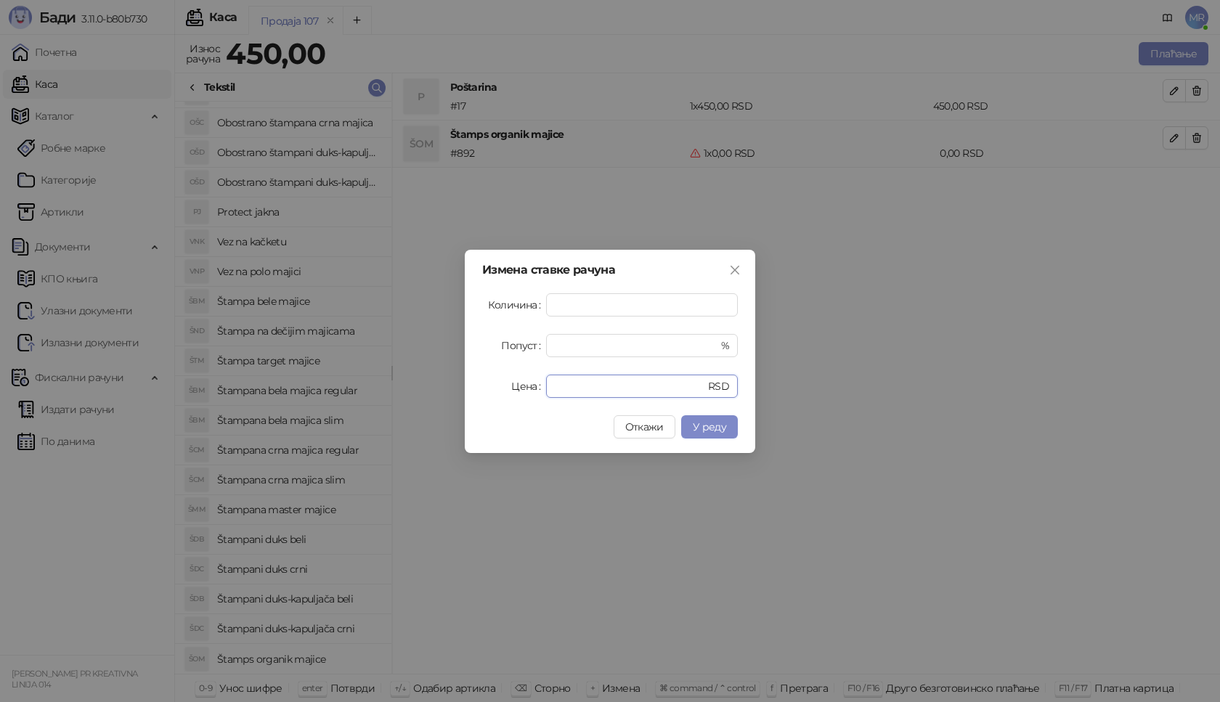
drag, startPoint x: 575, startPoint y: 389, endPoint x: 501, endPoint y: 390, distance: 74.8
click at [501, 390] on div "Цена * RSD" at bounding box center [610, 386] width 256 height 23
type input "****"
click at [716, 430] on span "У реду" at bounding box center [709, 427] width 33 height 13
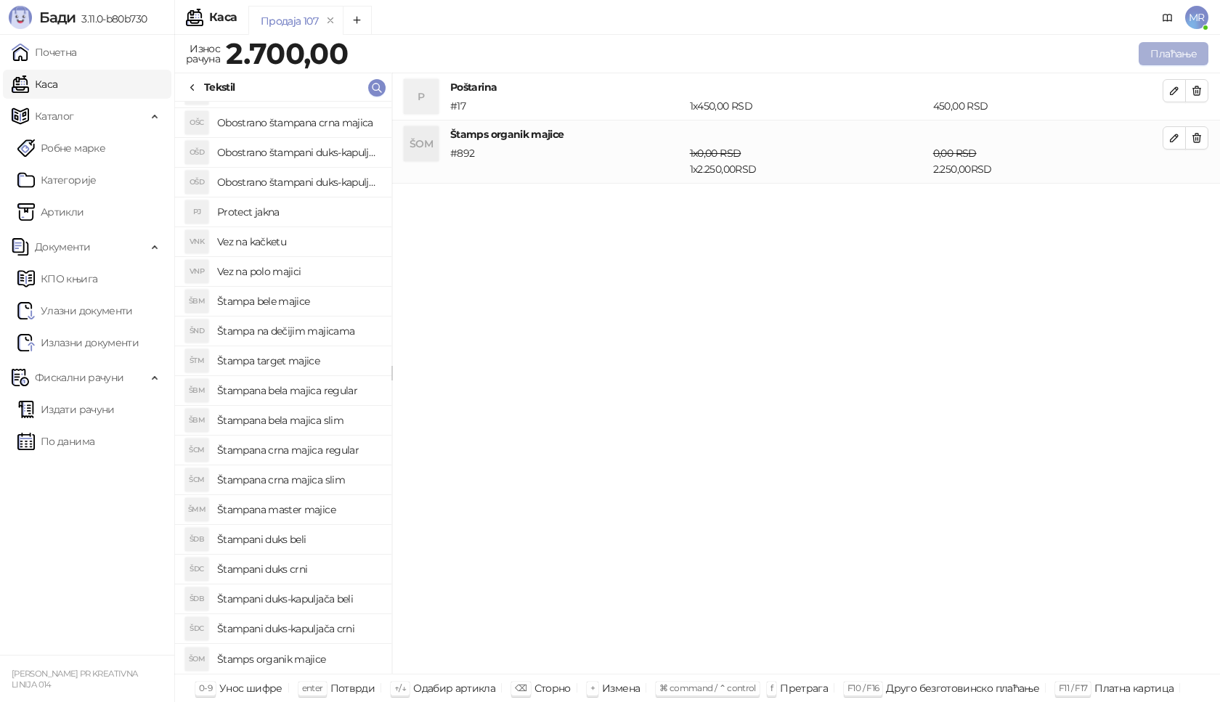
click at [1191, 57] on button "Плаћање" at bounding box center [1174, 53] width 70 height 23
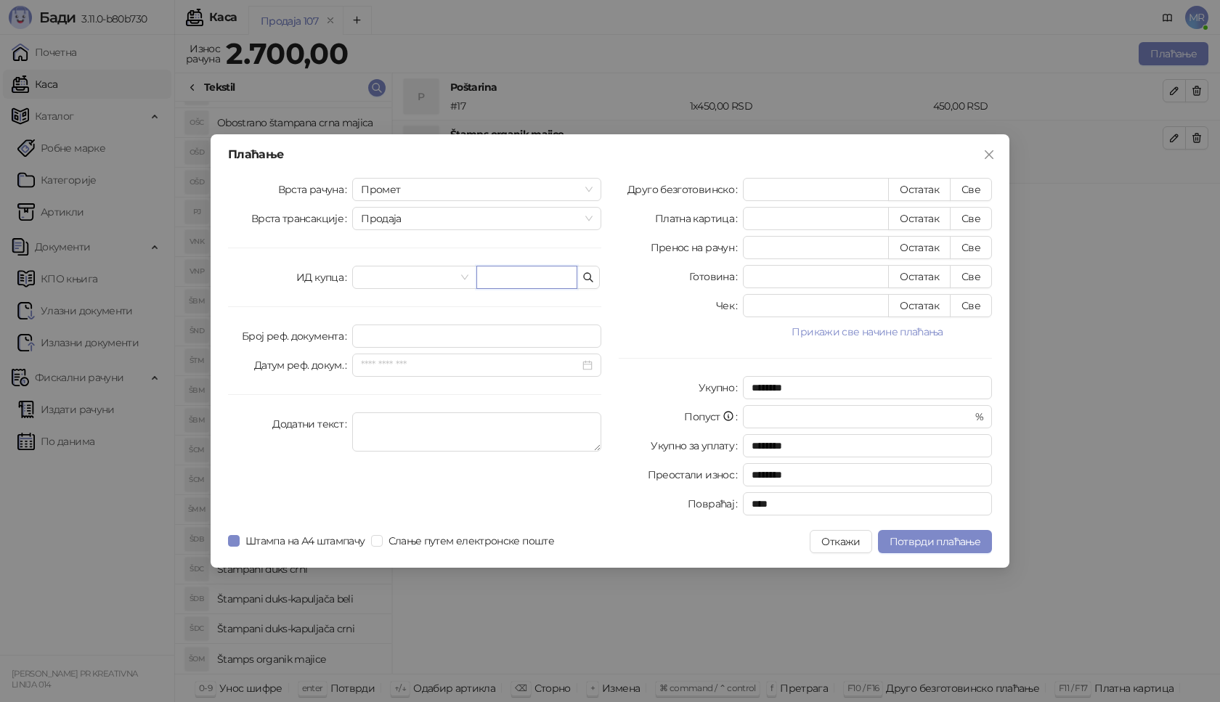
click at [509, 270] on input "text" at bounding box center [527, 277] width 101 height 23
paste input "**********"
type input "**********"
click at [989, 193] on button "Све" at bounding box center [971, 189] width 42 height 23
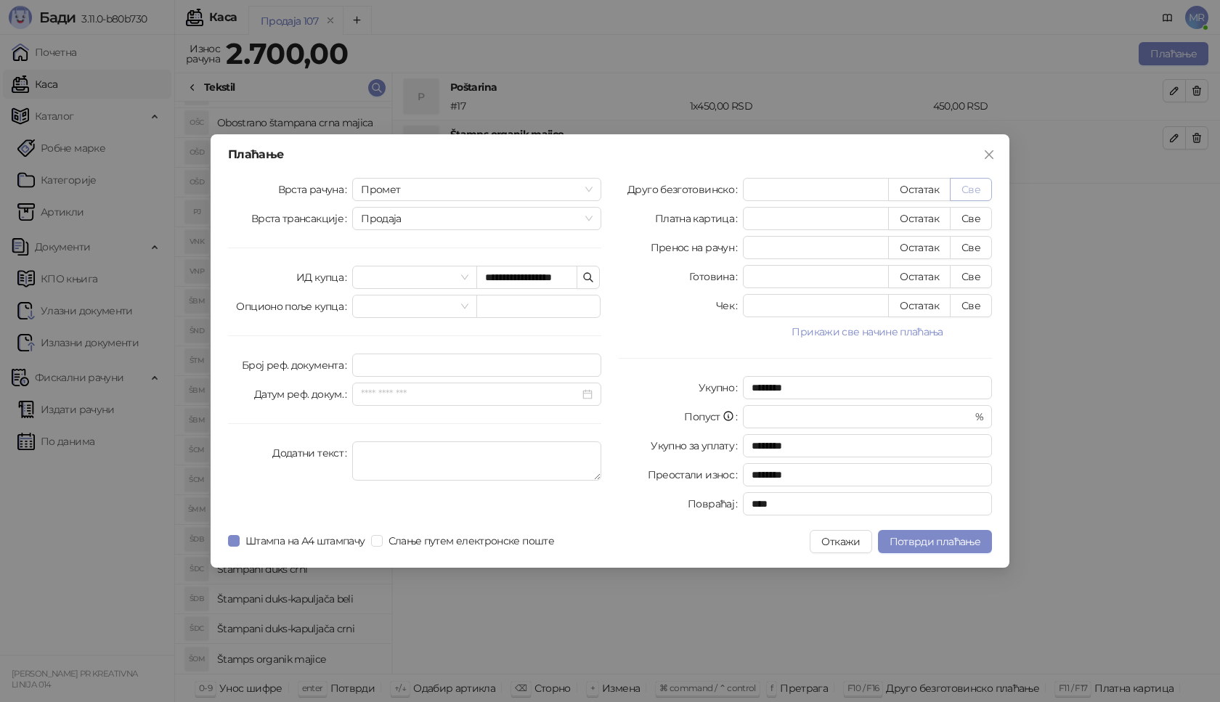
type input "****"
click at [949, 543] on span "Потврди плаћање" at bounding box center [935, 541] width 91 height 13
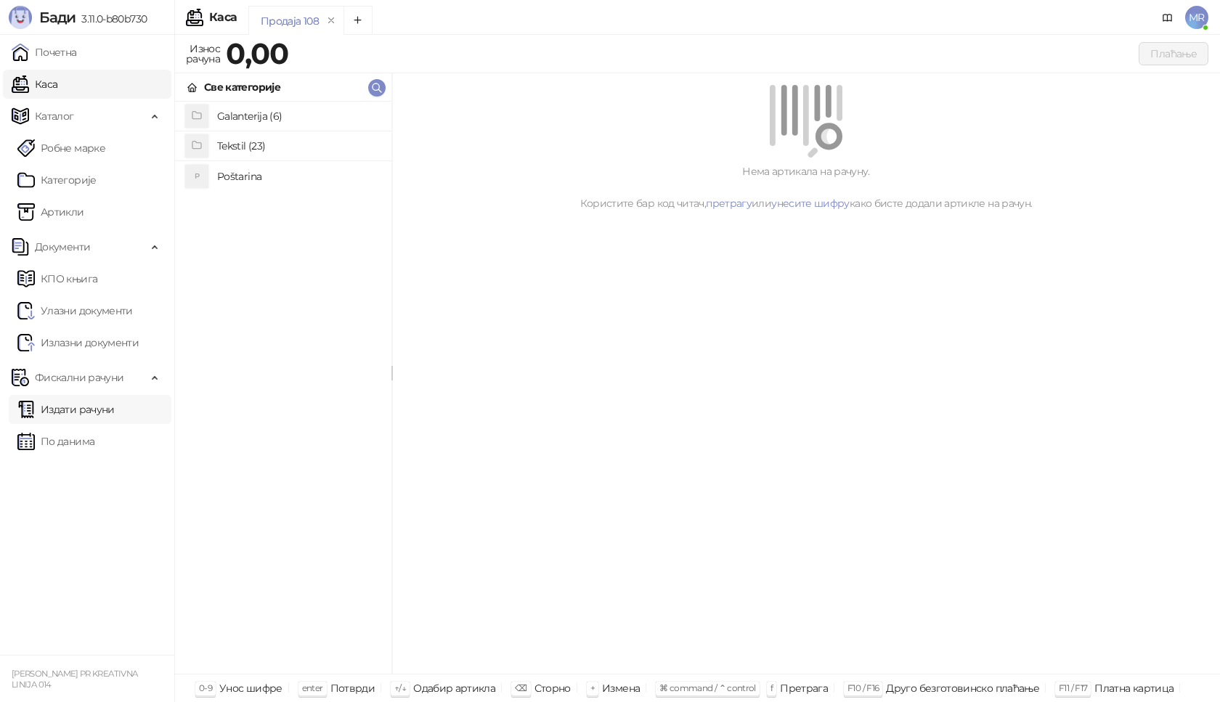
click at [110, 413] on link "Издати рачуни" at bounding box center [65, 409] width 97 height 29
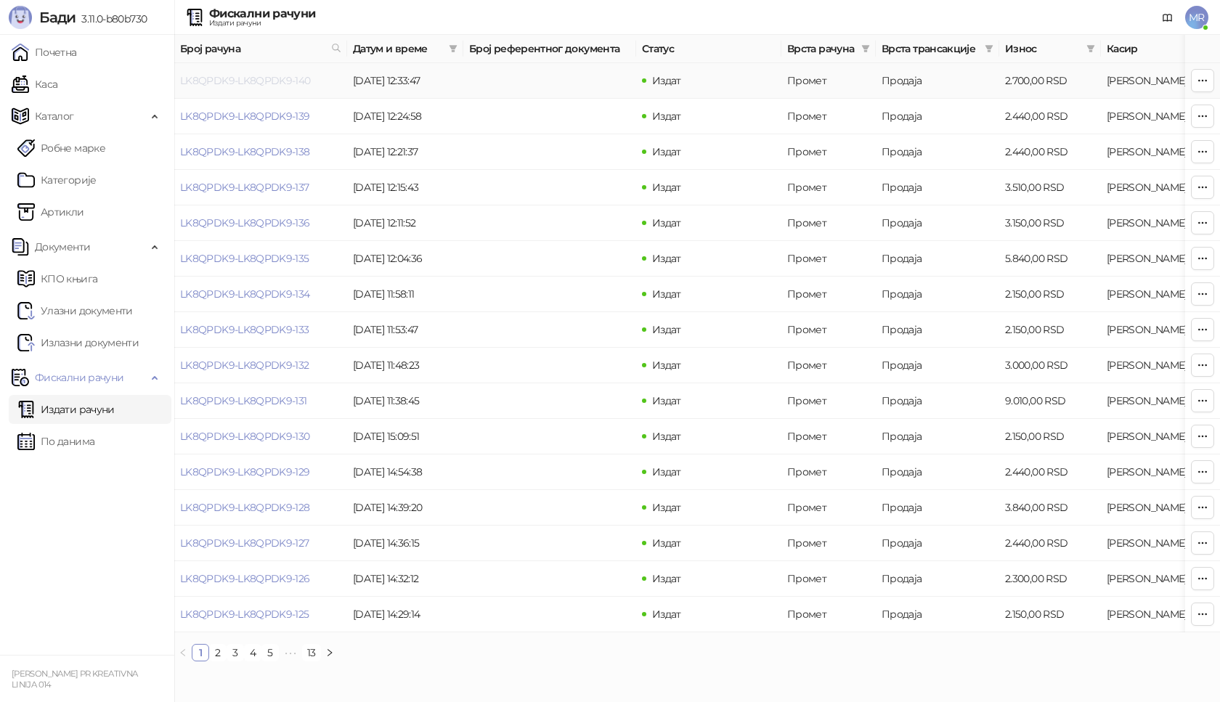
click at [246, 75] on link "LK8QPDK9-LK8QPDK9-140" at bounding box center [245, 80] width 131 height 13
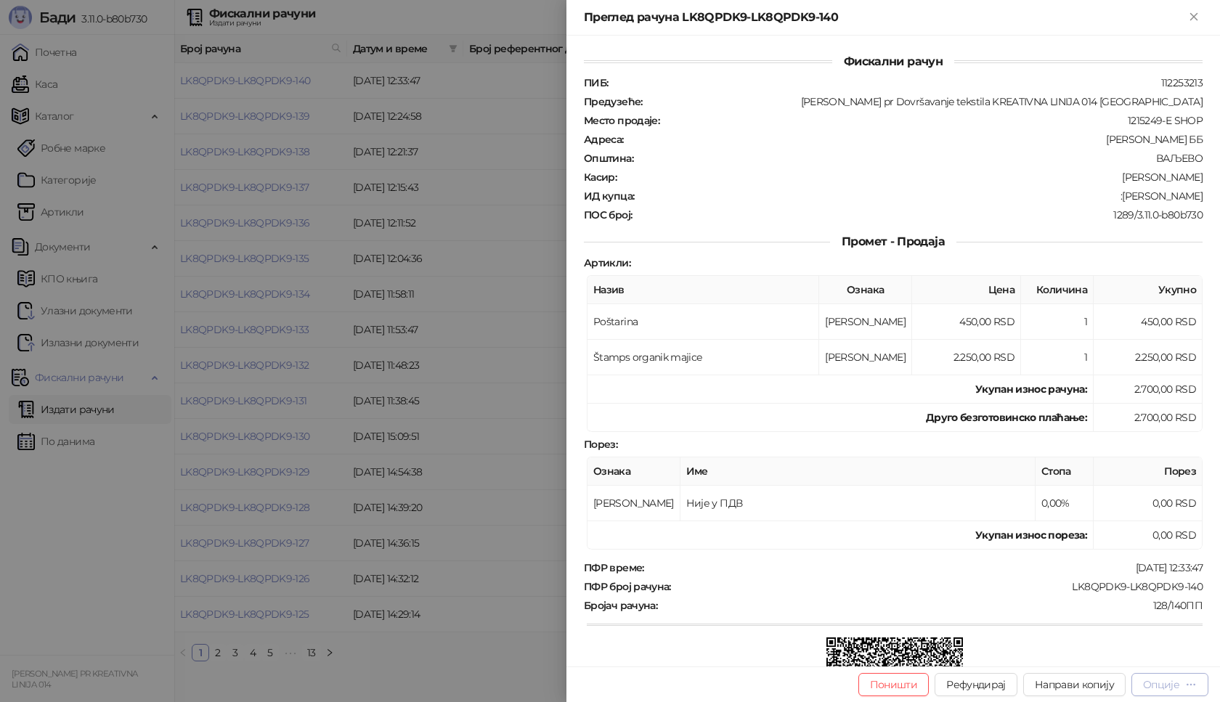
click at [1186, 686] on icon "button" at bounding box center [1192, 685] width 12 height 12
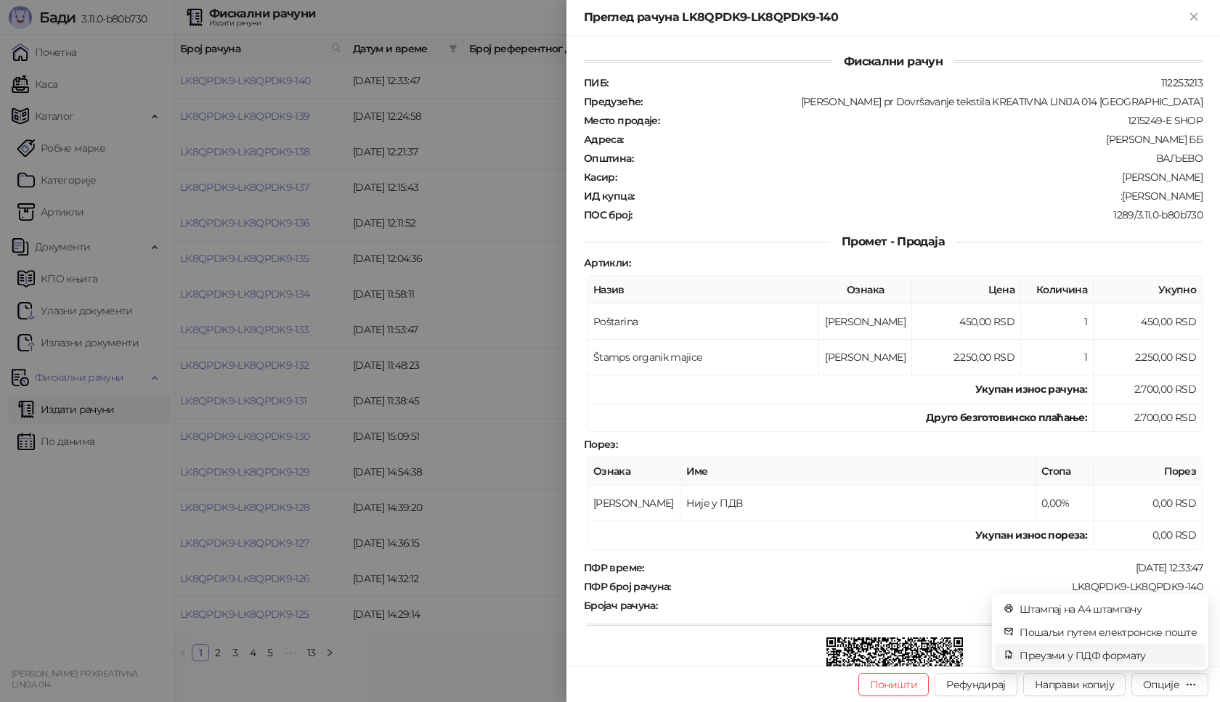
click at [1127, 656] on span "Преузми у ПДФ формату" at bounding box center [1108, 656] width 177 height 16
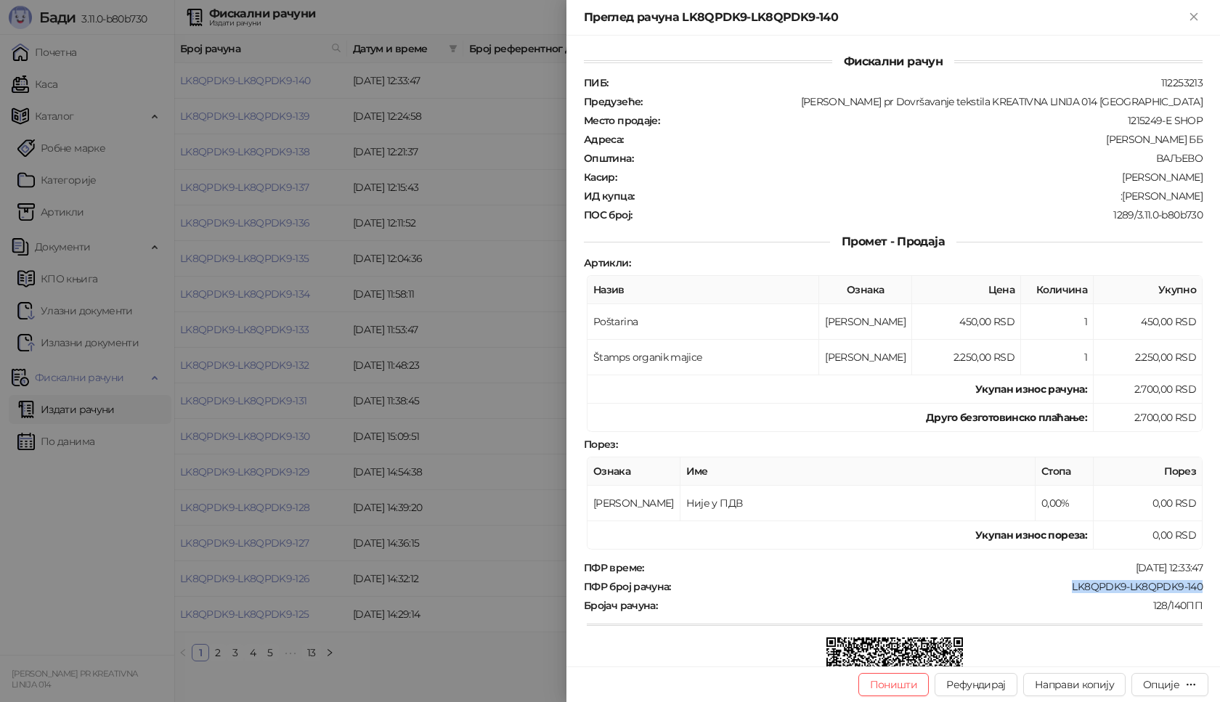
drag, startPoint x: 1061, startPoint y: 587, endPoint x: 1199, endPoint y: 587, distance: 137.3
click at [1199, 587] on div "Фискални рачун ПИБ : 112253213 Предузеће : [PERSON_NAME] pr Dovršavanje tekstil…" at bounding box center [894, 351] width 654 height 631
drag, startPoint x: 1101, startPoint y: 198, endPoint x: 1212, endPoint y: 198, distance: 111.1
click at [1212, 198] on div "Фискални рачун ПИБ : 112253213 Предузеће : [PERSON_NAME] pr Dovršavanje tekstil…" at bounding box center [894, 351] width 654 height 631
click at [1190, 17] on icon "Close" at bounding box center [1194, 16] width 13 height 13
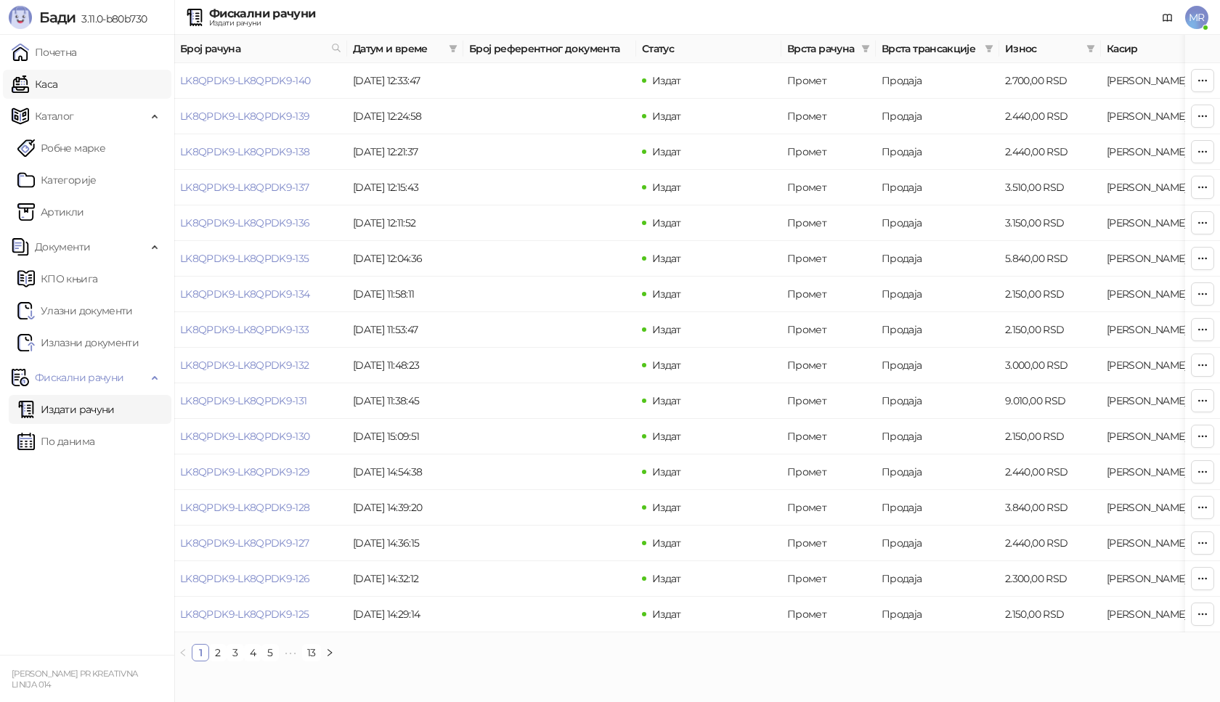
click at [49, 84] on link "Каса" at bounding box center [35, 84] width 46 height 29
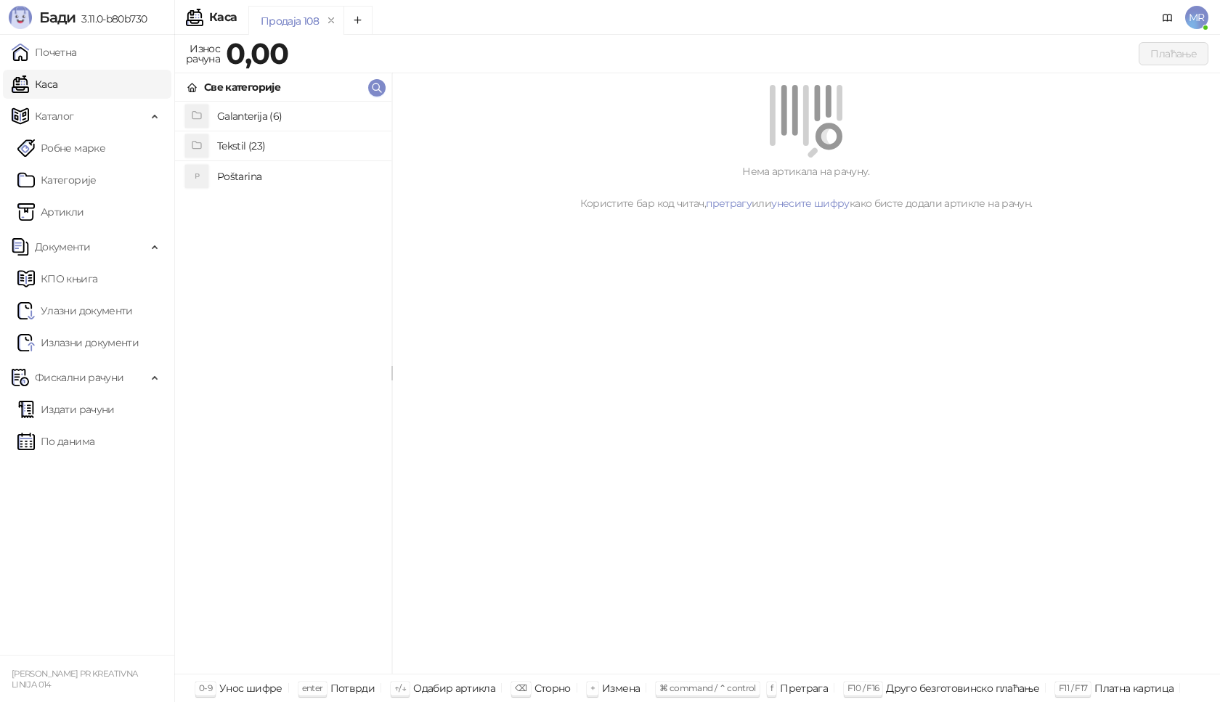
click at [301, 178] on h4 "Poštarina" at bounding box center [298, 176] width 163 height 23
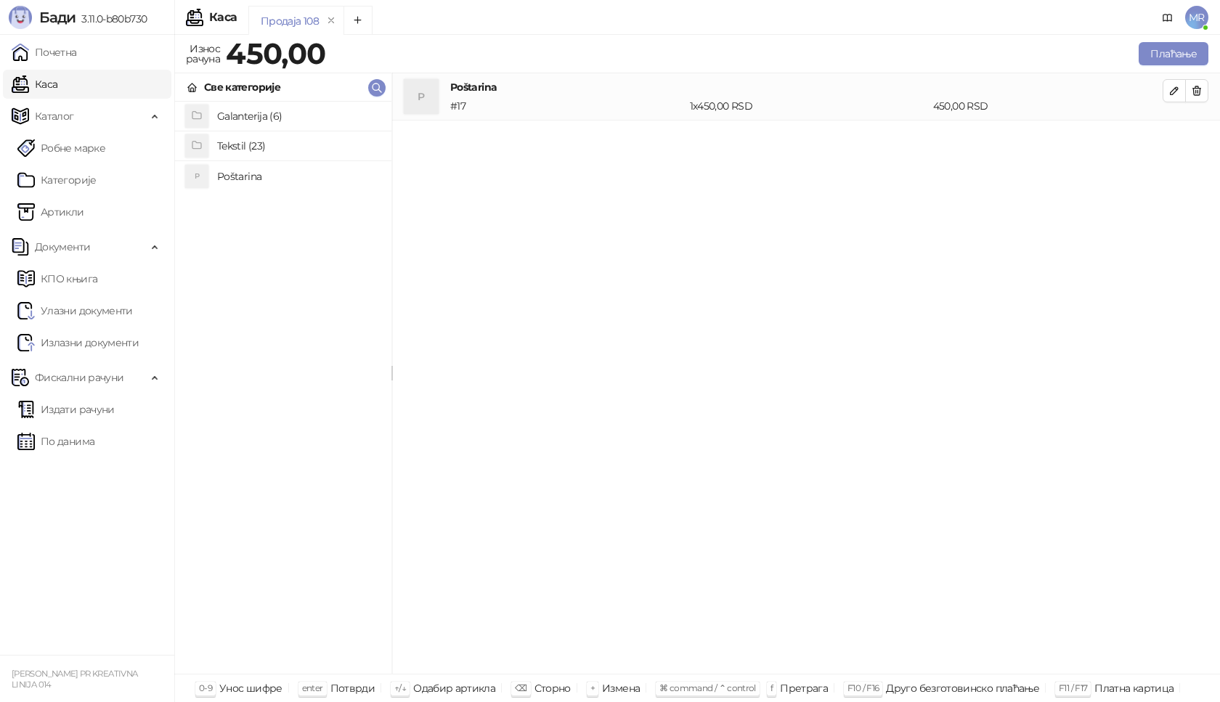
click at [293, 149] on h4 "Tekstil (23)" at bounding box center [298, 145] width 163 height 23
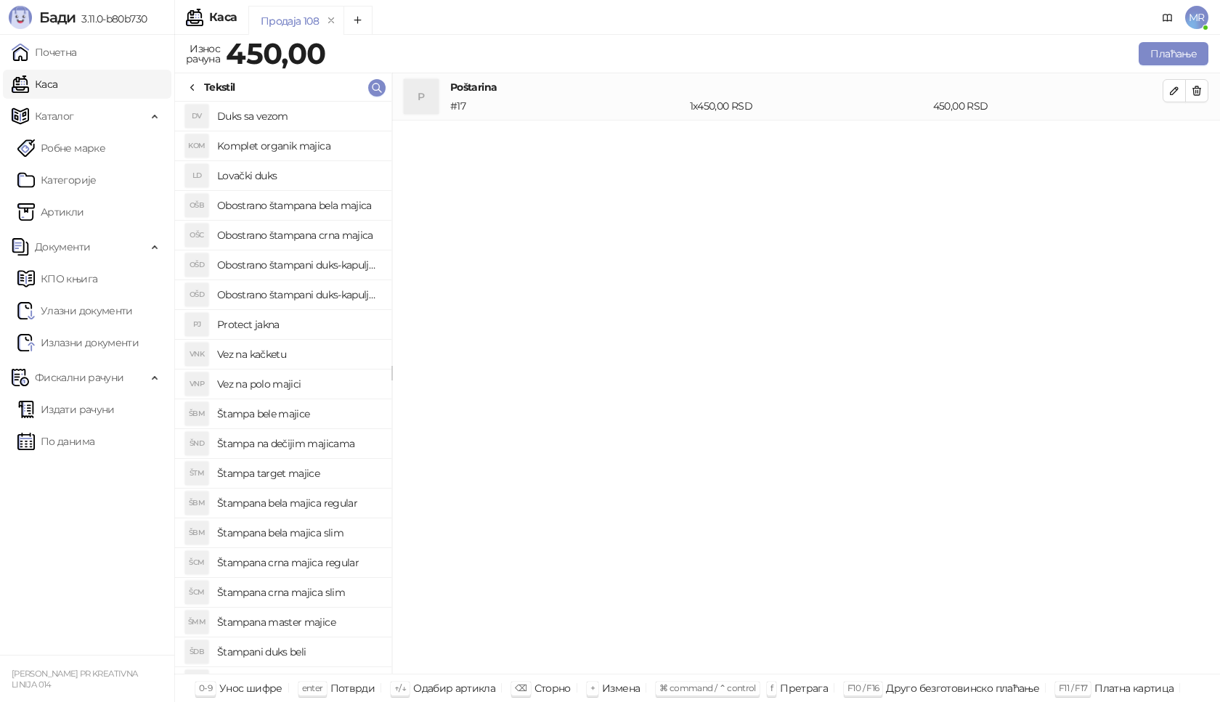
click at [330, 505] on h4 "Štampana bela majica regular" at bounding box center [298, 503] width 163 height 23
click at [1172, 133] on icon "button" at bounding box center [1175, 138] width 12 height 12
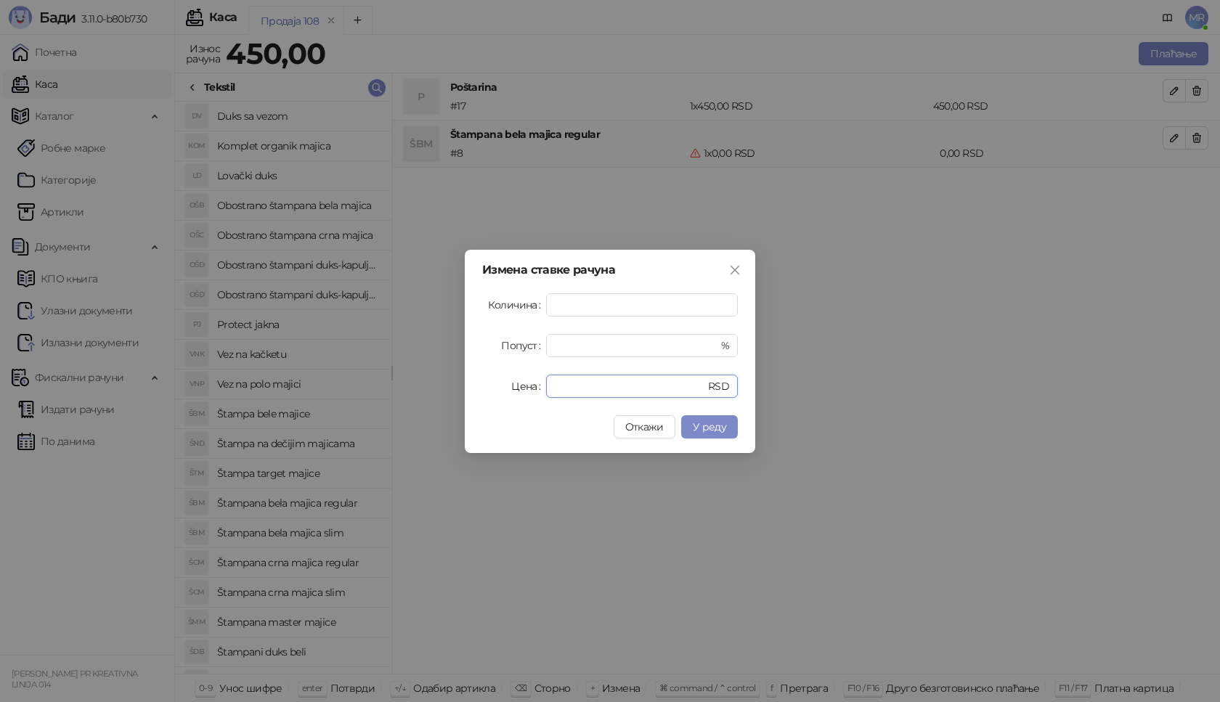
drag, startPoint x: 580, startPoint y: 384, endPoint x: 456, endPoint y: 378, distance: 123.6
click at [463, 384] on div "Измена ставке рачуна Количина * Попуст * % Цена * RSD Откажи У реду" at bounding box center [610, 351] width 1220 height 702
type input "****"
click at [721, 432] on span "У реду" at bounding box center [709, 427] width 33 height 13
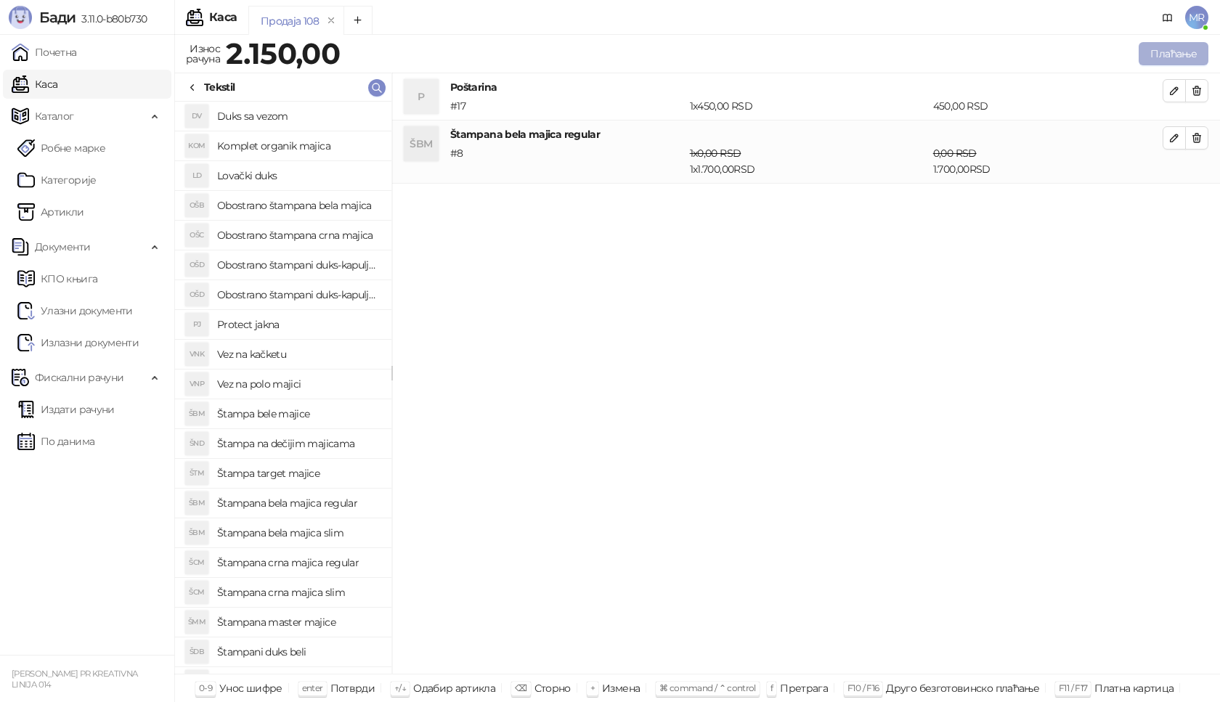
click at [1181, 53] on button "Плаћање" at bounding box center [1174, 53] width 70 height 23
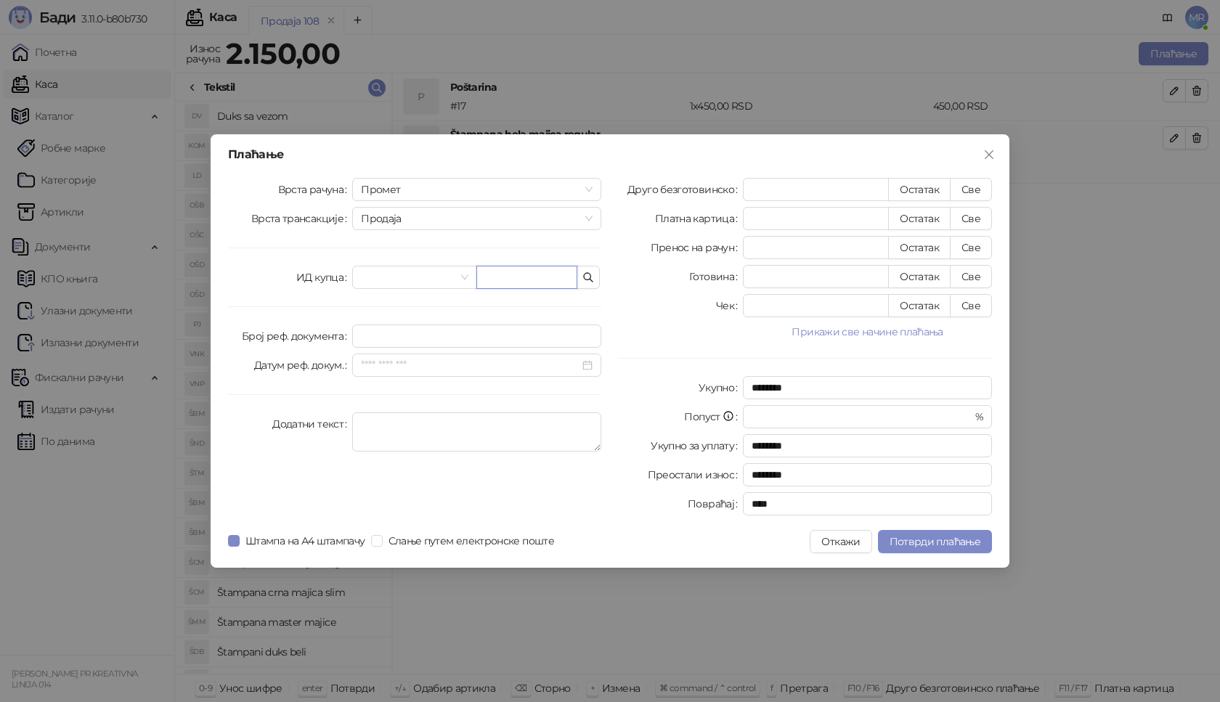
click at [511, 275] on input "text" at bounding box center [527, 277] width 101 height 23
paste input "**********"
type input "**********"
click at [976, 192] on button "Све" at bounding box center [971, 189] width 42 height 23
type input "****"
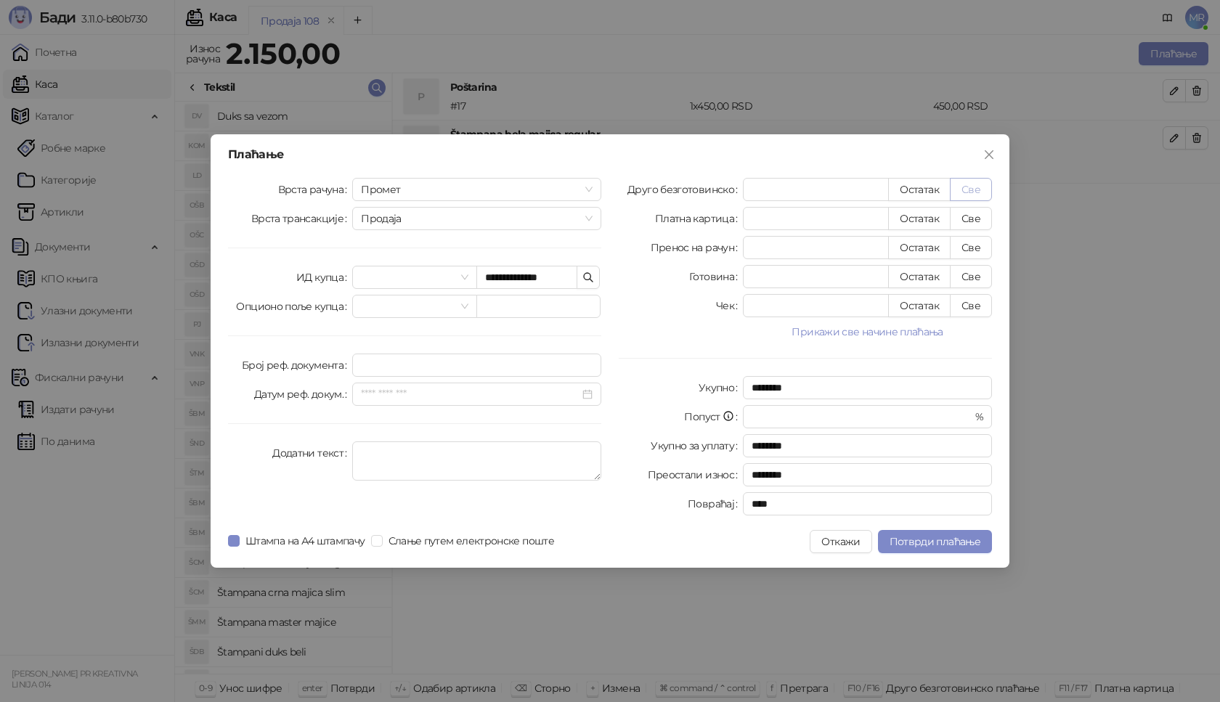
type input "****"
click at [955, 542] on span "Потврди плаћање" at bounding box center [935, 541] width 91 height 13
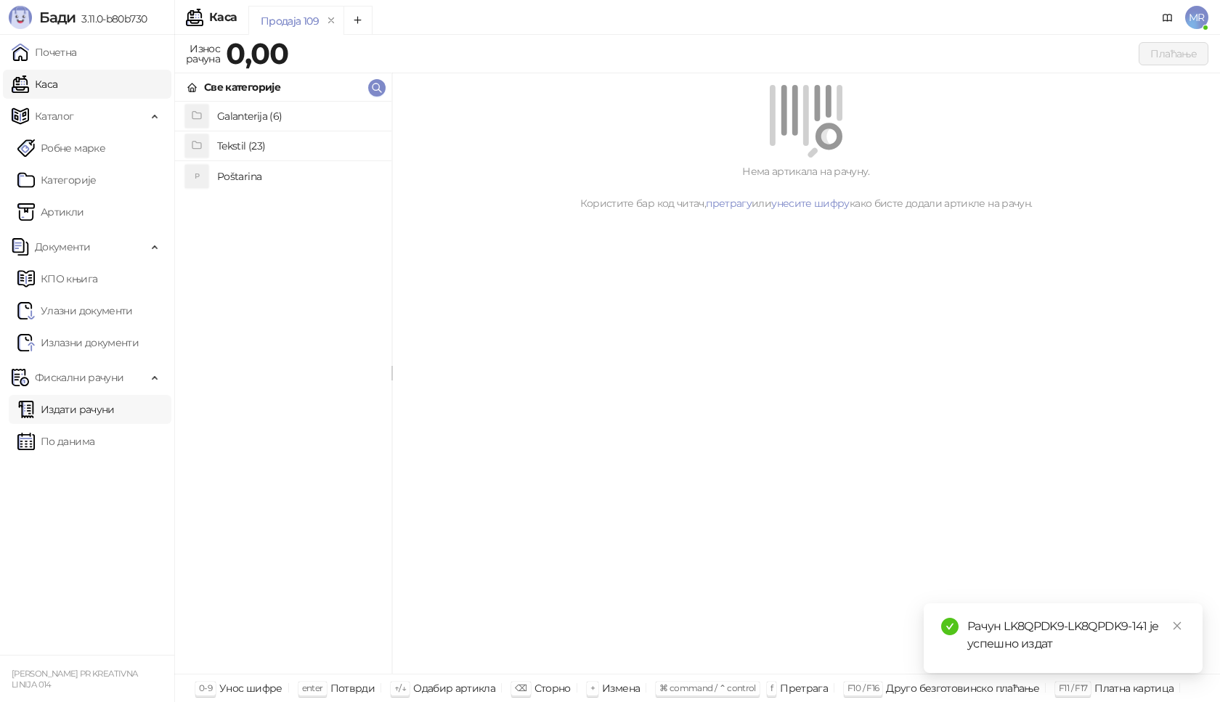
click at [97, 408] on link "Издати рачуни" at bounding box center [65, 409] width 97 height 29
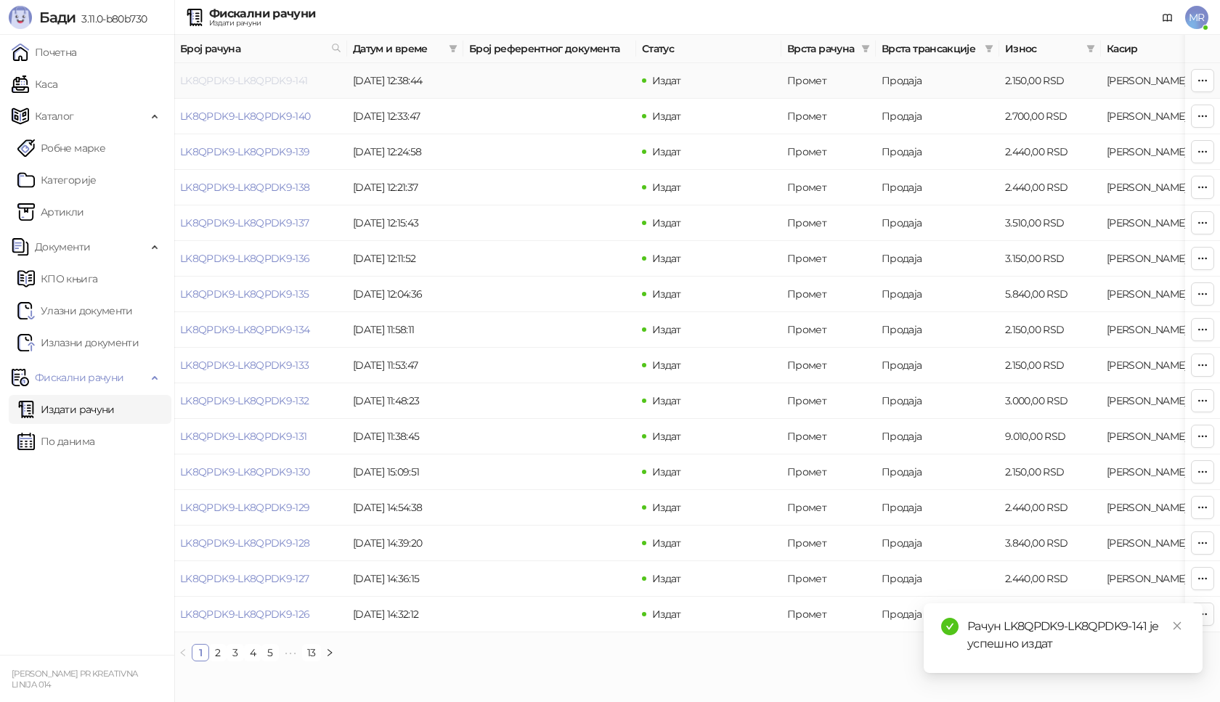
click at [284, 77] on link "LK8QPDK9-LK8QPDK9-141" at bounding box center [244, 80] width 128 height 13
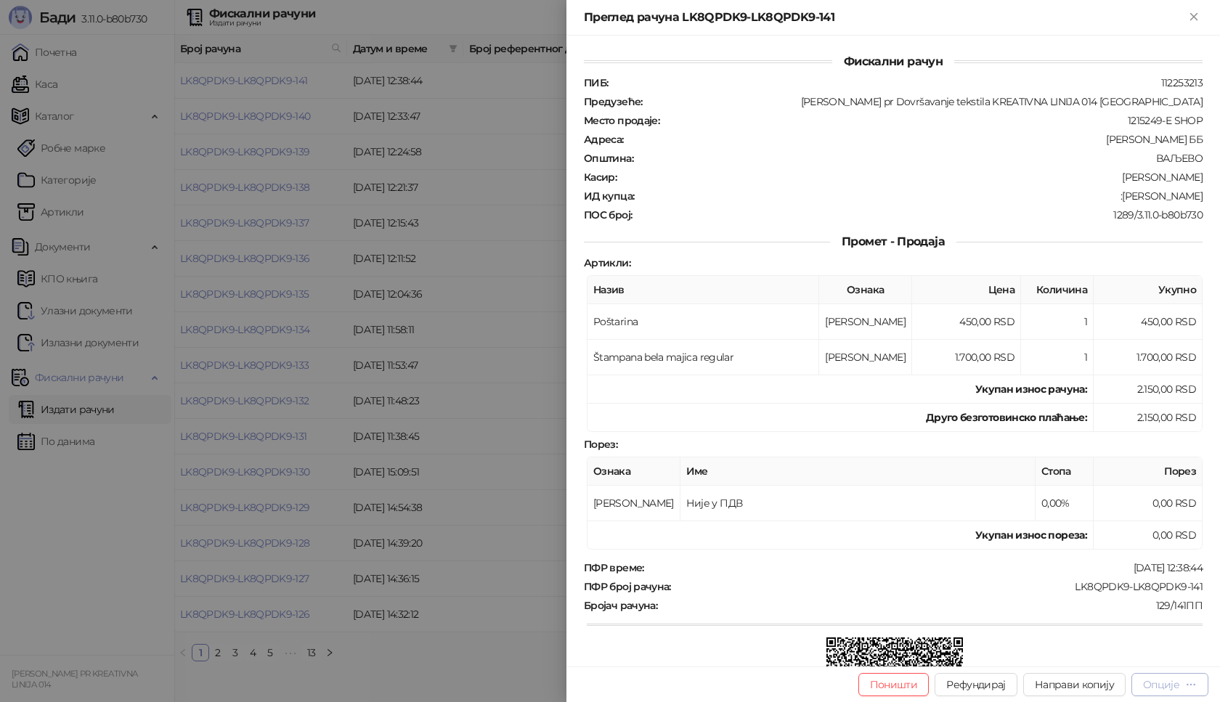
click at [1165, 681] on div "Опције" at bounding box center [1161, 685] width 36 height 13
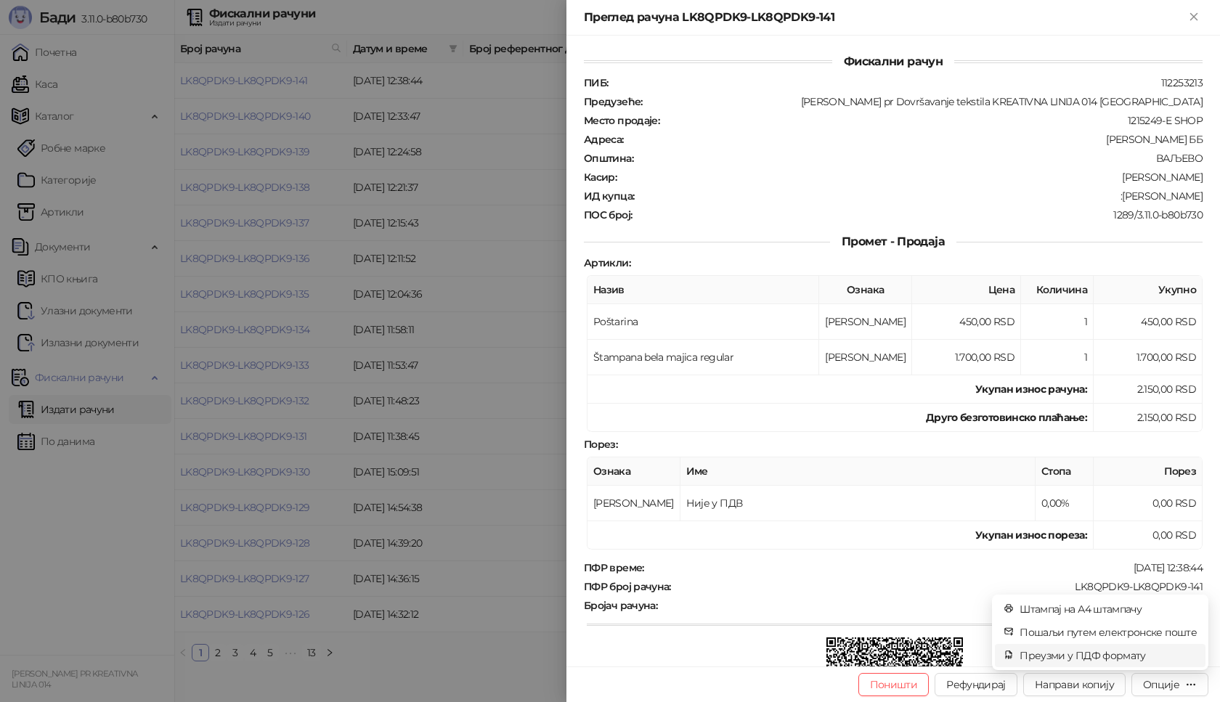
click at [1085, 652] on span "Преузми у ПДФ формату" at bounding box center [1108, 656] width 177 height 16
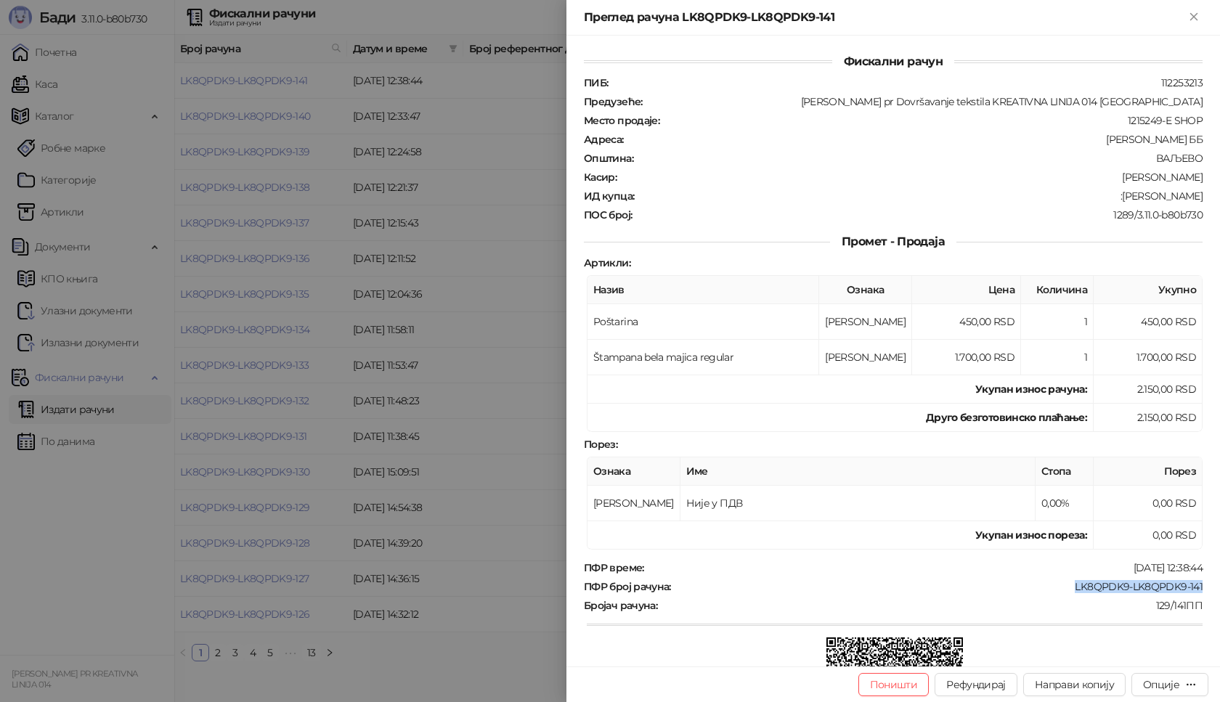
drag, startPoint x: 1058, startPoint y: 588, endPoint x: 1193, endPoint y: 582, distance: 135.2
click at [1193, 582] on div "ПФР број рачуна : LK8QPDK9-LK8QPDK9-141" at bounding box center [893, 586] width 625 height 13
drag, startPoint x: 1121, startPoint y: 197, endPoint x: 1195, endPoint y: 194, distance: 74.2
click at [1195, 194] on div "Фискални рачун ПИБ : 112253213 Предузеће : [PERSON_NAME] pr Dovršavanje tekstil…" at bounding box center [894, 351] width 654 height 631
click at [1197, 20] on icon "Close" at bounding box center [1194, 16] width 7 height 7
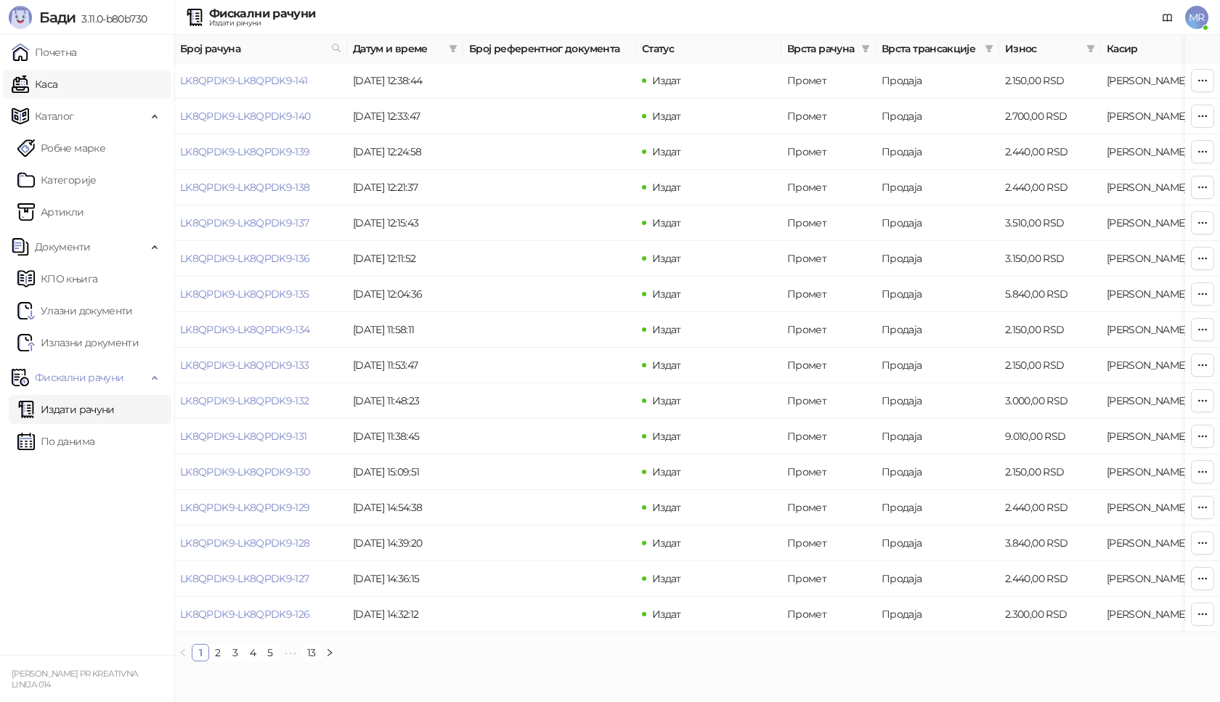
click at [40, 81] on link "Каса" at bounding box center [35, 84] width 46 height 29
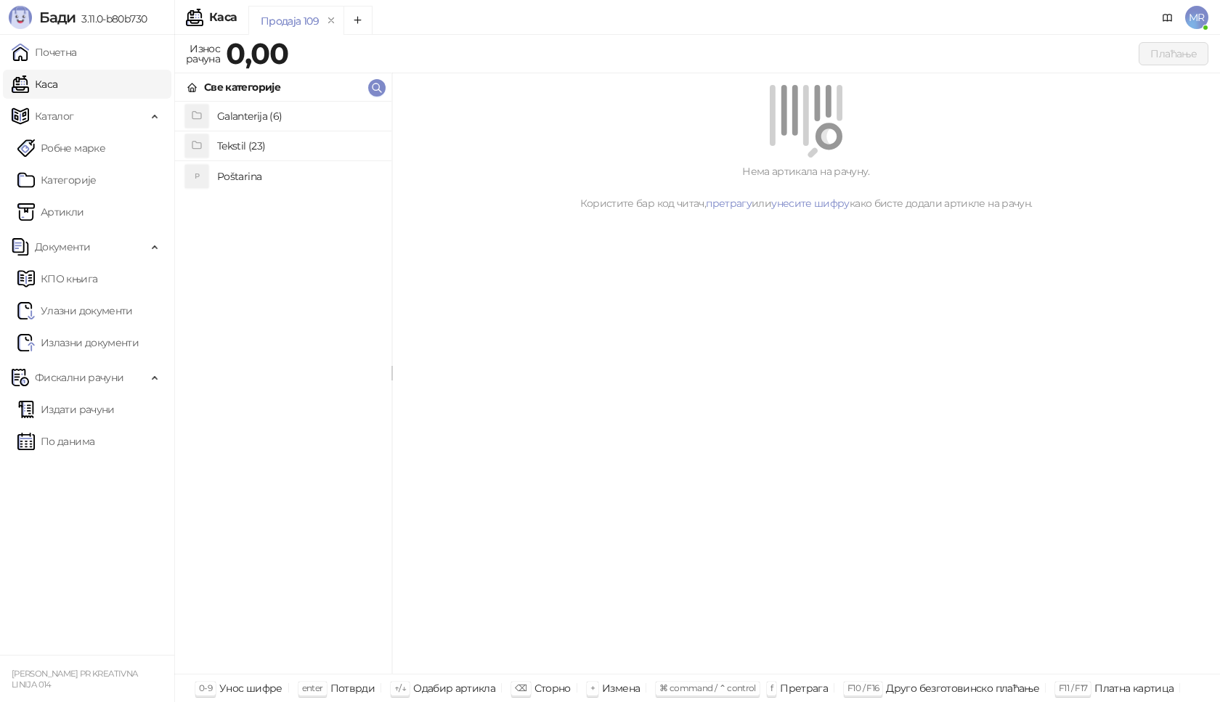
click at [248, 180] on h4 "Poštarina" at bounding box center [298, 176] width 163 height 23
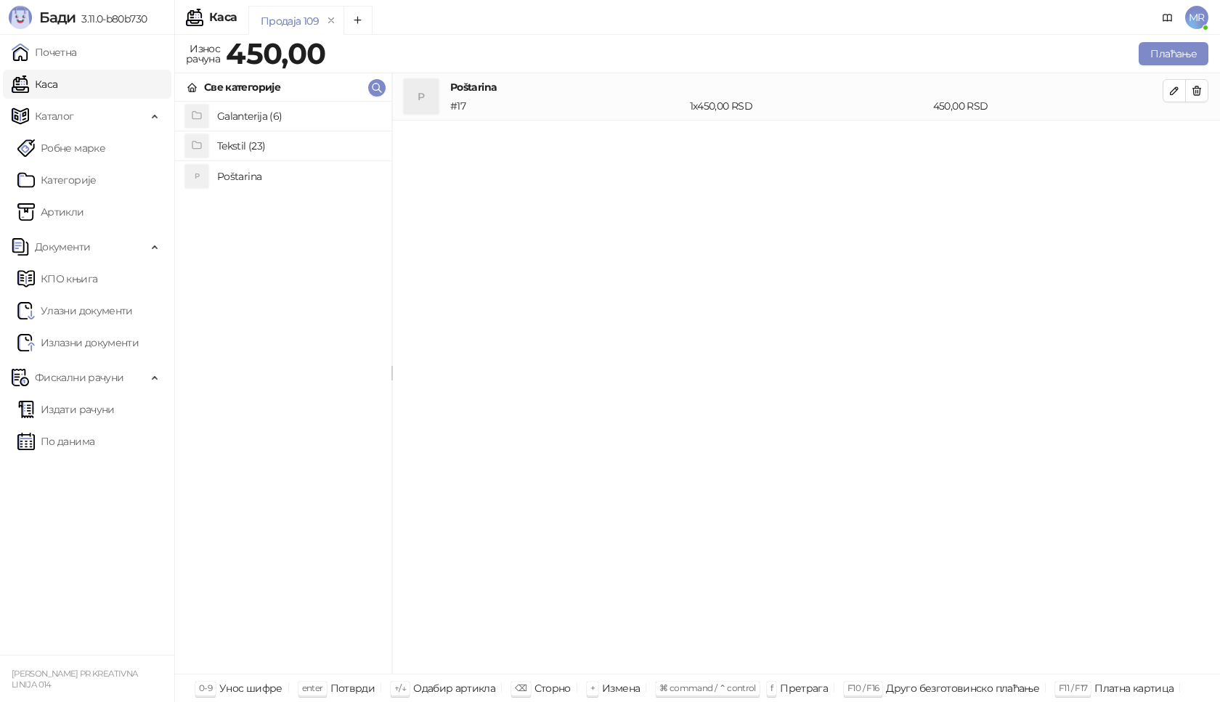
click at [267, 142] on h4 "Tekstil (23)" at bounding box center [298, 145] width 163 height 23
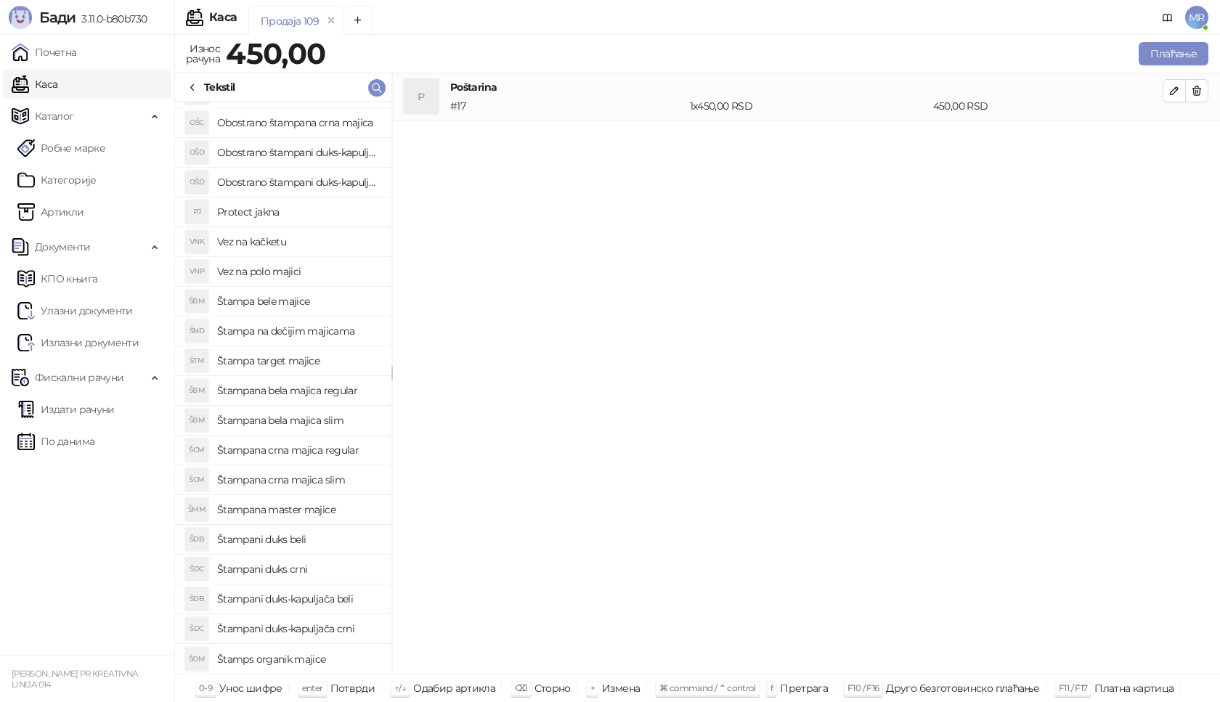
scroll to position [40, 0]
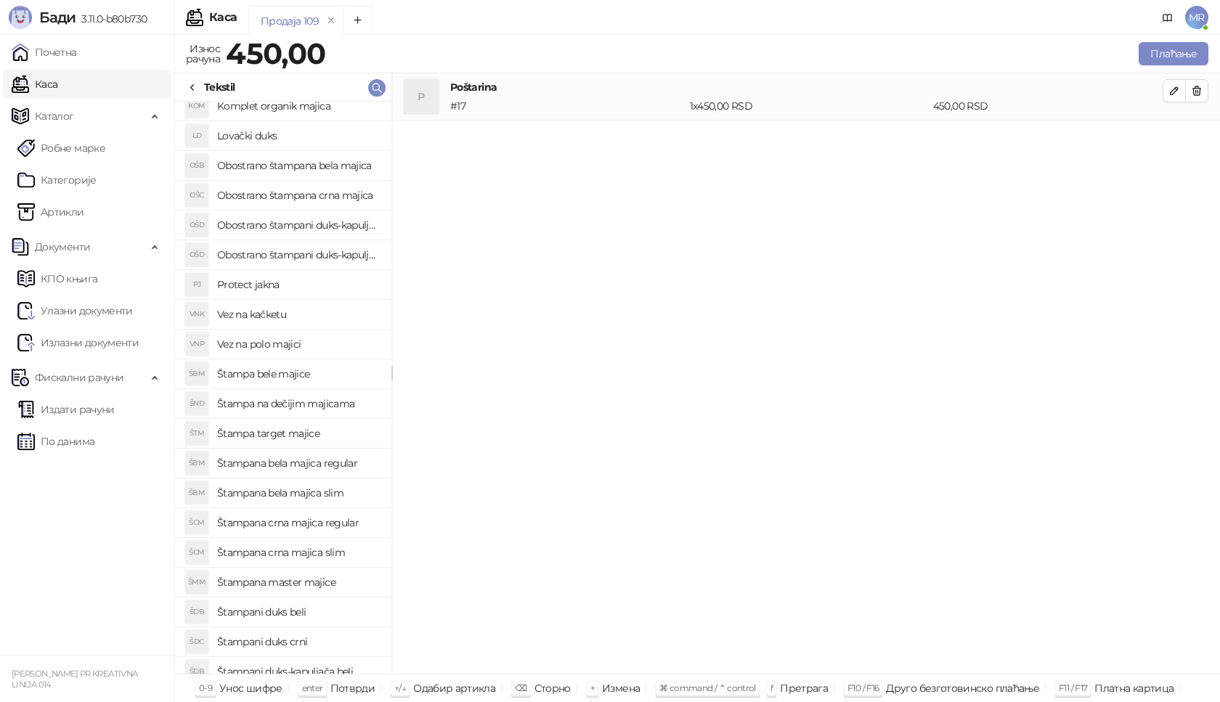
click at [324, 466] on h4 "Štampana bela majica regular" at bounding box center [298, 463] width 163 height 23
click at [1179, 144] on span "button" at bounding box center [1175, 138] width 12 height 14
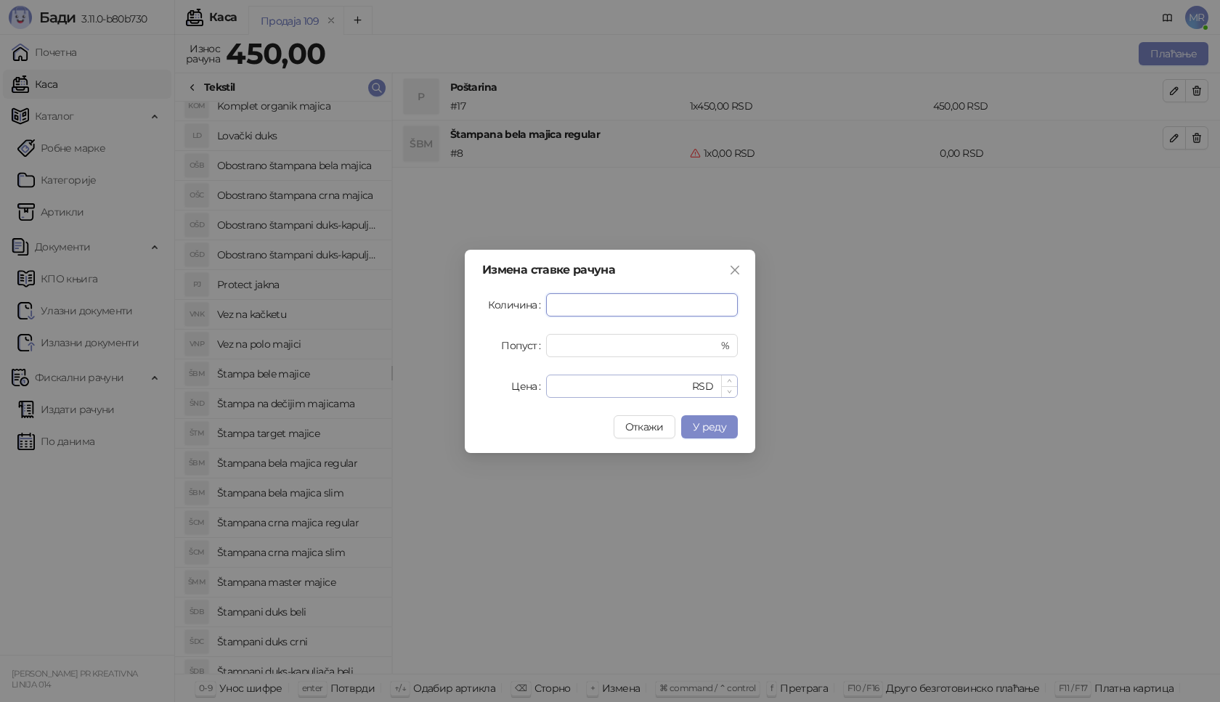
type input "*"
drag, startPoint x: 586, startPoint y: 391, endPoint x: 393, endPoint y: 397, distance: 192.6
click at [393, 397] on div "Измена ставке рачуна Количина * Попуст * % Цена * RSD Откажи У реду" at bounding box center [610, 351] width 1220 height 702
type input "****"
click at [731, 429] on button "У реду" at bounding box center [709, 427] width 57 height 23
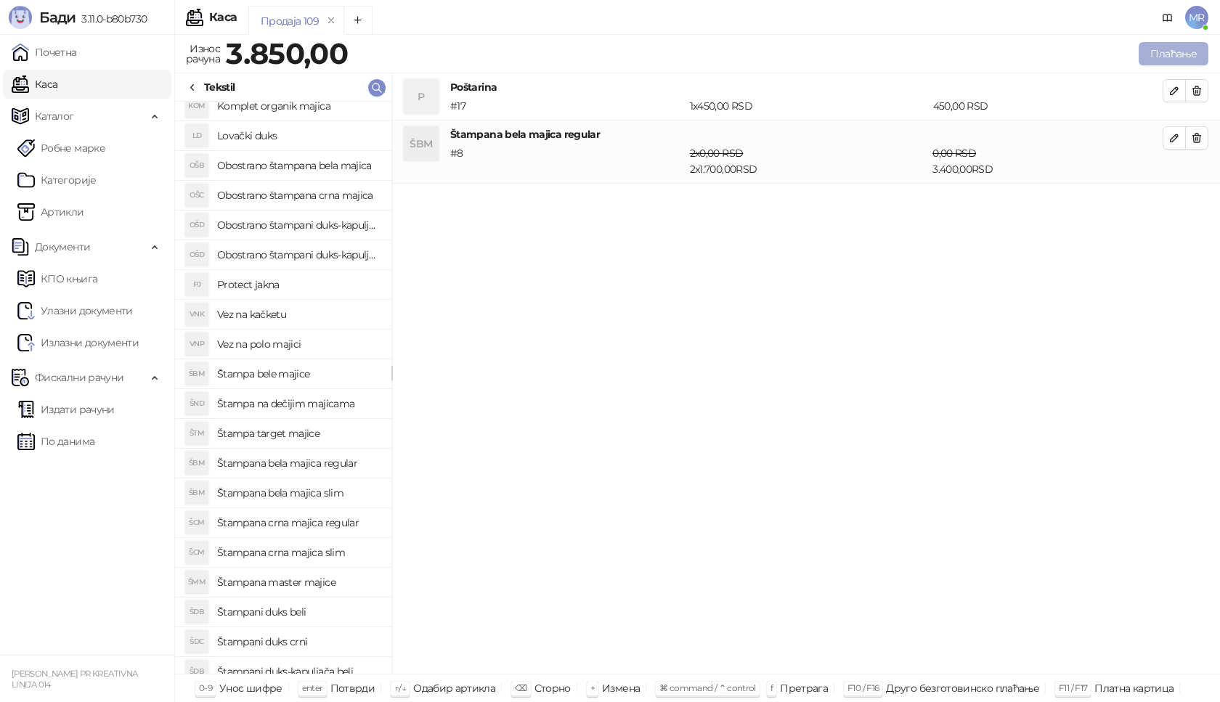
click at [1175, 55] on button "Плаћање" at bounding box center [1174, 53] width 70 height 23
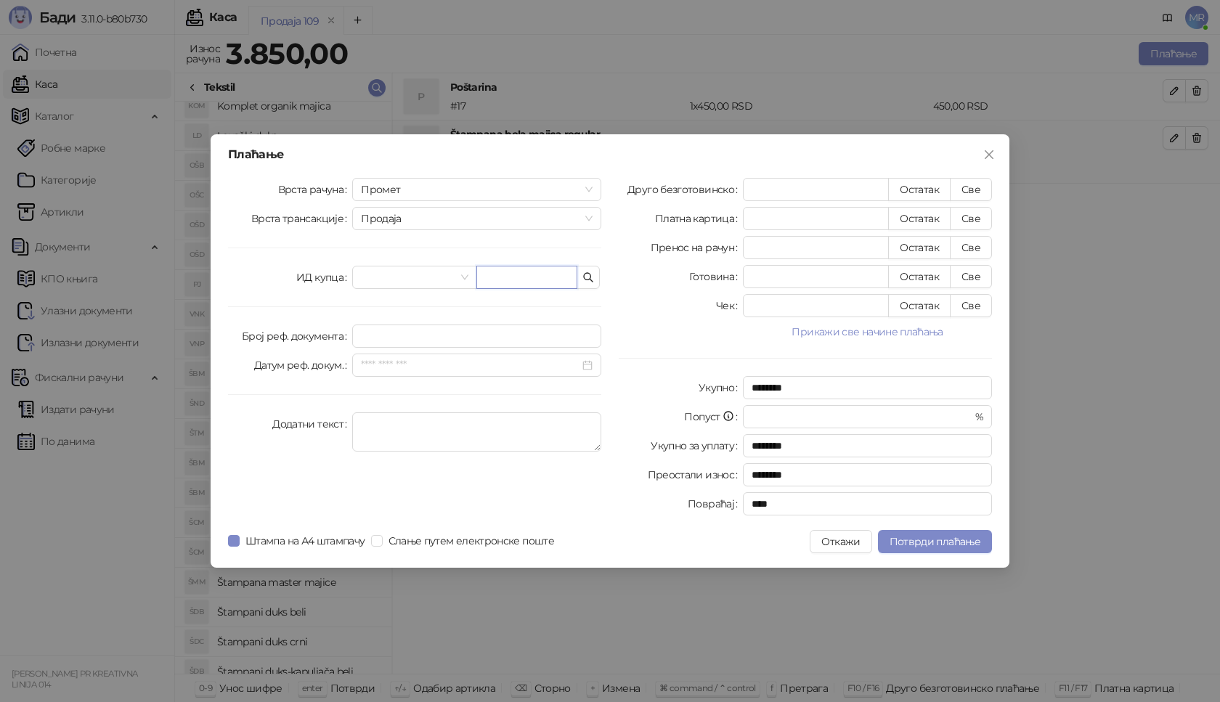
click at [525, 282] on input "text" at bounding box center [527, 277] width 101 height 23
paste input "**********"
type input "**********"
click at [979, 182] on button "Све" at bounding box center [971, 189] width 42 height 23
type input "****"
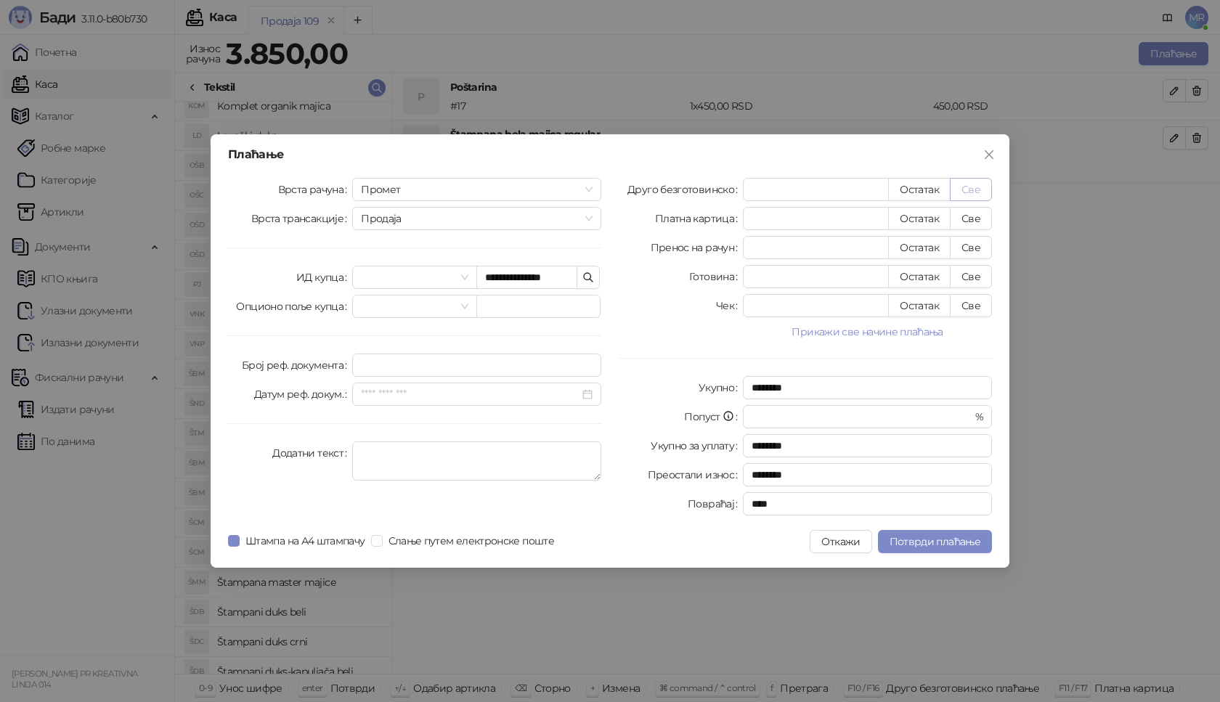
type input "****"
click at [934, 549] on button "Потврди плаћање" at bounding box center [935, 541] width 114 height 23
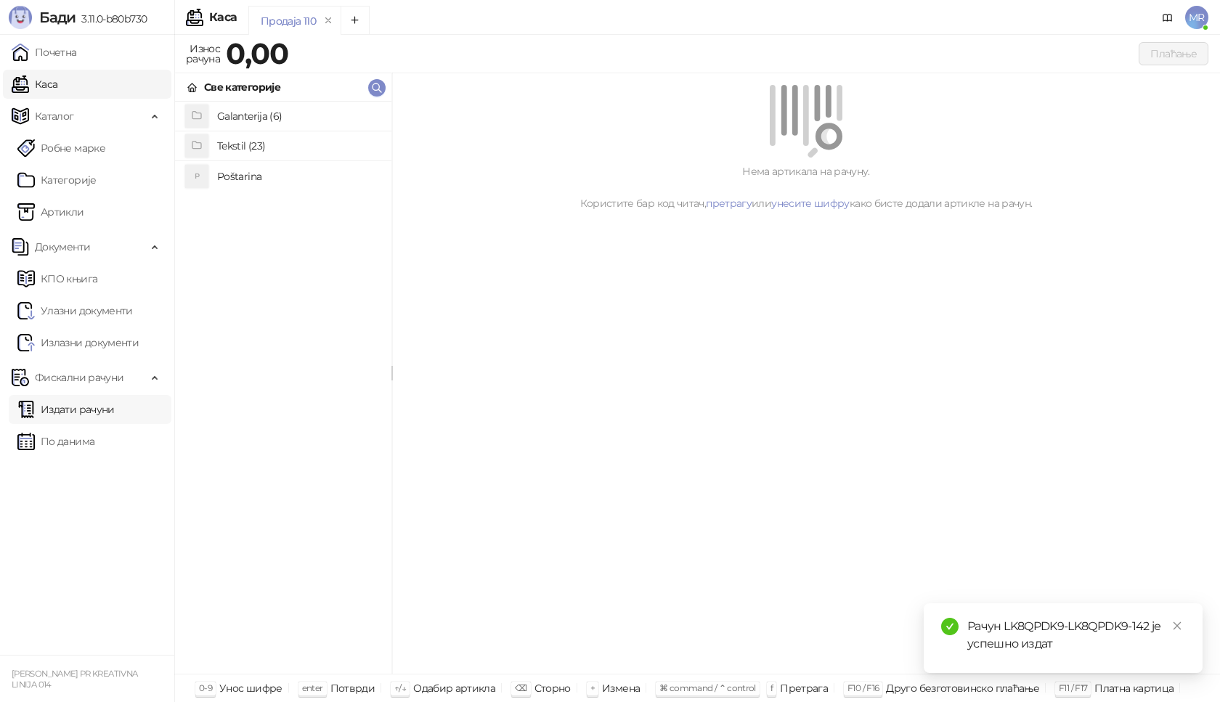
click at [96, 417] on link "Издати рачуни" at bounding box center [65, 409] width 97 height 29
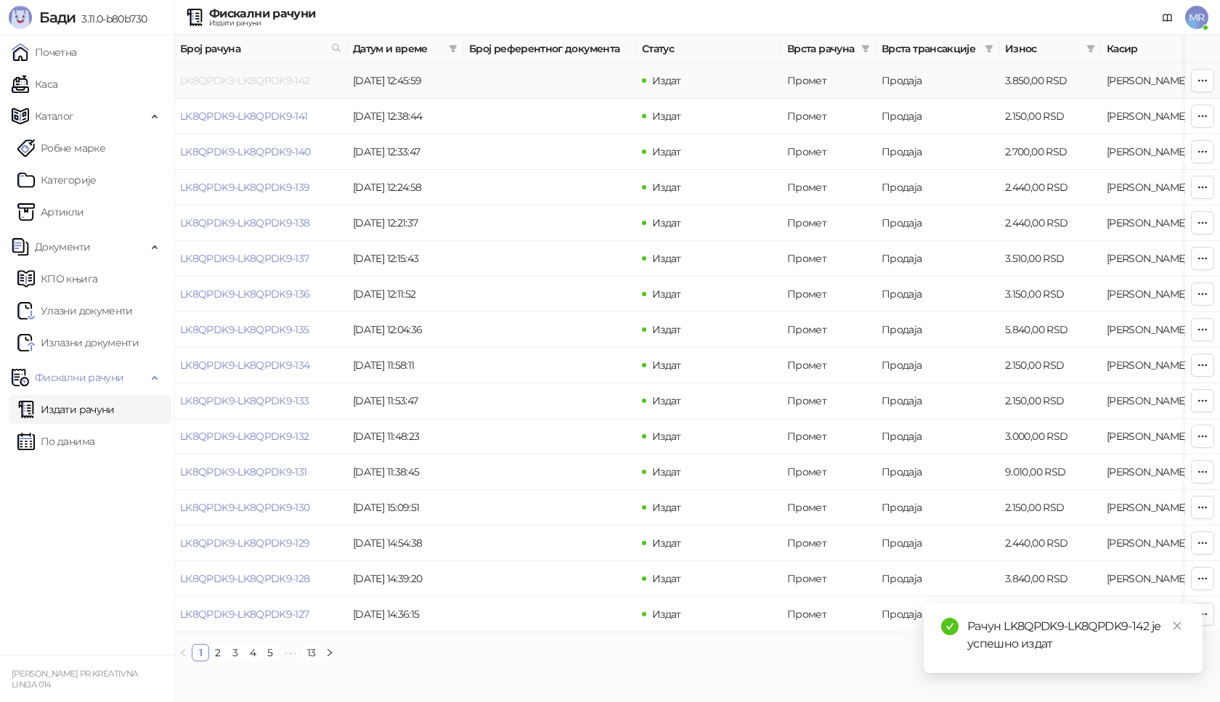
click at [289, 84] on link "LK8QPDK9-LK8QPDK9-142" at bounding box center [245, 80] width 130 height 13
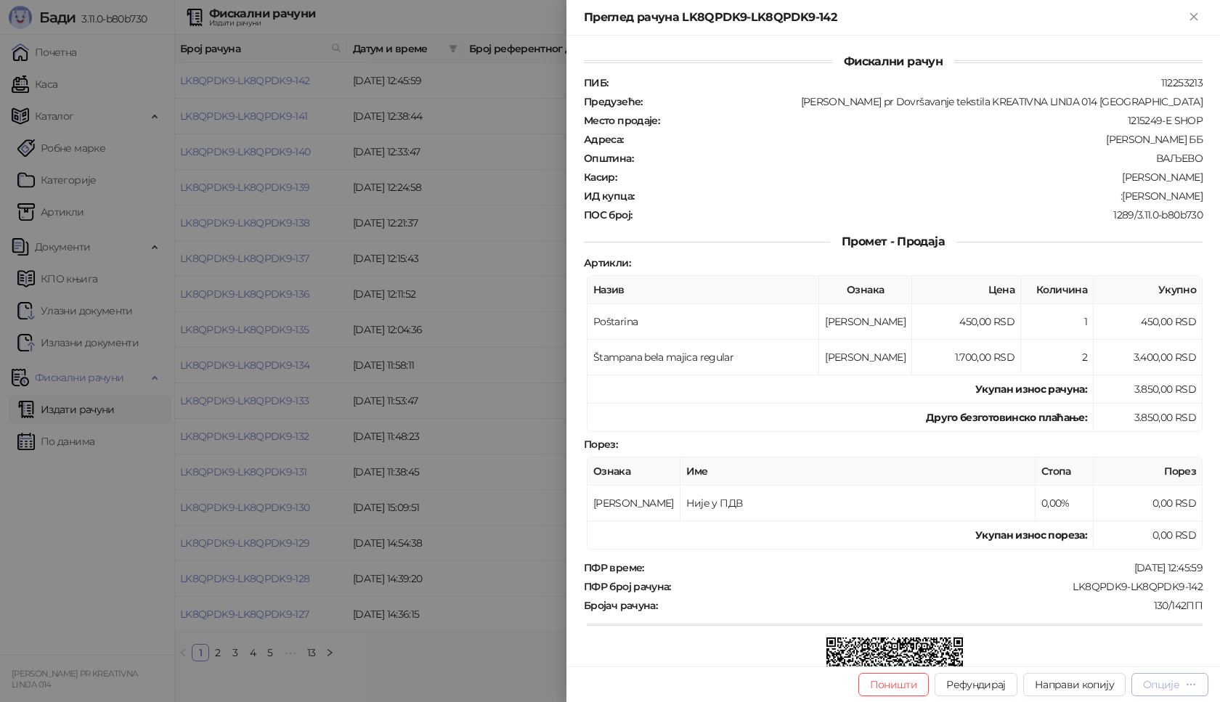
click at [1178, 687] on div "Опције" at bounding box center [1161, 685] width 36 height 13
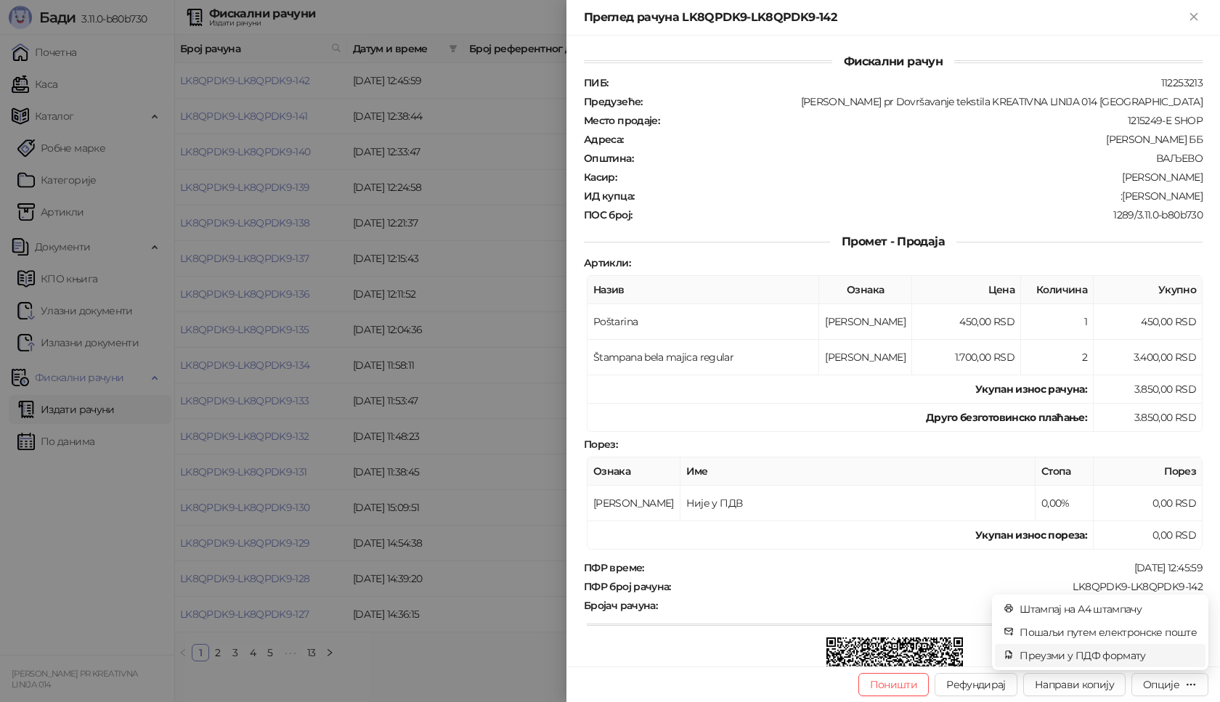
click at [1084, 655] on span "Преузми у ПДФ формату" at bounding box center [1108, 656] width 177 height 16
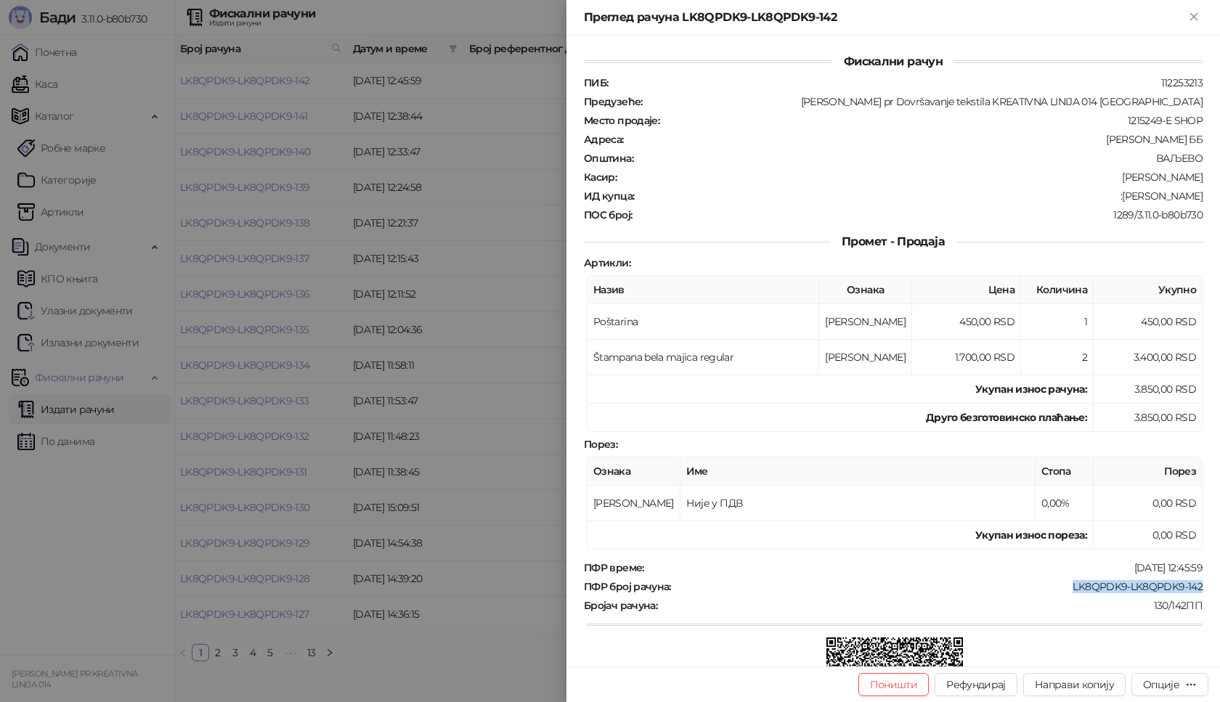
drag, startPoint x: 1062, startPoint y: 591, endPoint x: 1200, endPoint y: 587, distance: 138.1
click at [1200, 587] on div "Фискални рачун ПИБ : 112253213 Предузеће : [PERSON_NAME] pr Dovršavanje tekstil…" at bounding box center [894, 351] width 654 height 631
drag, startPoint x: 1127, startPoint y: 195, endPoint x: 1197, endPoint y: 198, distance: 69.8
click at [1197, 198] on div "Фискални рачун ПИБ : 112253213 Предузеће : [PERSON_NAME] pr Dovršavanje tekstil…" at bounding box center [894, 351] width 654 height 631
click at [1196, 18] on icon "Close" at bounding box center [1194, 16] width 7 height 7
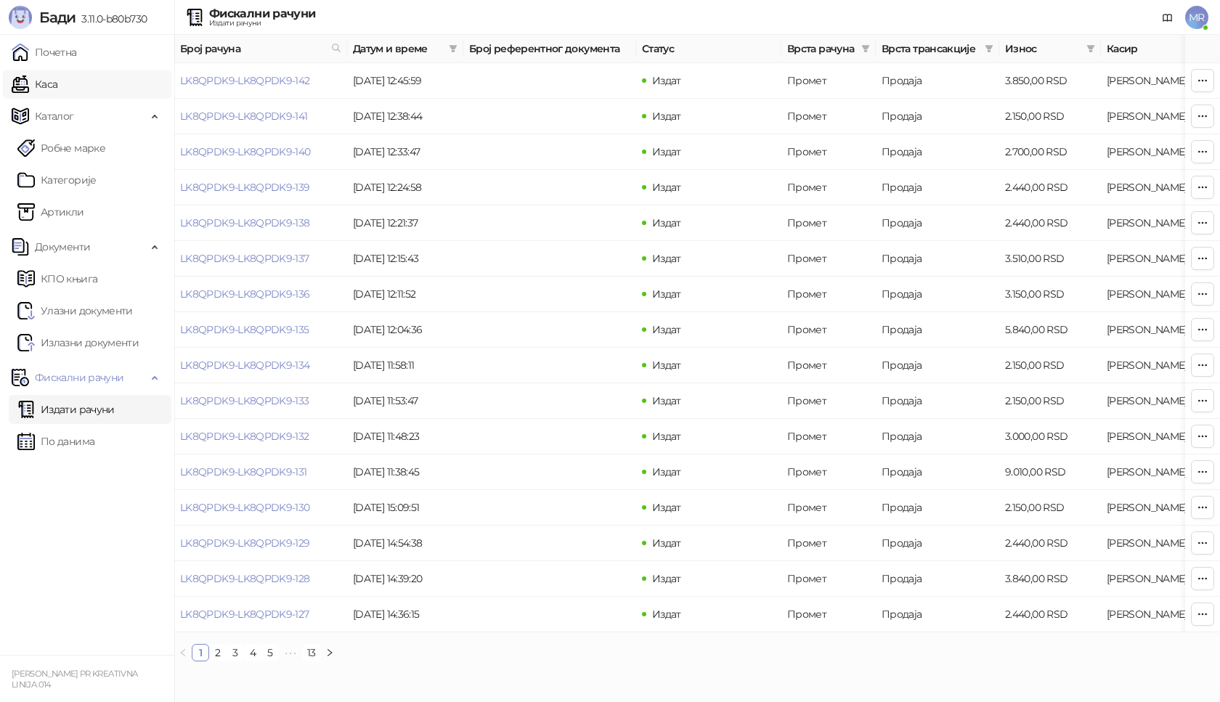
click at [57, 89] on link "Каса" at bounding box center [35, 84] width 46 height 29
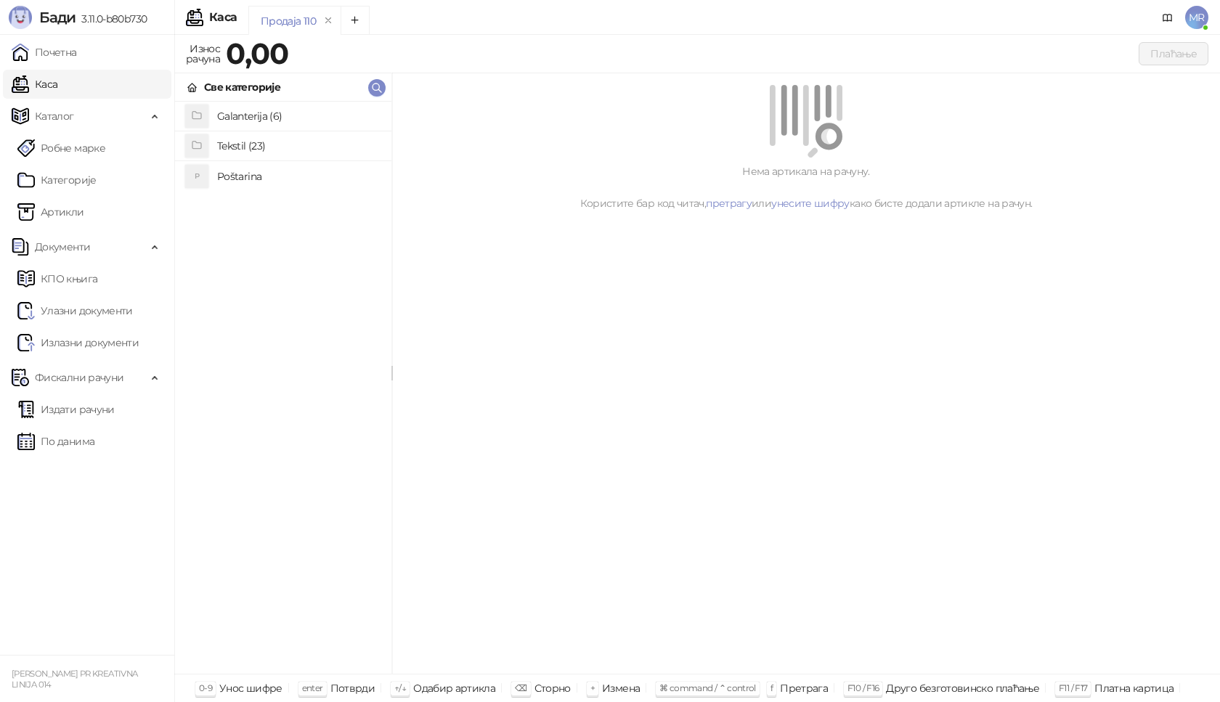
click at [292, 176] on h4 "Poštarina" at bounding box center [298, 176] width 163 height 23
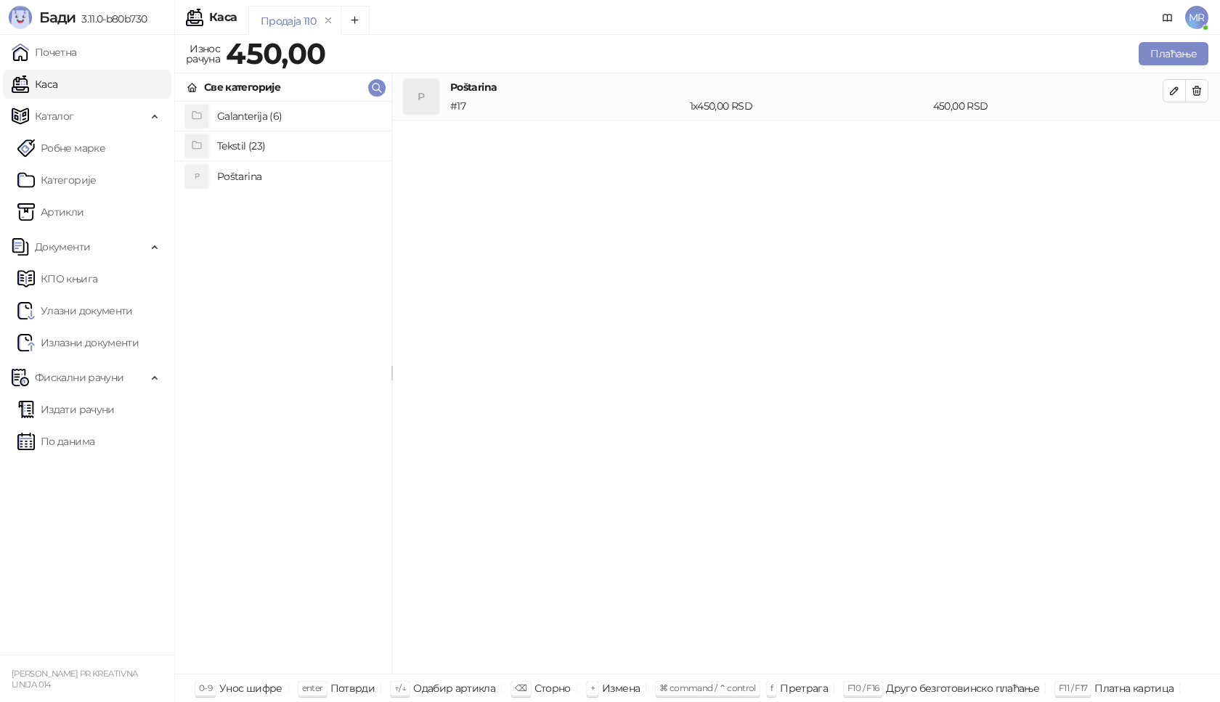
click at [299, 143] on h4 "Tekstil (23)" at bounding box center [298, 145] width 163 height 23
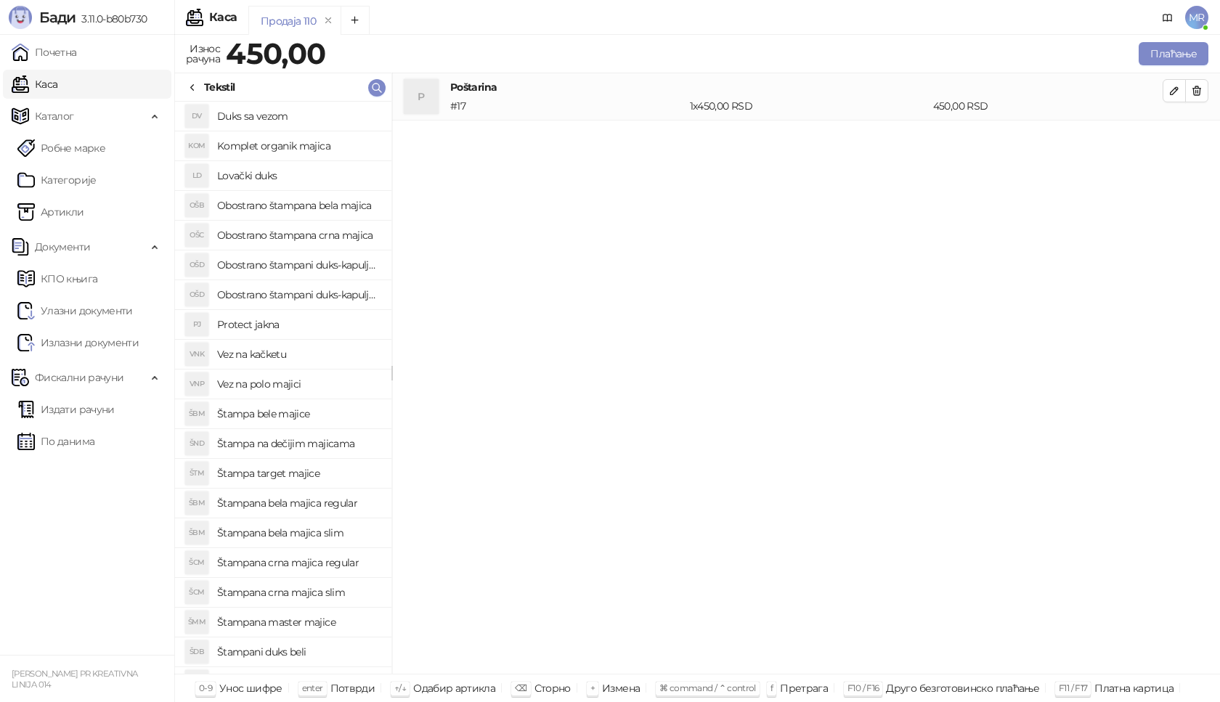
click at [339, 563] on h4 "Štampana crna majica regular" at bounding box center [298, 562] width 163 height 23
click at [1173, 136] on icon "button" at bounding box center [1175, 138] width 12 height 12
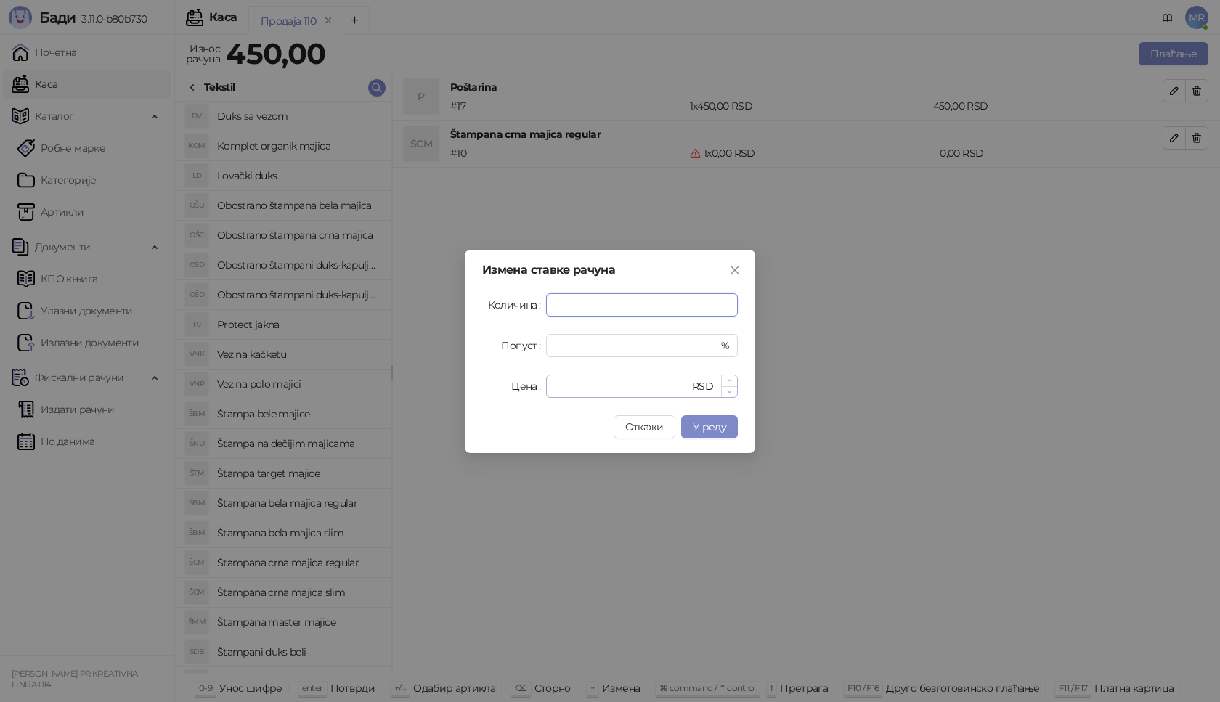
type input "*"
drag, startPoint x: 572, startPoint y: 387, endPoint x: 398, endPoint y: 384, distance: 174.4
click at [398, 384] on div "Измена ставке рачуна Количина * Попуст * % Цена * RSD Откажи У реду" at bounding box center [610, 351] width 1220 height 702
type input "****"
click at [718, 428] on span "У реду" at bounding box center [709, 427] width 33 height 13
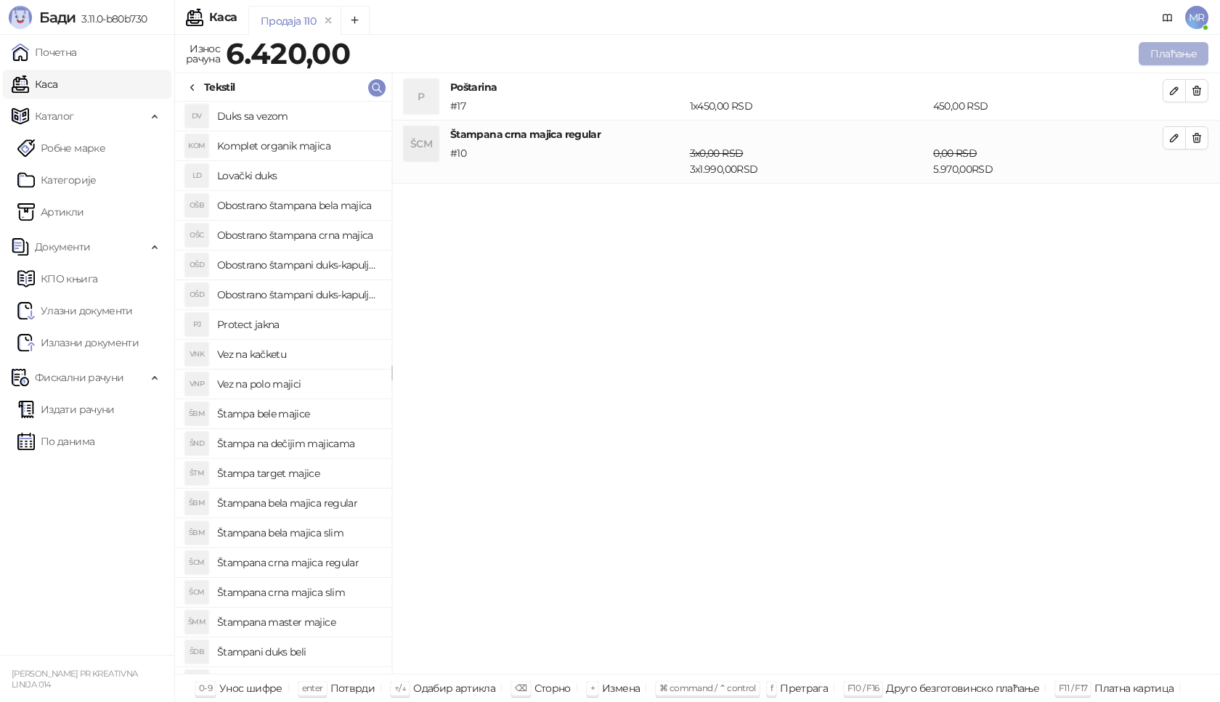
click at [1180, 51] on button "Плаћање" at bounding box center [1174, 53] width 70 height 23
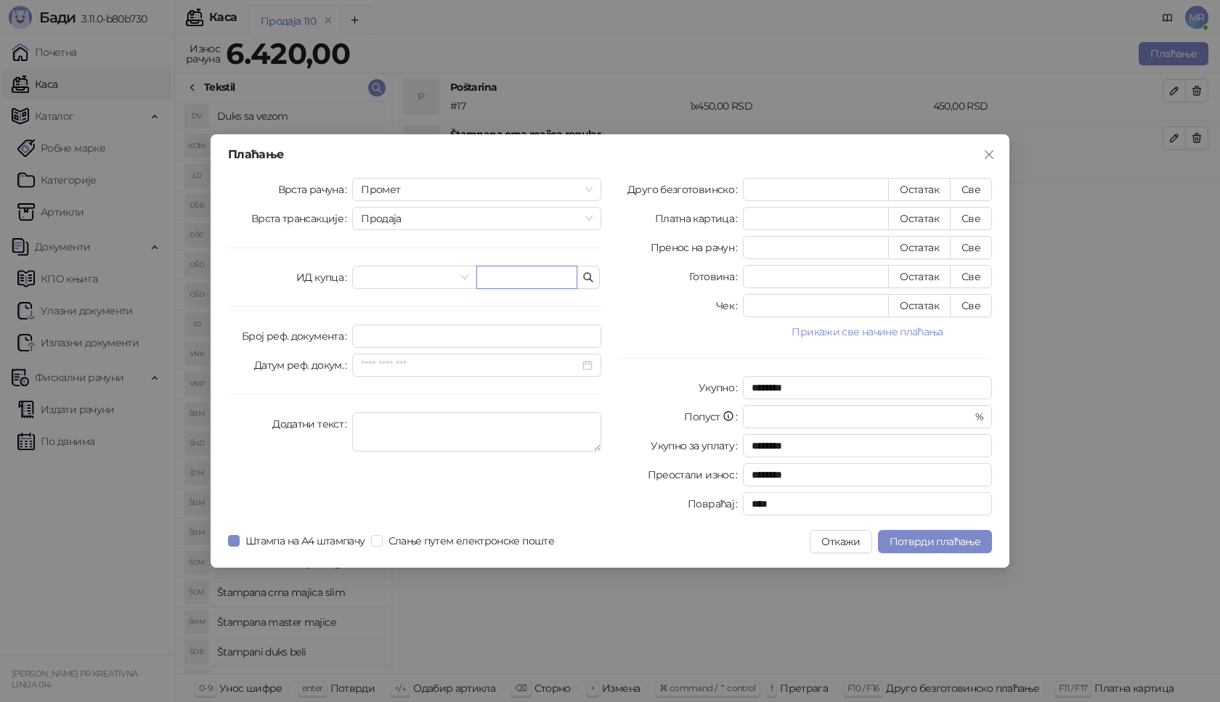
click at [546, 284] on input "text" at bounding box center [527, 277] width 101 height 23
drag, startPoint x: 513, startPoint y: 286, endPoint x: 502, endPoint y: 285, distance: 11.0
click at [502, 285] on input "*" at bounding box center [527, 277] width 101 height 23
drag, startPoint x: 503, startPoint y: 276, endPoint x: 451, endPoint y: 290, distance: 54.1
click at [451, 290] on div "Врста рачуна Промет Врста трансакције Продаја ИД купца * Опционо поље купца Бро…" at bounding box center [414, 350] width 391 height 344
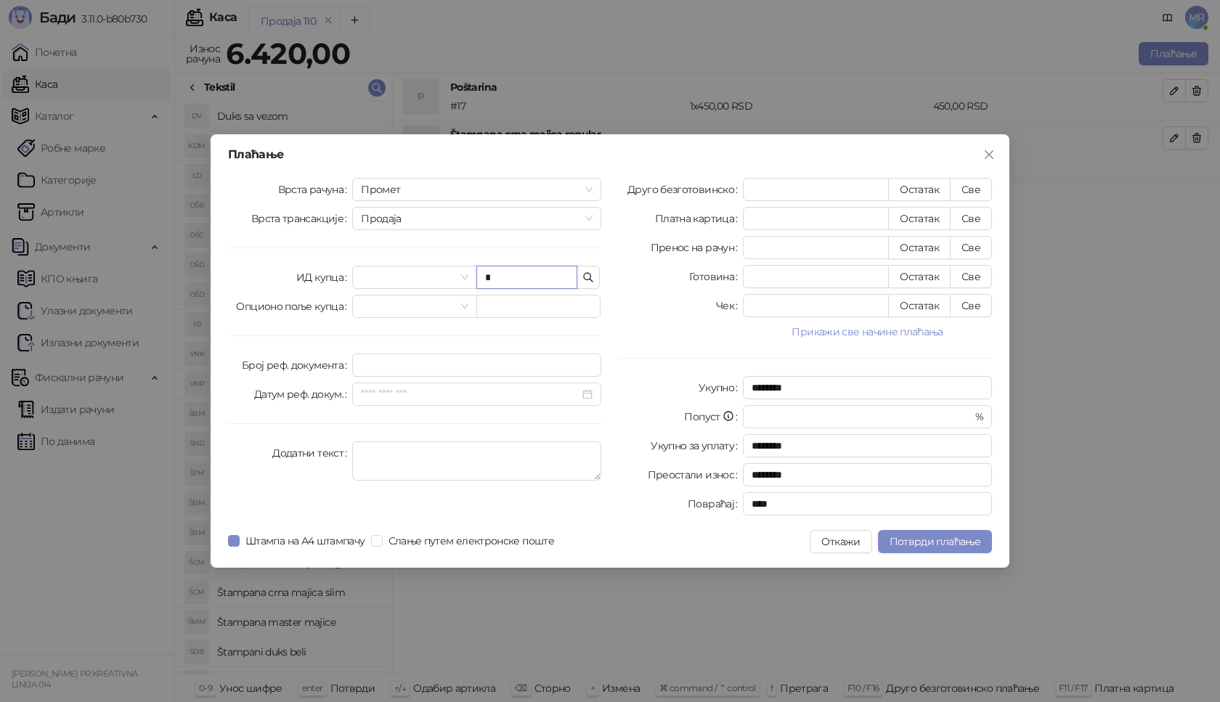
paste input "*********"
type input "*"
paste input "**********"
type input "**********"
click at [976, 191] on button "Све" at bounding box center [971, 189] width 42 height 23
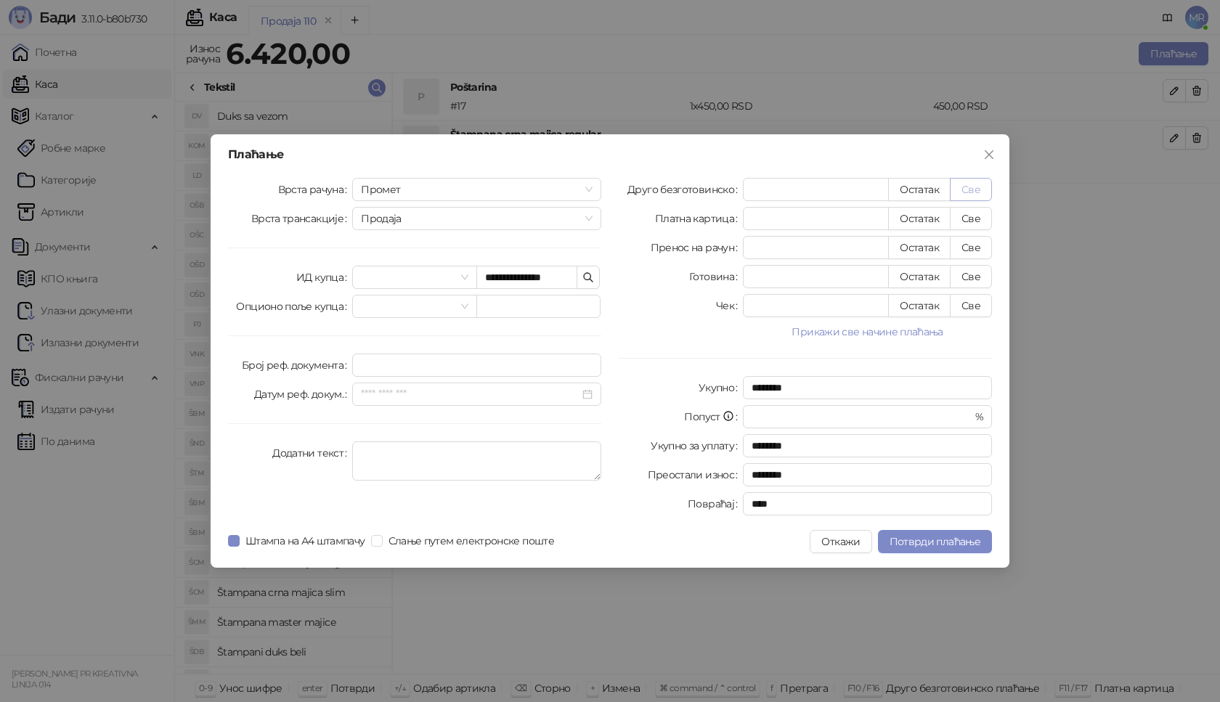
type input "****"
click at [947, 543] on span "Потврди плаћање" at bounding box center [935, 541] width 91 height 13
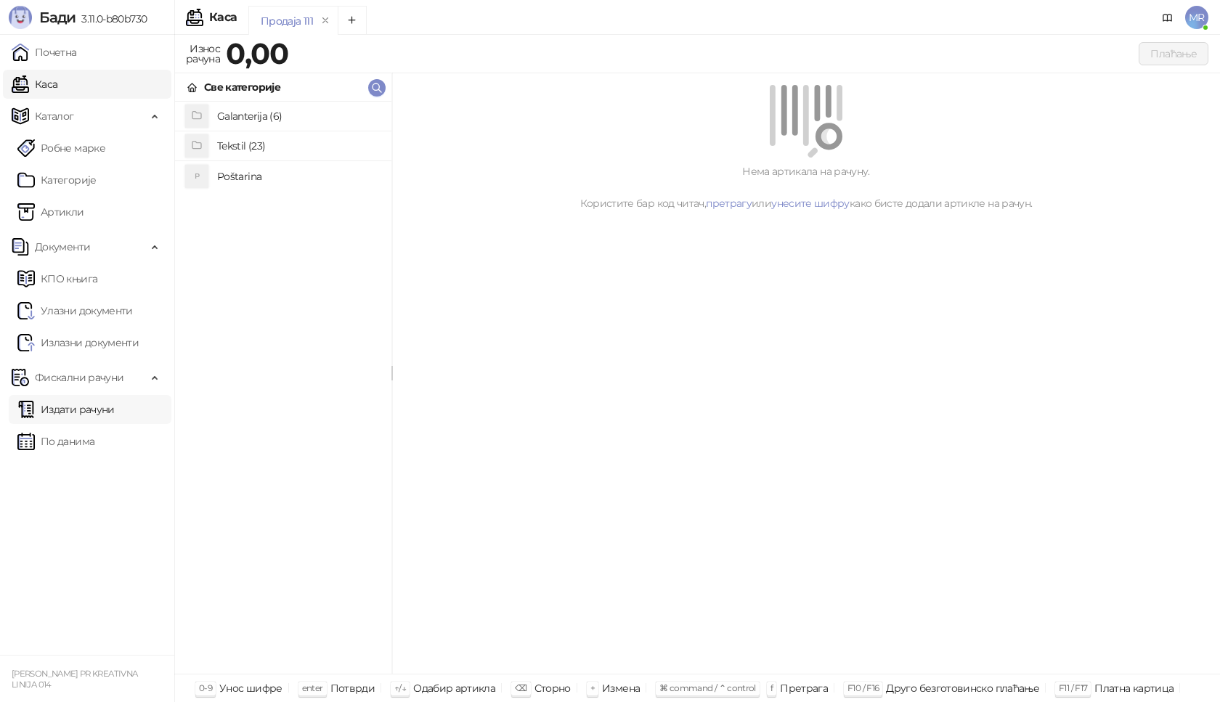
click at [70, 412] on link "Издати рачуни" at bounding box center [65, 409] width 97 height 29
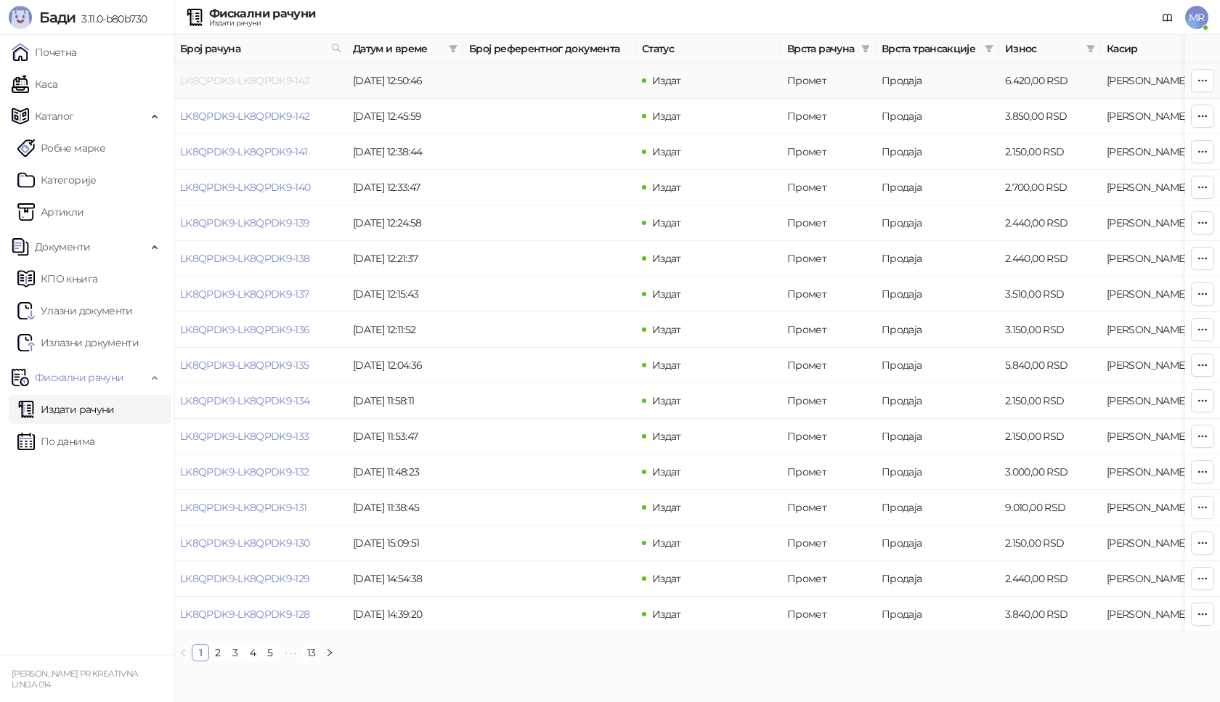
click at [282, 76] on link "LK8QPDK9-LK8QPDK9-143" at bounding box center [245, 80] width 130 height 13
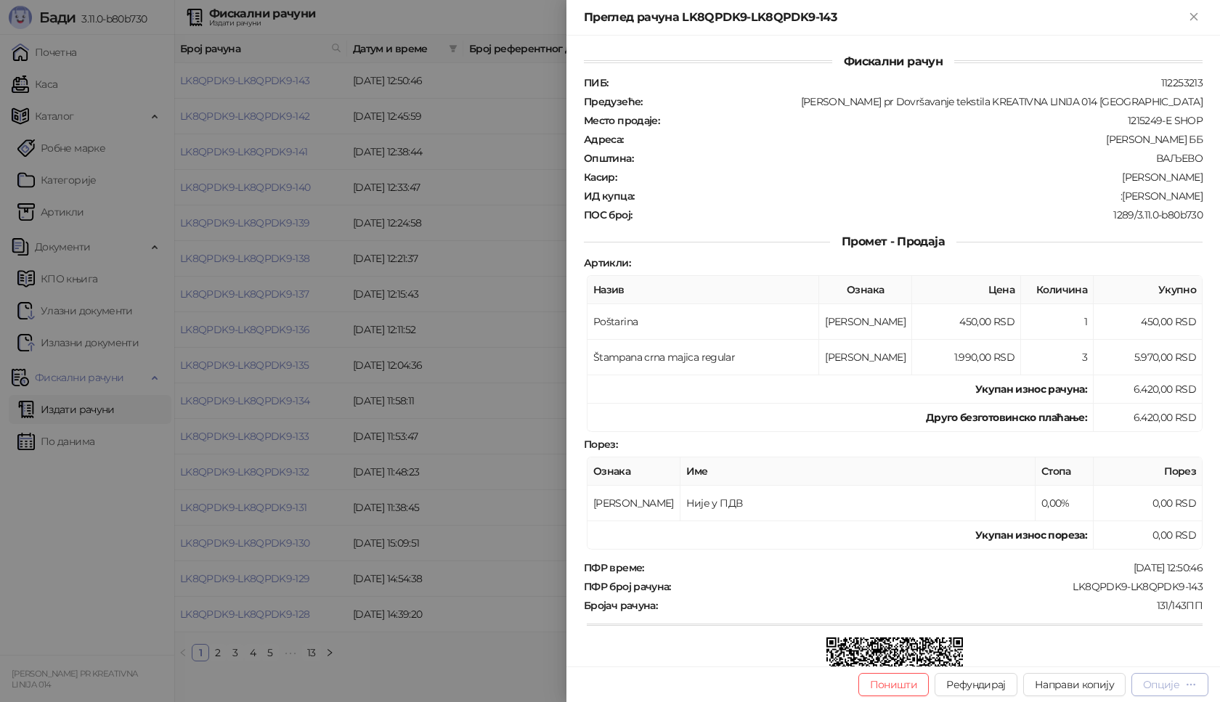
click at [1169, 679] on div "Опције" at bounding box center [1161, 685] width 36 height 13
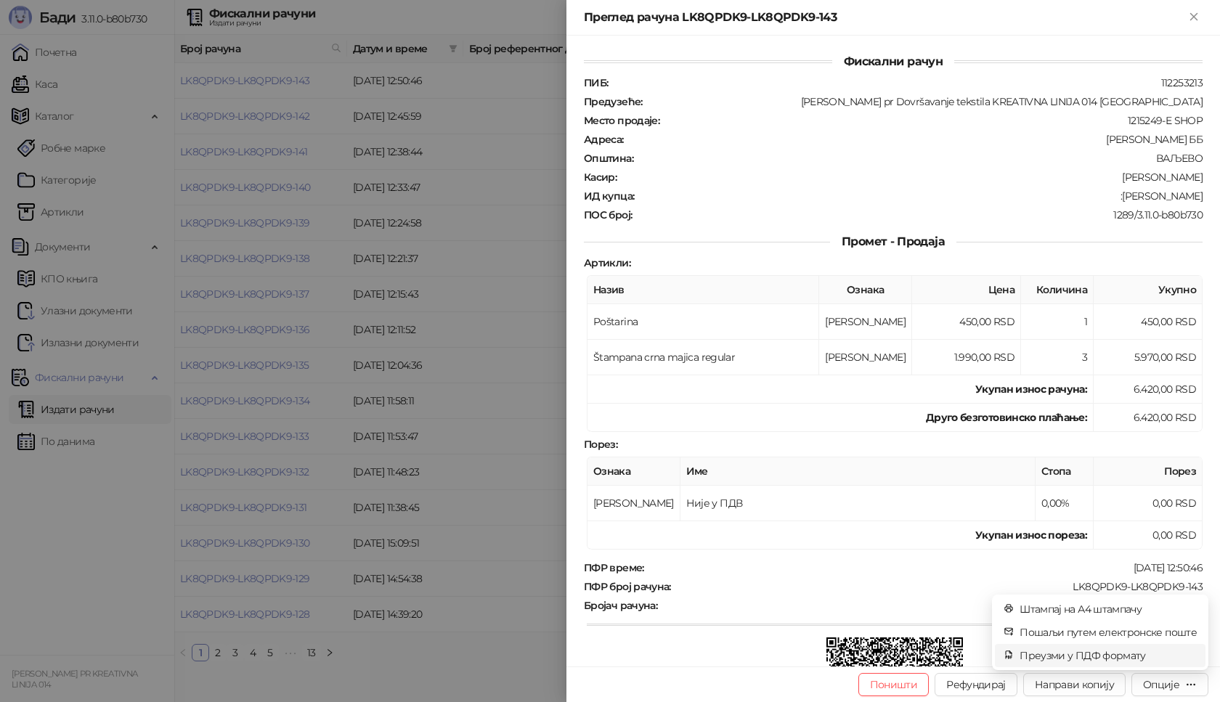
click at [1107, 656] on span "Преузми у ПДФ формату" at bounding box center [1108, 656] width 177 height 16
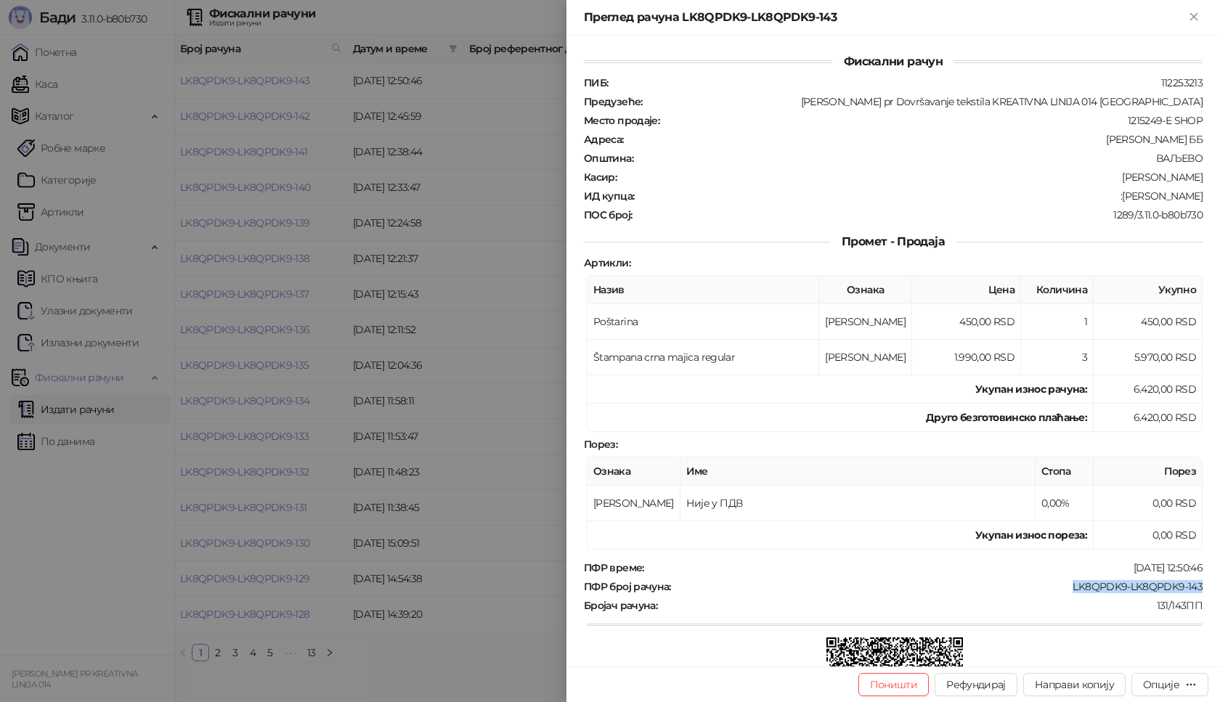
drag, startPoint x: 1064, startPoint y: 586, endPoint x: 1220, endPoint y: 587, distance: 156.2
click at [1220, 587] on div "Фискални рачун ПИБ : 112253213 Предузеће : [PERSON_NAME] pr Dovršavanje tekstil…" at bounding box center [894, 351] width 654 height 631
drag, startPoint x: 1114, startPoint y: 195, endPoint x: 1199, endPoint y: 193, distance: 85.0
click at [1199, 193] on div "Фискални рачун ПИБ : 112253213 Предузеће : [PERSON_NAME] pr Dovršavanje tekstil…" at bounding box center [894, 351] width 654 height 631
click at [1194, 17] on icon "Close" at bounding box center [1194, 16] width 7 height 7
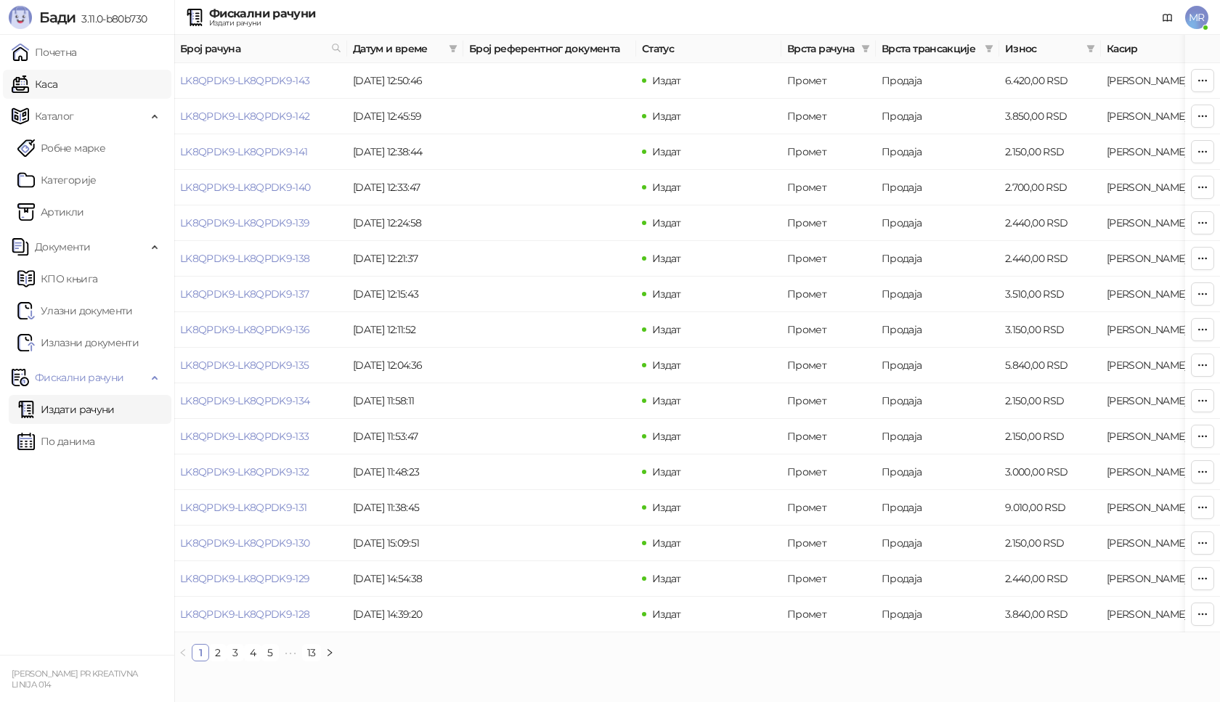
click at [41, 85] on link "Каса" at bounding box center [35, 84] width 46 height 29
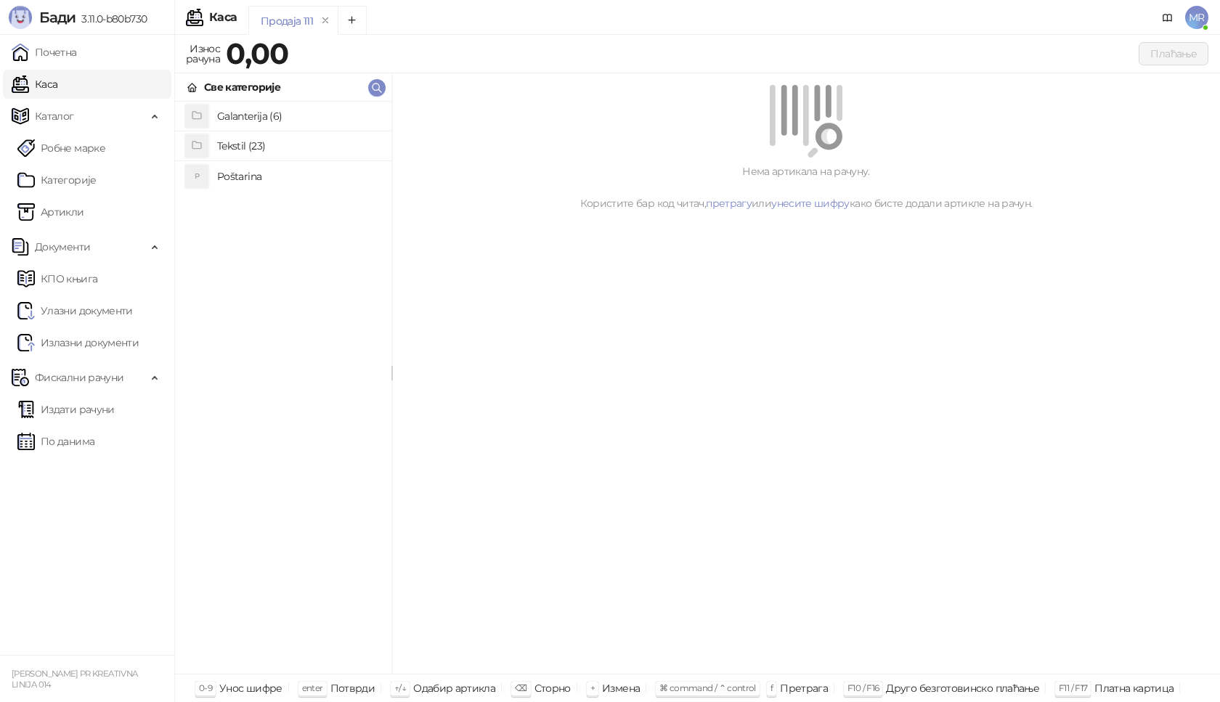
click at [312, 174] on h4 "Poštarina" at bounding box center [298, 176] width 163 height 23
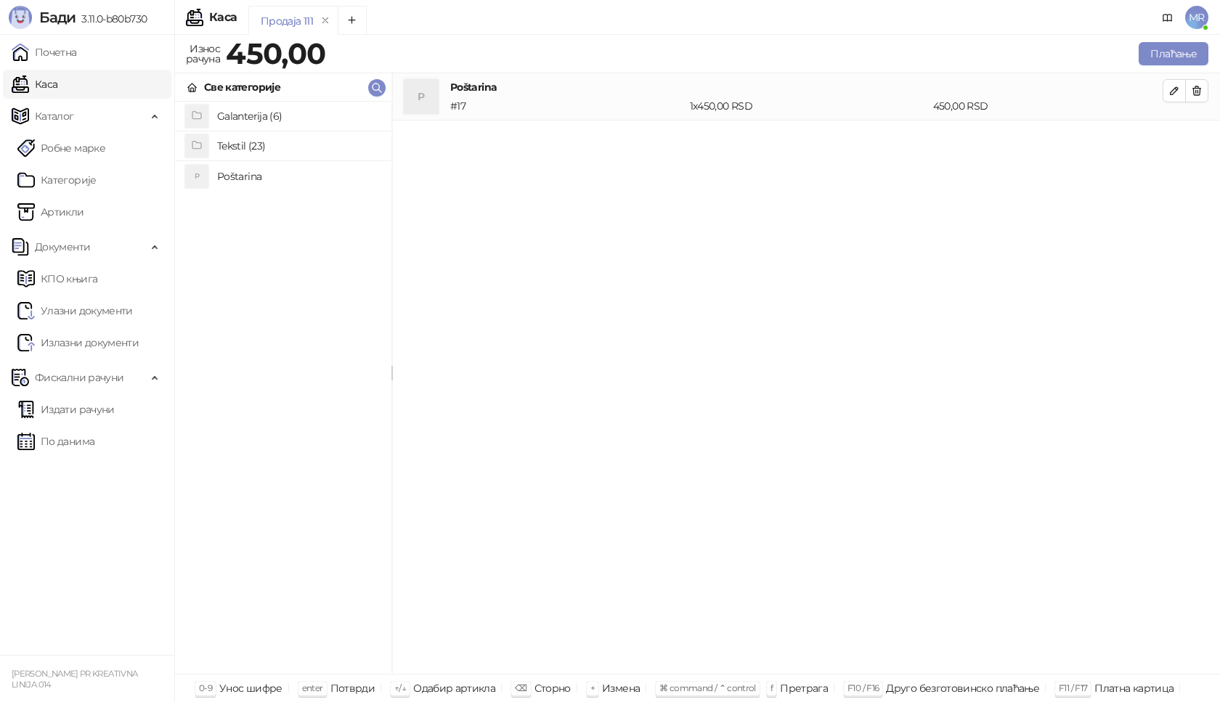
click at [300, 140] on h4 "Tekstil (23)" at bounding box center [298, 145] width 163 height 23
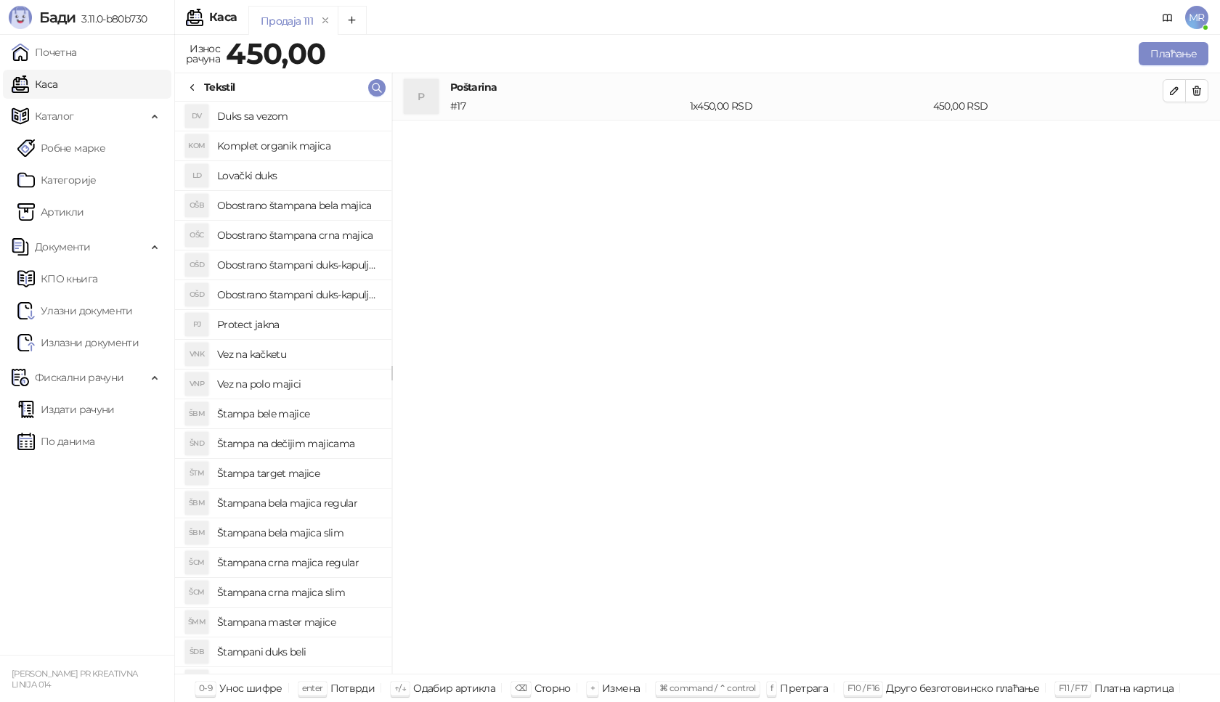
click at [328, 564] on h4 "Štampana crna majica regular" at bounding box center [298, 562] width 163 height 23
click at [1172, 142] on icon "button" at bounding box center [1174, 137] width 7 height 7
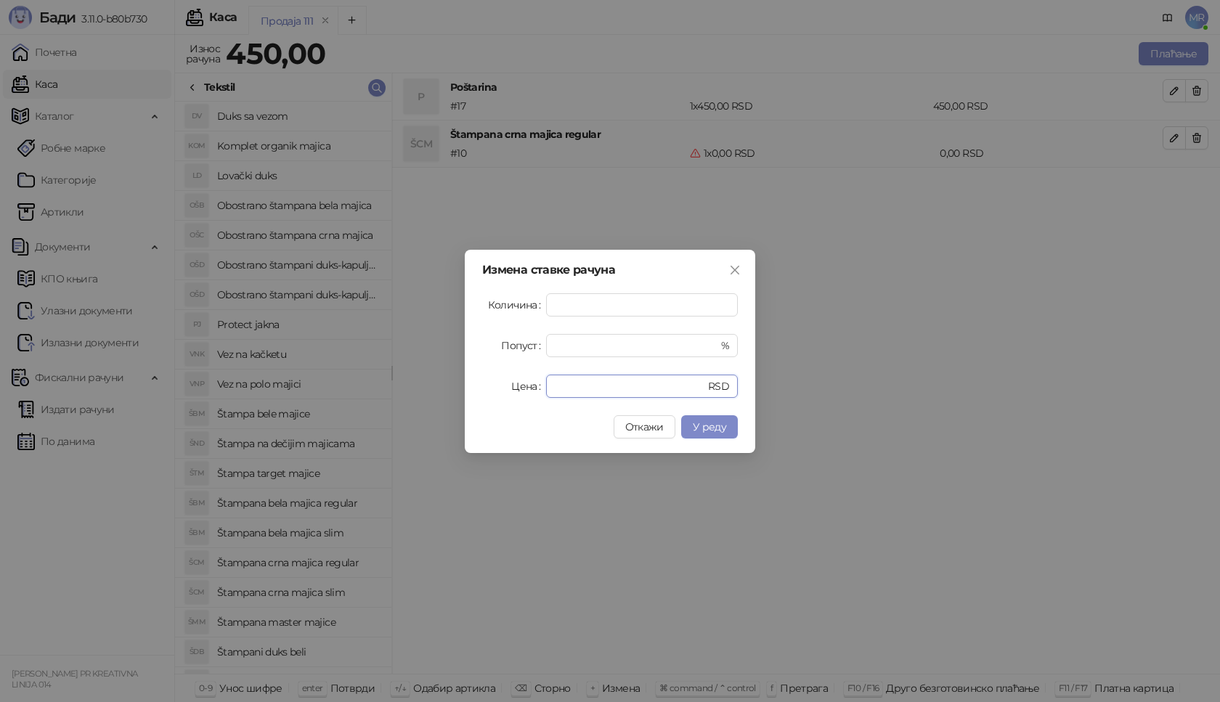
drag, startPoint x: 622, startPoint y: 390, endPoint x: 483, endPoint y: 388, distance: 138.8
click at [490, 394] on div "Цена * RSD" at bounding box center [610, 386] width 256 height 23
type input "****"
click at [697, 424] on span "У реду" at bounding box center [709, 427] width 33 height 13
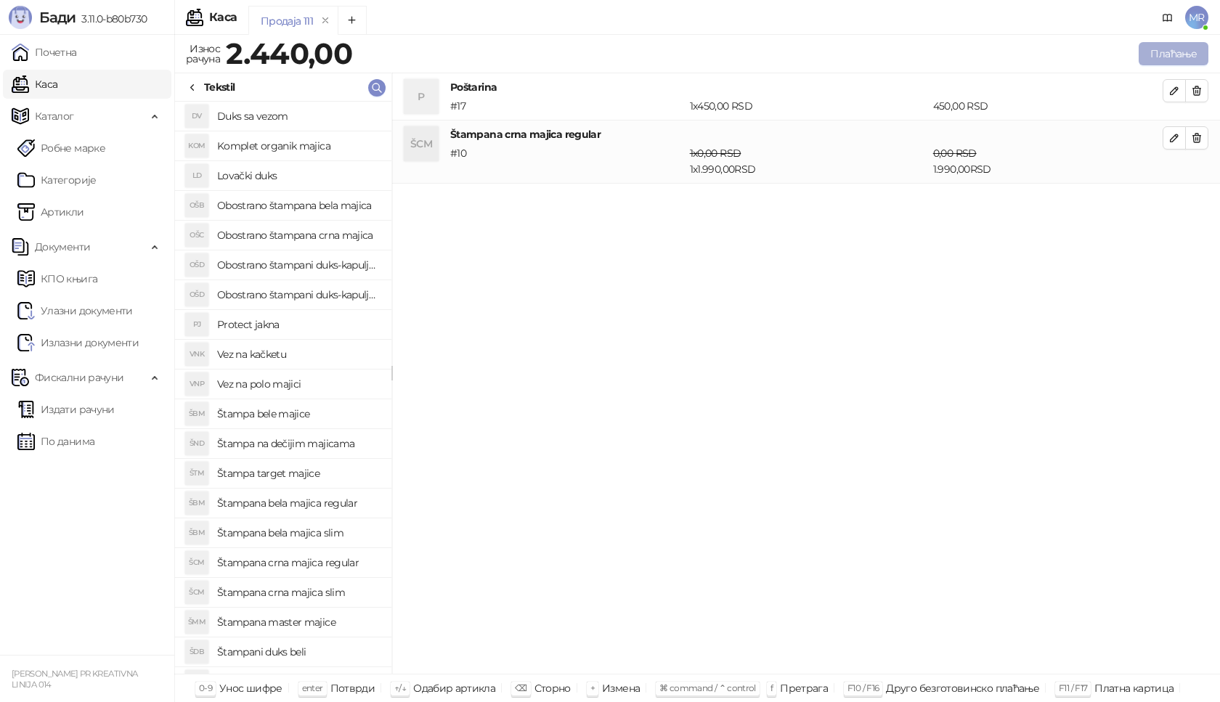
click at [1199, 51] on button "Плаћање" at bounding box center [1174, 53] width 70 height 23
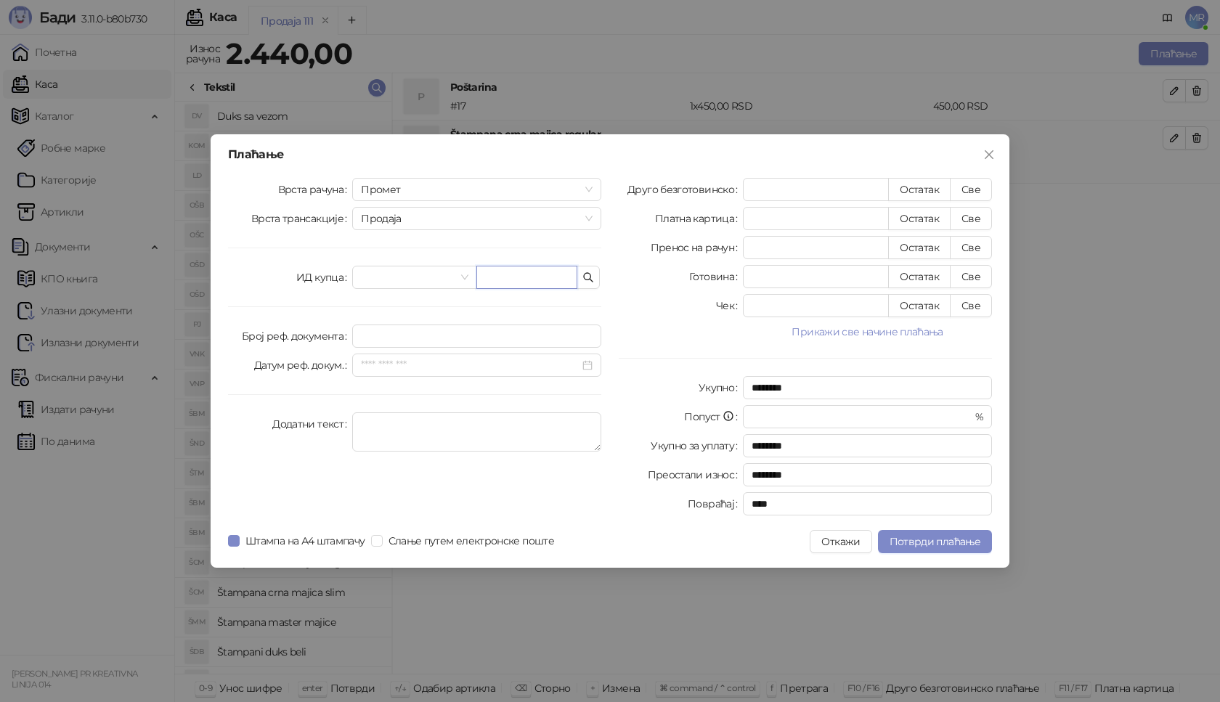
click at [511, 280] on input "text" at bounding box center [527, 277] width 101 height 23
type input "**********"
click at [972, 188] on button "Све" at bounding box center [971, 189] width 42 height 23
type input "****"
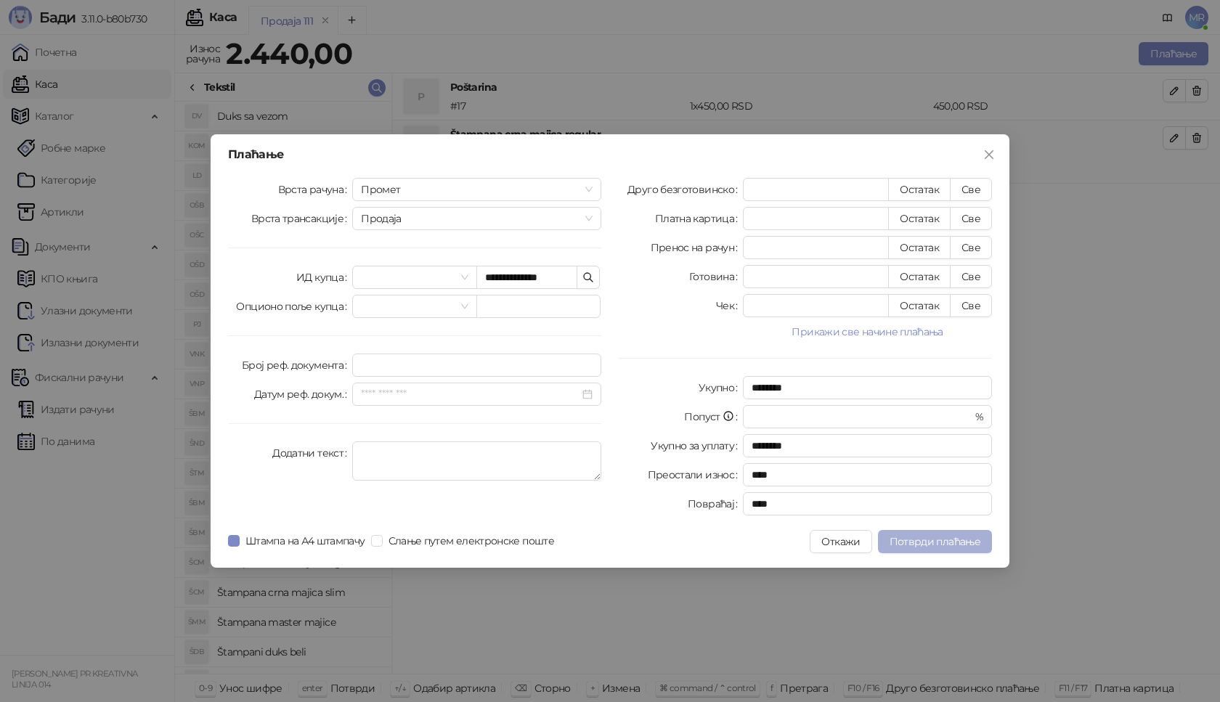
click at [902, 548] on button "Потврди плаћање" at bounding box center [935, 541] width 114 height 23
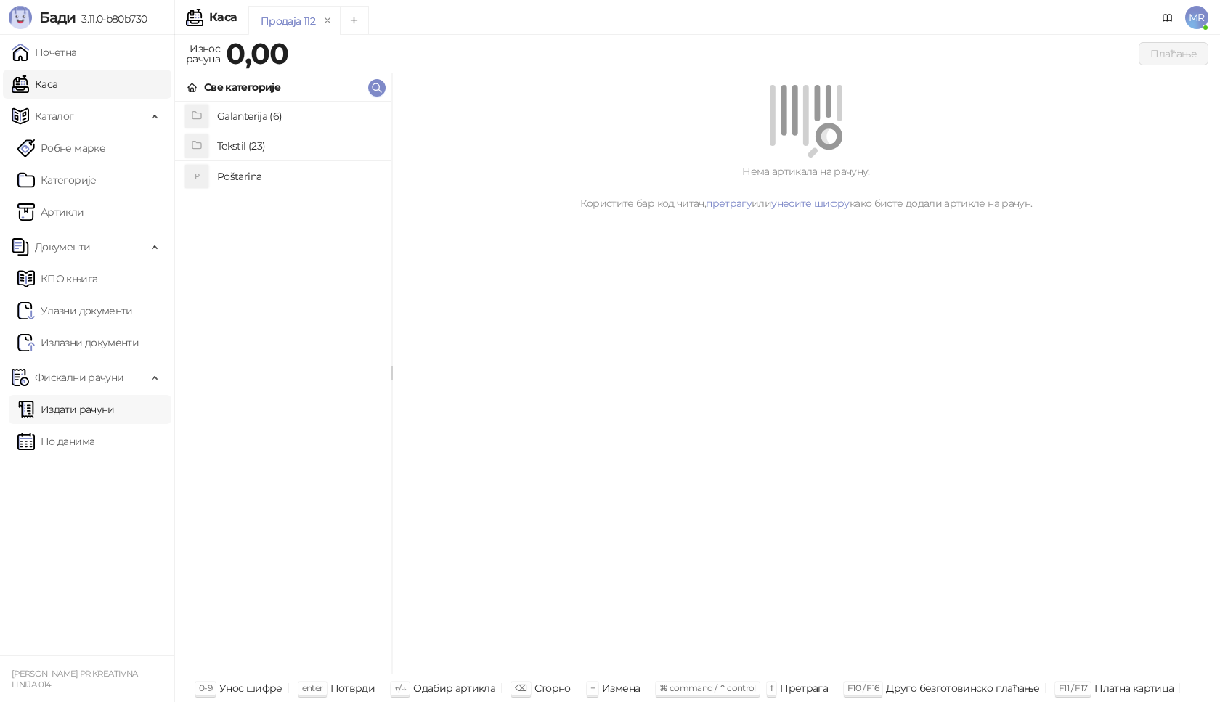
click at [108, 410] on link "Издати рачуни" at bounding box center [65, 409] width 97 height 29
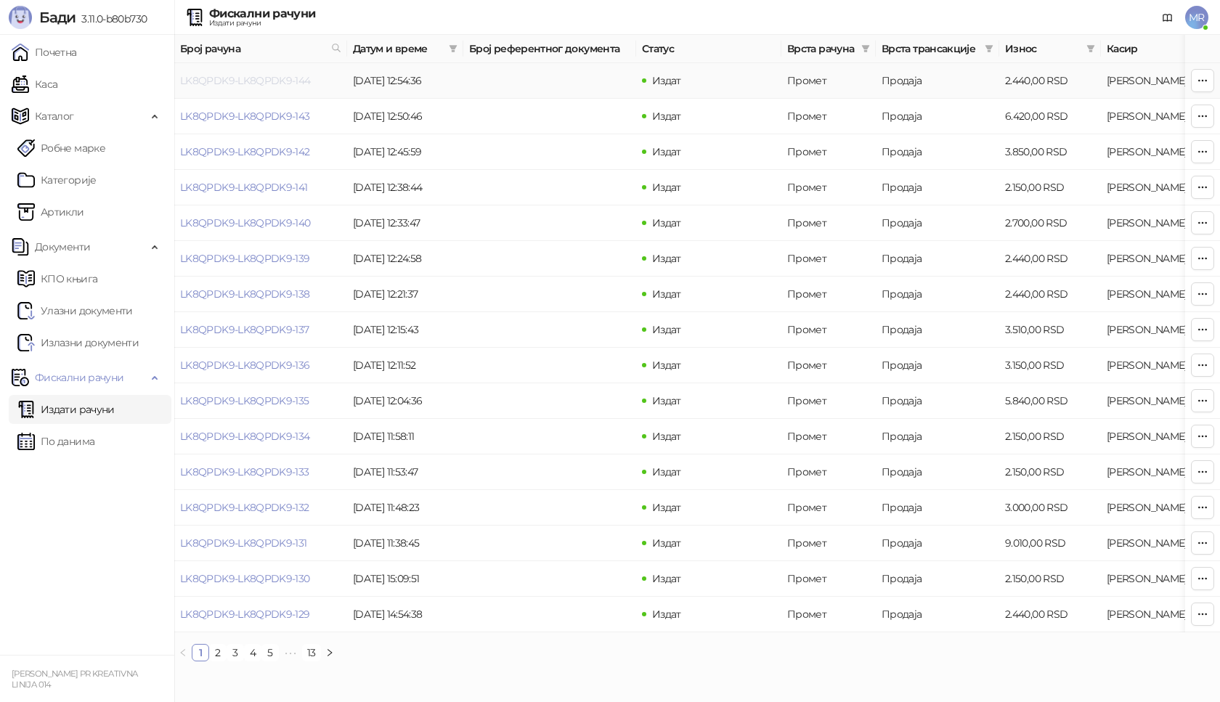
click at [272, 84] on link "LK8QPDK9-LK8QPDK9-144" at bounding box center [245, 80] width 131 height 13
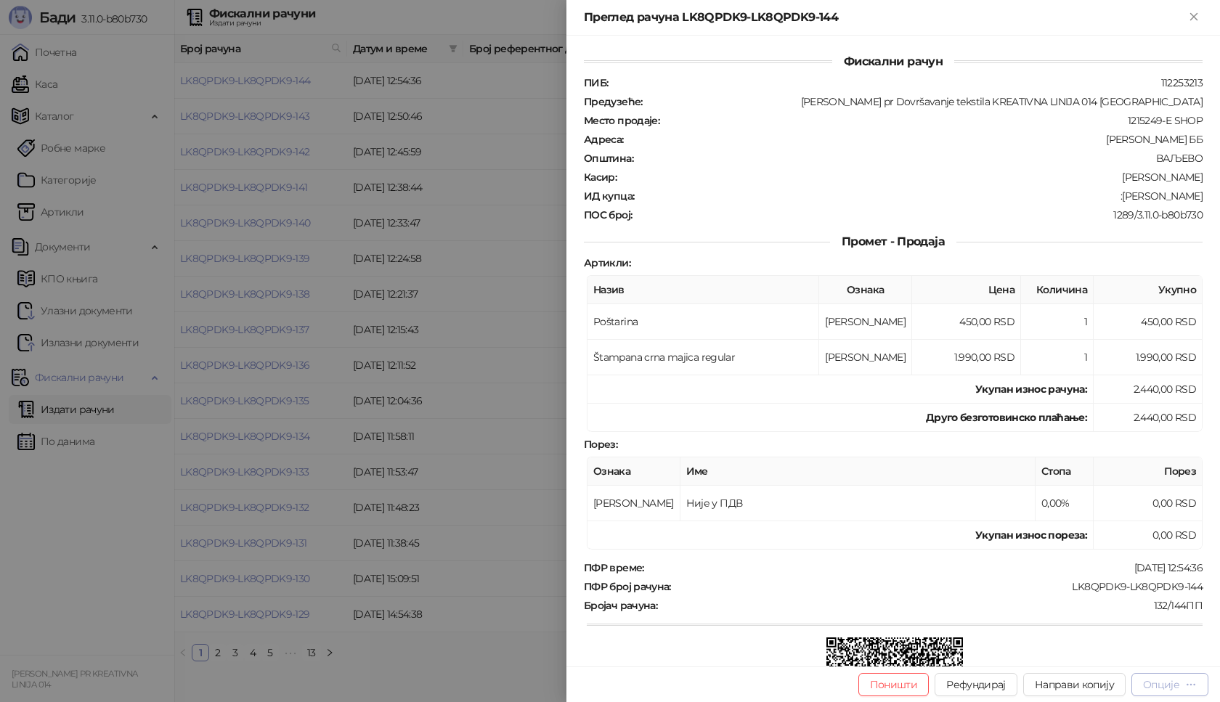
click at [1160, 682] on div "Опције" at bounding box center [1161, 685] width 36 height 13
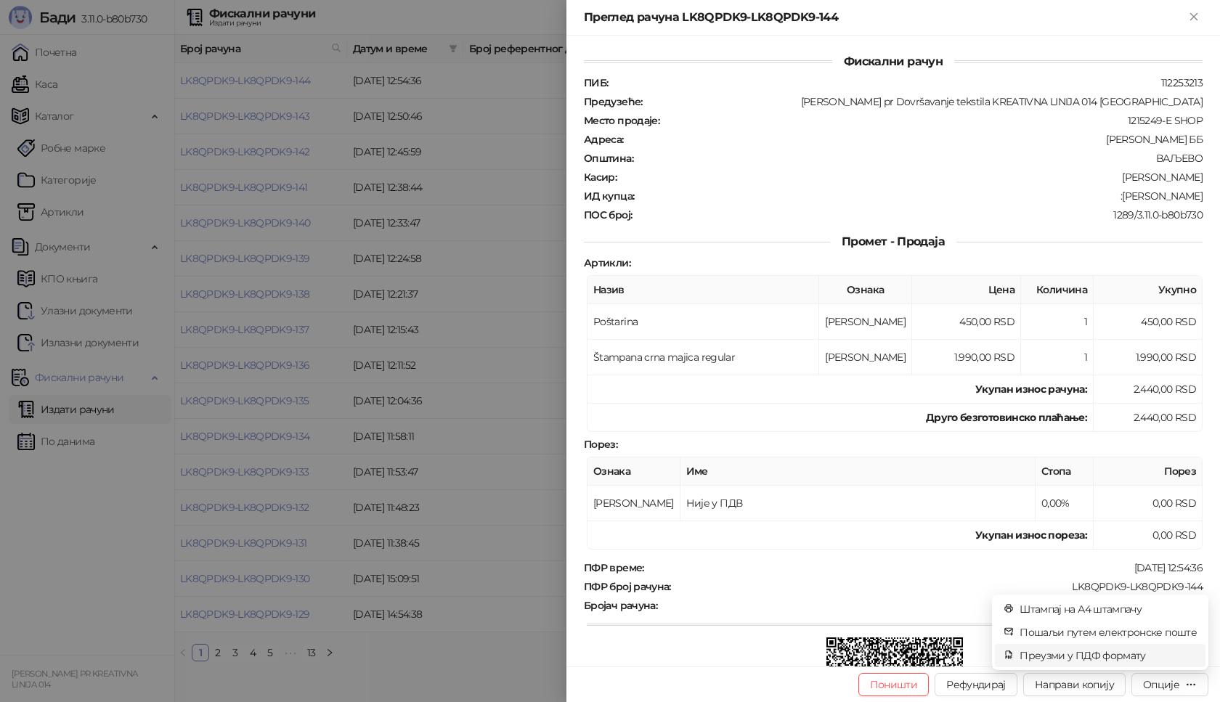
click at [1078, 656] on span "Преузми у ПДФ формату" at bounding box center [1108, 656] width 177 height 16
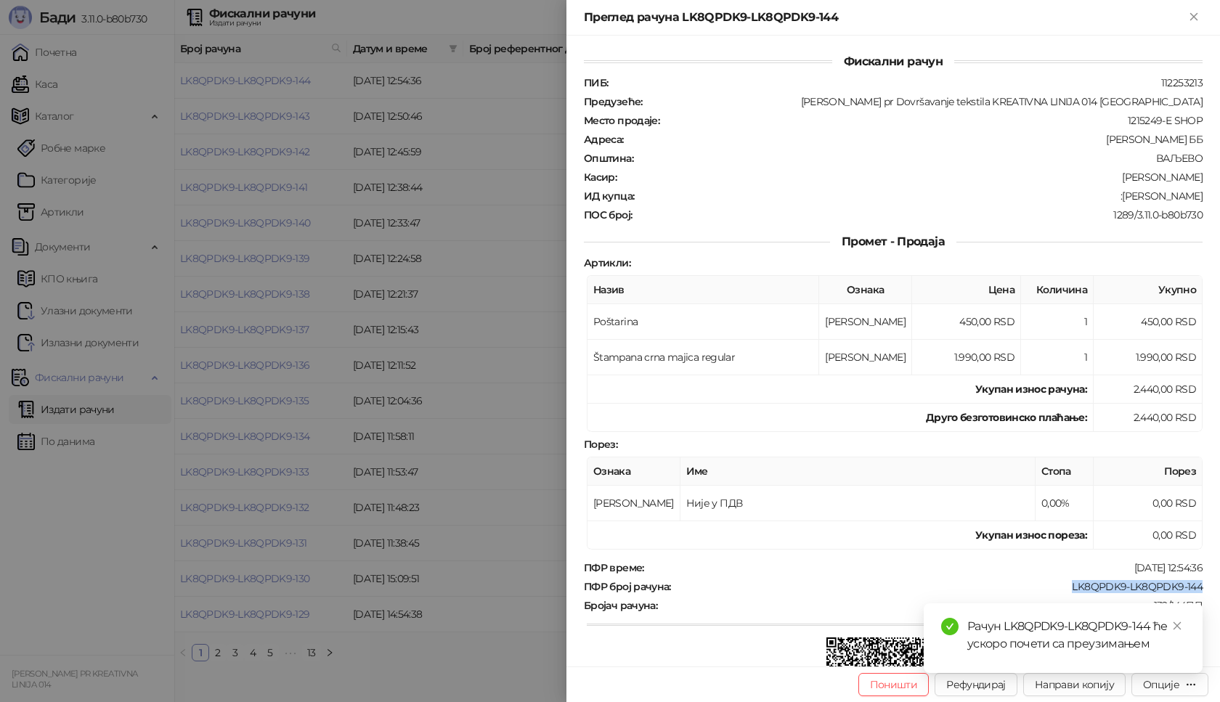
drag, startPoint x: 1058, startPoint y: 588, endPoint x: 1191, endPoint y: 588, distance: 132.2
click at [1191, 588] on div "LK8QPDK9-LK8QPDK9-144" at bounding box center [939, 586] width 532 height 13
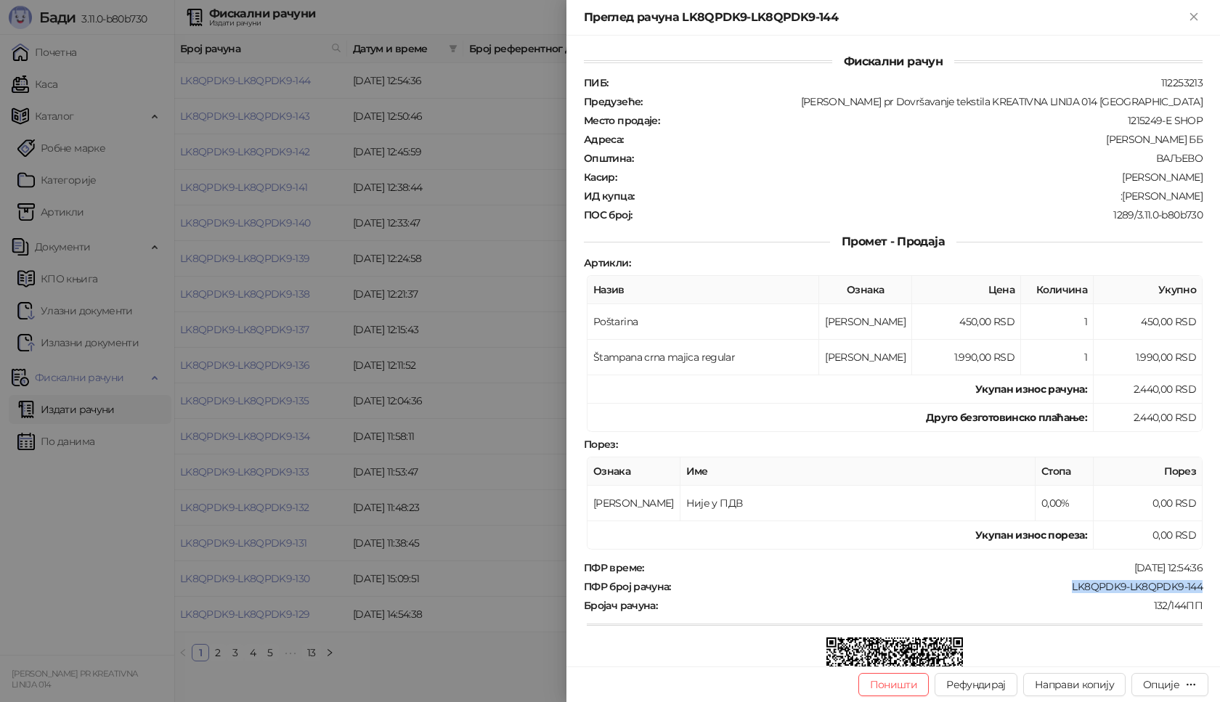
drag, startPoint x: 1125, startPoint y: 198, endPoint x: 1204, endPoint y: 195, distance: 78.5
click at [1204, 195] on div "Фискални рачун ПИБ : 112253213 Предузеће : [PERSON_NAME] pr Dovršavanje tekstil…" at bounding box center [894, 351] width 654 height 631
drag, startPoint x: 1197, startPoint y: 12, endPoint x: 191, endPoint y: 109, distance: 1010.8
click at [1197, 13] on icon "Close" at bounding box center [1194, 16] width 13 height 13
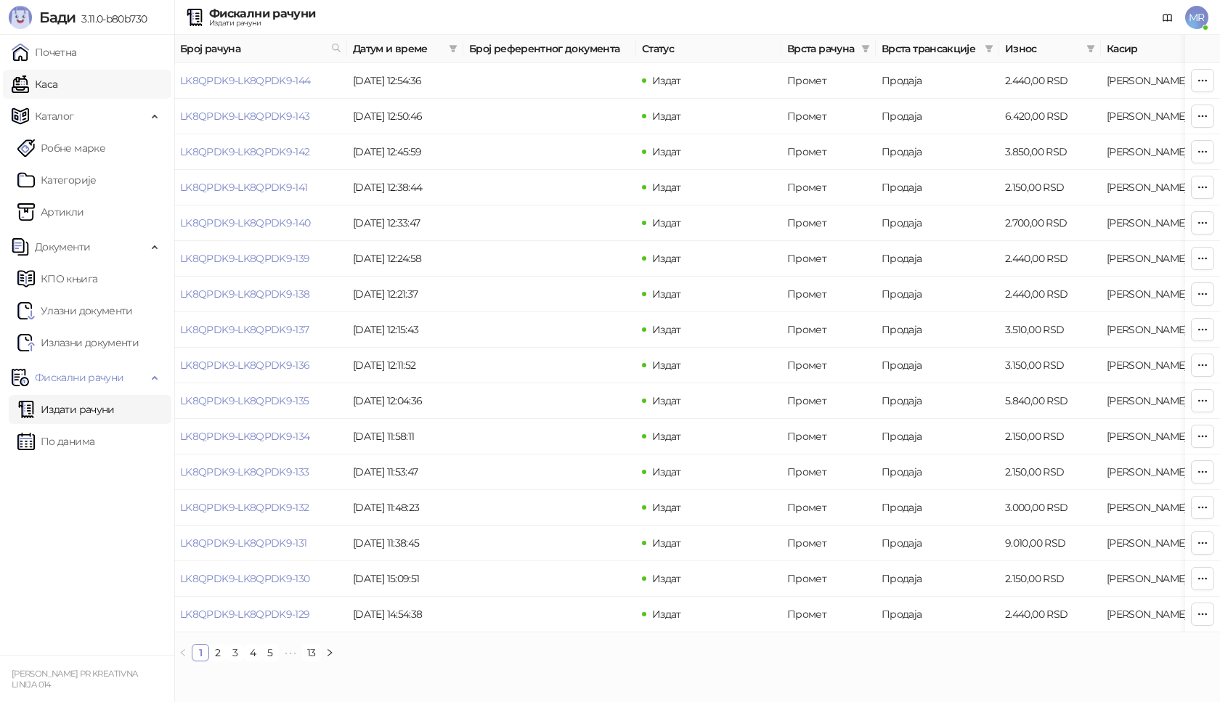
click at [37, 89] on link "Каса" at bounding box center [35, 84] width 46 height 29
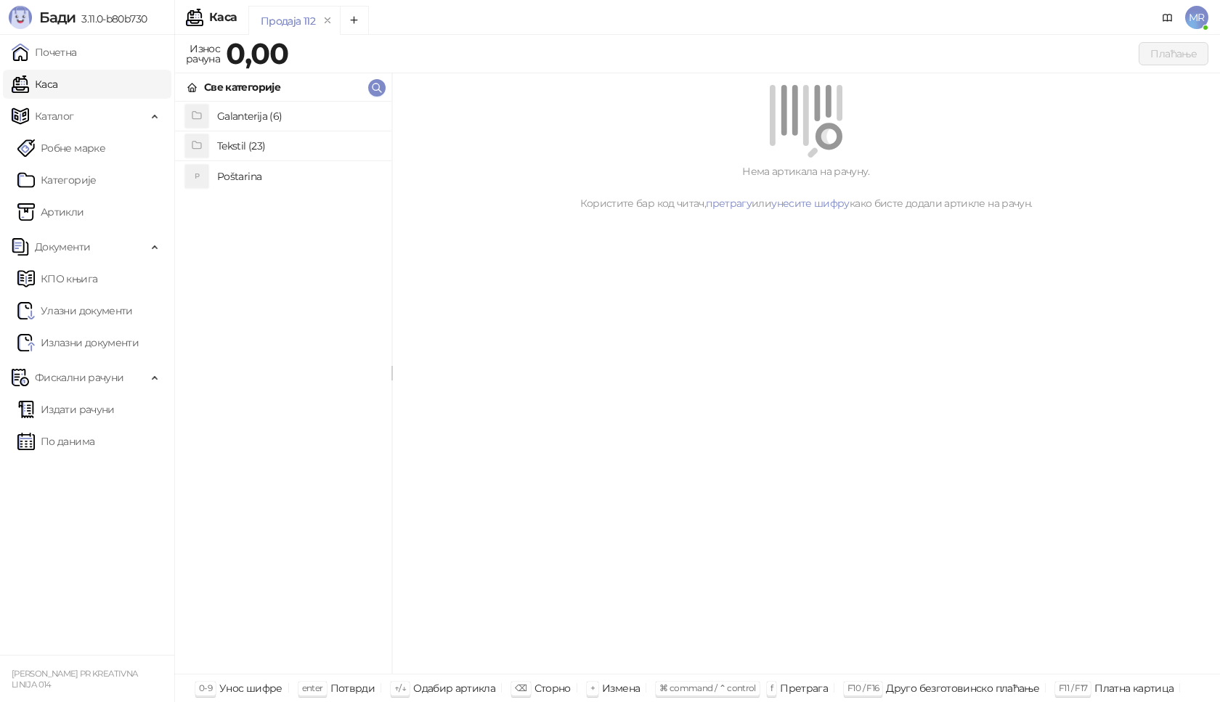
click at [317, 177] on h4 "Poštarina" at bounding box center [298, 176] width 163 height 23
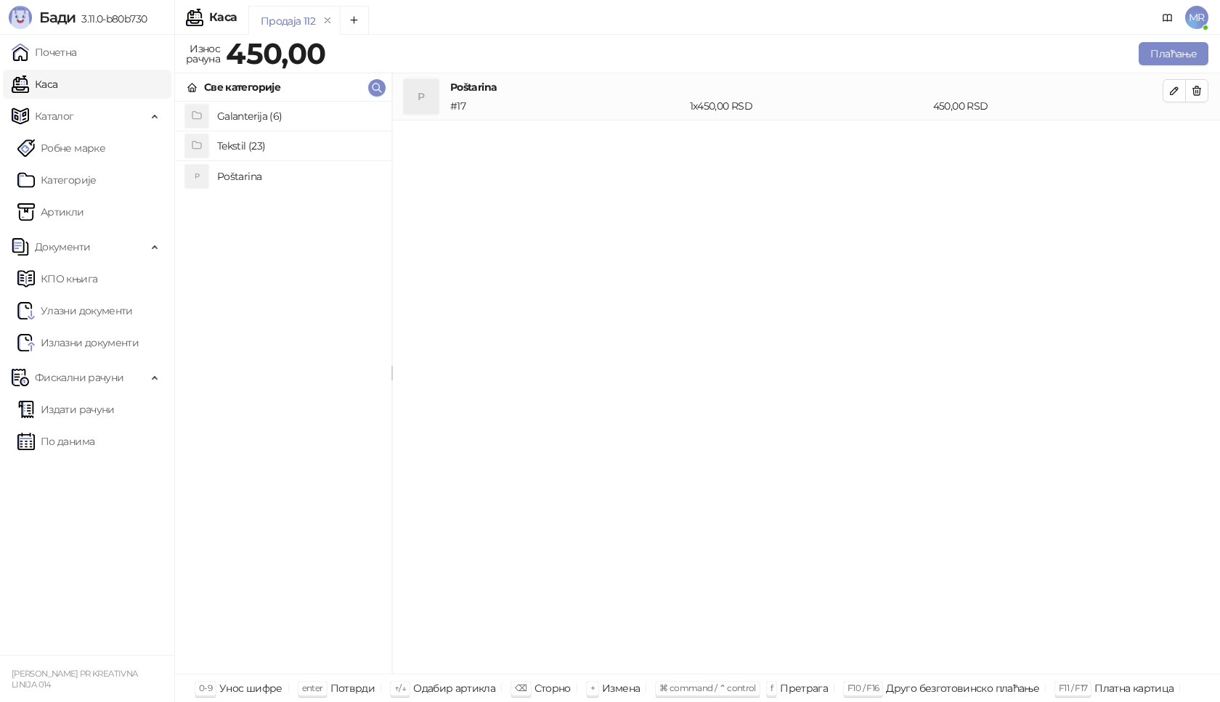
click at [300, 150] on h4 "Tekstil (23)" at bounding box center [298, 145] width 163 height 23
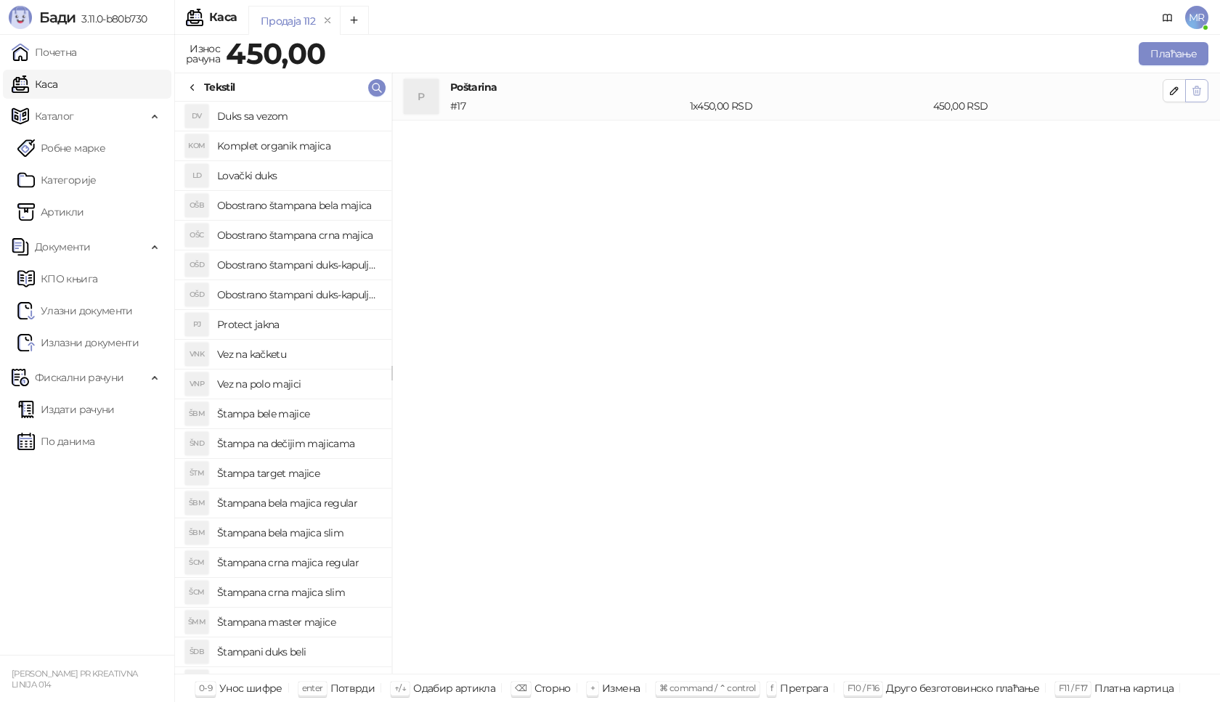
click at [1204, 92] on button "button" at bounding box center [1197, 90] width 23 height 23
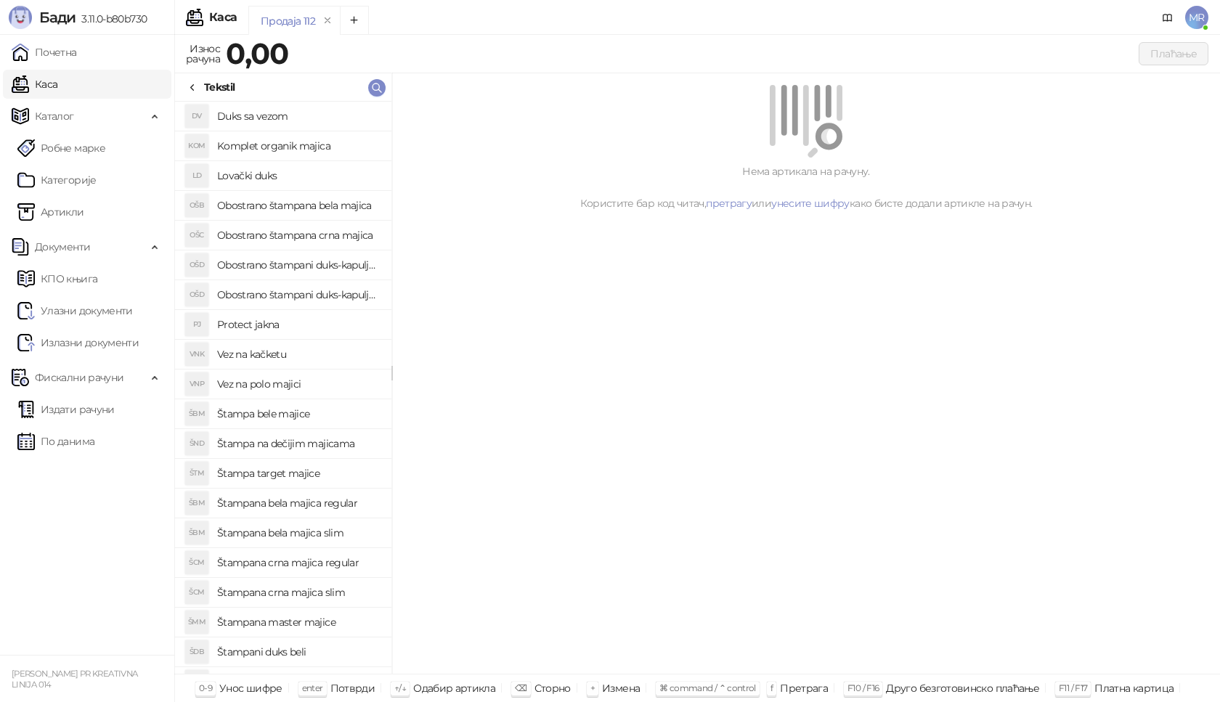
click at [57, 91] on link "Каса" at bounding box center [35, 84] width 46 height 29
click at [57, 81] on link "Каса" at bounding box center [35, 84] width 46 height 29
click at [1196, 21] on span "MR" at bounding box center [1197, 17] width 23 height 23
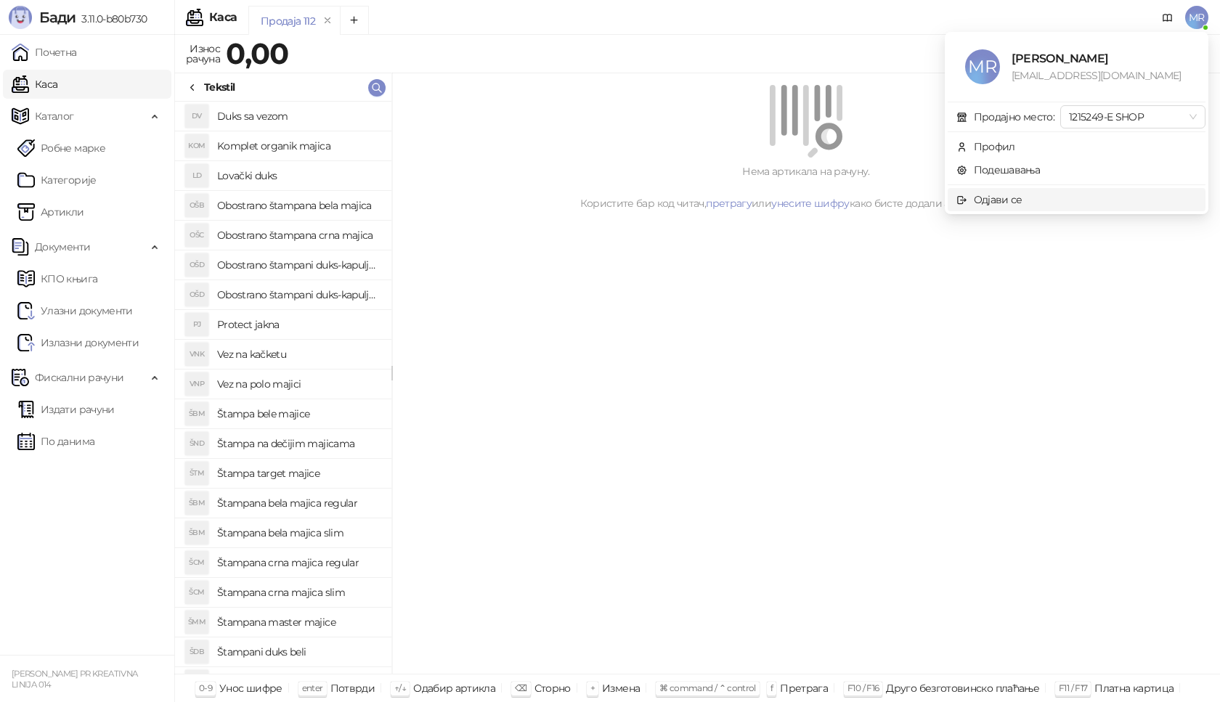
click at [1018, 193] on div "Одјави се" at bounding box center [998, 200] width 49 height 16
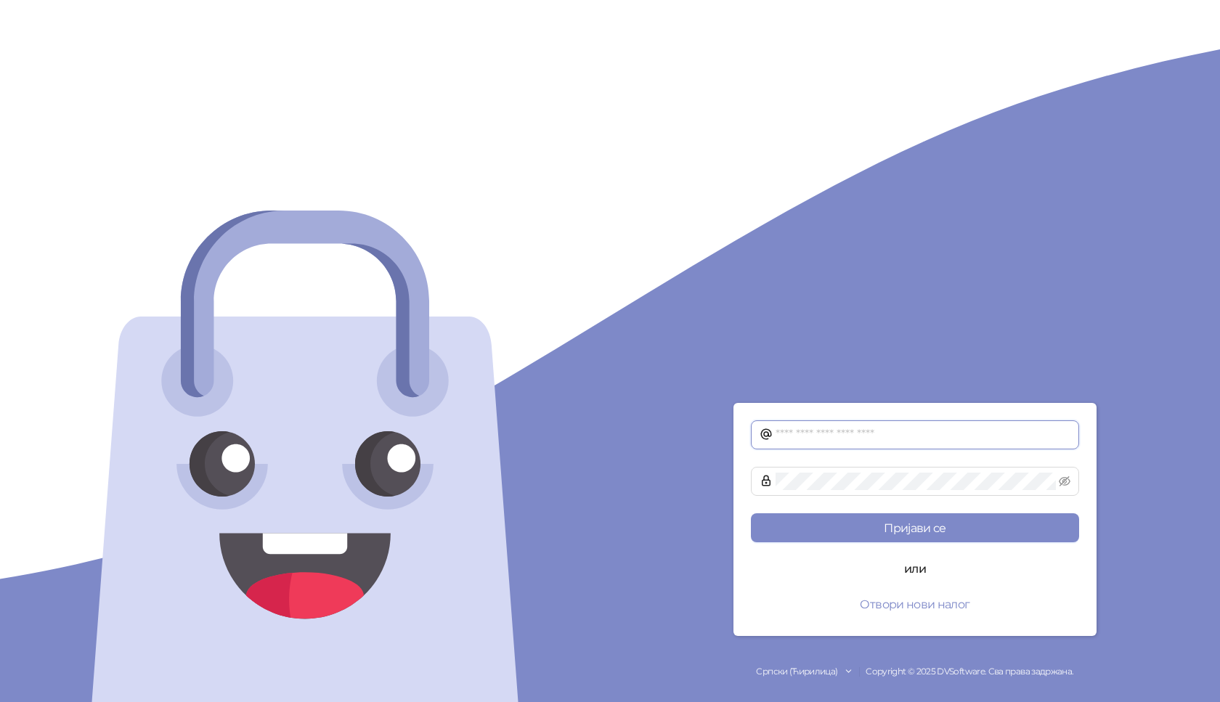
click at [778, 432] on input "text" at bounding box center [923, 434] width 295 height 17
type input "**********"
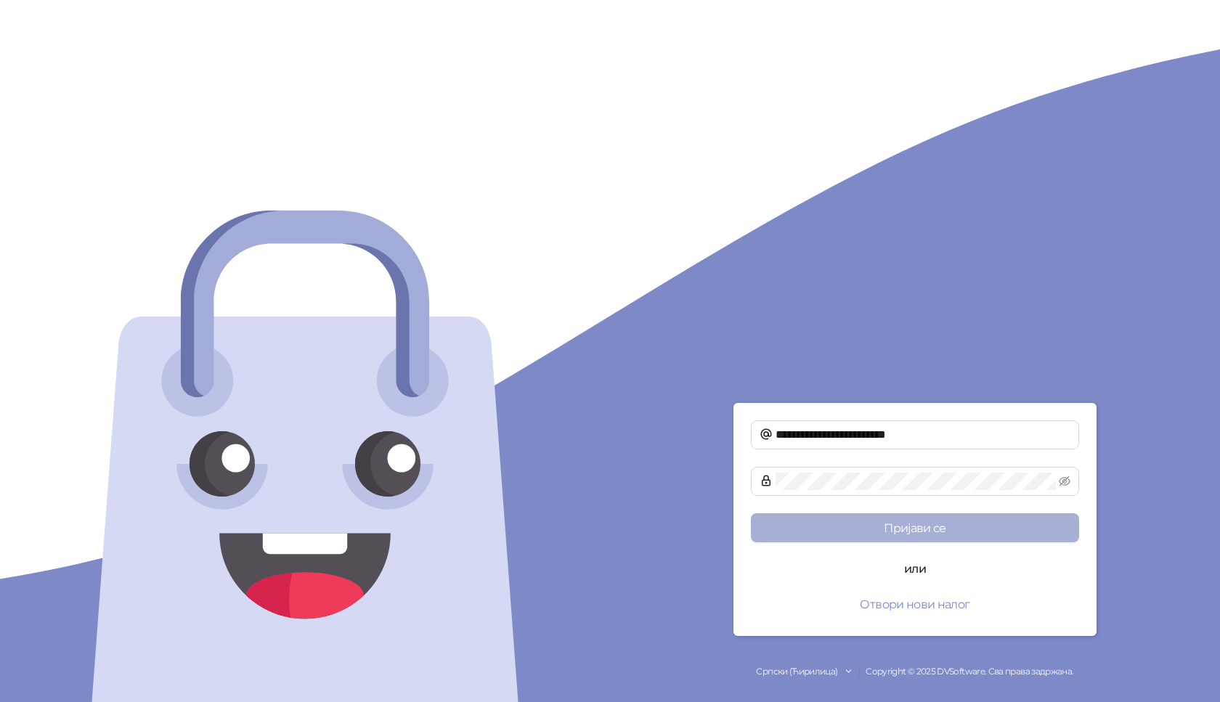
click at [954, 524] on button "Пријави се" at bounding box center [915, 528] width 328 height 29
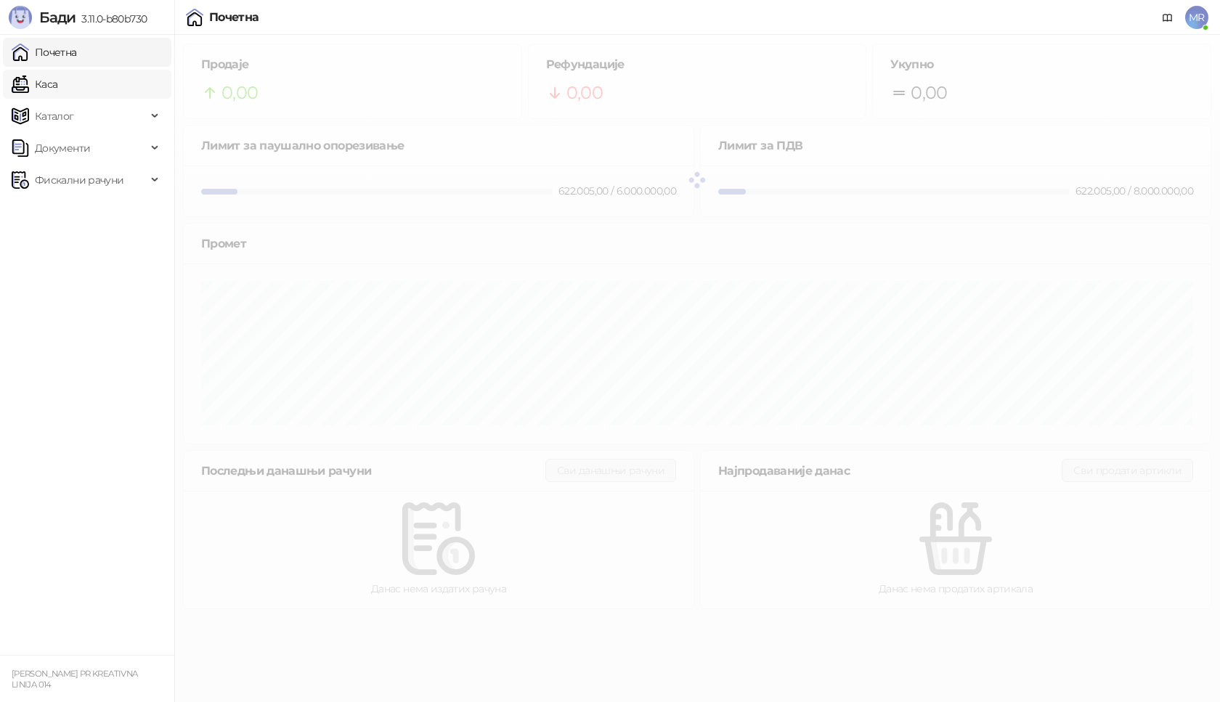
click at [57, 86] on link "Каса" at bounding box center [35, 84] width 46 height 29
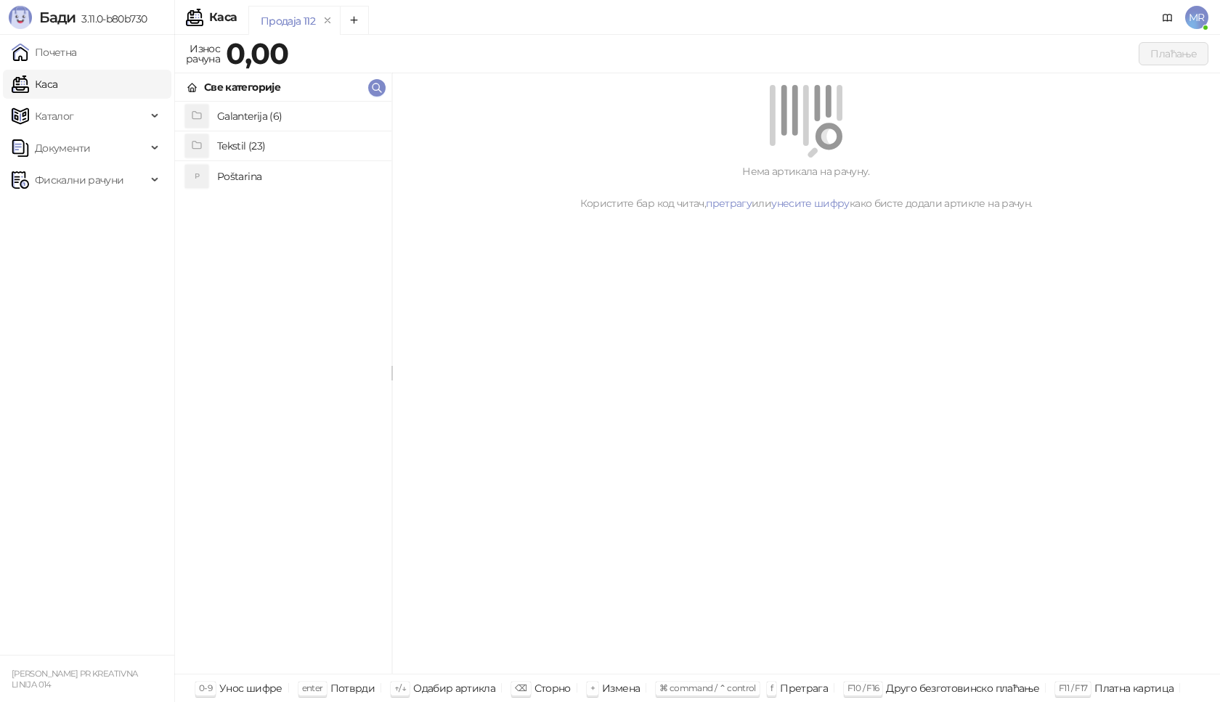
click at [222, 175] on h4 "Poštarina" at bounding box center [298, 176] width 163 height 23
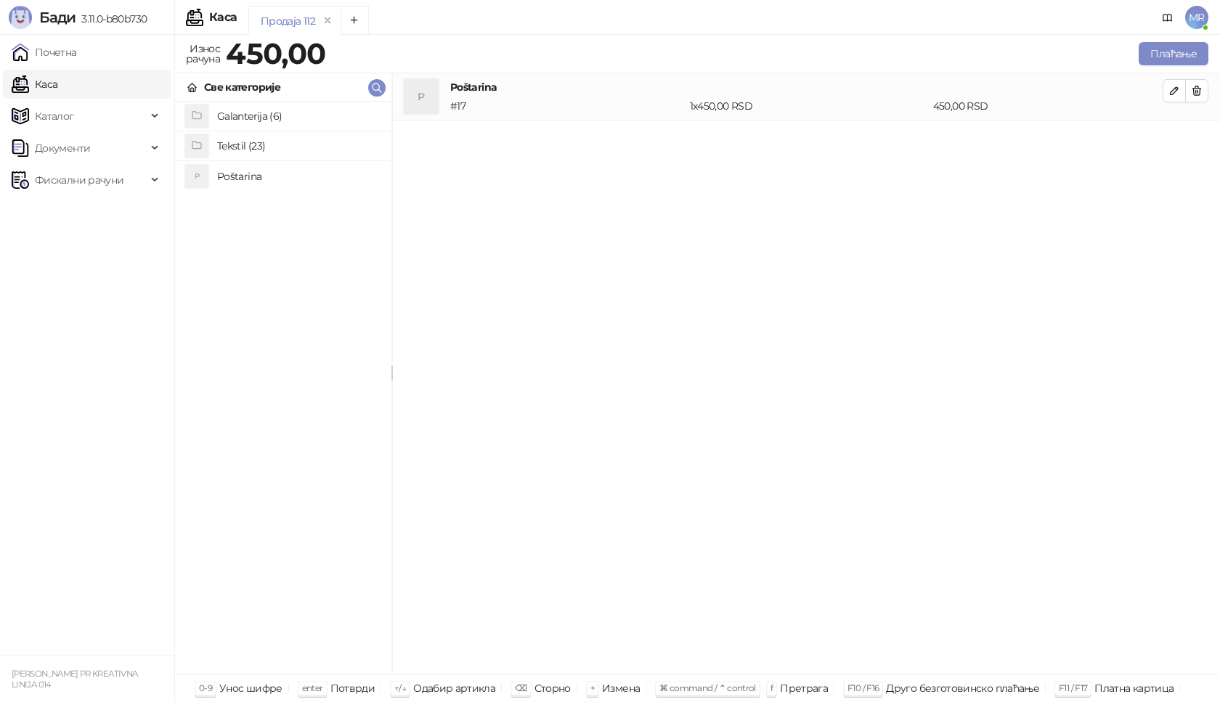
click at [229, 146] on h4 "Tekstil (23)" at bounding box center [298, 145] width 163 height 23
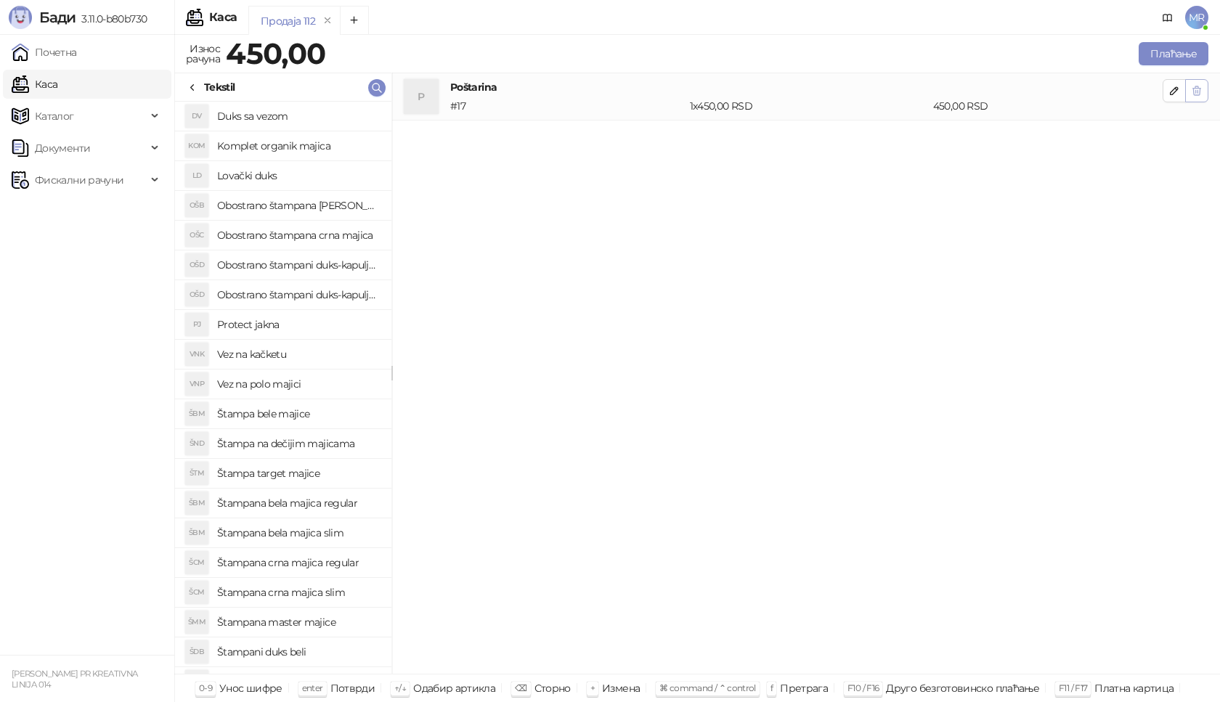
click at [1200, 96] on icon "button" at bounding box center [1197, 91] width 12 height 12
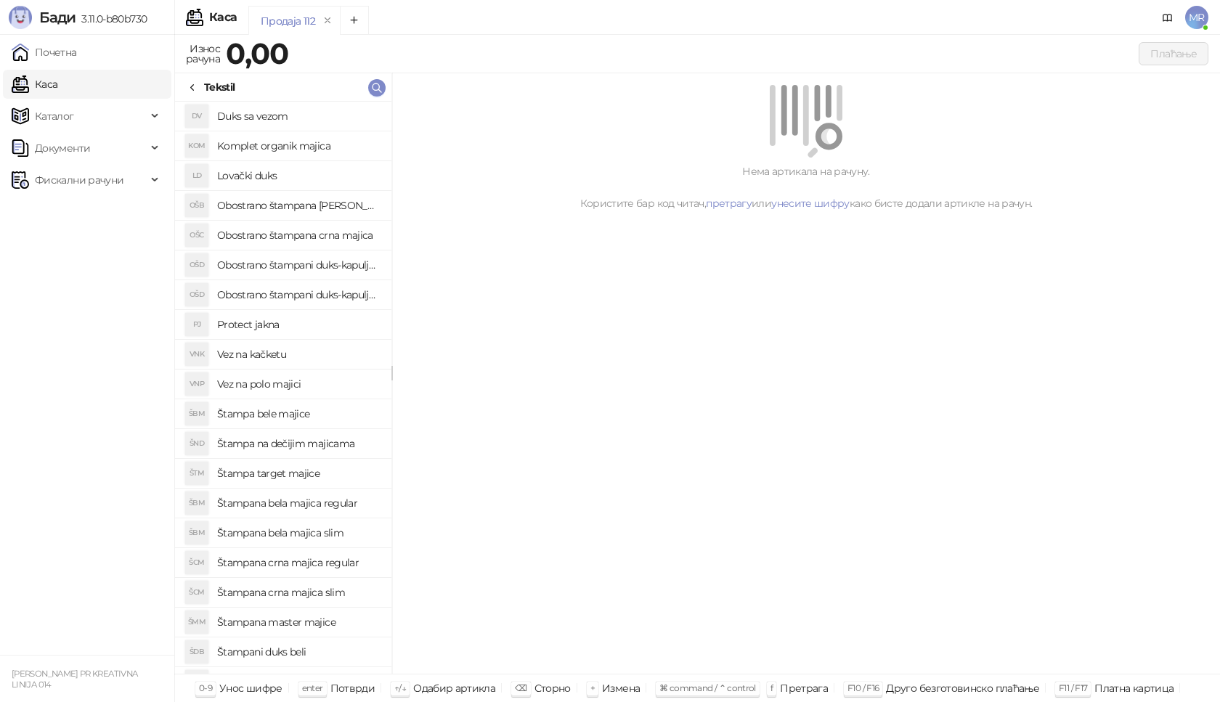
click at [190, 84] on icon at bounding box center [193, 88] width 12 height 12
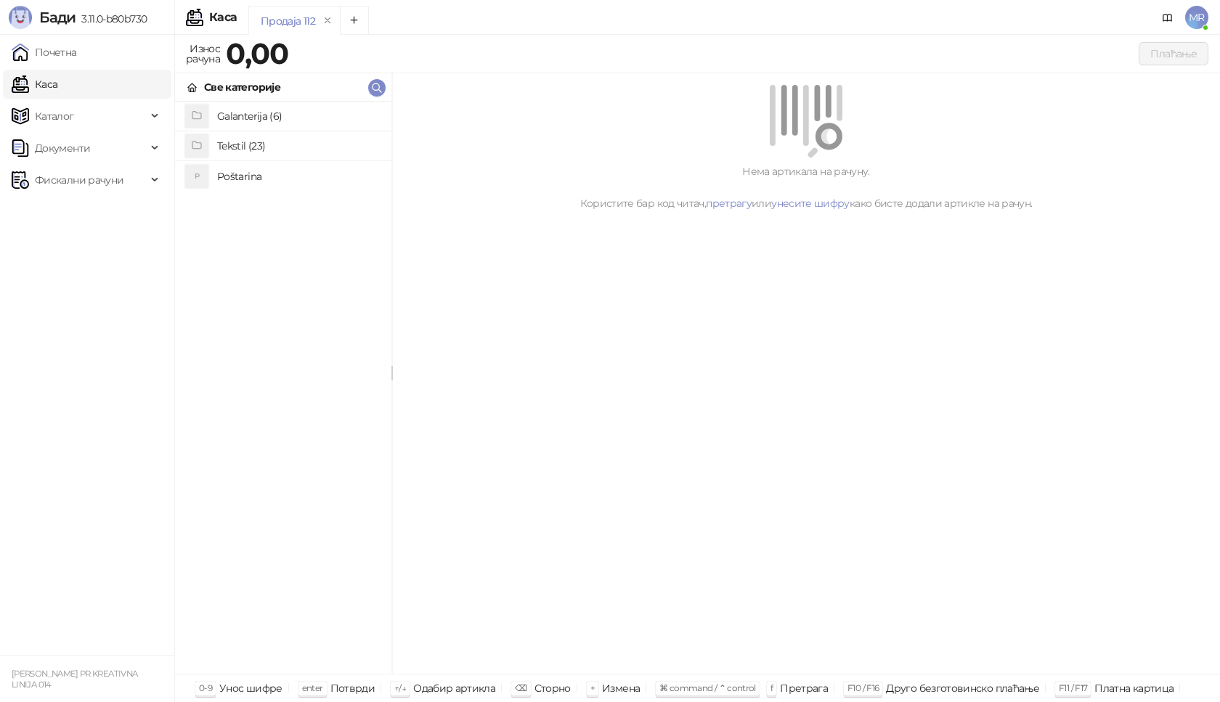
click at [234, 179] on h4 "Poštarina" at bounding box center [298, 176] width 163 height 23
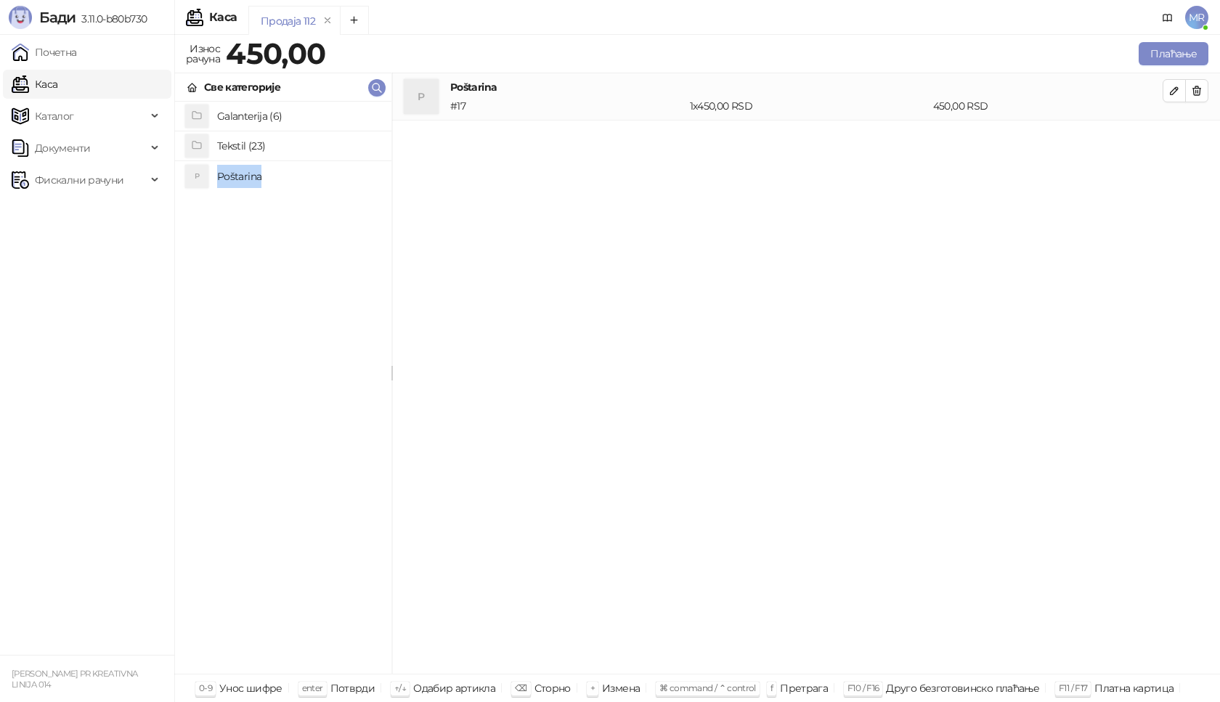
click at [234, 179] on h4 "Poštarina" at bounding box center [298, 176] width 163 height 23
click at [248, 143] on h4 "Tekstil (23)" at bounding box center [298, 145] width 163 height 23
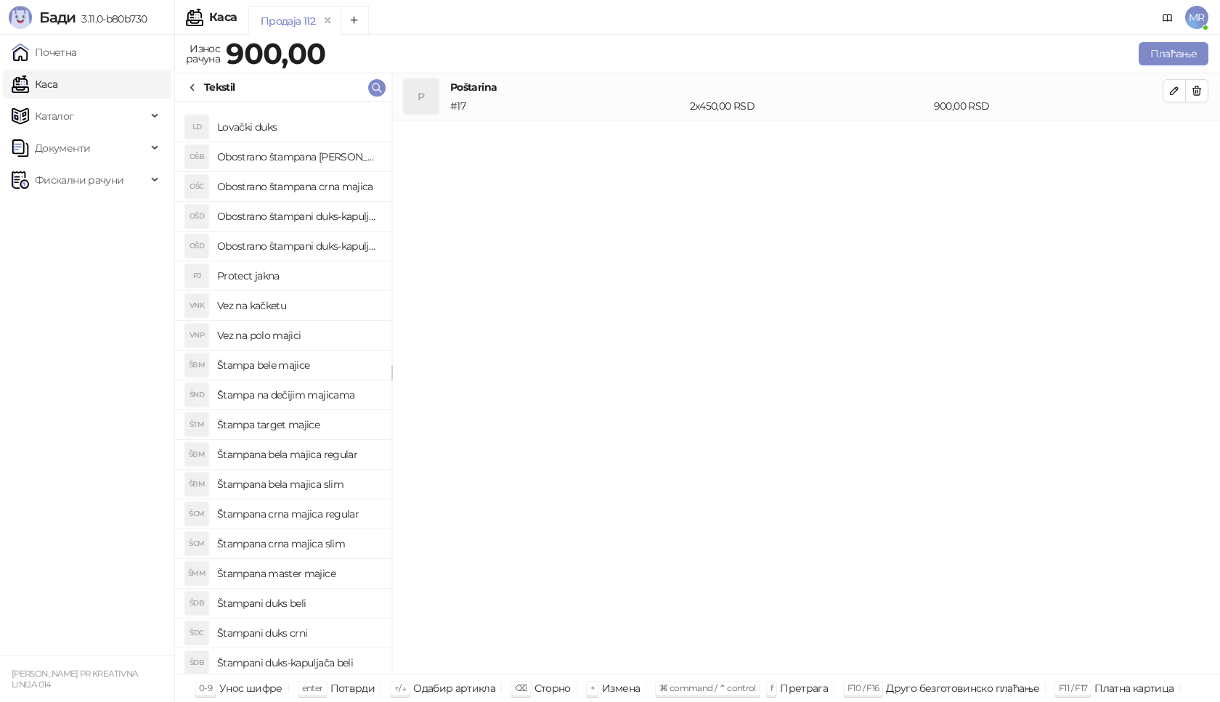
scroll to position [113, 0]
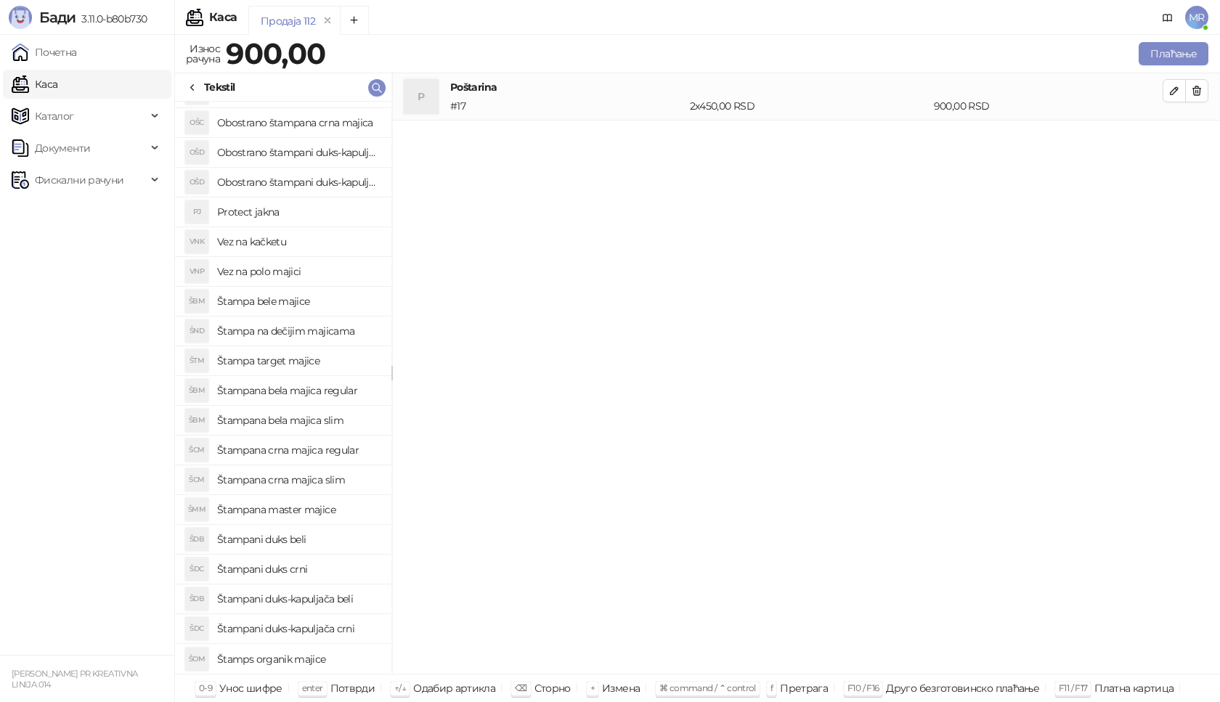
click at [319, 450] on h4 "Štampana crna majica regular" at bounding box center [298, 450] width 163 height 23
click at [1169, 137] on icon "button" at bounding box center [1175, 138] width 12 height 12
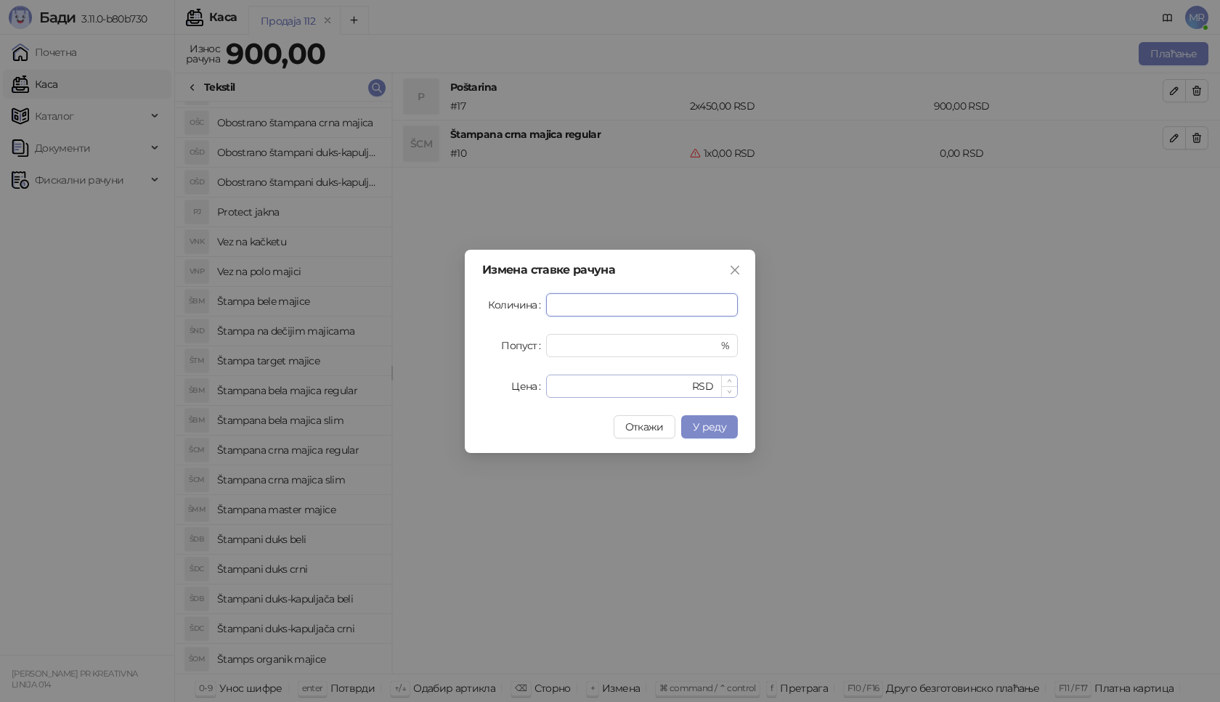
type input "*"
drag, startPoint x: 581, startPoint y: 391, endPoint x: 526, endPoint y: 393, distance: 55.3
click at [527, 394] on div "Цена * RSD" at bounding box center [610, 386] width 256 height 23
type input "****"
click at [700, 424] on span "У реду" at bounding box center [709, 427] width 33 height 13
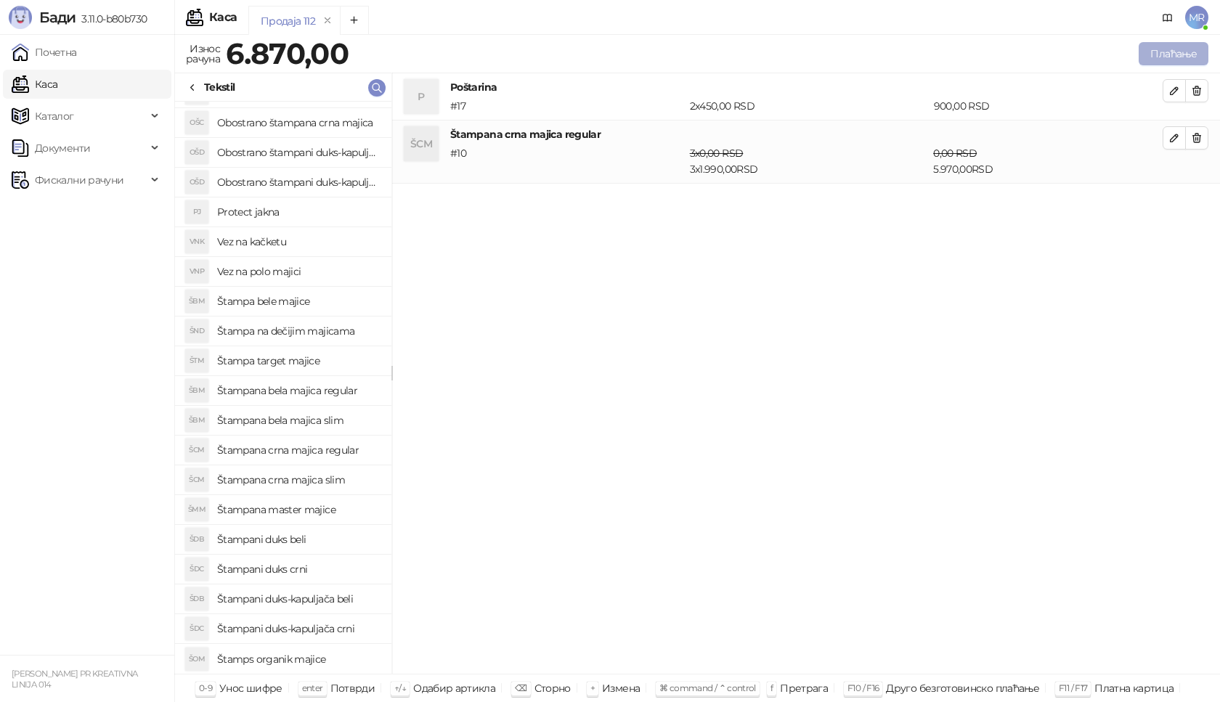
click at [1190, 51] on button "Плаћање" at bounding box center [1174, 53] width 70 height 23
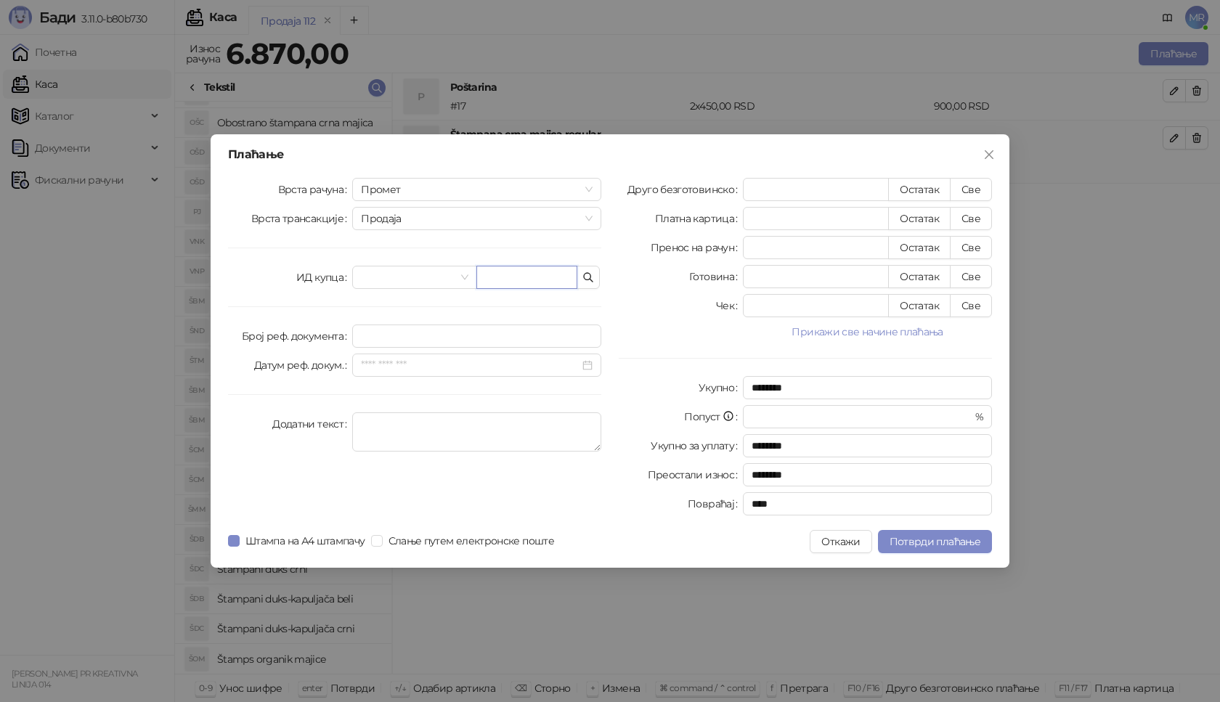
click at [498, 272] on input "text" at bounding box center [527, 277] width 101 height 23
paste input "**********"
type input "**********"
click at [979, 189] on button "Све" at bounding box center [971, 189] width 42 height 23
type input "****"
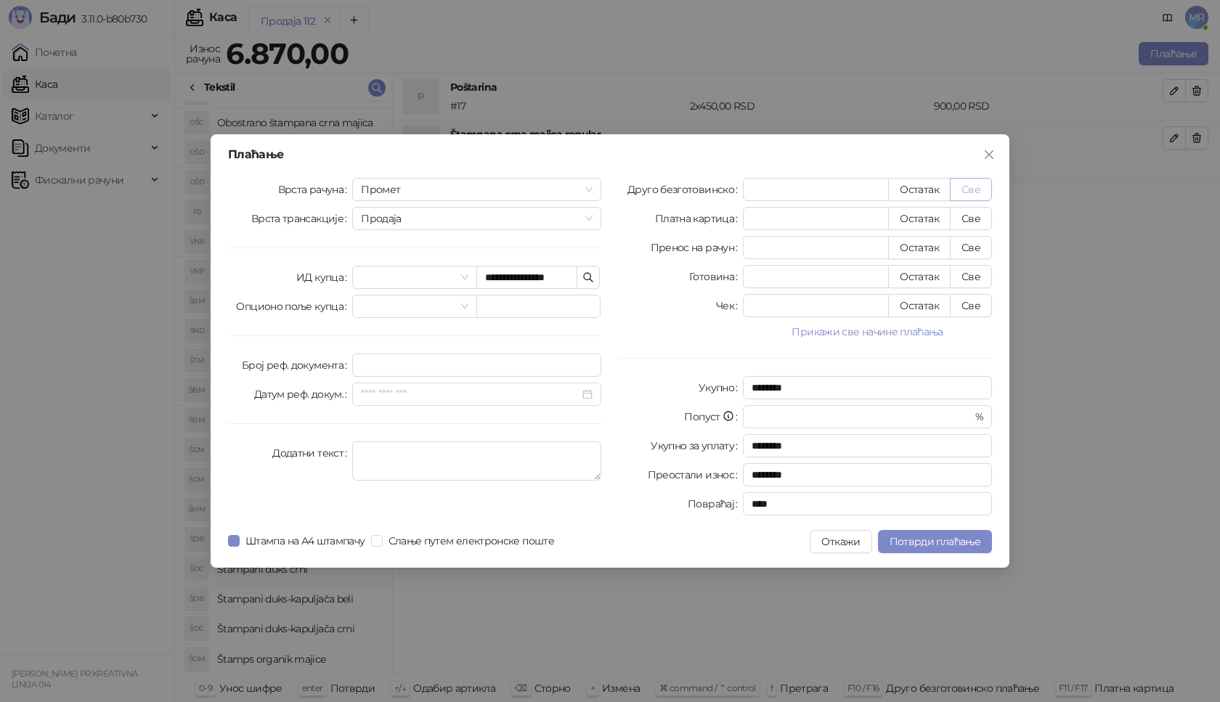
type input "****"
click at [931, 539] on span "Потврди плаћање" at bounding box center [935, 541] width 91 height 13
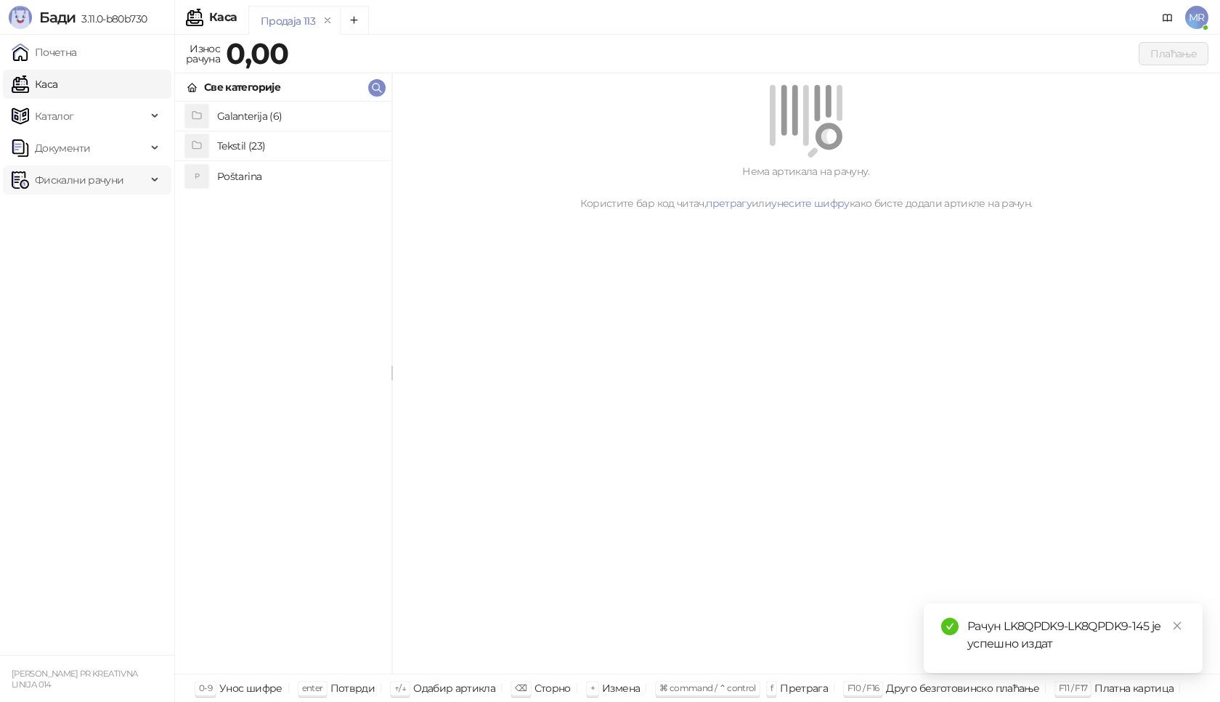
click at [61, 179] on span "Фискални рачуни" at bounding box center [79, 180] width 89 height 29
click at [70, 209] on link "Издати рачуни" at bounding box center [65, 212] width 97 height 29
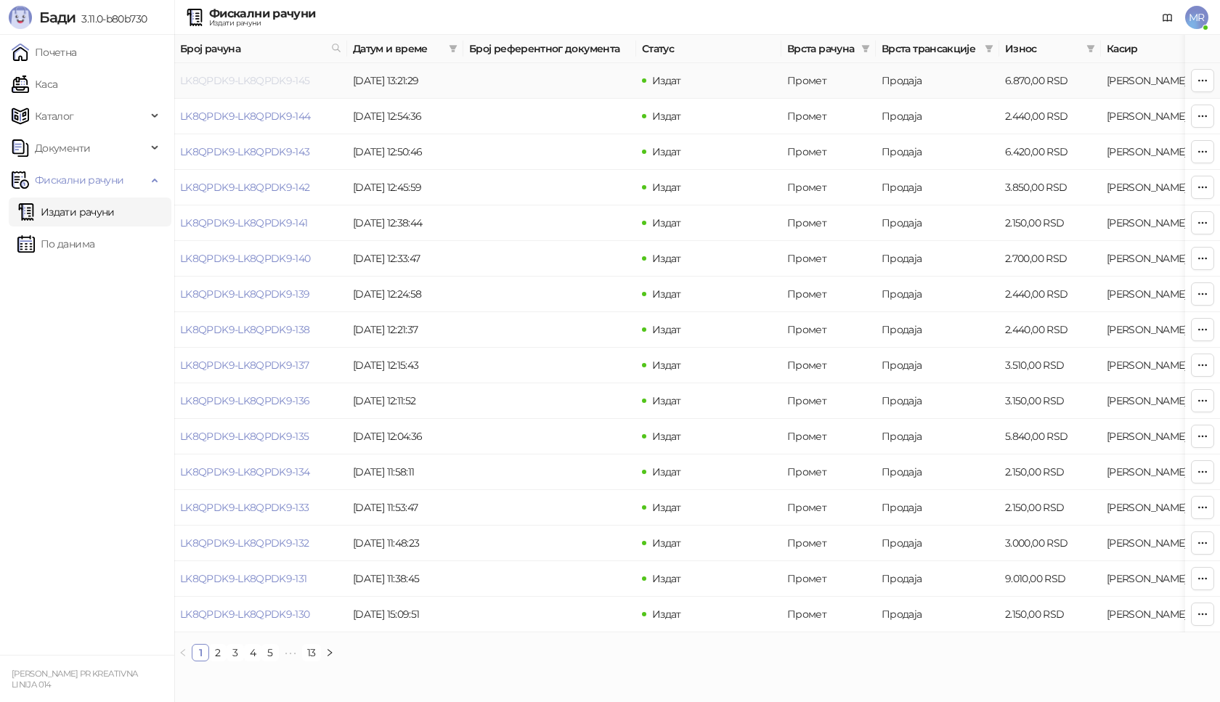
click at [248, 80] on link "LK8QPDK9-LK8QPDK9-145" at bounding box center [245, 80] width 130 height 13
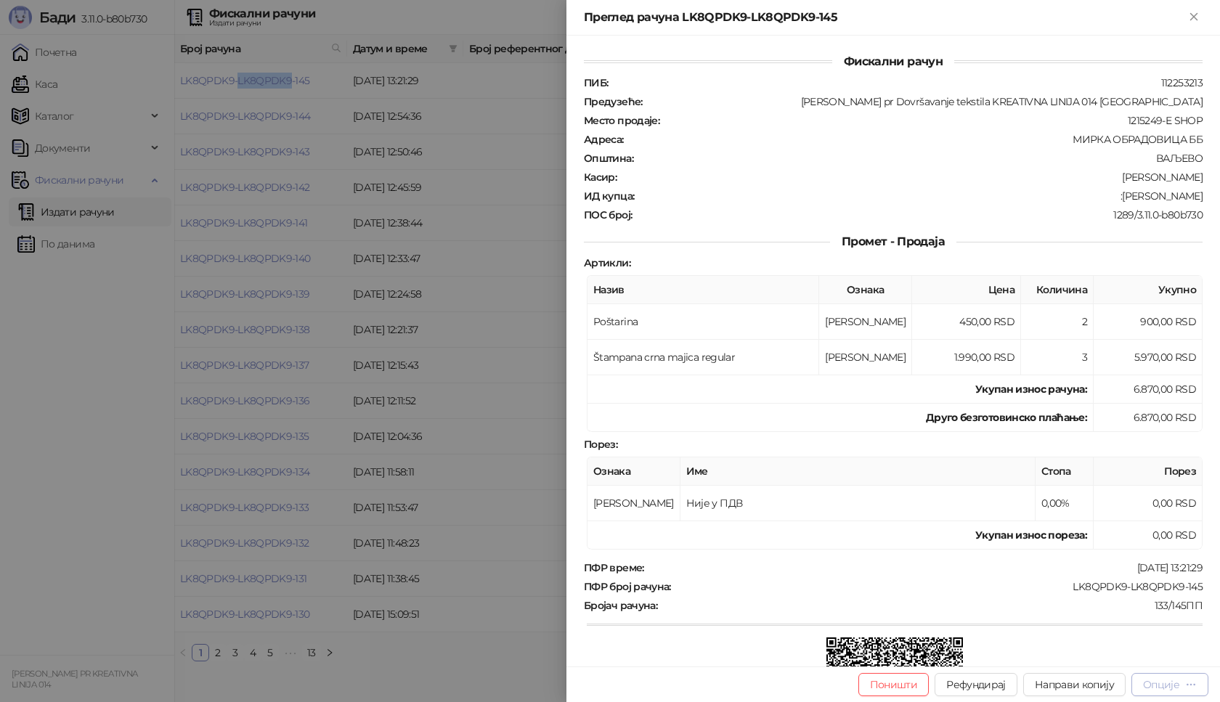
click at [1168, 688] on div "Опције" at bounding box center [1161, 685] width 36 height 13
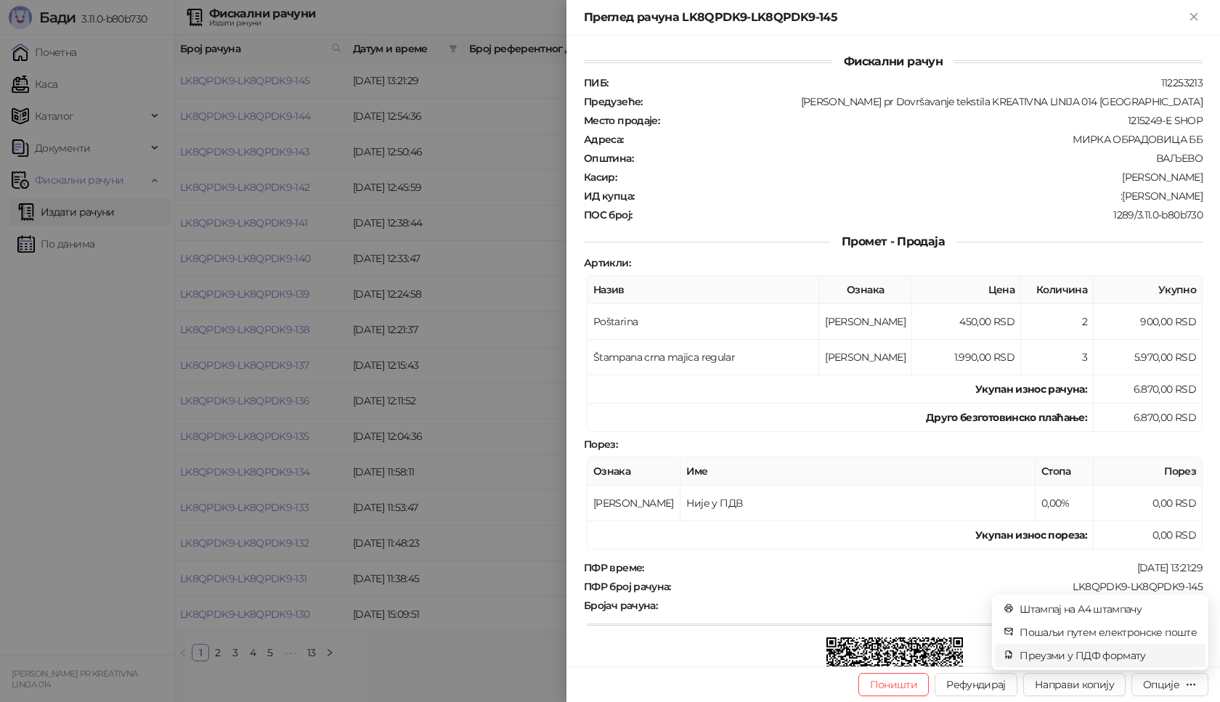
click at [1106, 655] on span "Преузми у ПДФ формату" at bounding box center [1108, 656] width 177 height 16
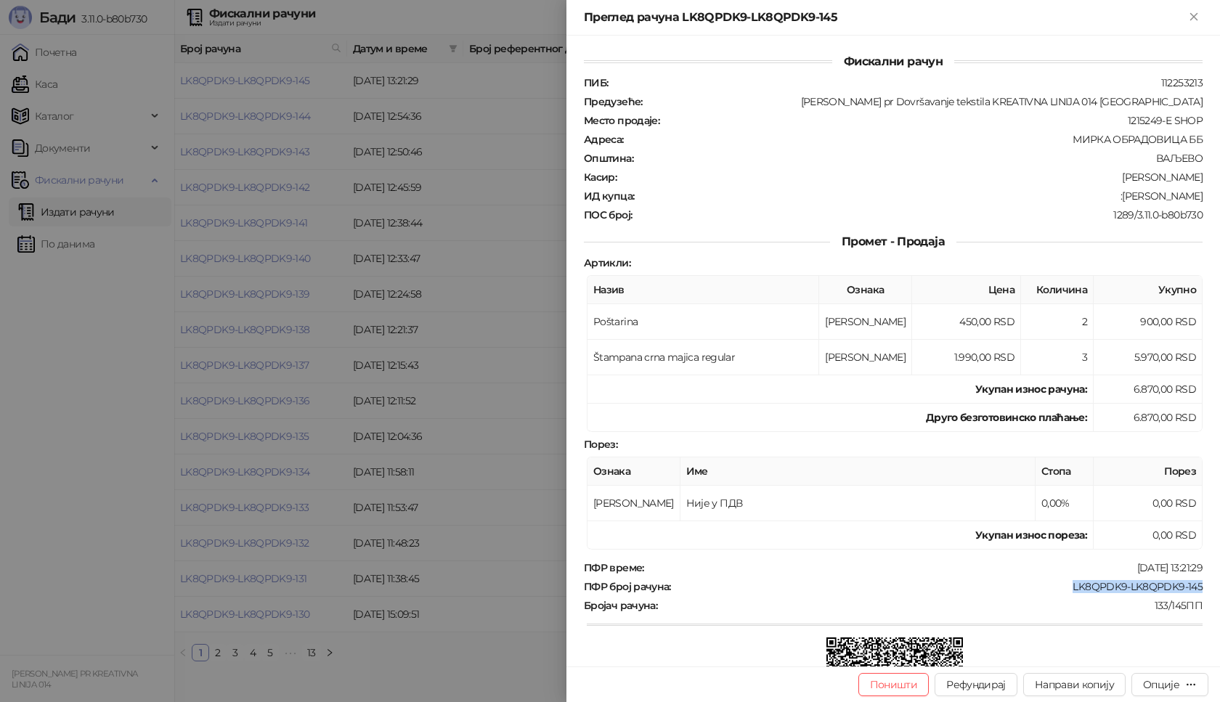
drag, startPoint x: 1194, startPoint y: 592, endPoint x: 1058, endPoint y: 585, distance: 136.0
click at [1059, 584] on div "Фискални рачун ПИБ : 112253213 Предузеће : Marija Raković pr Dovršavanje teksti…" at bounding box center [894, 351] width 654 height 631
copy div "LK8QPDK9-LK8QPDK9-145"
drag, startPoint x: 1193, startPoint y: 195, endPoint x: 1122, endPoint y: 198, distance: 71.3
click at [1122, 198] on div "ИД купца : :Miljan Pavićević" at bounding box center [893, 196] width 625 height 13
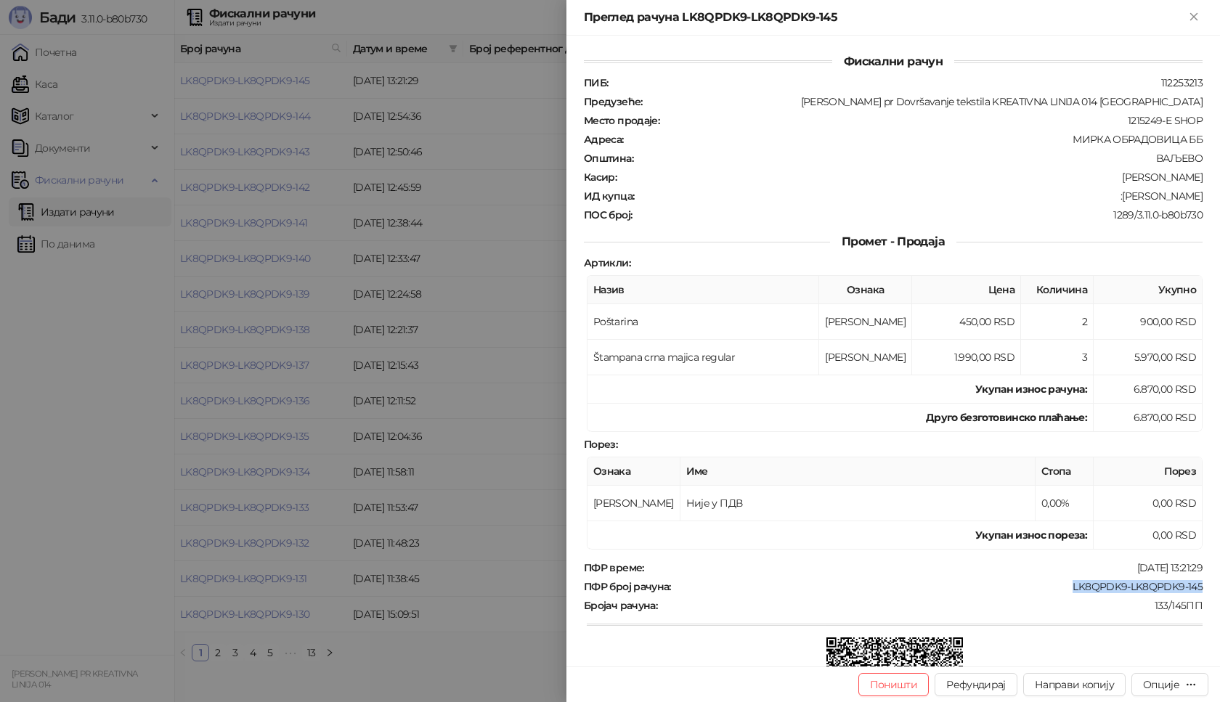
copy div "Miljan Pavićević"
click at [1195, 12] on icon "Close" at bounding box center [1194, 16] width 13 height 13
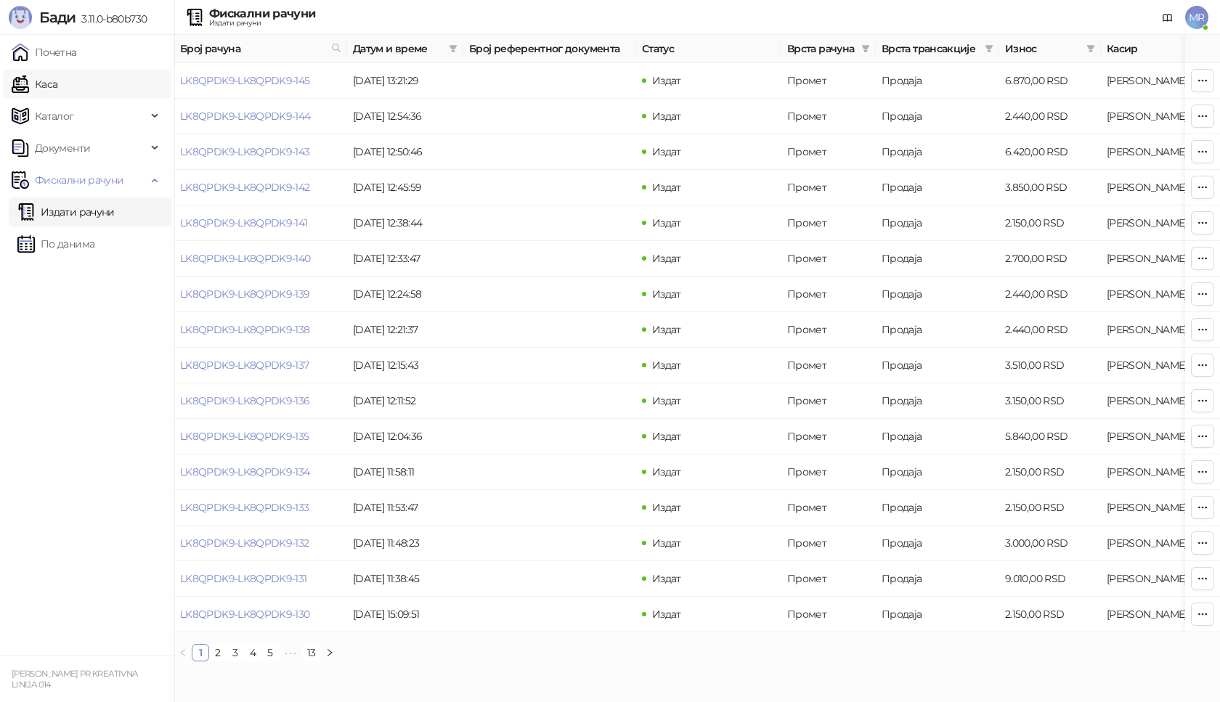
click at [57, 84] on link "Каса" at bounding box center [35, 84] width 46 height 29
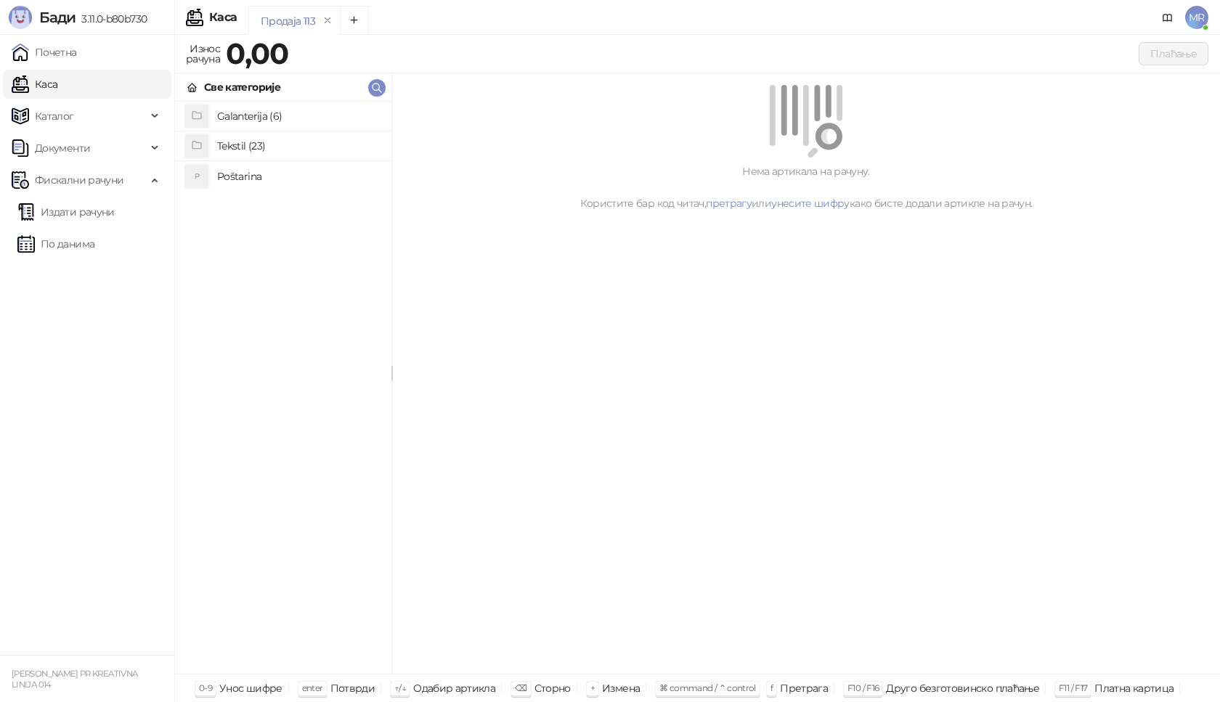
click at [268, 176] on h4 "Poštarina" at bounding box center [298, 176] width 163 height 23
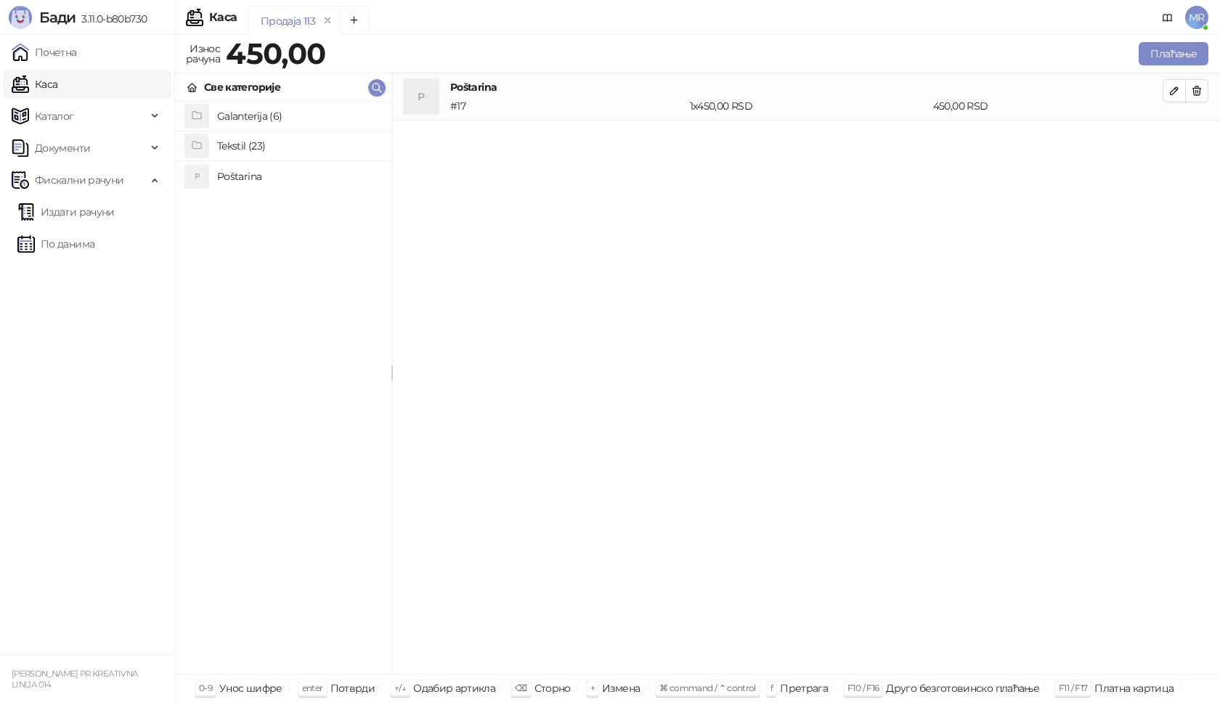
click at [277, 145] on h4 "Tekstil (23)" at bounding box center [298, 145] width 163 height 23
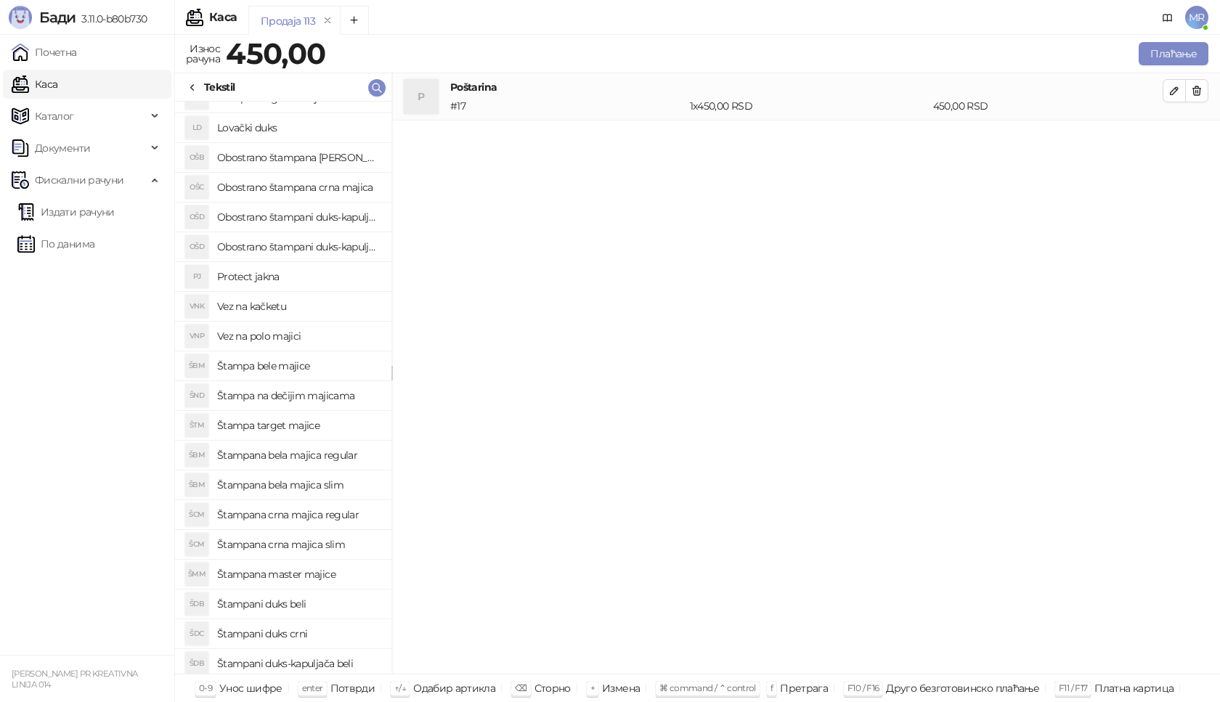
scroll to position [113, 0]
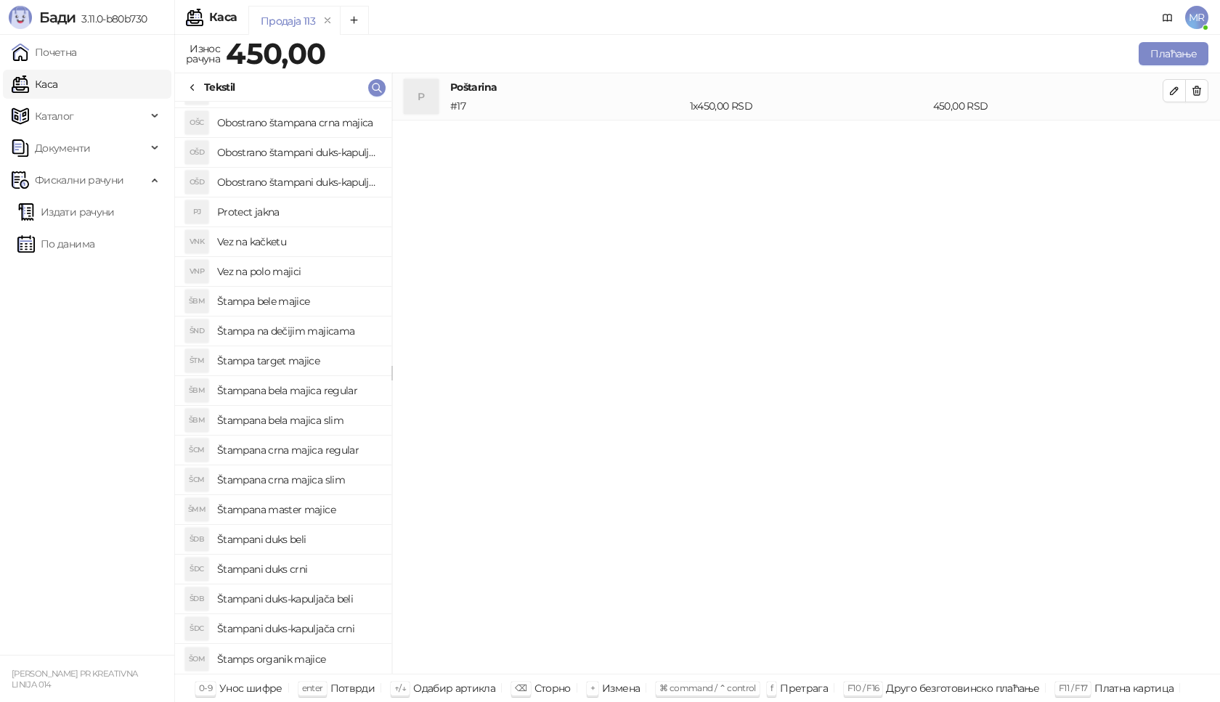
click at [325, 450] on h4 "Štampana crna majica regular" at bounding box center [298, 450] width 163 height 23
click at [1172, 133] on icon "button" at bounding box center [1175, 138] width 12 height 12
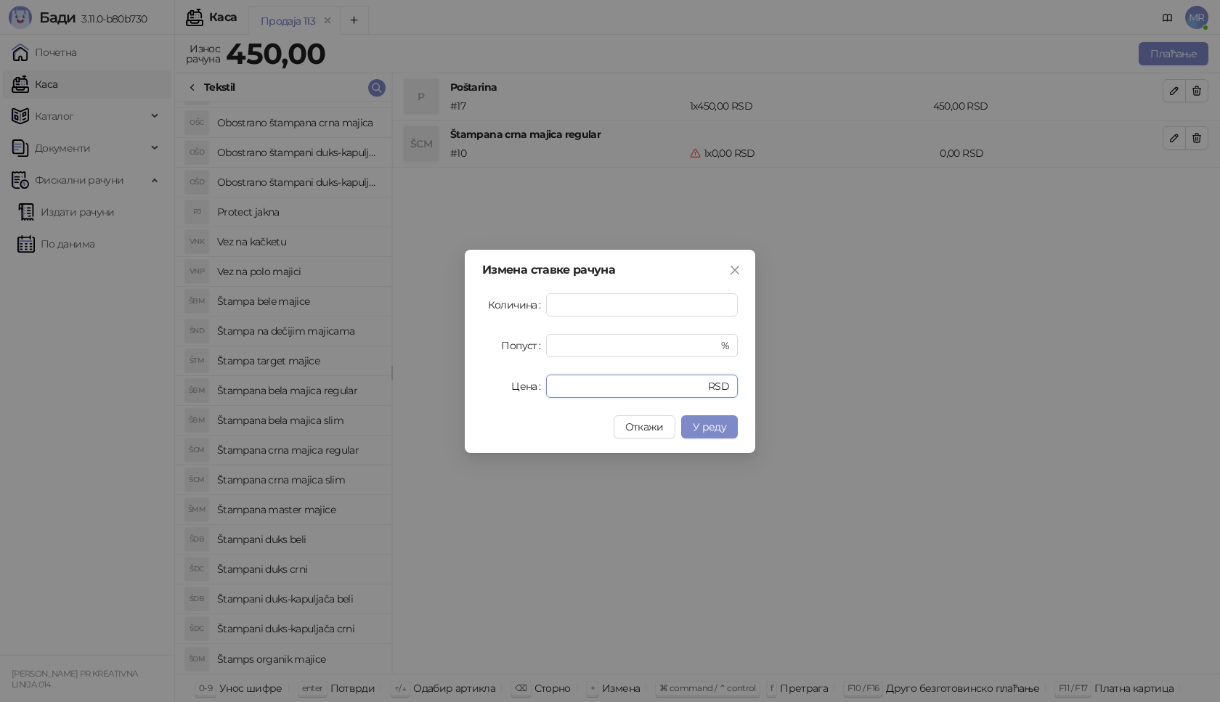
drag, startPoint x: 562, startPoint y: 386, endPoint x: 546, endPoint y: 389, distance: 17.0
click at [546, 389] on div "* RSD" at bounding box center [642, 386] width 192 height 23
type input "****"
click at [703, 428] on span "У реду" at bounding box center [709, 427] width 33 height 13
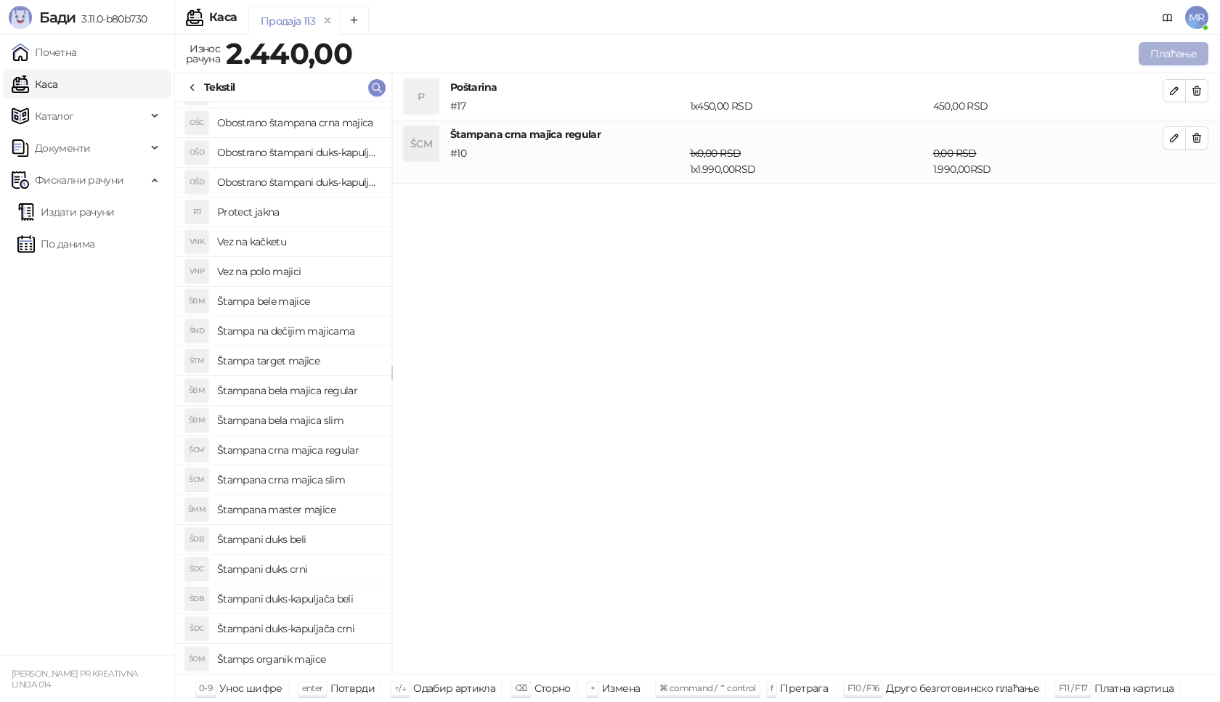
click at [1186, 54] on button "Плаћање" at bounding box center [1174, 53] width 70 height 23
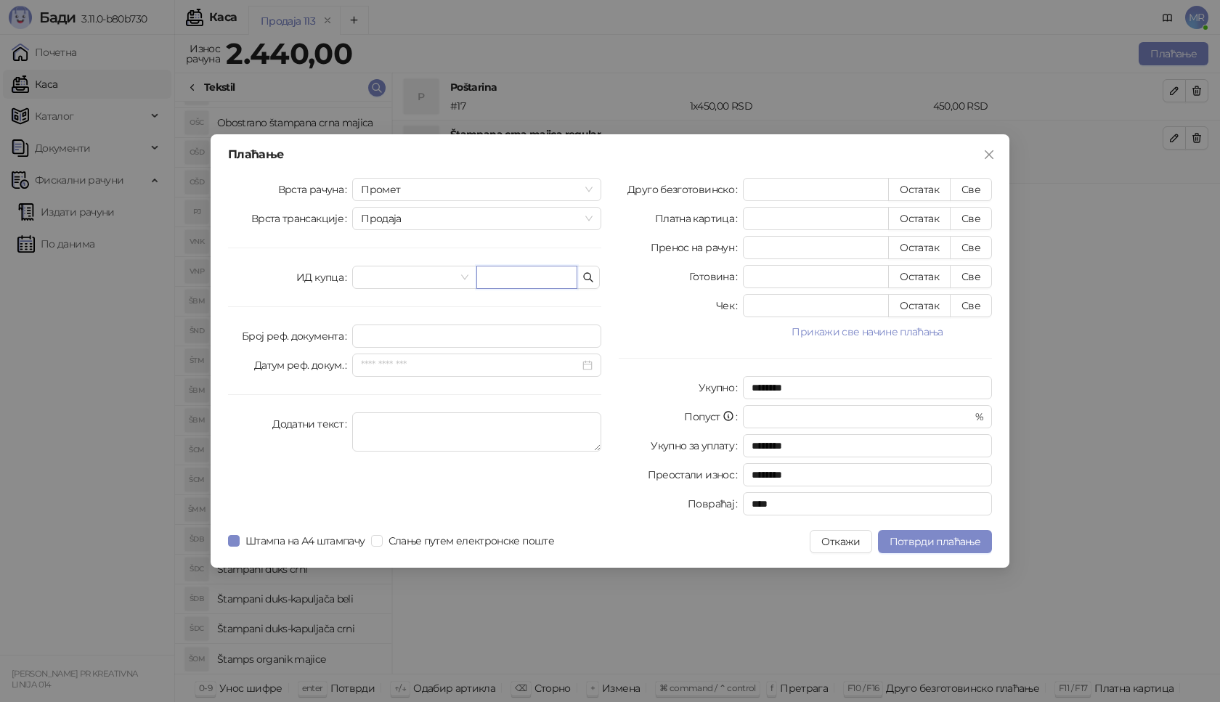
click at [514, 273] on input "text" at bounding box center [527, 277] width 101 height 23
paste input "**********"
type input "**********"
click at [974, 191] on button "Све" at bounding box center [971, 189] width 42 height 23
type input "****"
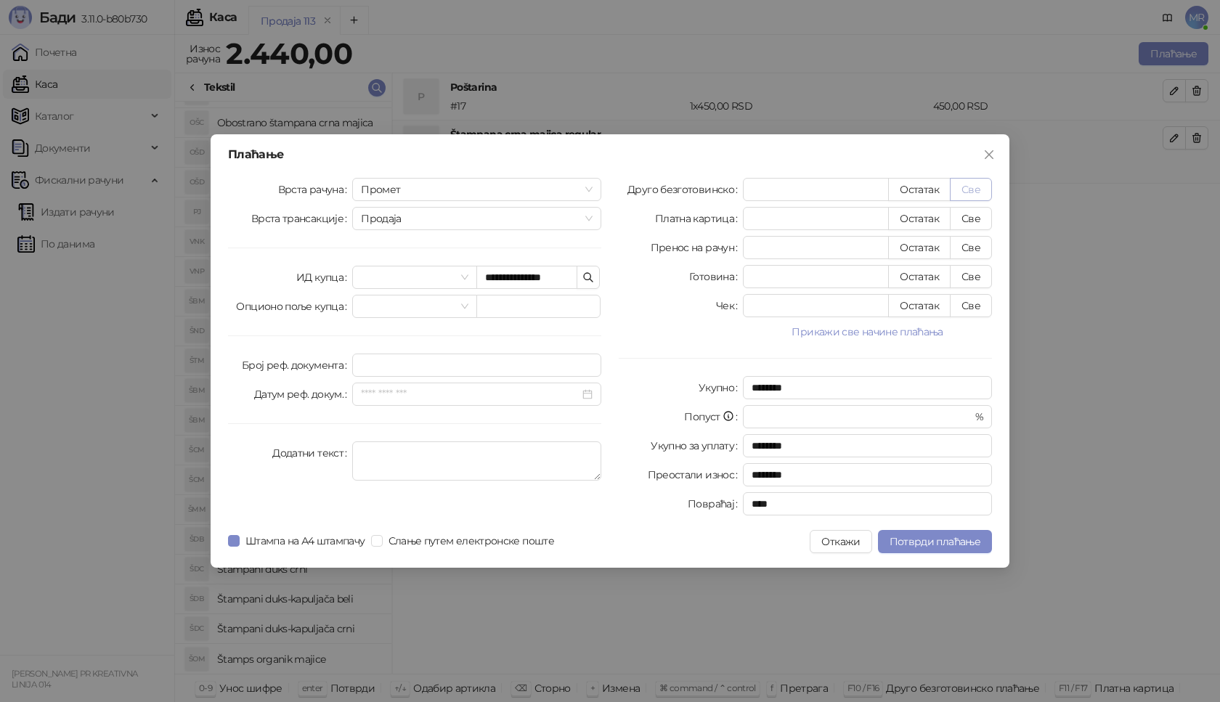
type input "****"
click at [923, 542] on span "Потврди плаћање" at bounding box center [935, 541] width 91 height 13
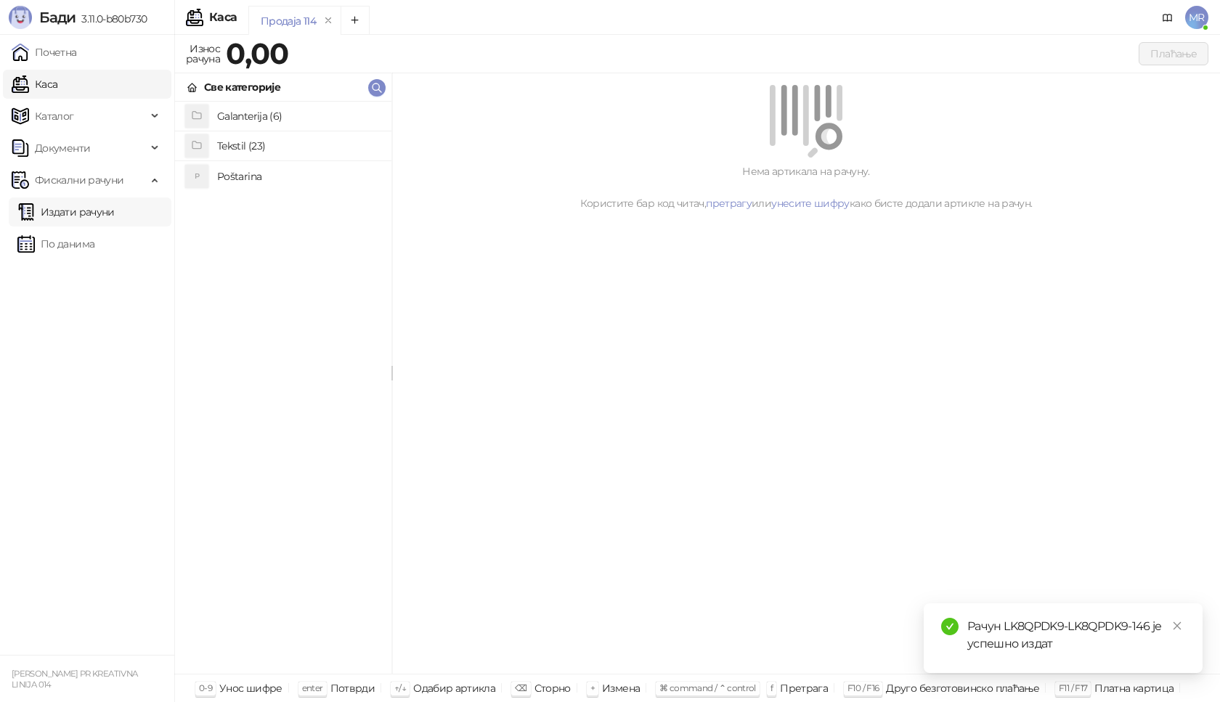
click at [101, 214] on link "Издати рачуни" at bounding box center [65, 212] width 97 height 29
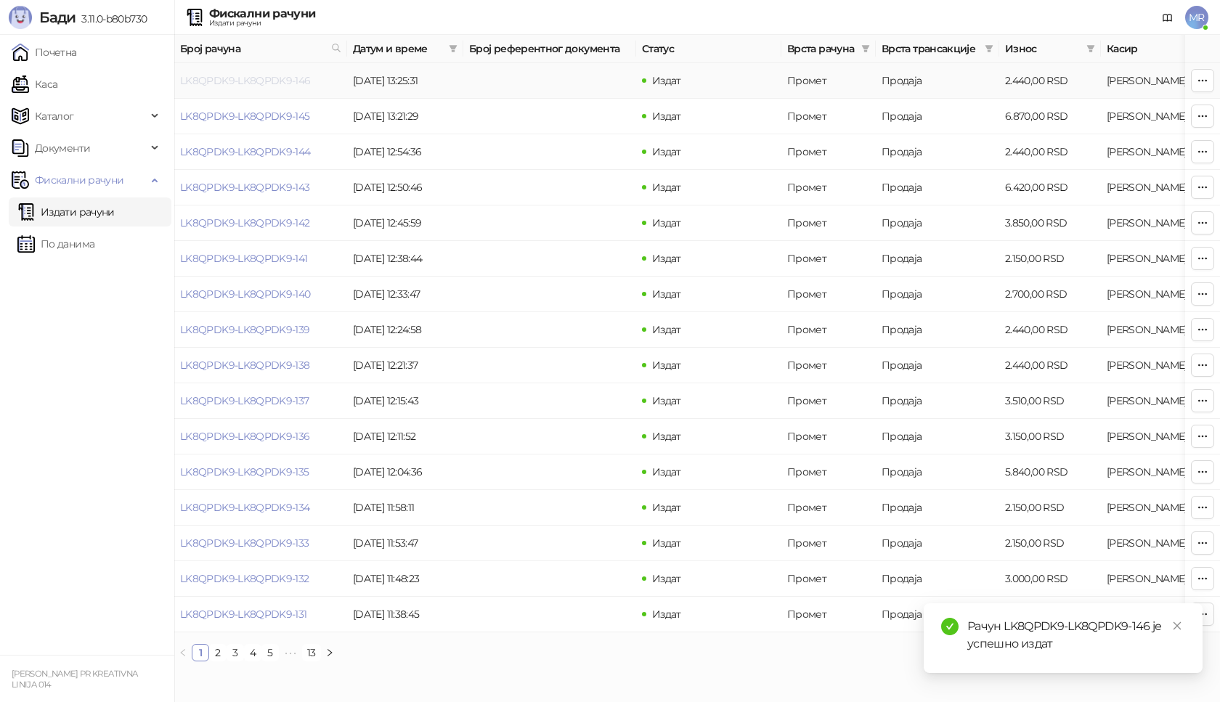
click at [262, 80] on link "LK8QPDK9-LK8QPDK9-146" at bounding box center [245, 80] width 131 height 13
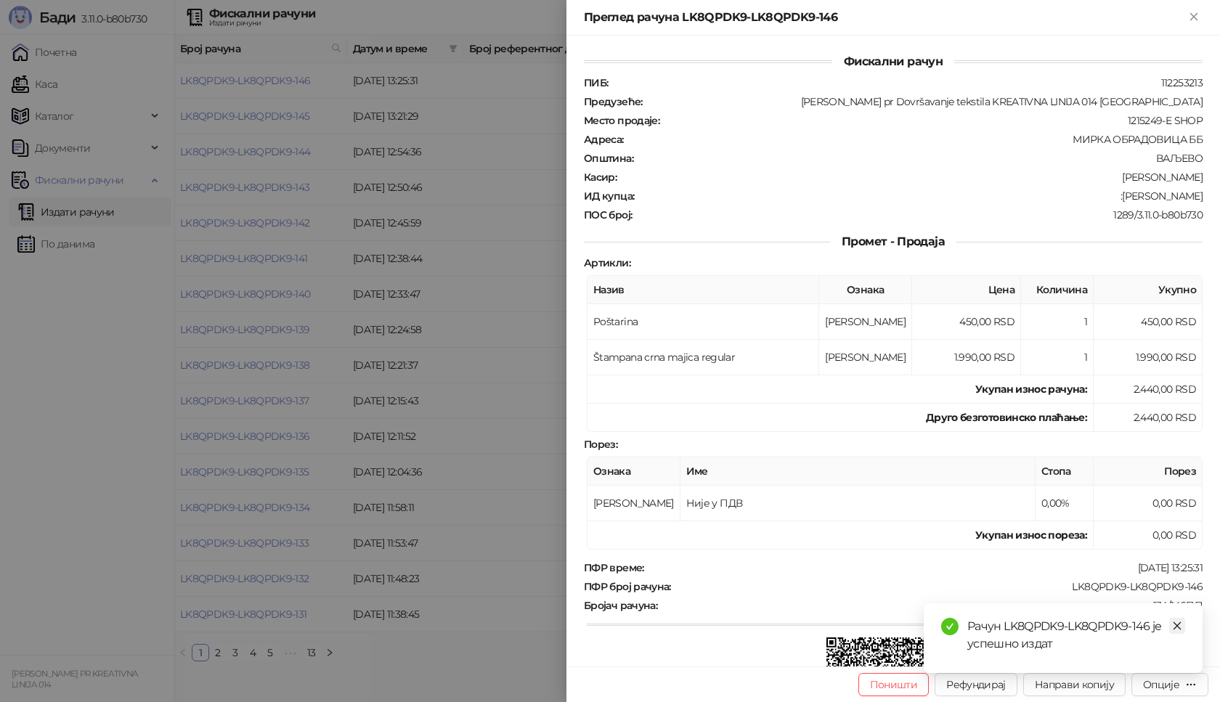
click at [1178, 625] on icon "close" at bounding box center [1178, 627] width 8 height 8
click at [1196, 689] on icon "button" at bounding box center [1192, 685] width 12 height 12
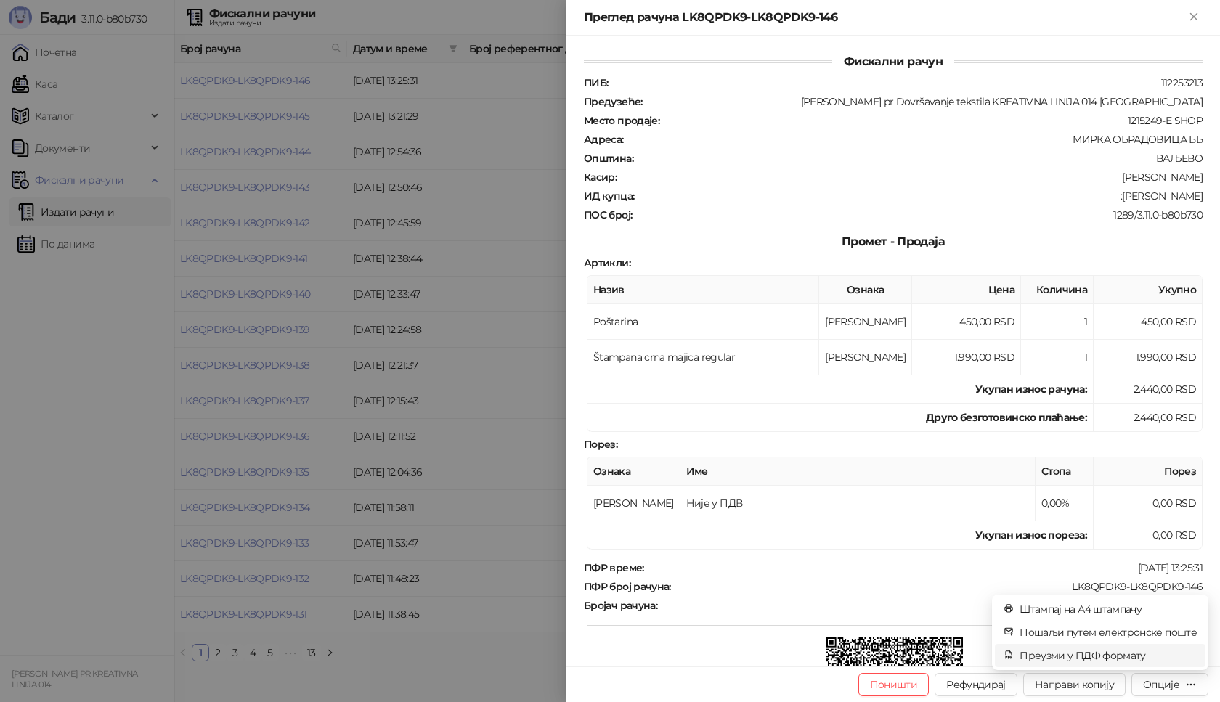
click at [1103, 647] on li "Преузми у ПДФ формату" at bounding box center [1100, 655] width 211 height 23
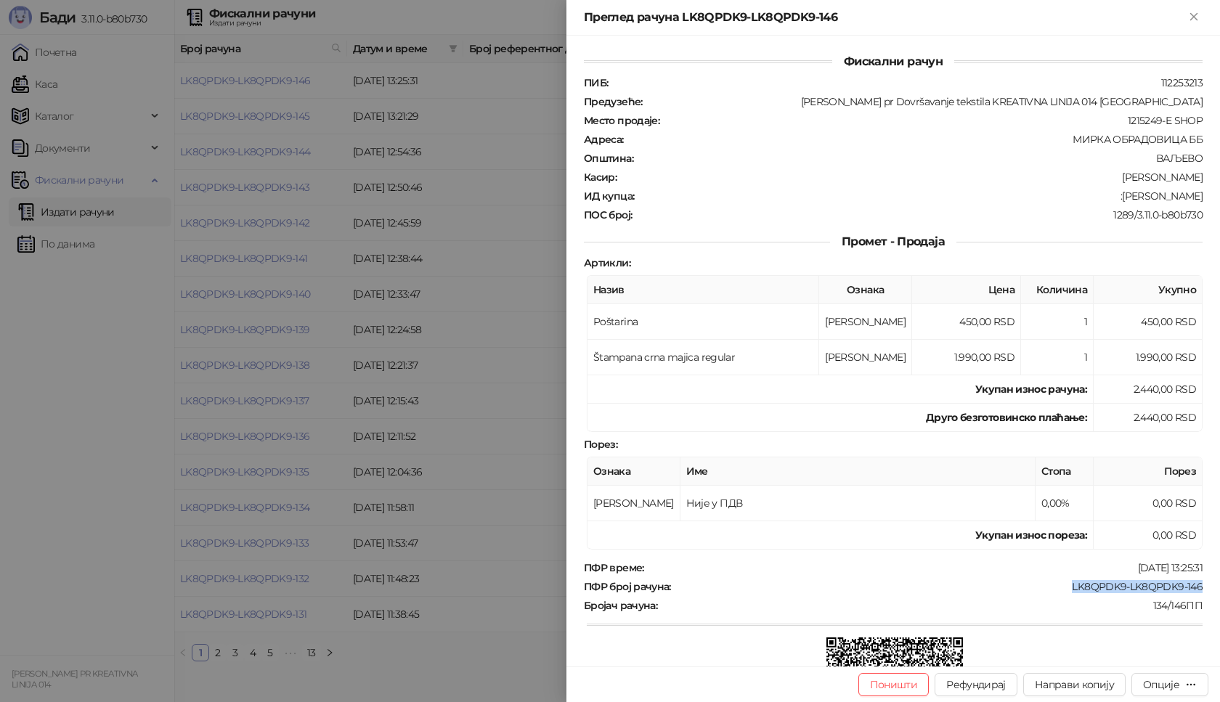
drag, startPoint x: 1183, startPoint y: 582, endPoint x: 1061, endPoint y: 586, distance: 122.1
click at [1061, 586] on div "Фискални рачун ПИБ : 112253213 Предузеће : Marija Raković pr Dovršavanje teksti…" at bounding box center [894, 351] width 654 height 631
copy div "LK8QPDK9-LK8QPDK9-146"
drag, startPoint x: 1197, startPoint y: 195, endPoint x: 1119, endPoint y: 198, distance: 77.8
click at [1119, 198] on div "Фискални рачун ПИБ : 112253213 Предузеће : Marija Raković pr Dovršavanje teksti…" at bounding box center [894, 351] width 654 height 631
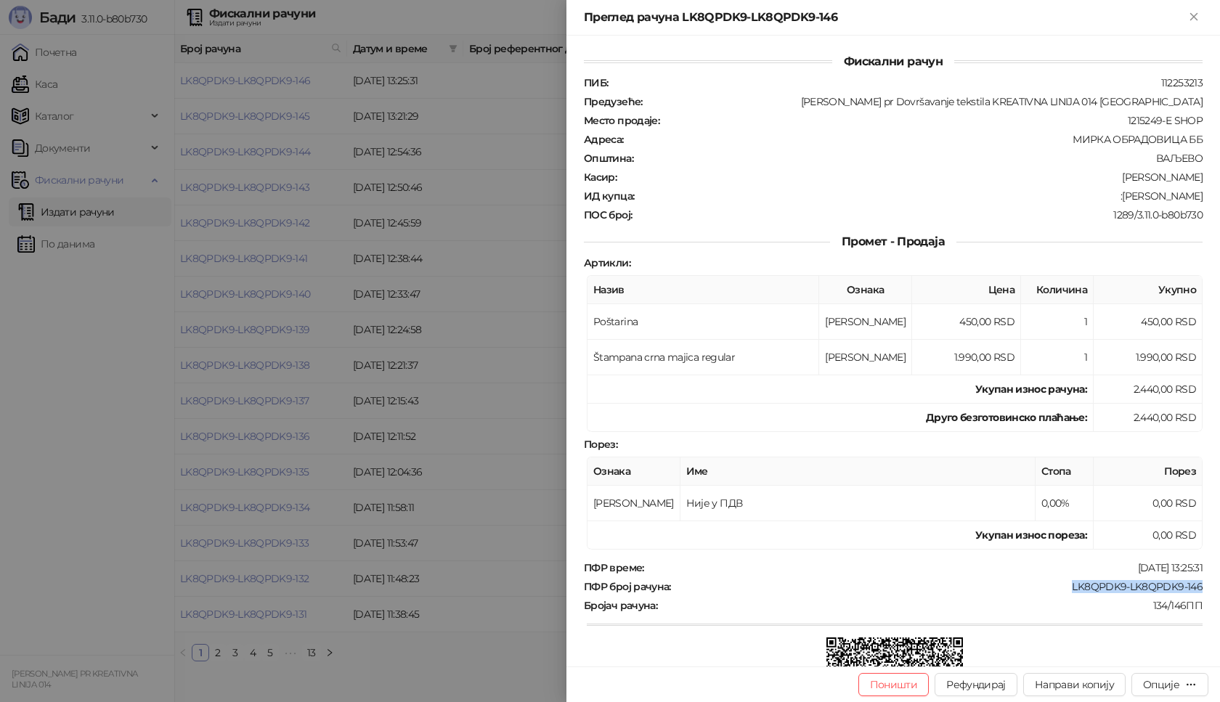
copy div "Jelena Petković"
click at [1196, 11] on icon "Close" at bounding box center [1194, 16] width 13 height 13
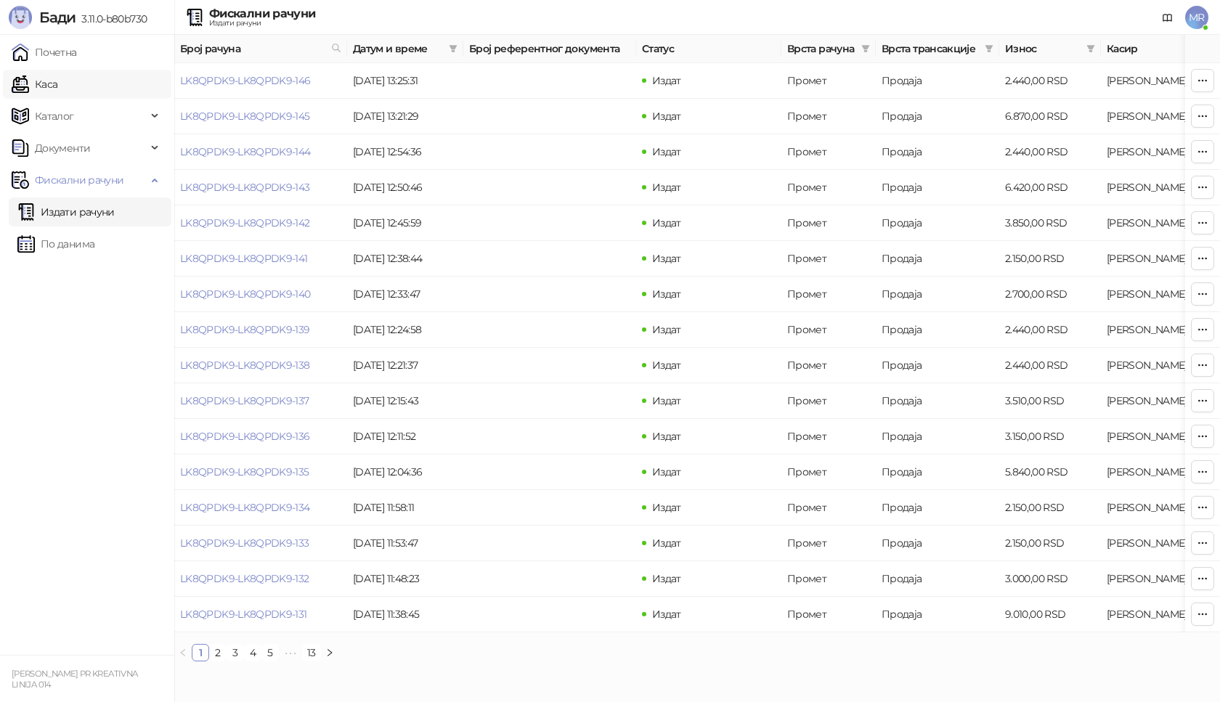
click at [57, 89] on link "Каса" at bounding box center [35, 84] width 46 height 29
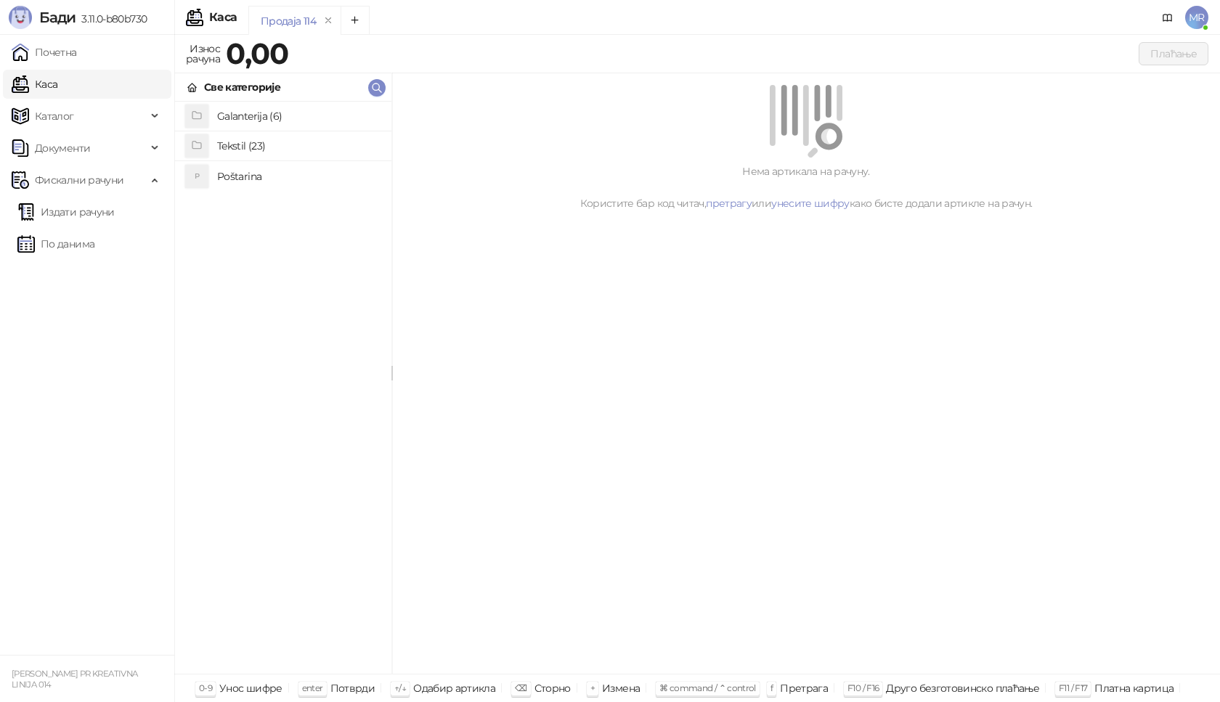
click at [232, 171] on h4 "Poštarina" at bounding box center [298, 176] width 163 height 23
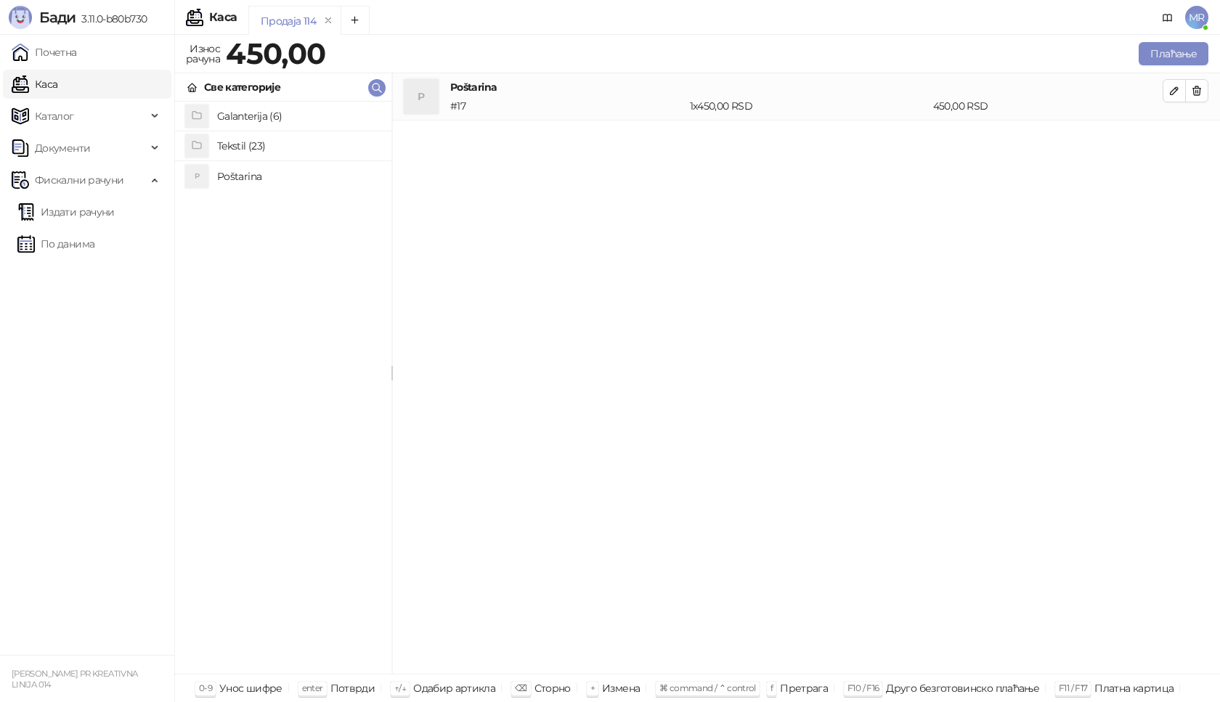
click at [248, 147] on h4 "Tekstil (23)" at bounding box center [298, 145] width 163 height 23
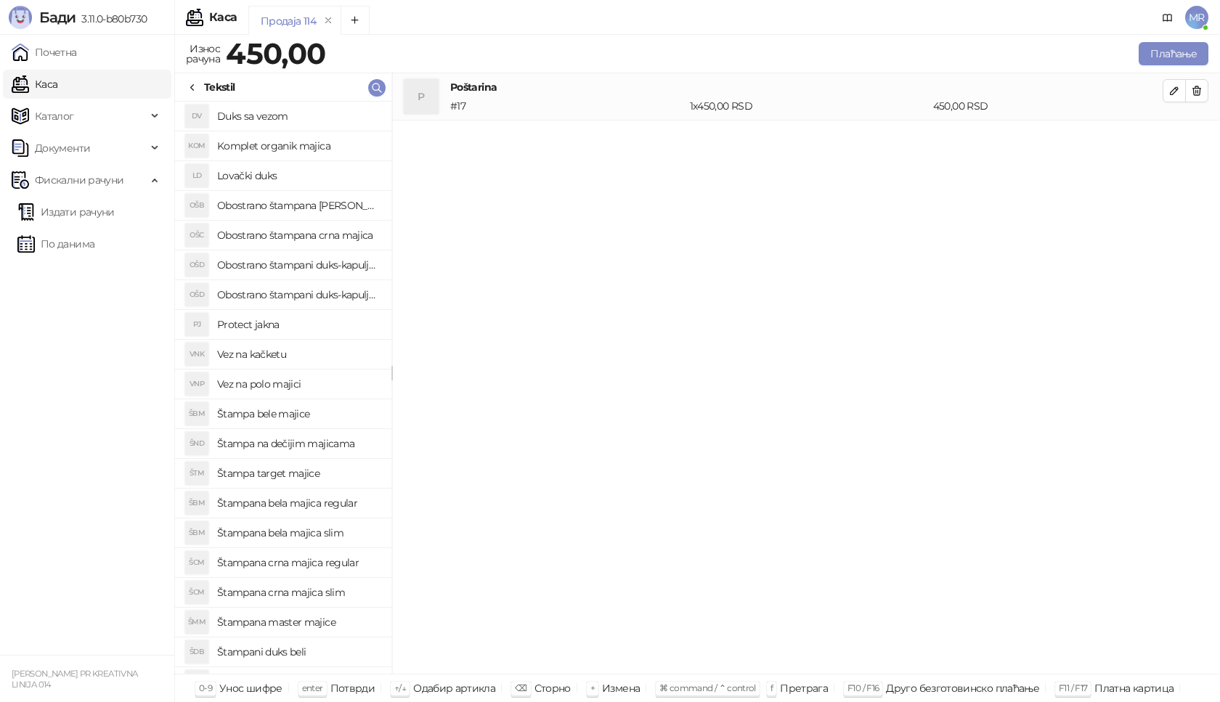
click at [312, 565] on h4 "Štampana crna majica regular" at bounding box center [298, 562] width 163 height 23
click at [1180, 139] on icon "button" at bounding box center [1175, 138] width 12 height 12
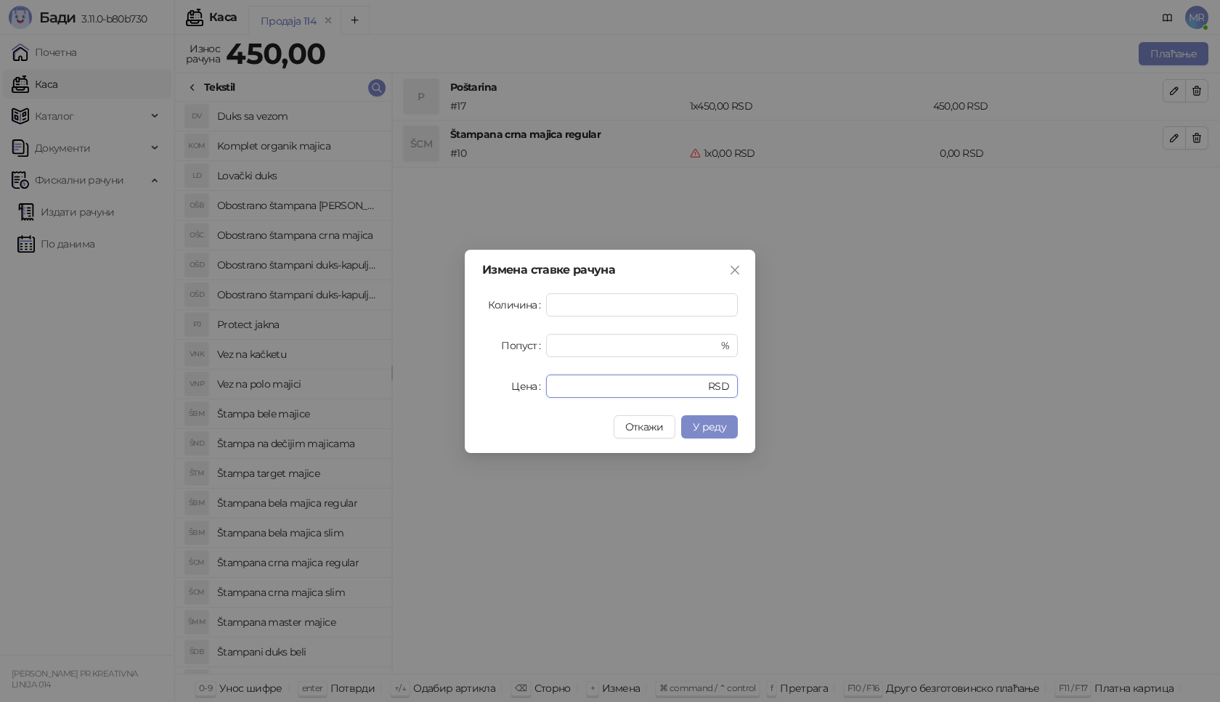
drag, startPoint x: 584, startPoint y: 386, endPoint x: 458, endPoint y: 383, distance: 126.4
click at [469, 384] on div "Измена ставке рачуна Количина * Попуст * % Цена * RSD Откажи У реду" at bounding box center [610, 351] width 291 height 203
type input "****"
click at [702, 422] on span "У реду" at bounding box center [709, 427] width 33 height 13
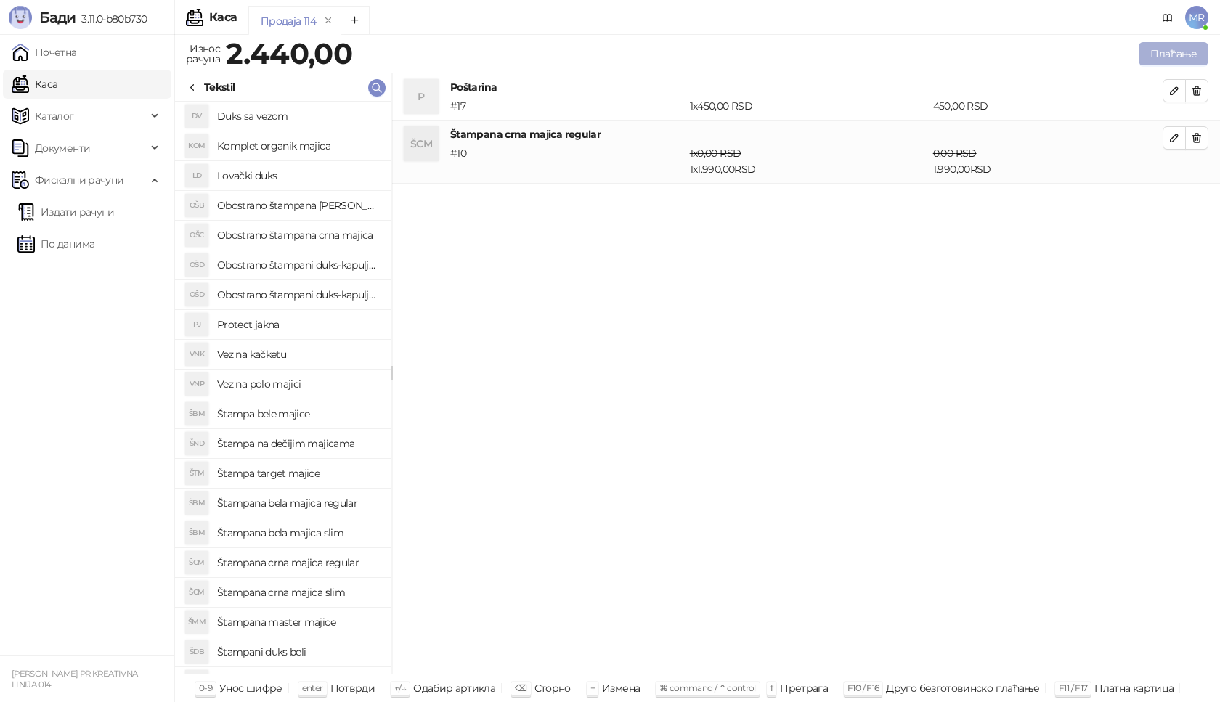
click at [1176, 55] on button "Плаћање" at bounding box center [1174, 53] width 70 height 23
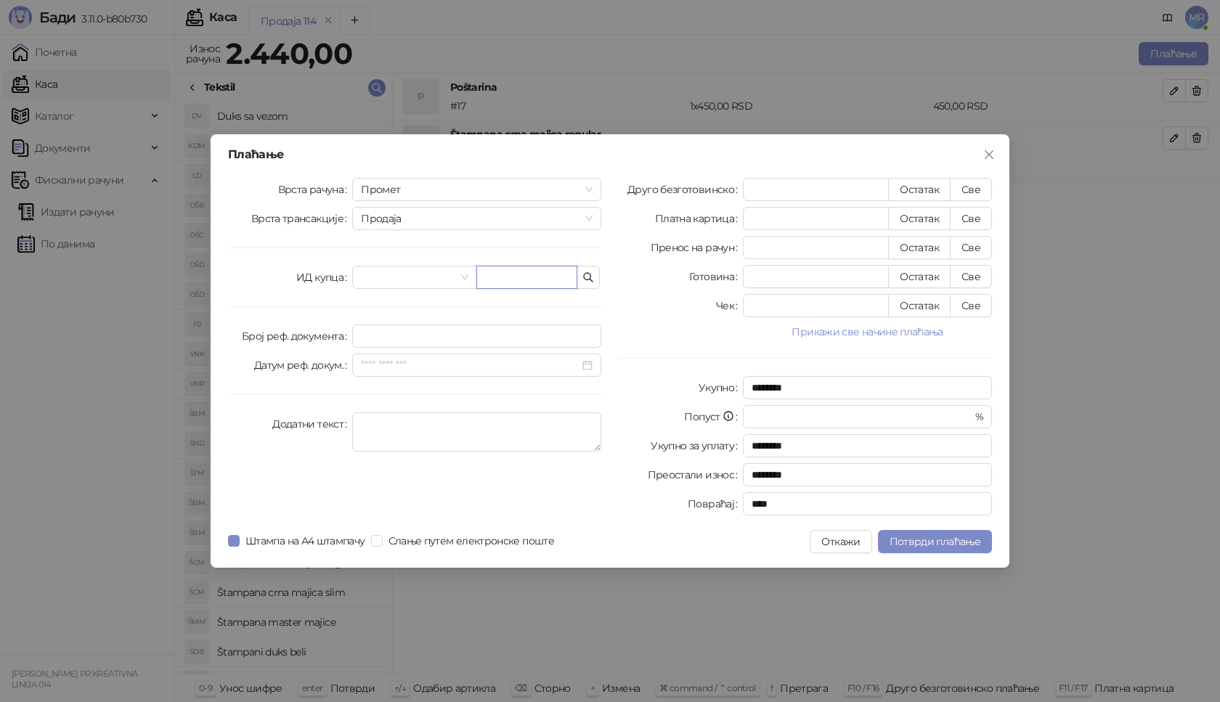
click at [506, 279] on input "text" at bounding box center [527, 277] width 101 height 23
paste input "**********"
type input "**********"
click at [974, 185] on button "Све" at bounding box center [971, 189] width 42 height 23
type input "****"
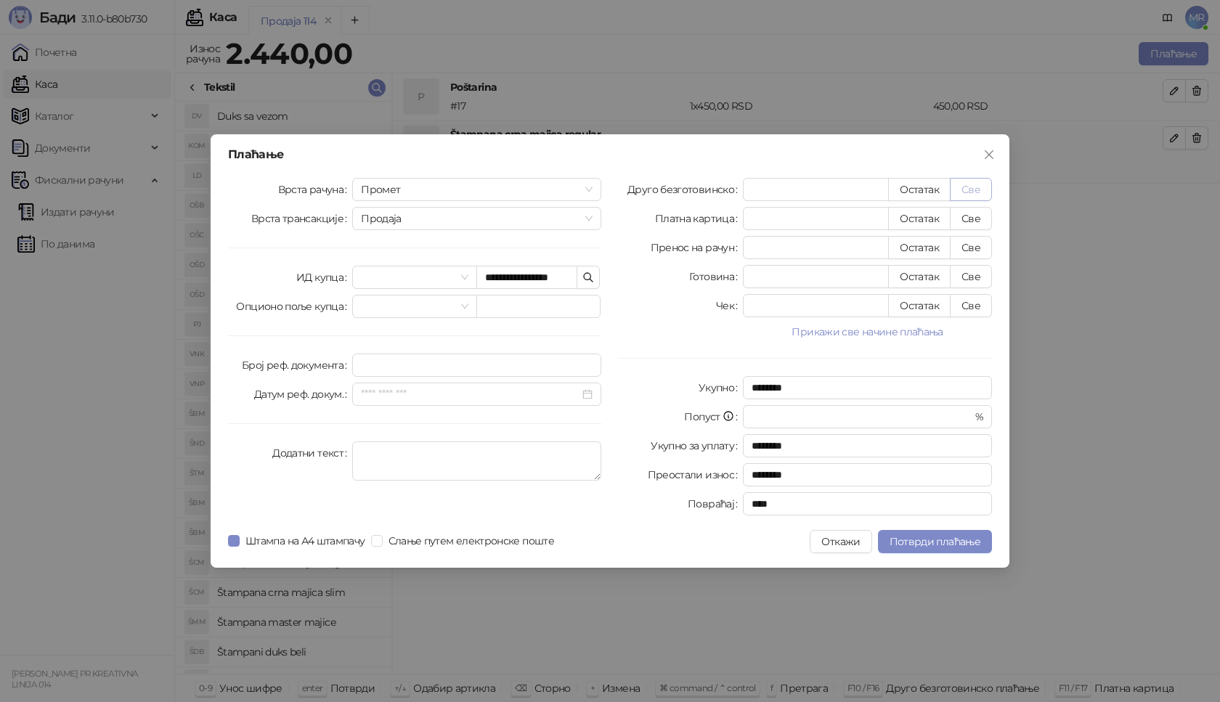
type input "****"
click at [937, 535] on button "Потврди плаћање" at bounding box center [935, 541] width 114 height 23
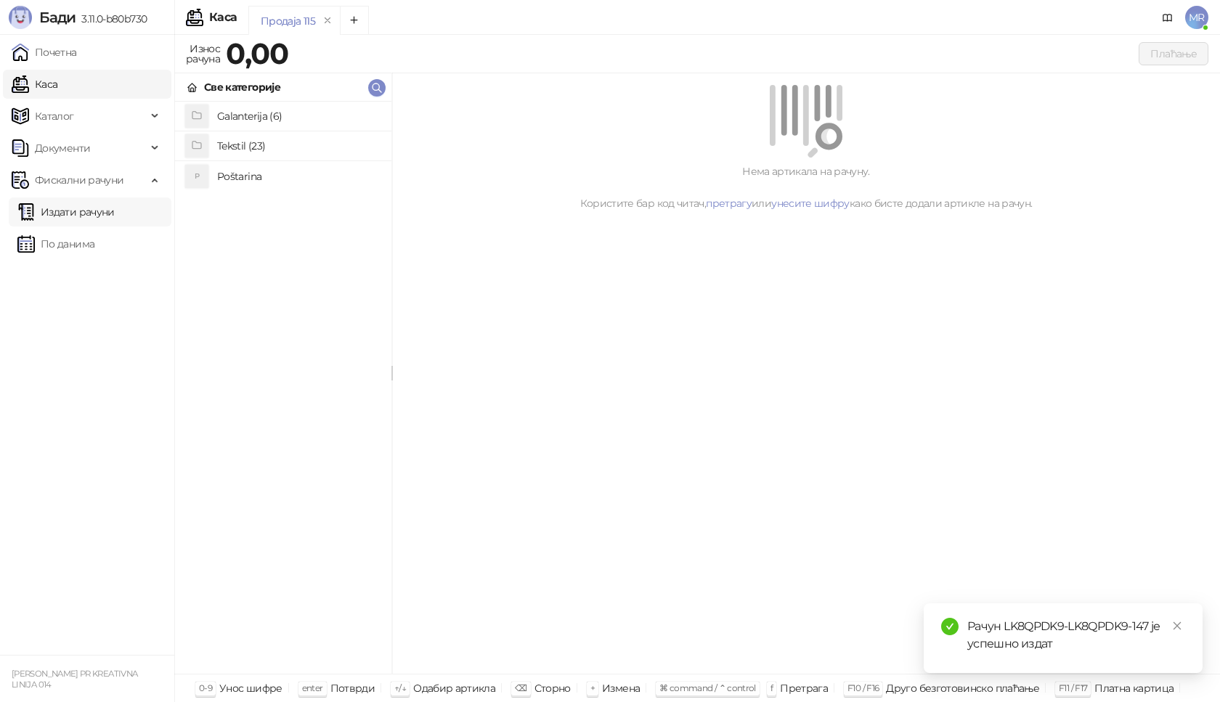
click at [84, 209] on link "Издати рачуни" at bounding box center [65, 212] width 97 height 29
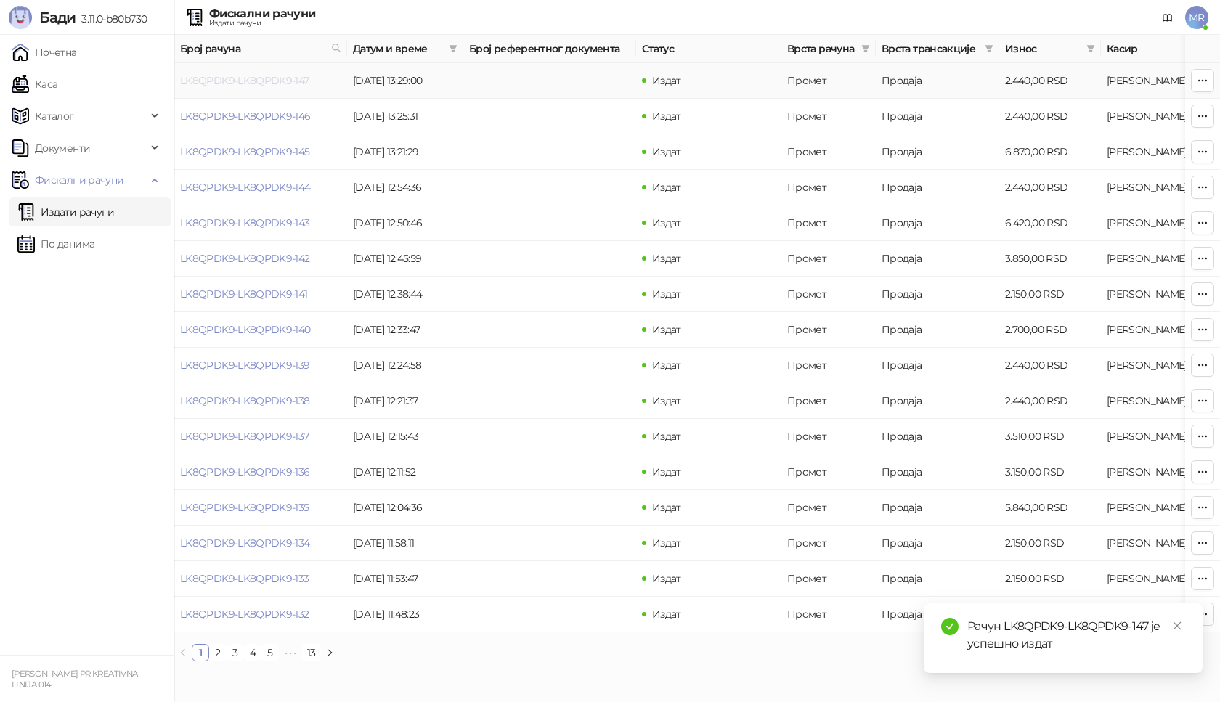
click at [252, 82] on link "LK8QPDK9-LK8QPDK9-147" at bounding box center [244, 80] width 129 height 13
click at [1180, 629] on icon "close" at bounding box center [1178, 627] width 8 height 8
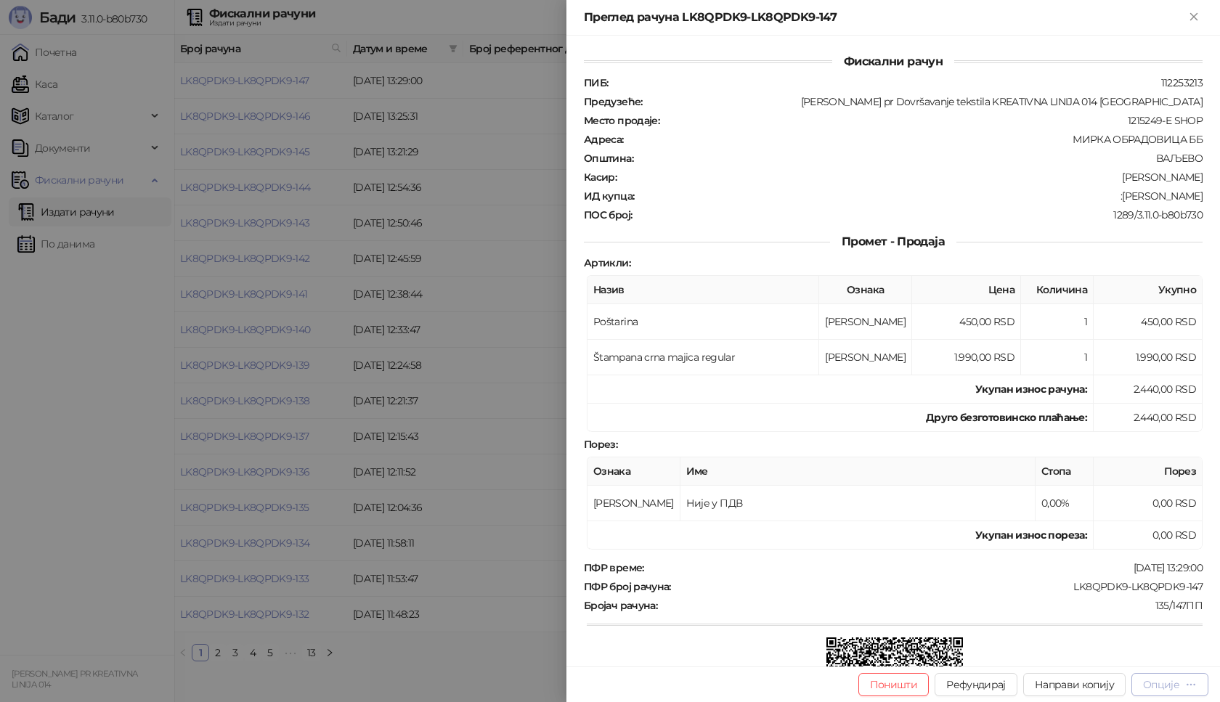
click at [1171, 688] on div "Опције" at bounding box center [1161, 685] width 36 height 13
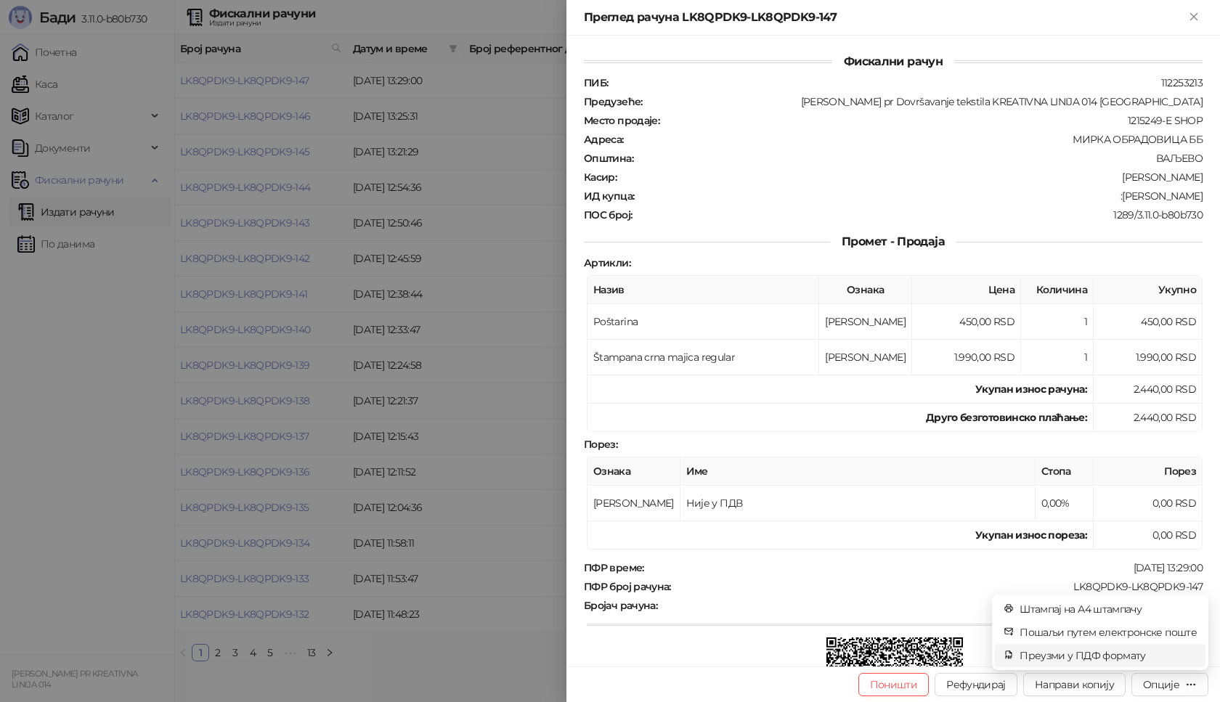
click at [1133, 658] on span "Преузми у ПДФ формату" at bounding box center [1108, 656] width 177 height 16
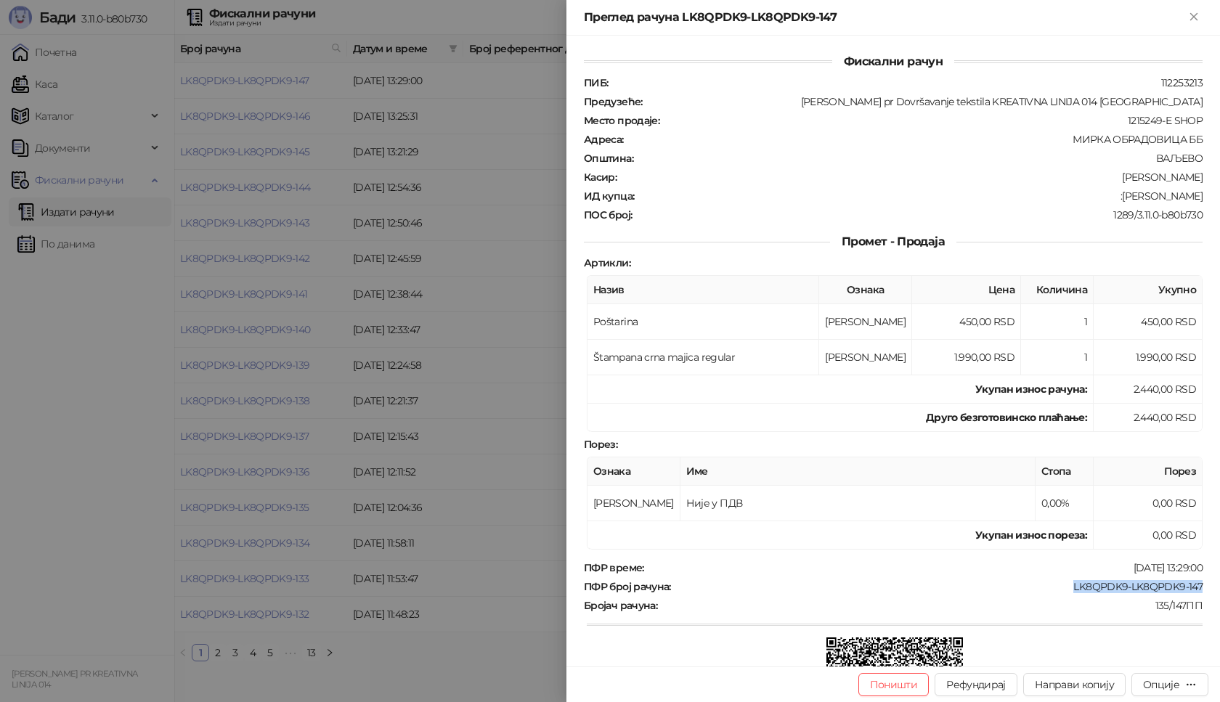
drag, startPoint x: 1202, startPoint y: 586, endPoint x: 1060, endPoint y: 587, distance: 142.4
click at [1060, 587] on div "Фискални рачун ПИБ : 112253213 Предузеће : Marija Raković pr Dovršavanje teksti…" at bounding box center [894, 351] width 654 height 631
copy div "LK8QPDK9-LK8QPDK9-147"
drag, startPoint x: 1192, startPoint y: 192, endPoint x: 1119, endPoint y: 202, distance: 73.4
click at [1119, 202] on div "ИД купца : :Marija Brajsovac" at bounding box center [893, 196] width 625 height 13
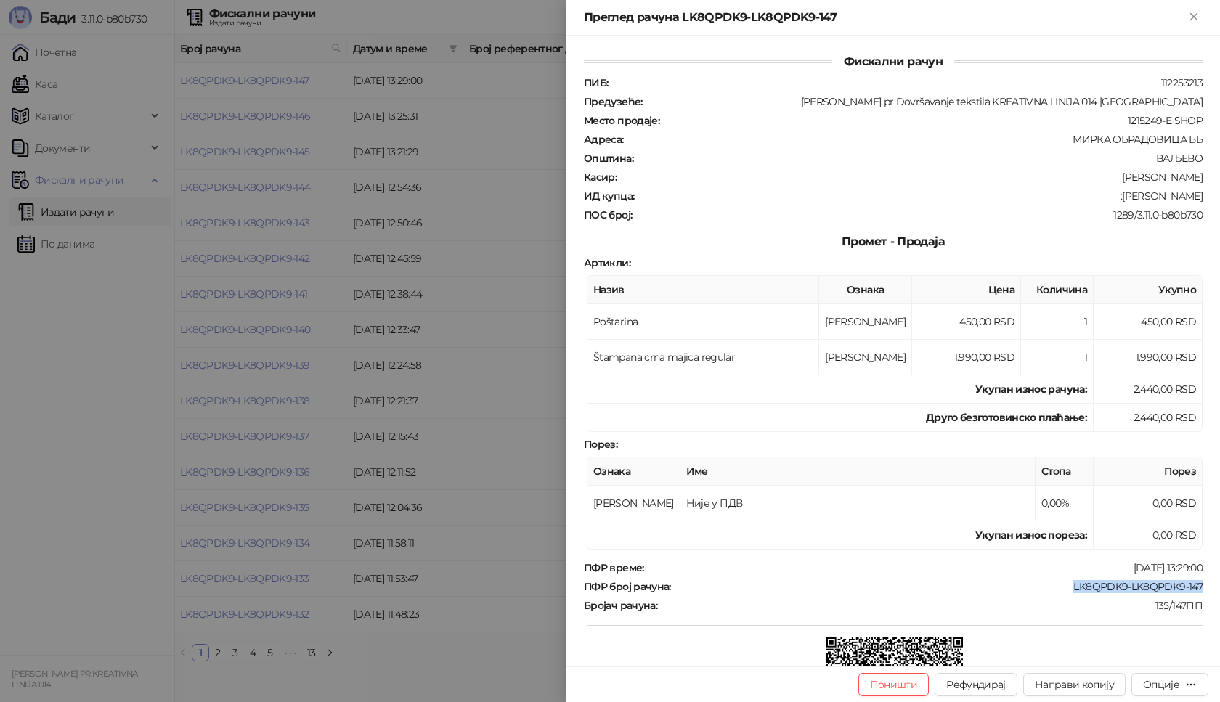
copy div "Marija Brajsovac"
